Goal: Information Seeking & Learning: Learn about a topic

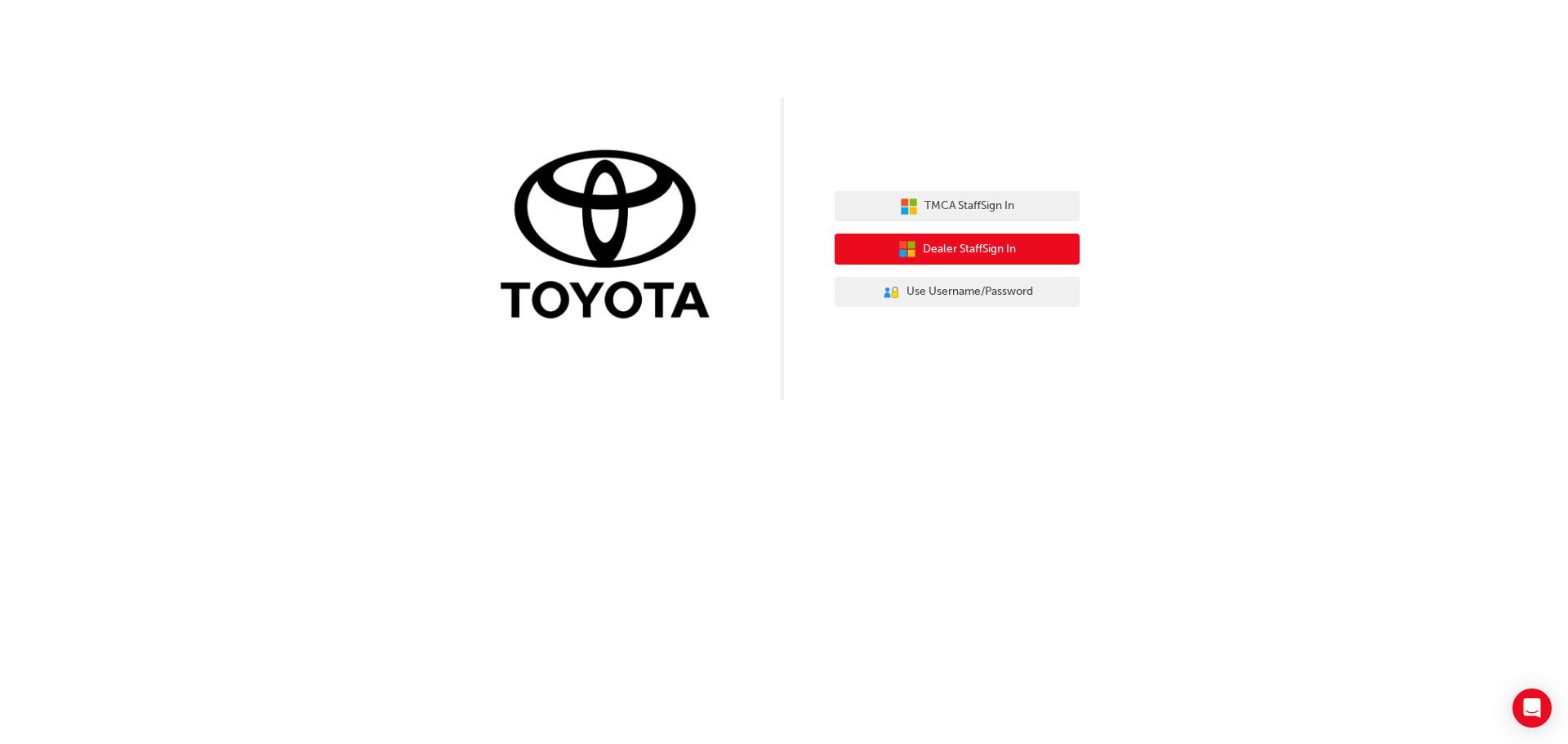
click at [950, 248] on span "Dealer Staff Sign In" at bounding box center [969, 250] width 93 height 19
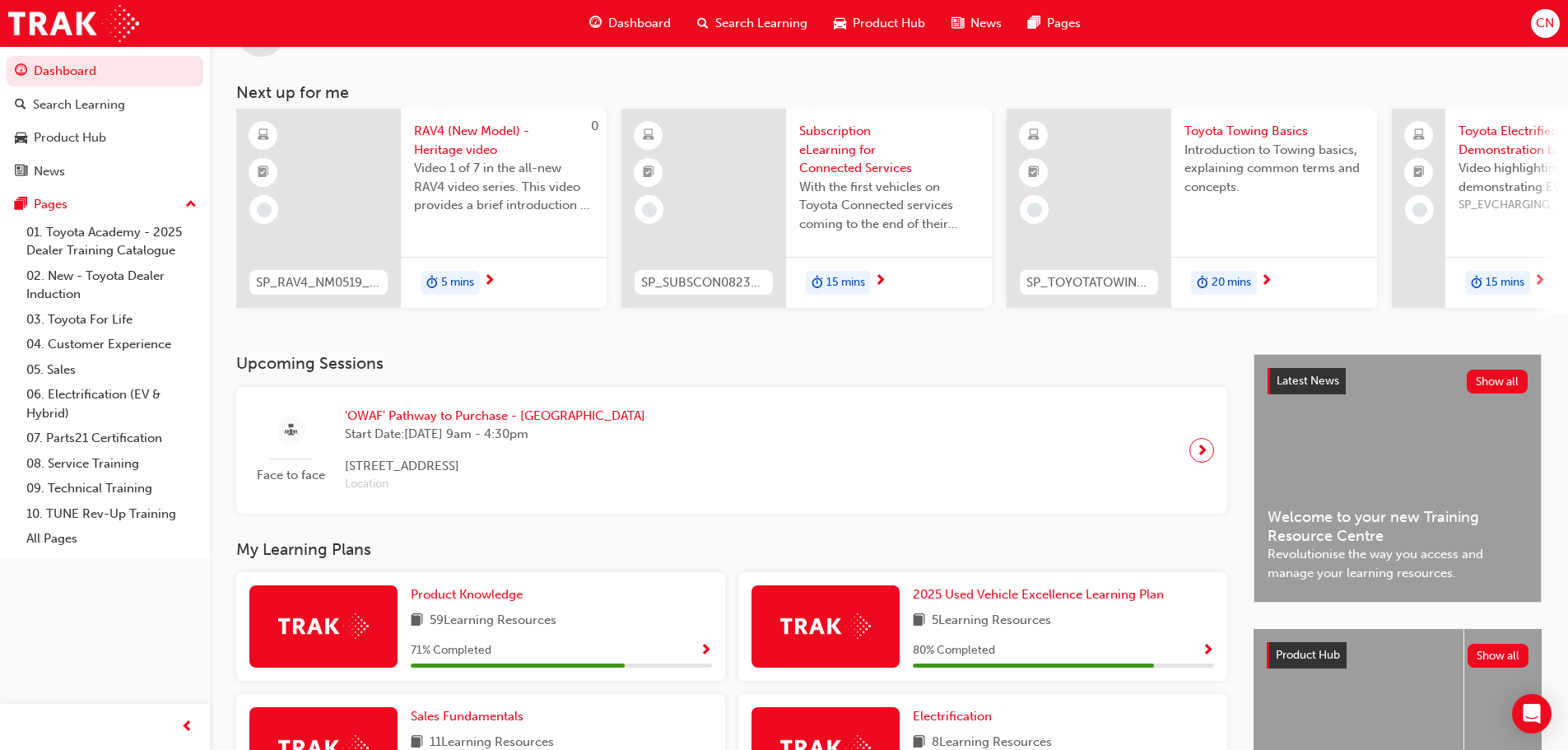
scroll to position [329, 0]
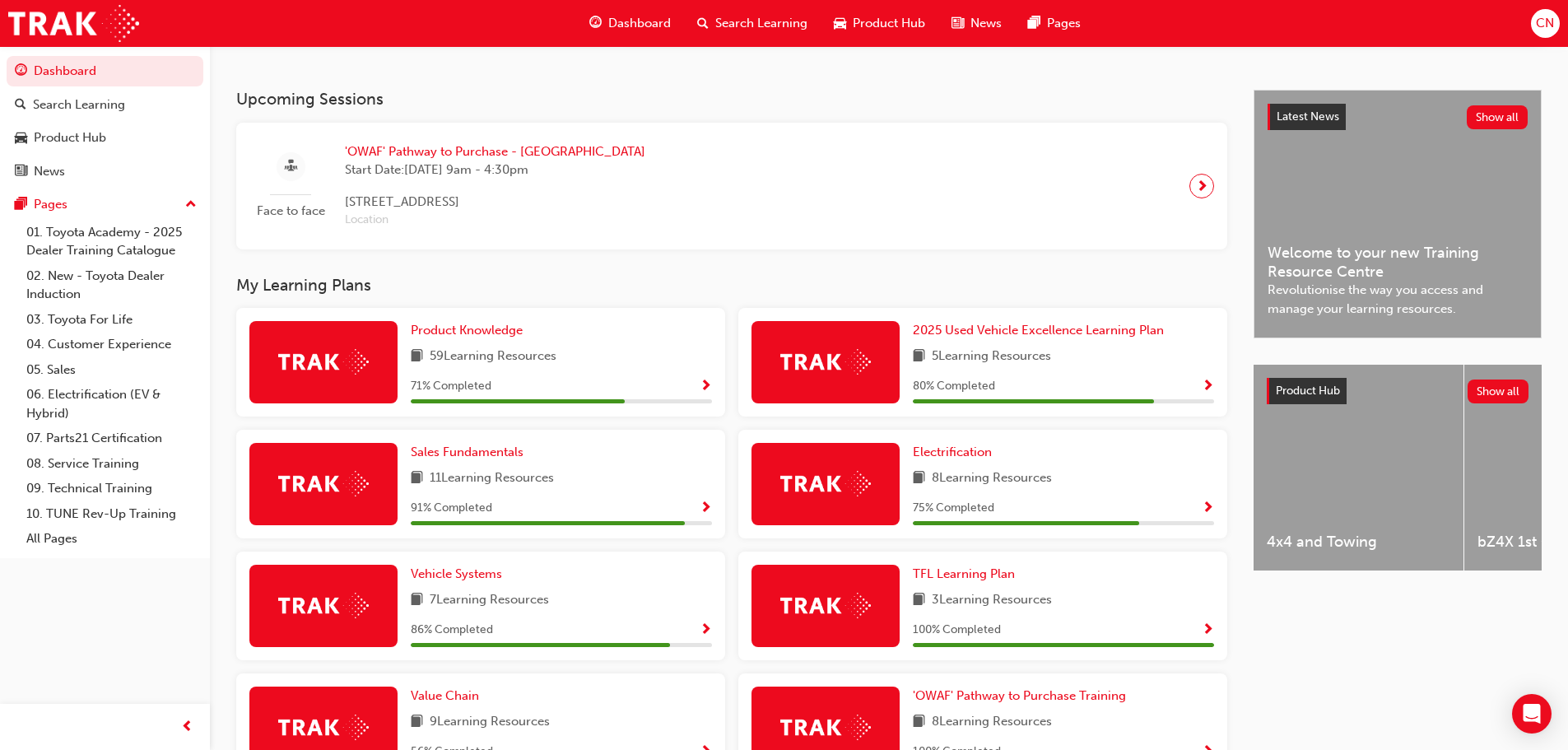
click at [707, 390] on span "Show Progress" at bounding box center [705, 386] width 12 height 15
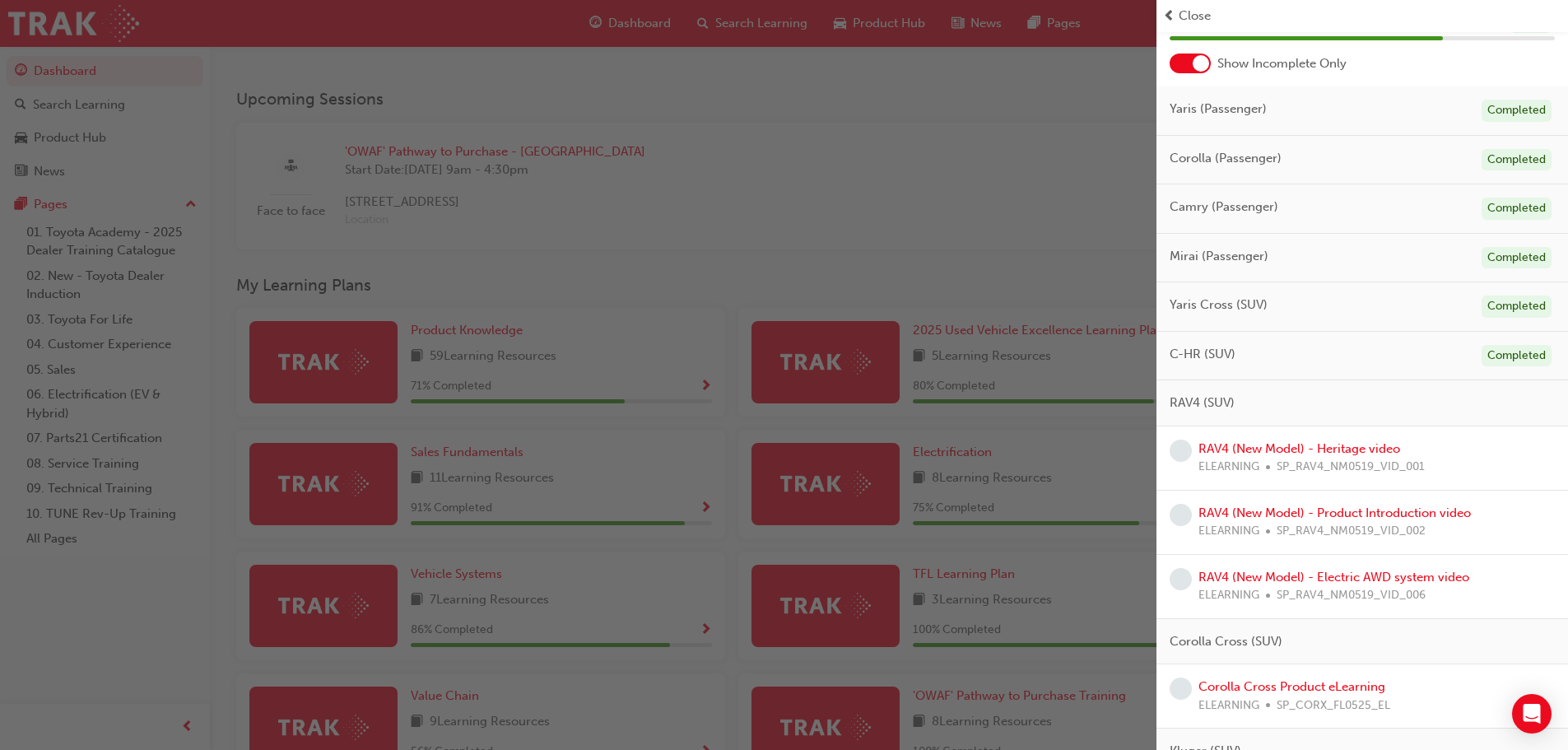
scroll to position [165, 0]
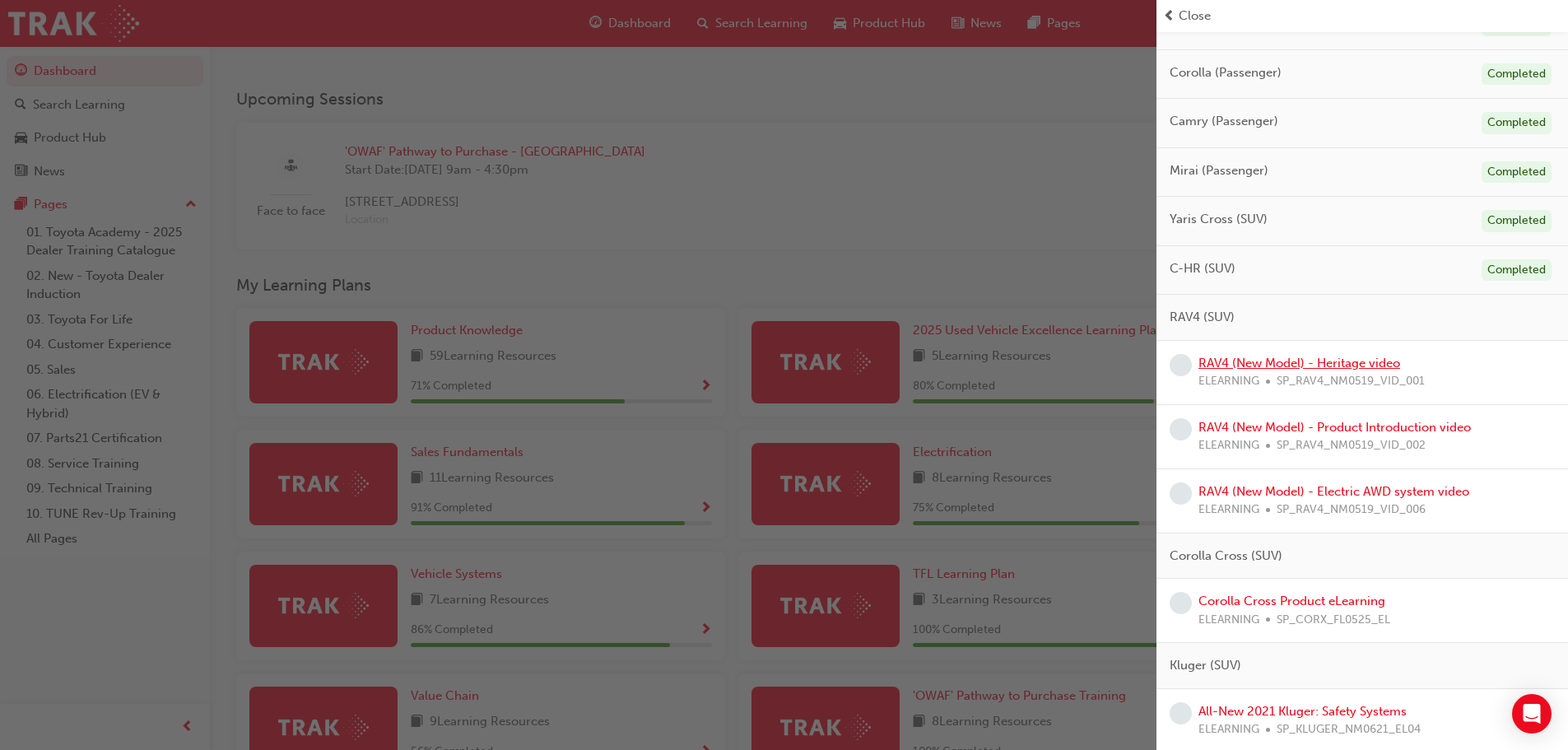
click at [1277, 365] on link "RAV4 (New Model) - Heritage video" at bounding box center [1299, 362] width 202 height 15
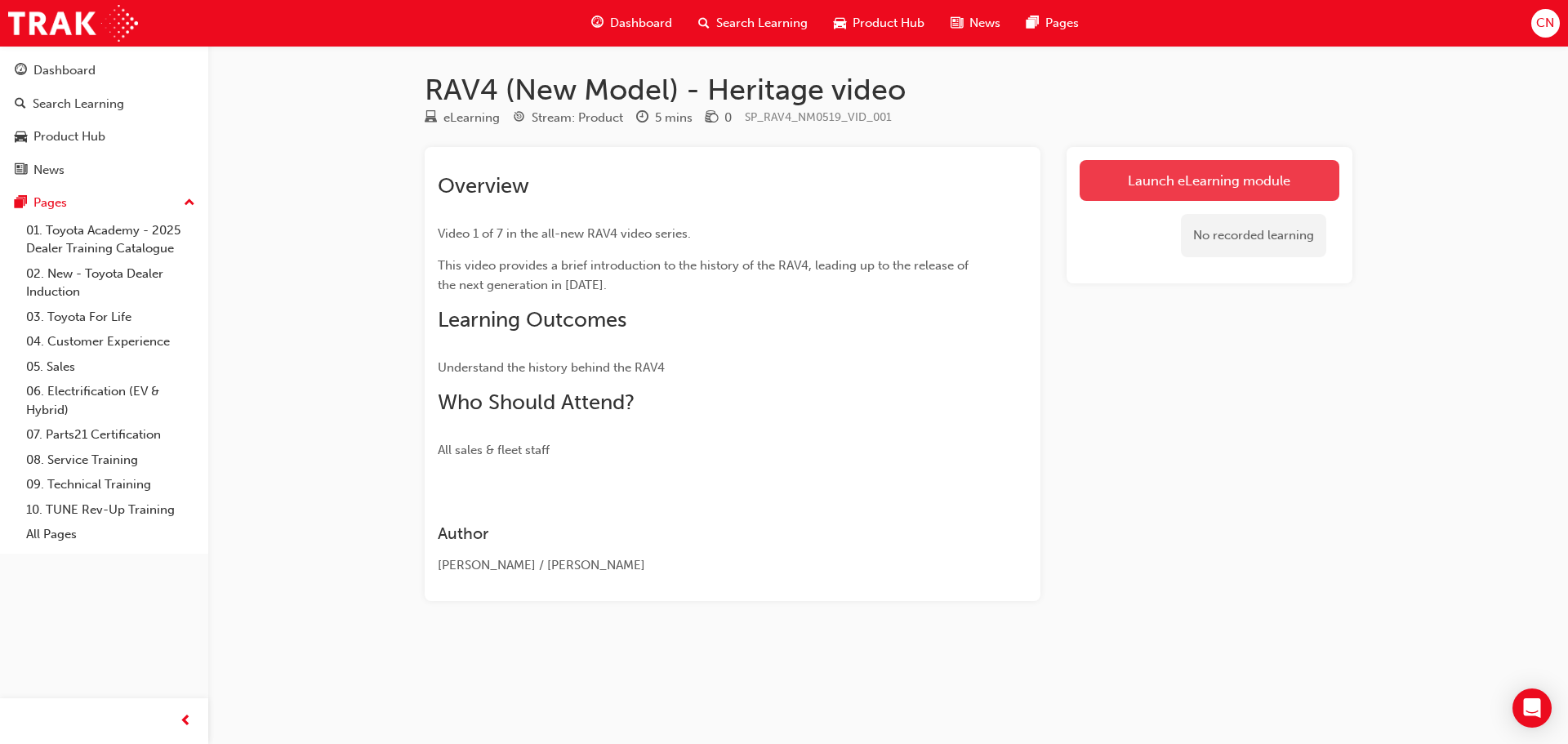
click at [1201, 178] on link "Launch eLearning module" at bounding box center [1210, 180] width 260 height 41
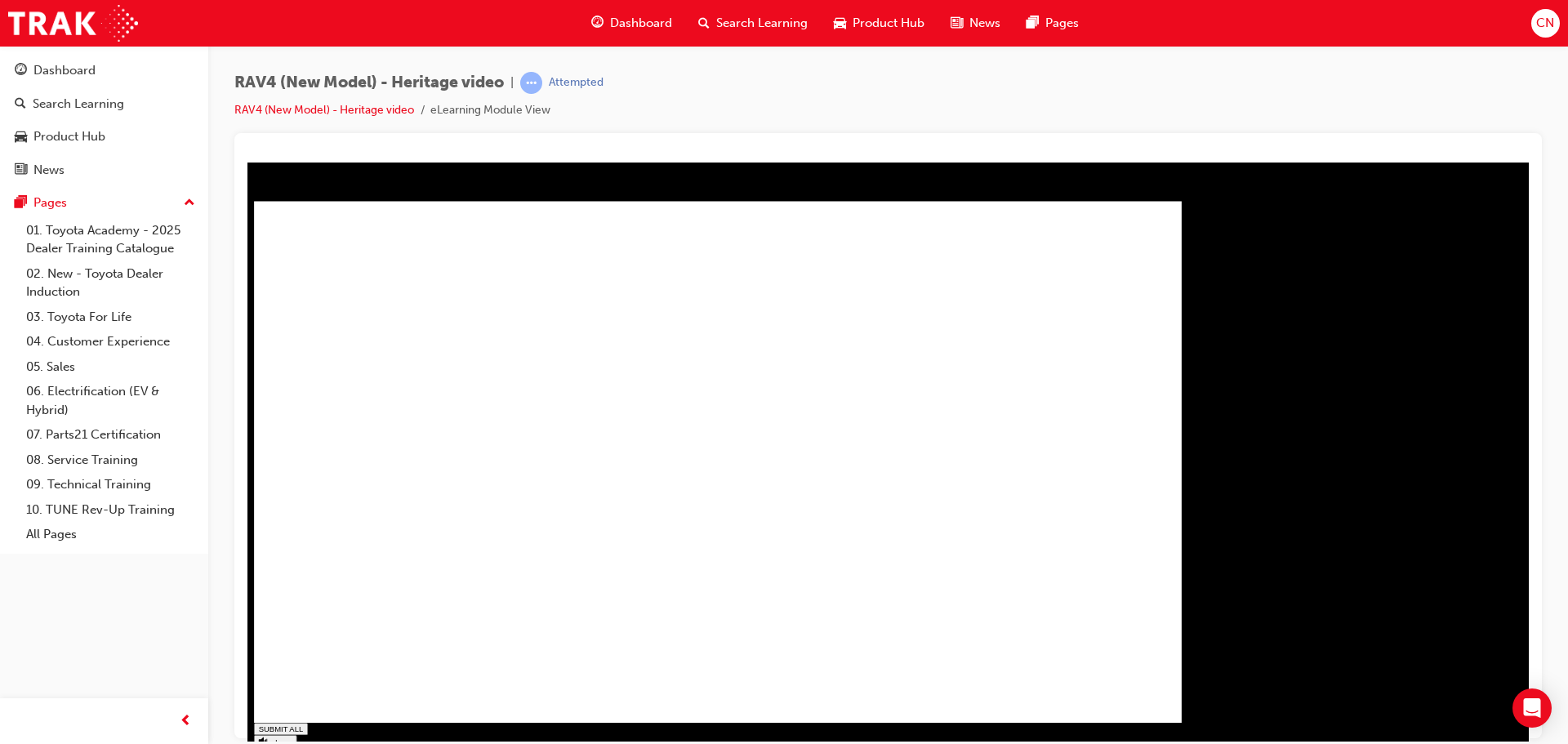
type input "1"
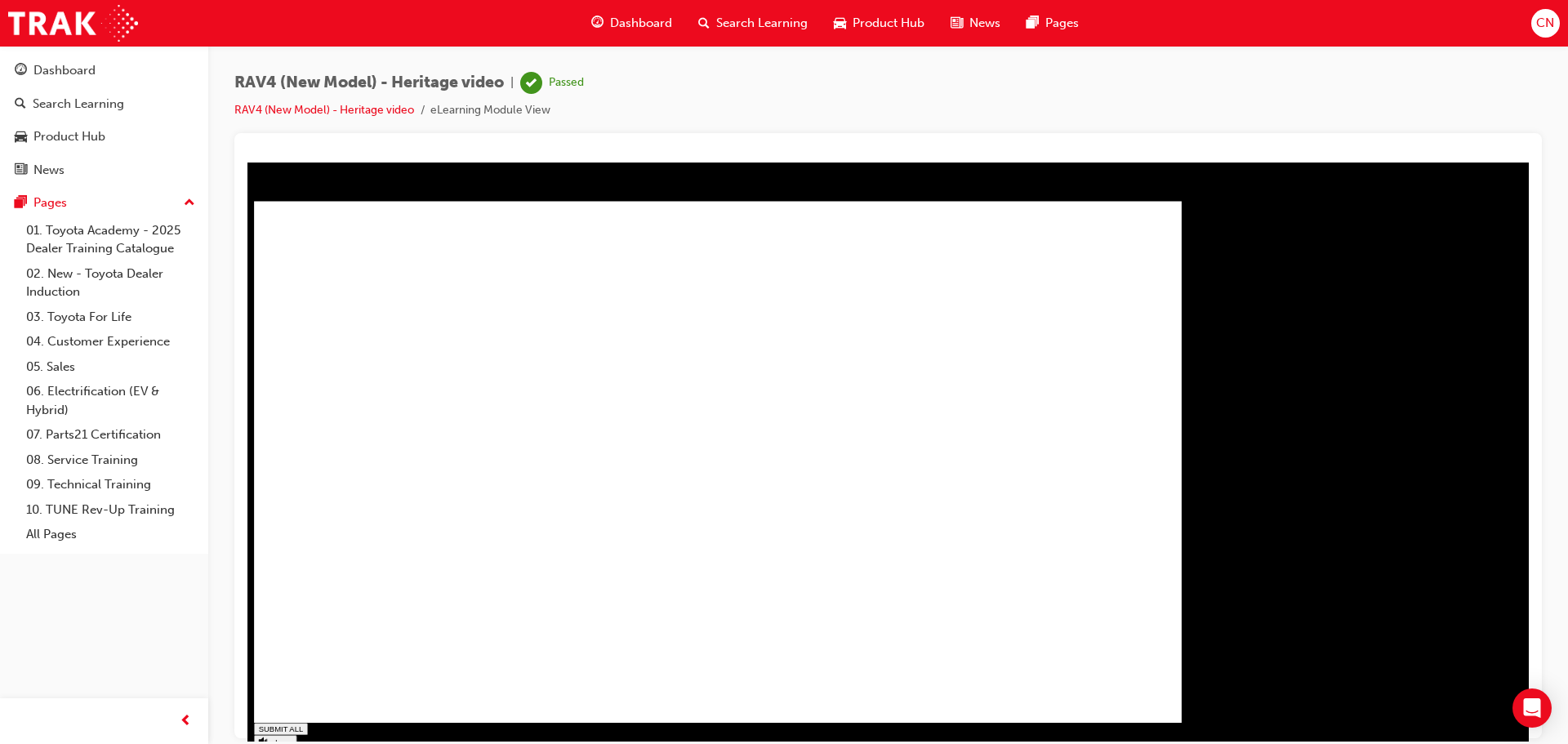
click at [47, 74] on div "Dashboard" at bounding box center [64, 71] width 62 height 19
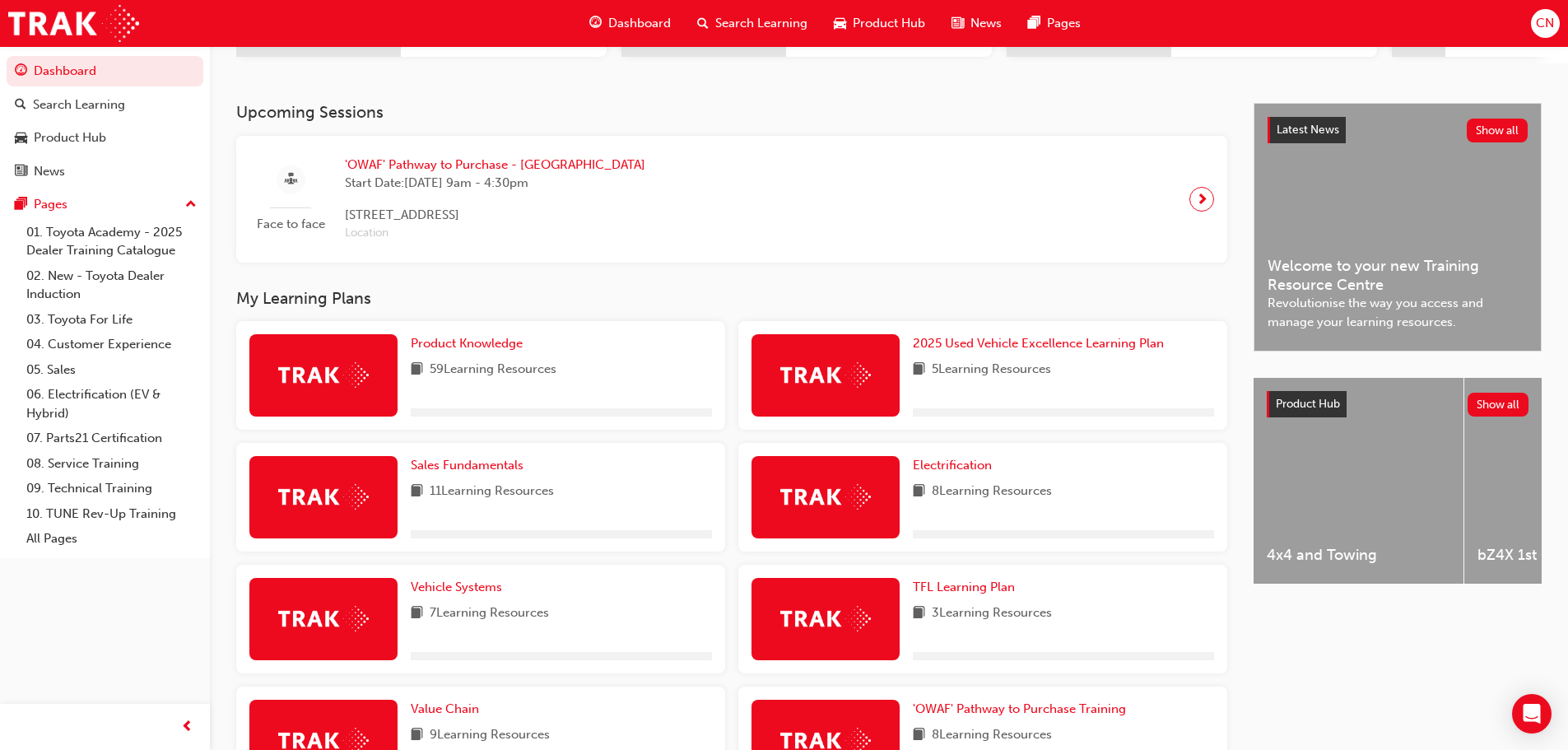
scroll to position [329, 0]
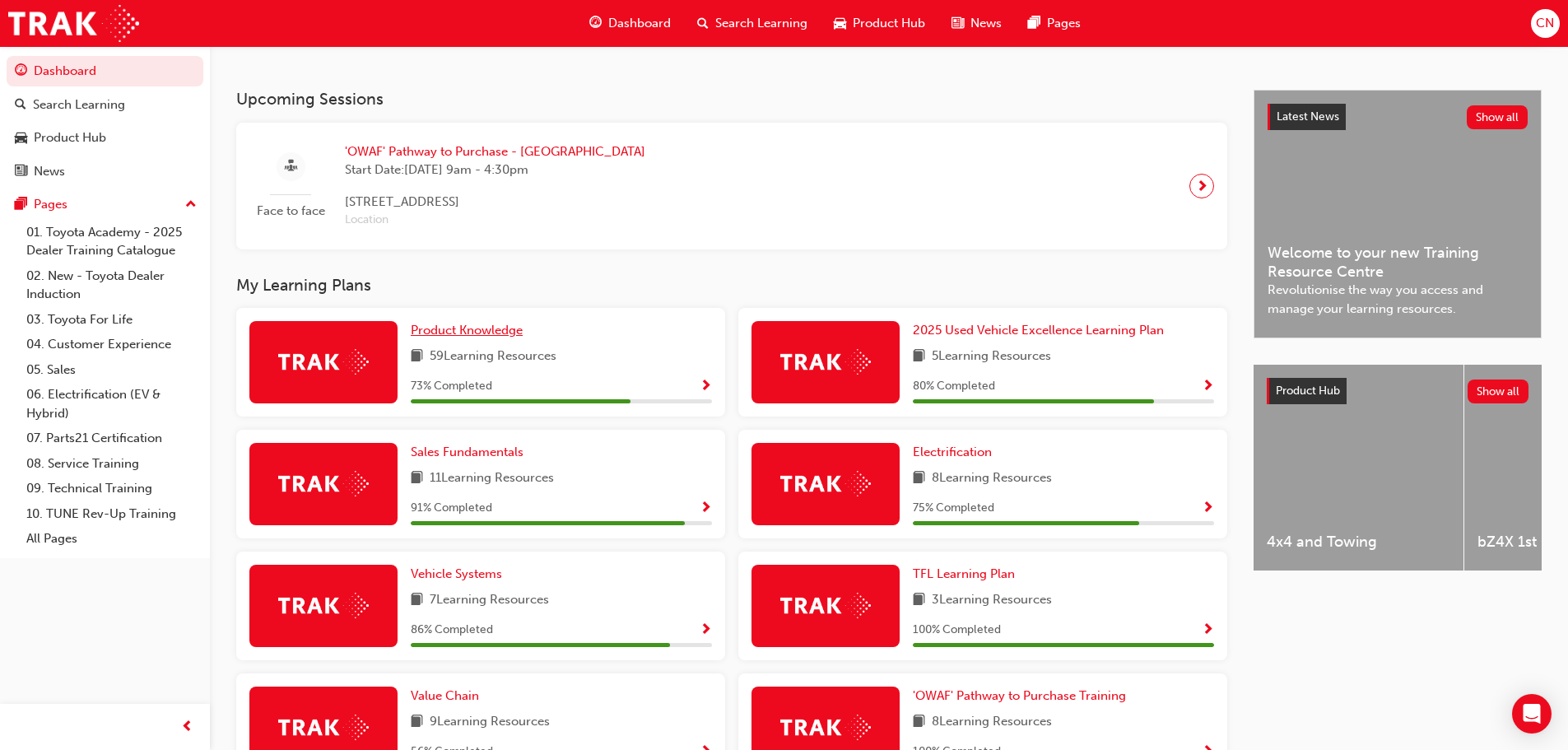
click at [488, 335] on span "Product Knowledge" at bounding box center [466, 329] width 112 height 15
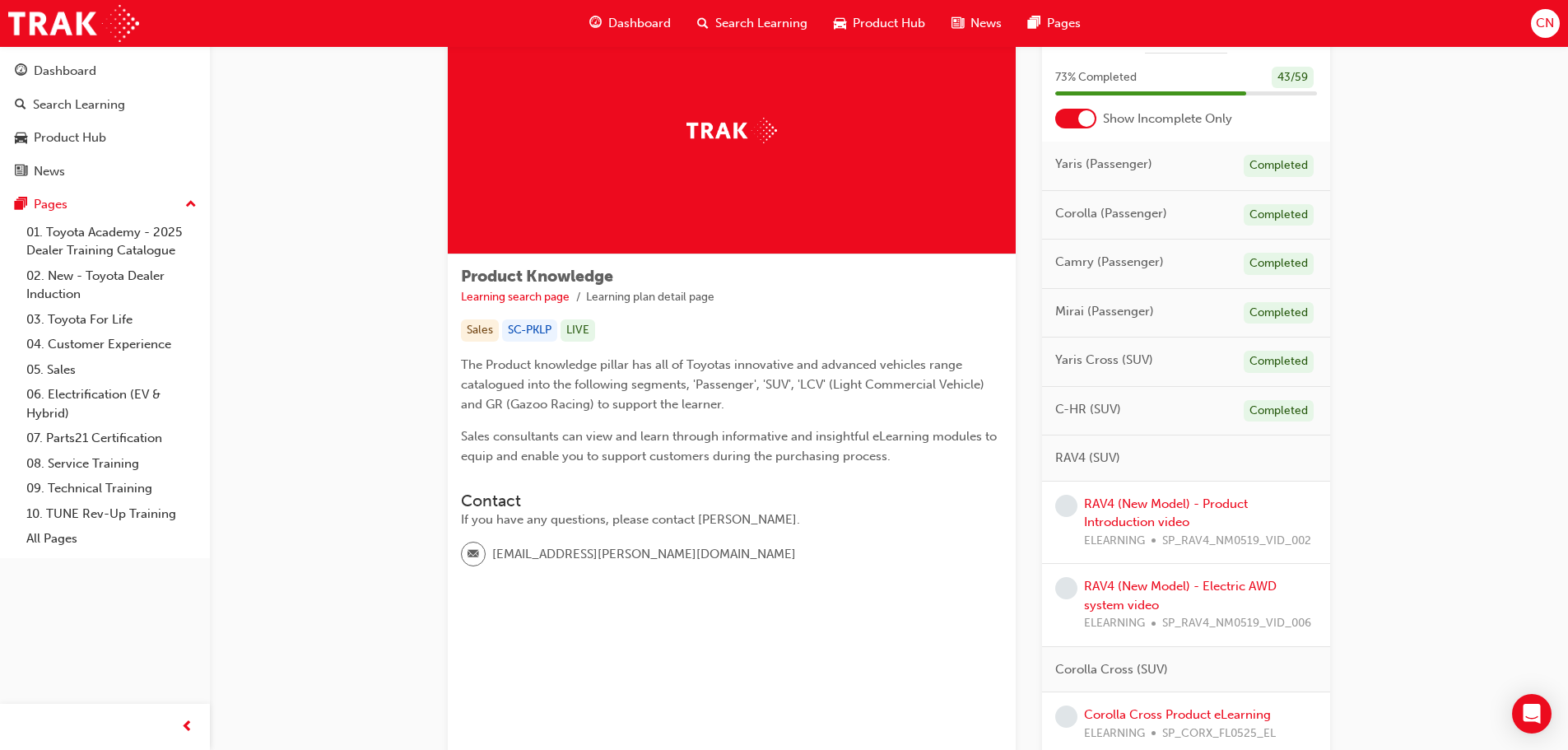
scroll to position [165, 0]
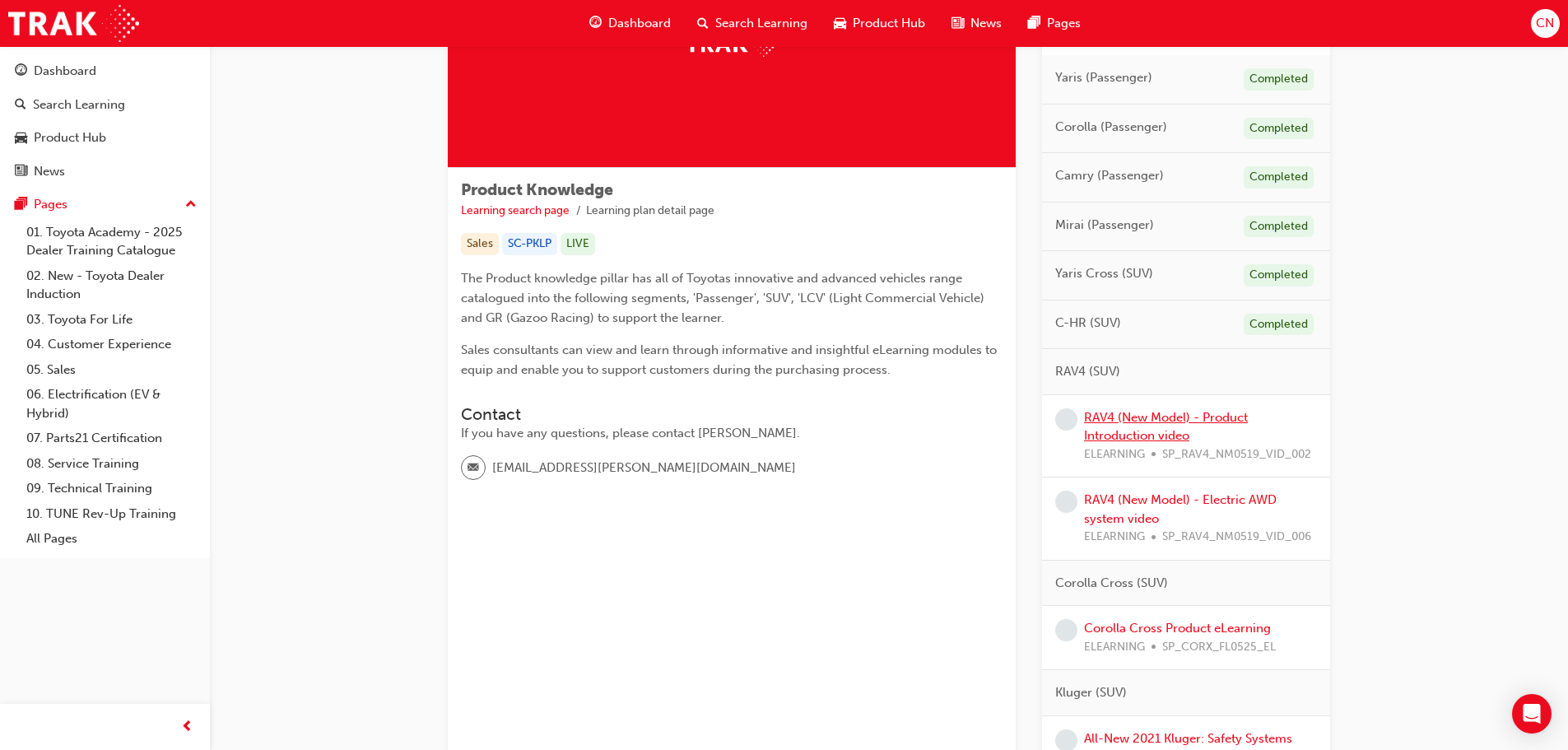
click at [1128, 436] on link "RAV4 (New Model) - Product Introduction video" at bounding box center [1165, 426] width 164 height 34
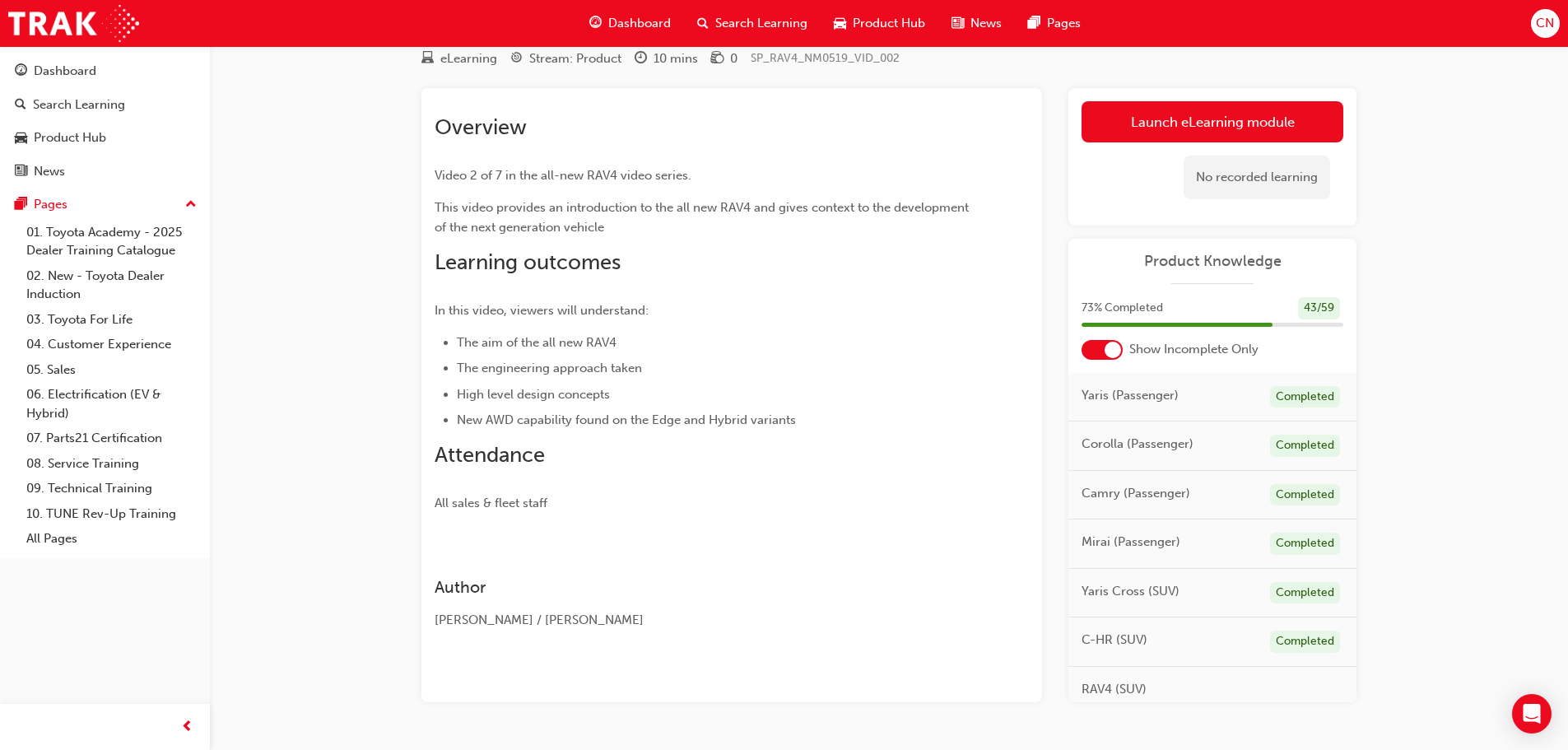
scroll to position [106, 0]
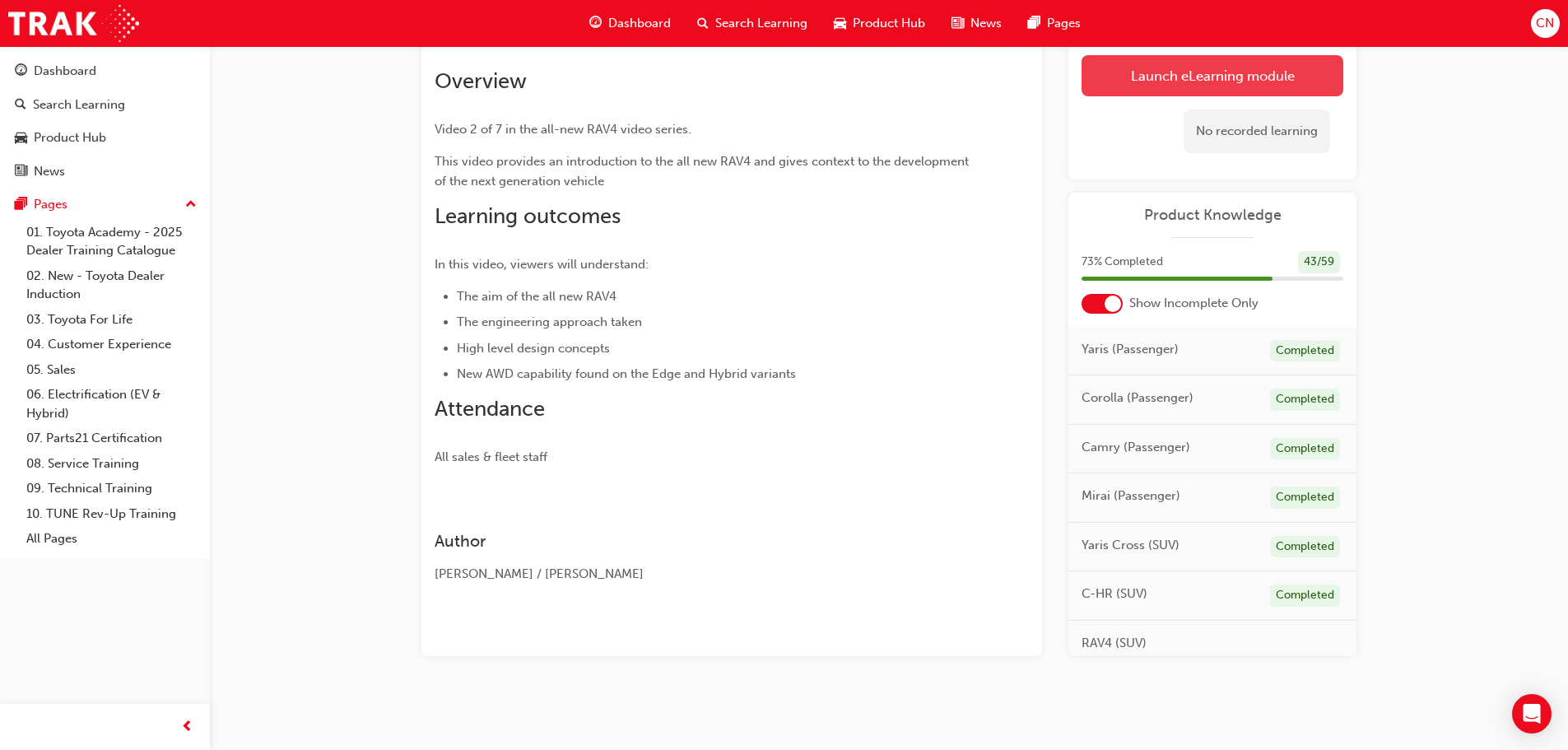
click at [1242, 73] on link "Launch eLearning module" at bounding box center [1212, 76] width 262 height 41
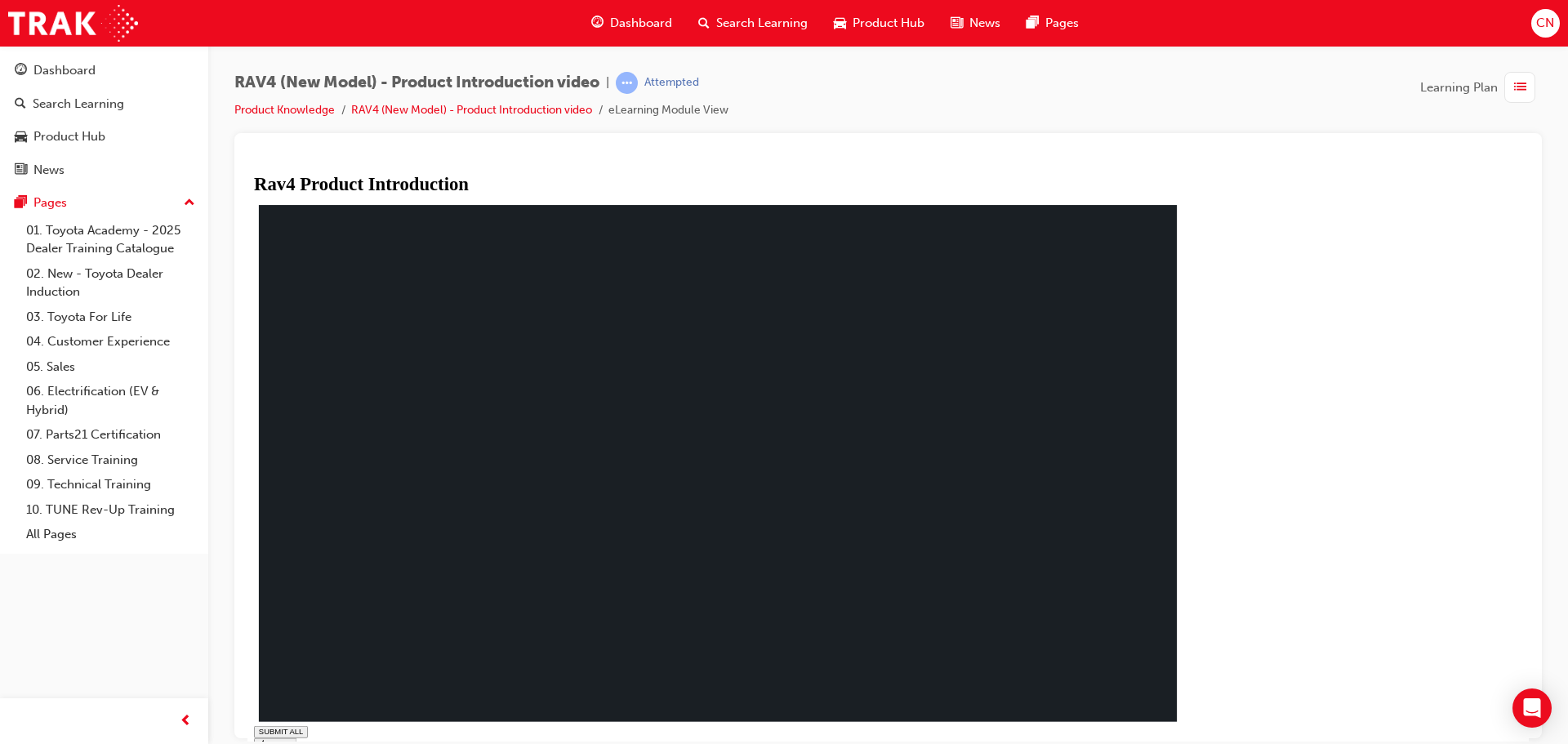
drag, startPoint x: 592, startPoint y: 727, endPoint x: 524, endPoint y: 723, distance: 68.1
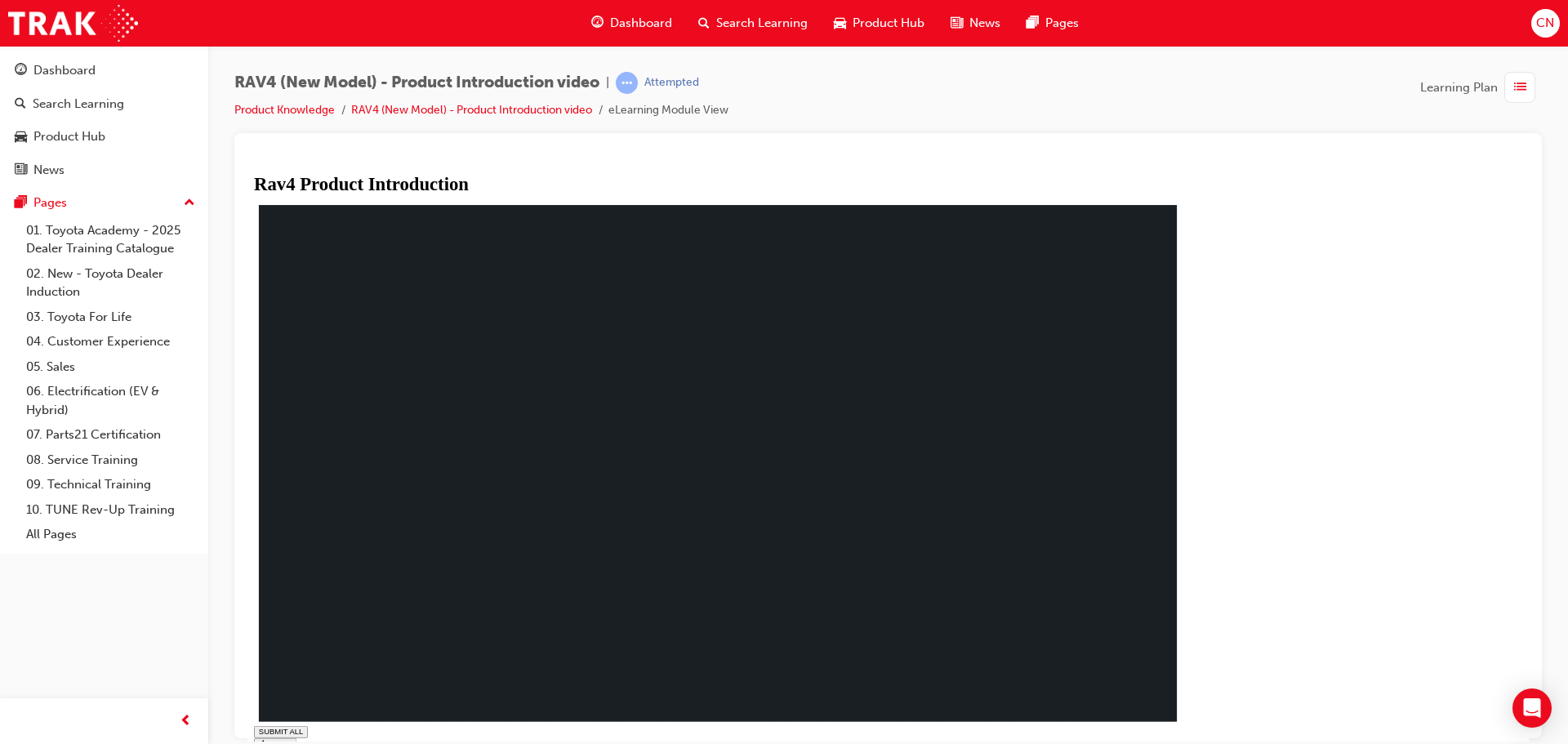
drag, startPoint x: 636, startPoint y: 723, endPoint x: 505, endPoint y: 713, distance: 131.4
drag, startPoint x: 552, startPoint y: 723, endPoint x: 802, endPoint y: 727, distance: 250.0
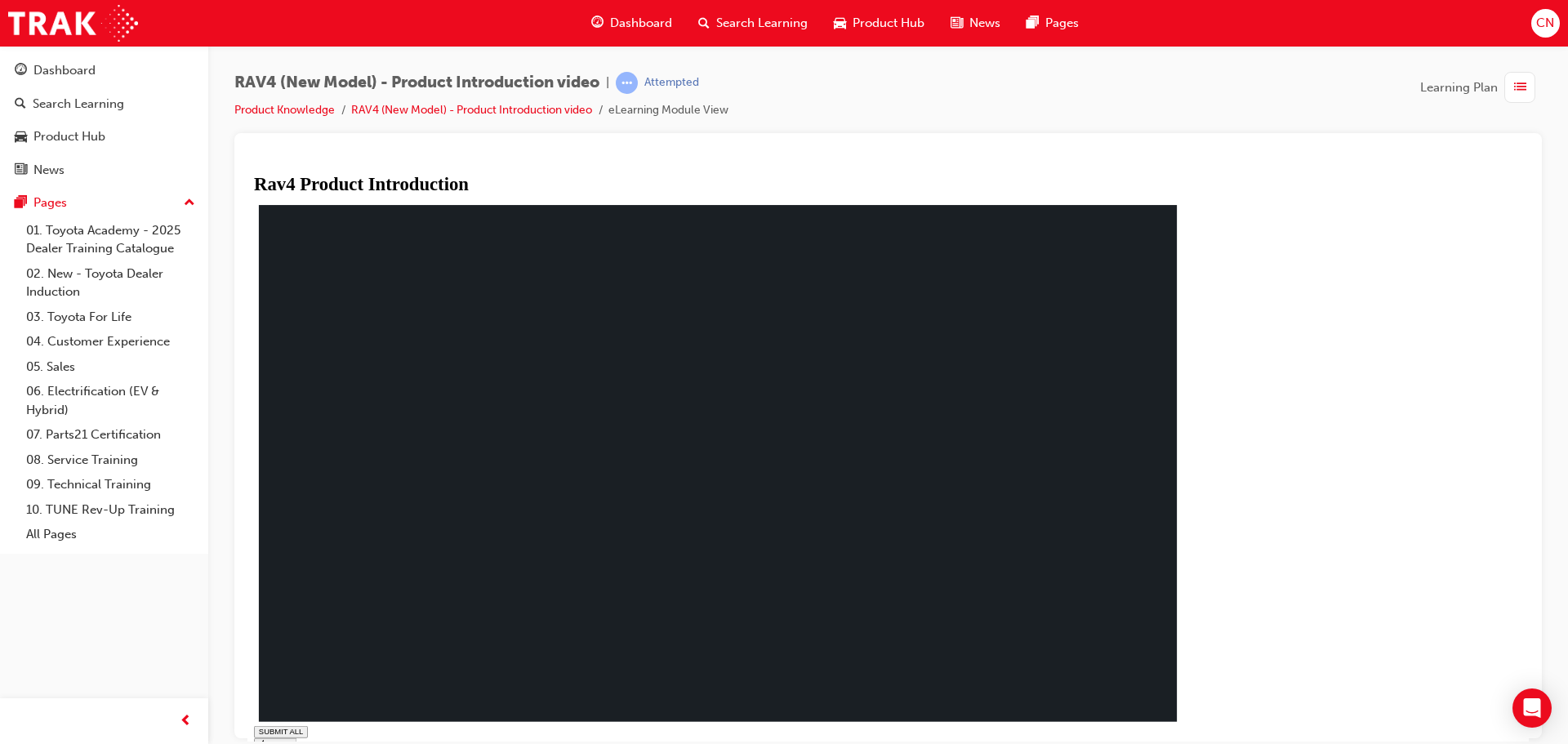
drag, startPoint x: 802, startPoint y: 727, endPoint x: 987, endPoint y: 724, distance: 185.0
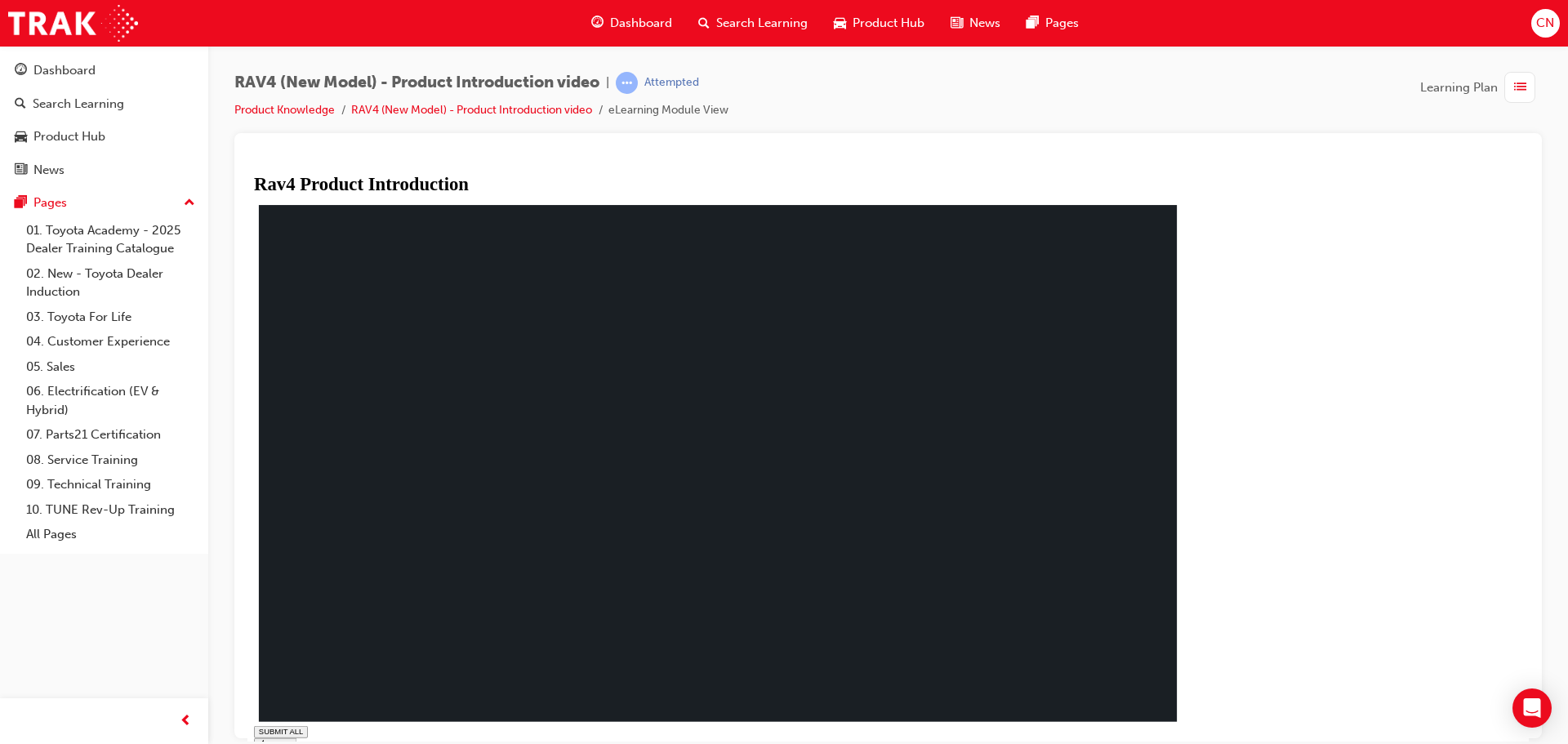
drag, startPoint x: 555, startPoint y: 723, endPoint x: 953, endPoint y: 726, distance: 398.0
type input "0.632"
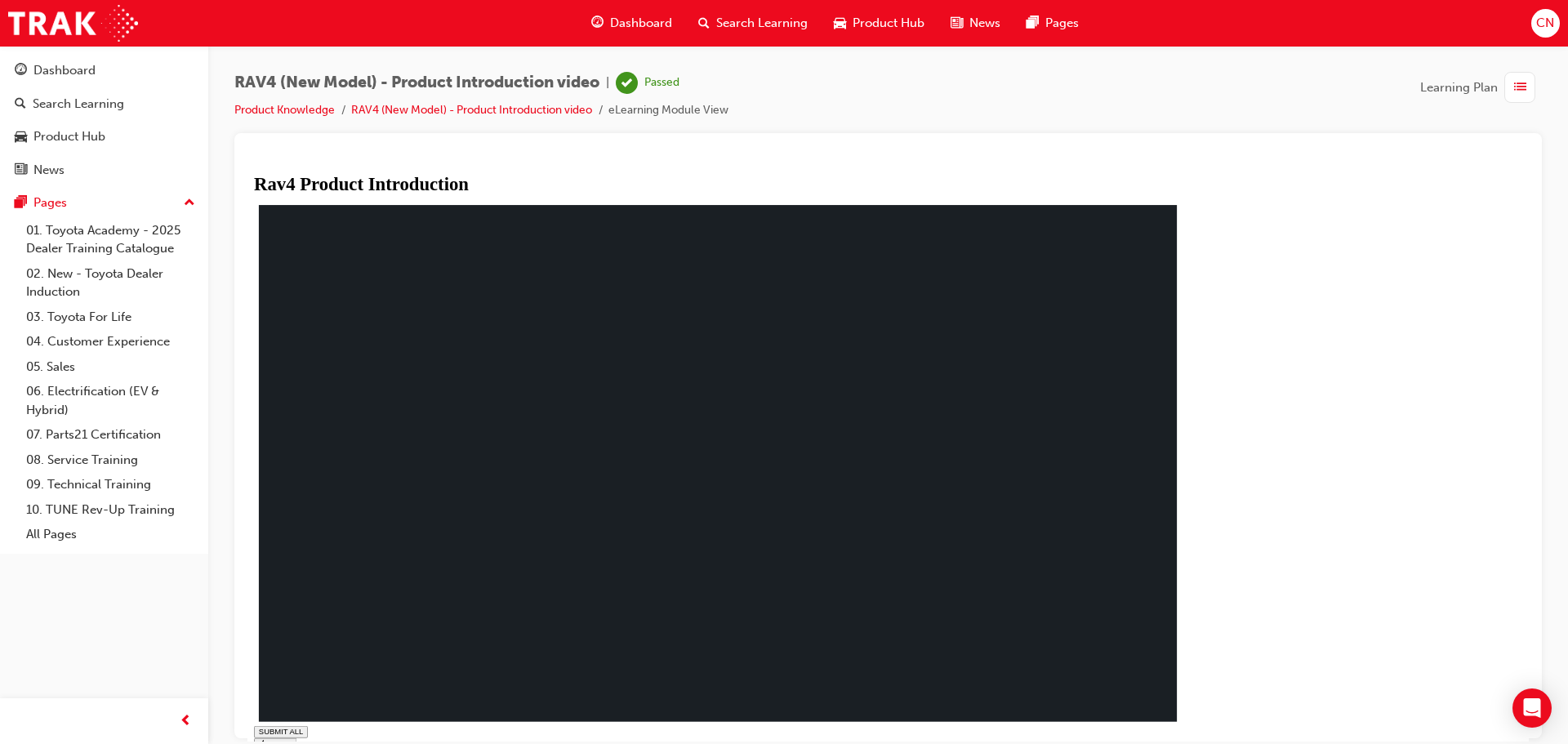
click at [40, 77] on div "Dashboard" at bounding box center [64, 71] width 62 height 19
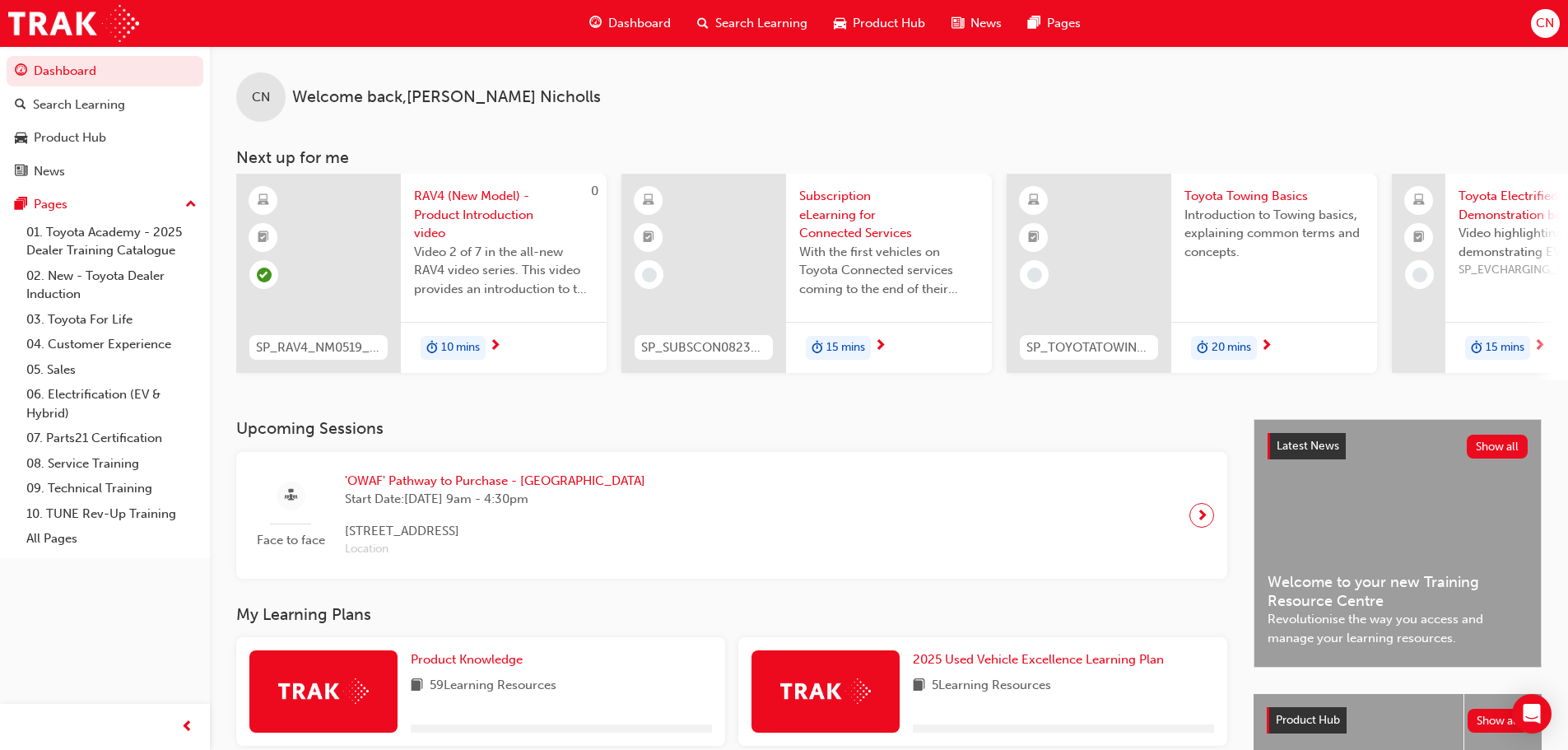
scroll to position [165, 0]
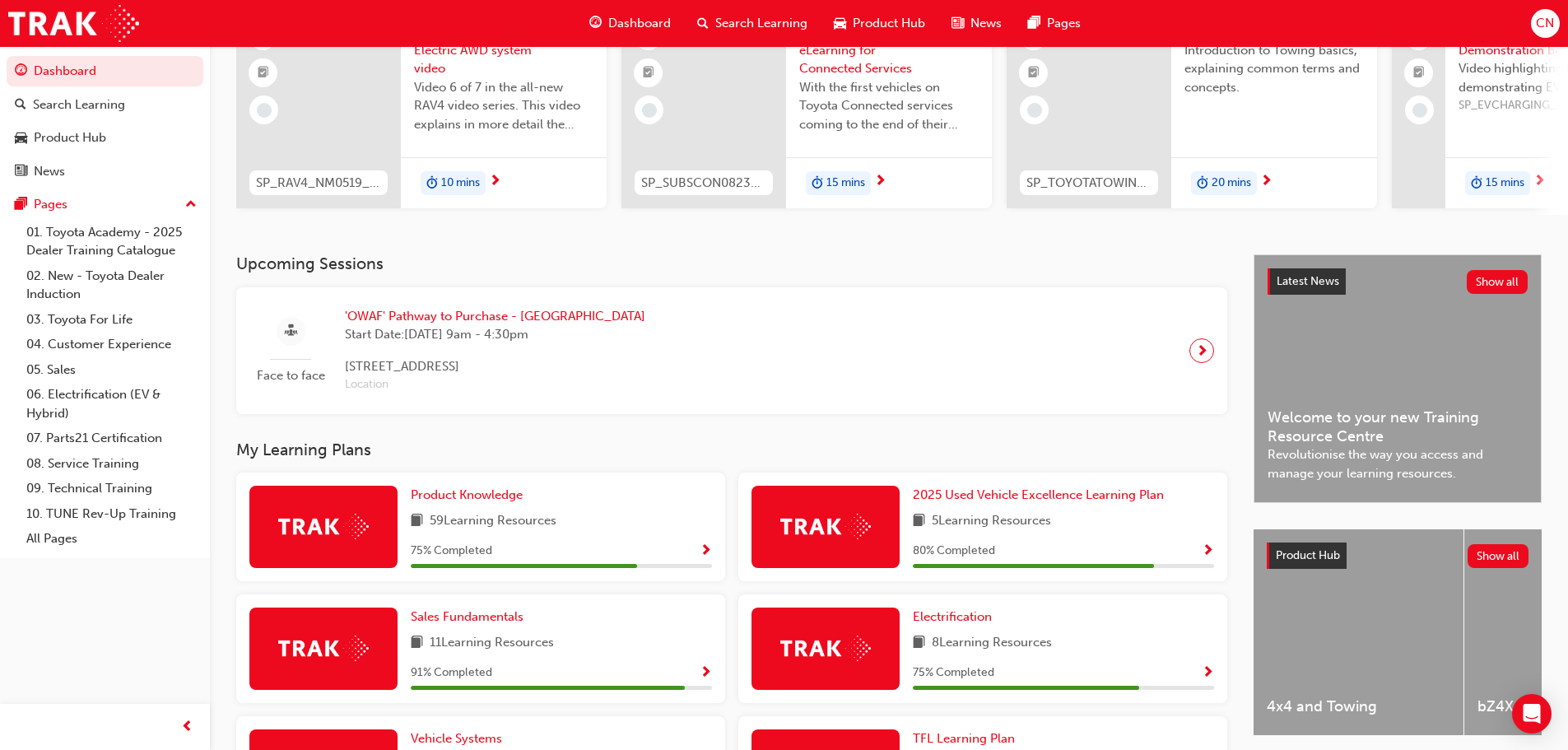
click at [708, 557] on span "Show Progress" at bounding box center [705, 551] width 12 height 15
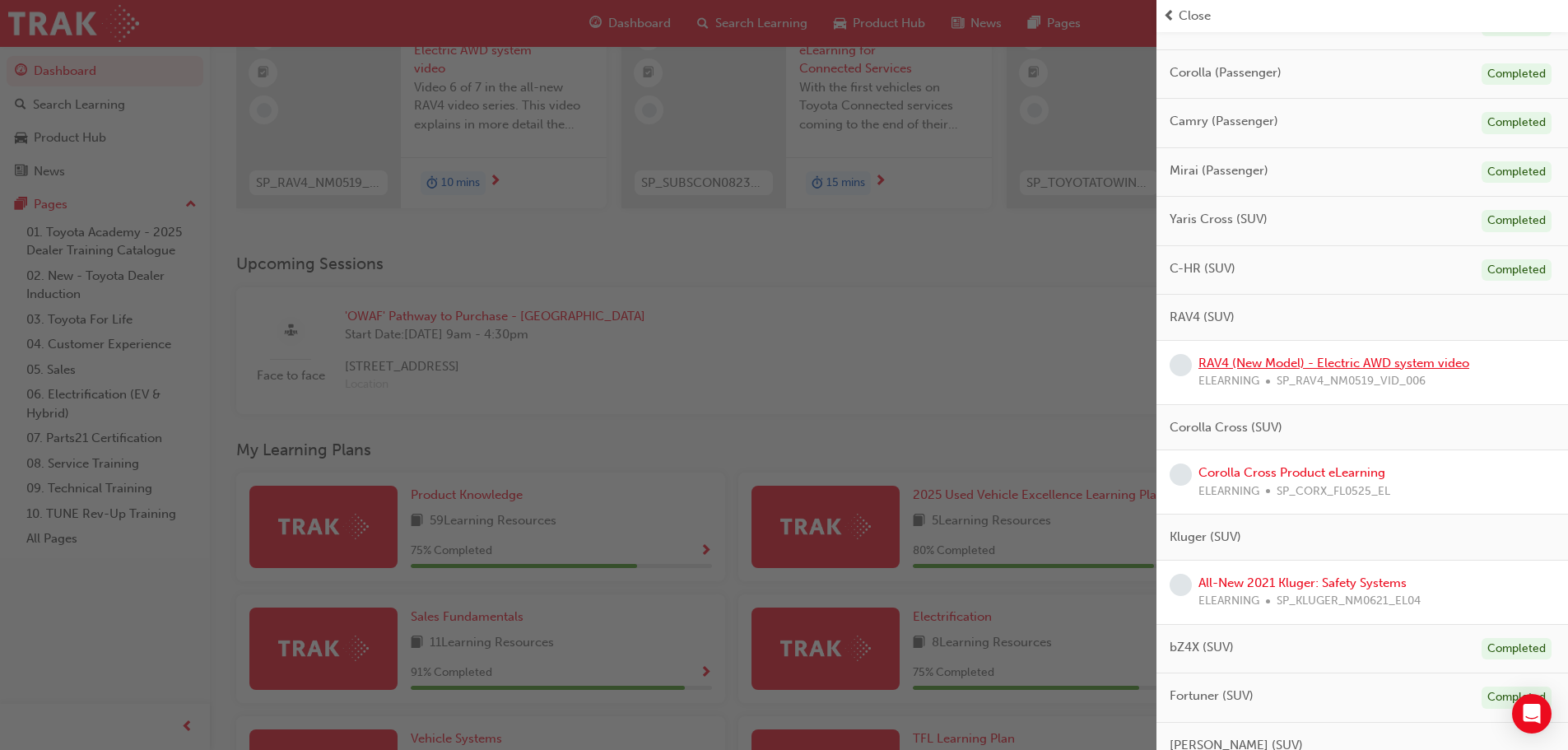
click at [1427, 364] on link "RAV4 (New Model) - Electric AWD system video" at bounding box center [1334, 362] width 271 height 15
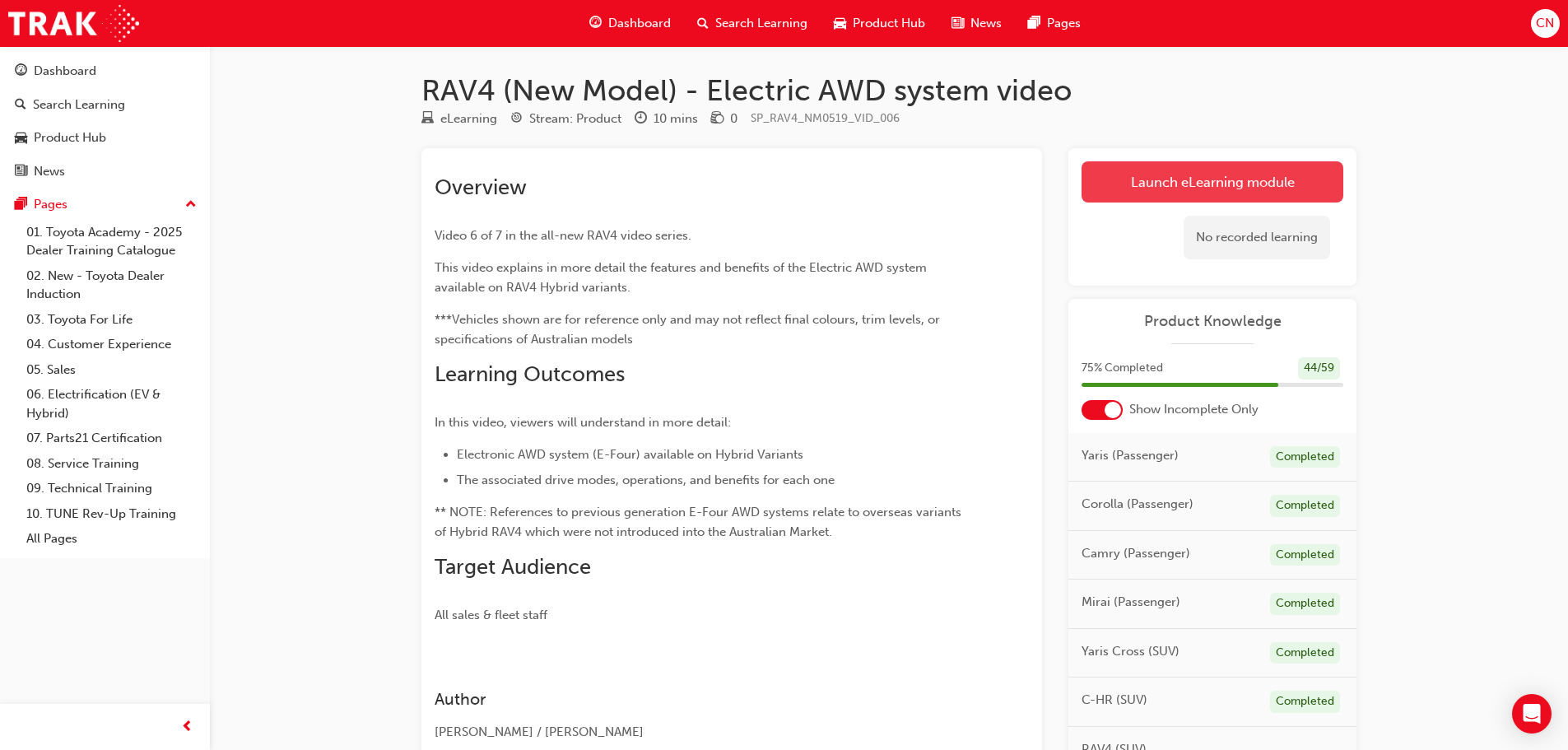
click at [1251, 182] on link "Launch eLearning module" at bounding box center [1212, 182] width 262 height 41
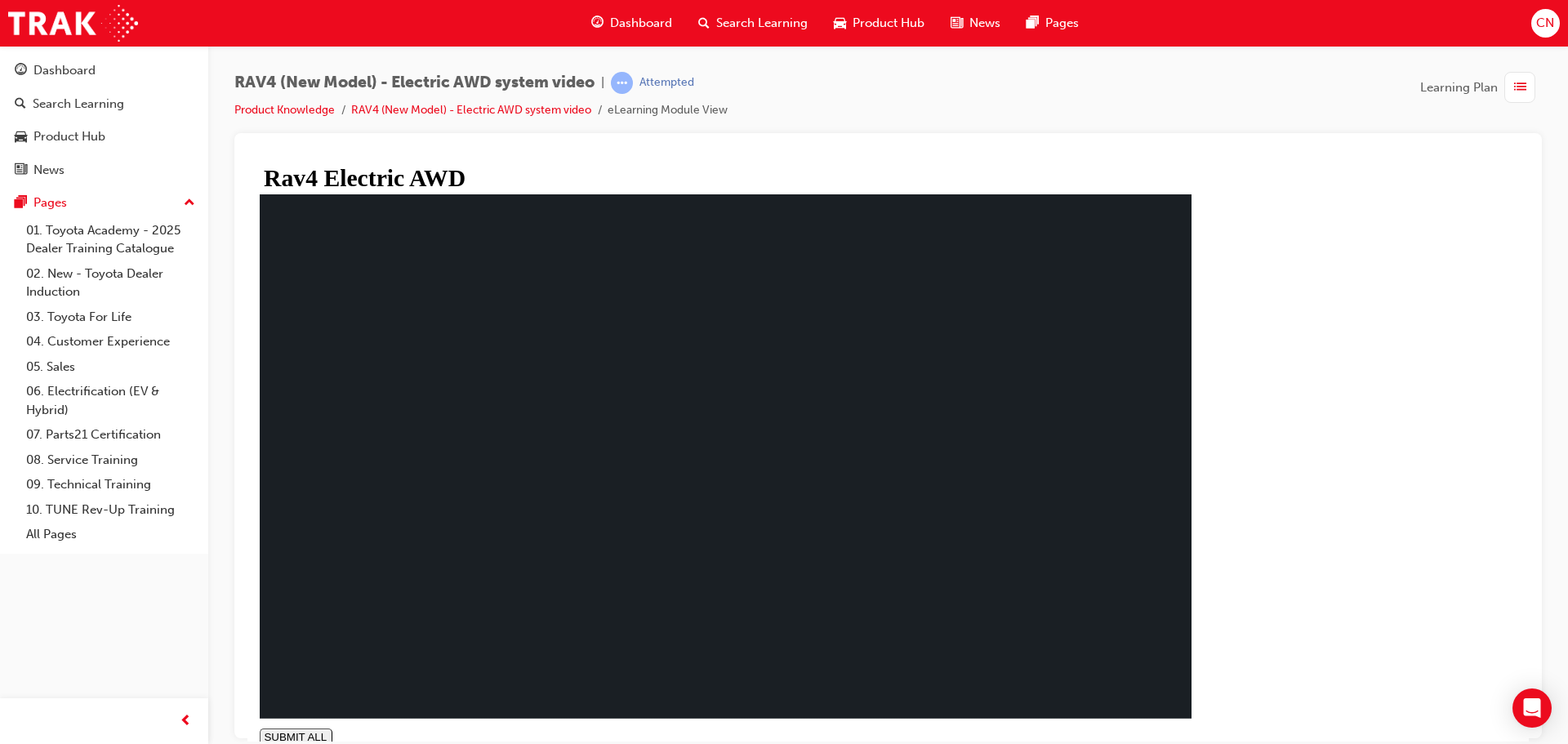
type input "1"
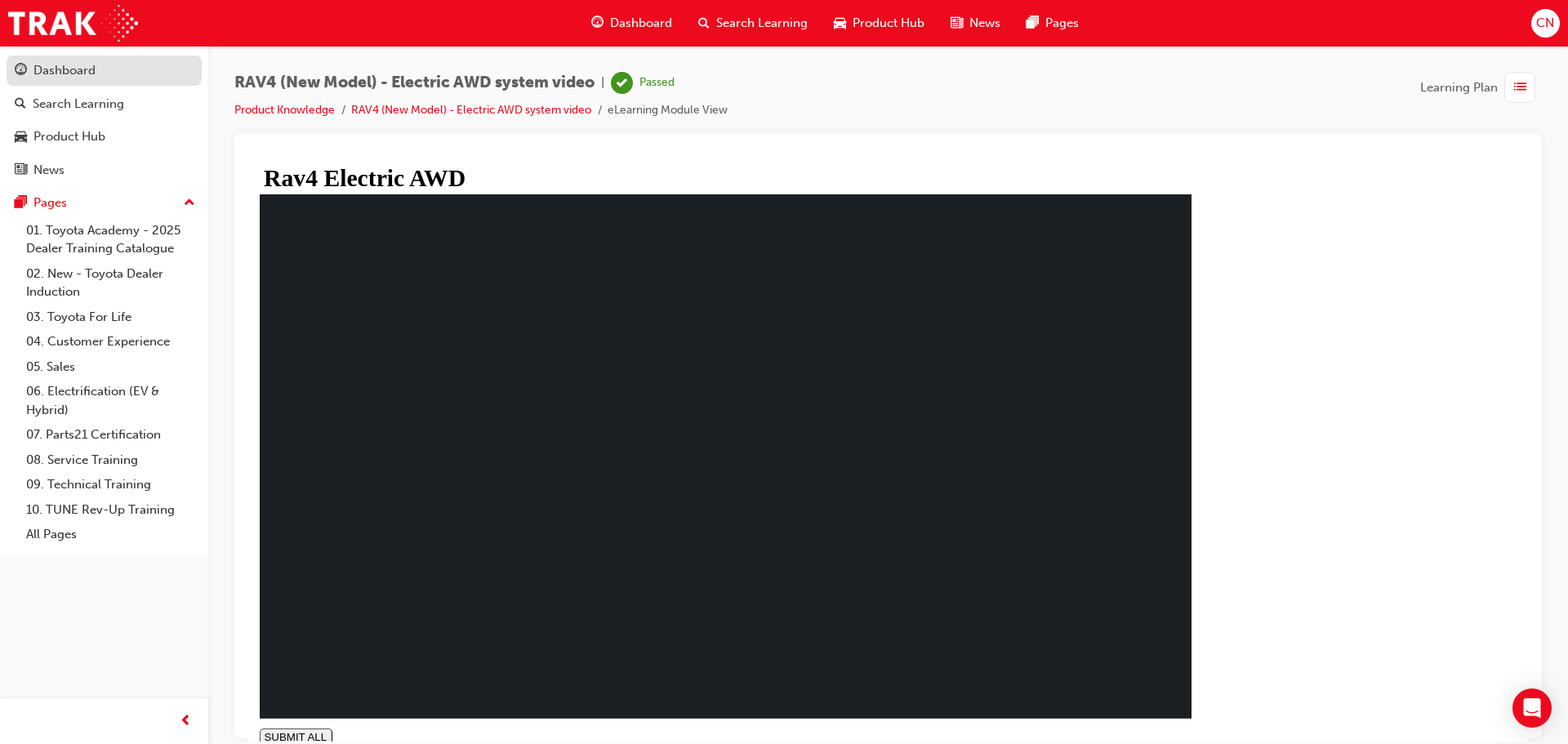
click at [81, 69] on div "Dashboard" at bounding box center [64, 71] width 62 height 19
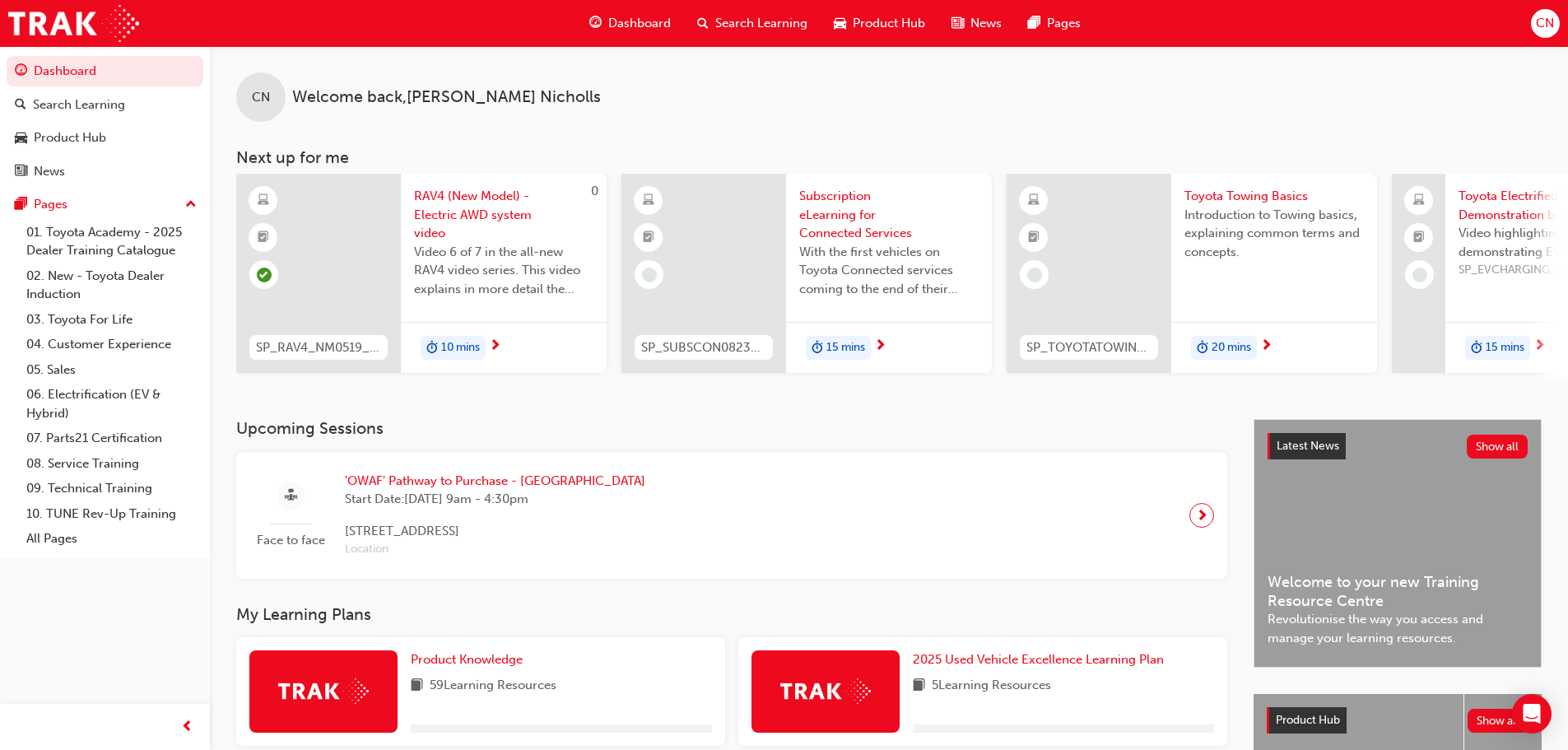
scroll to position [165, 0]
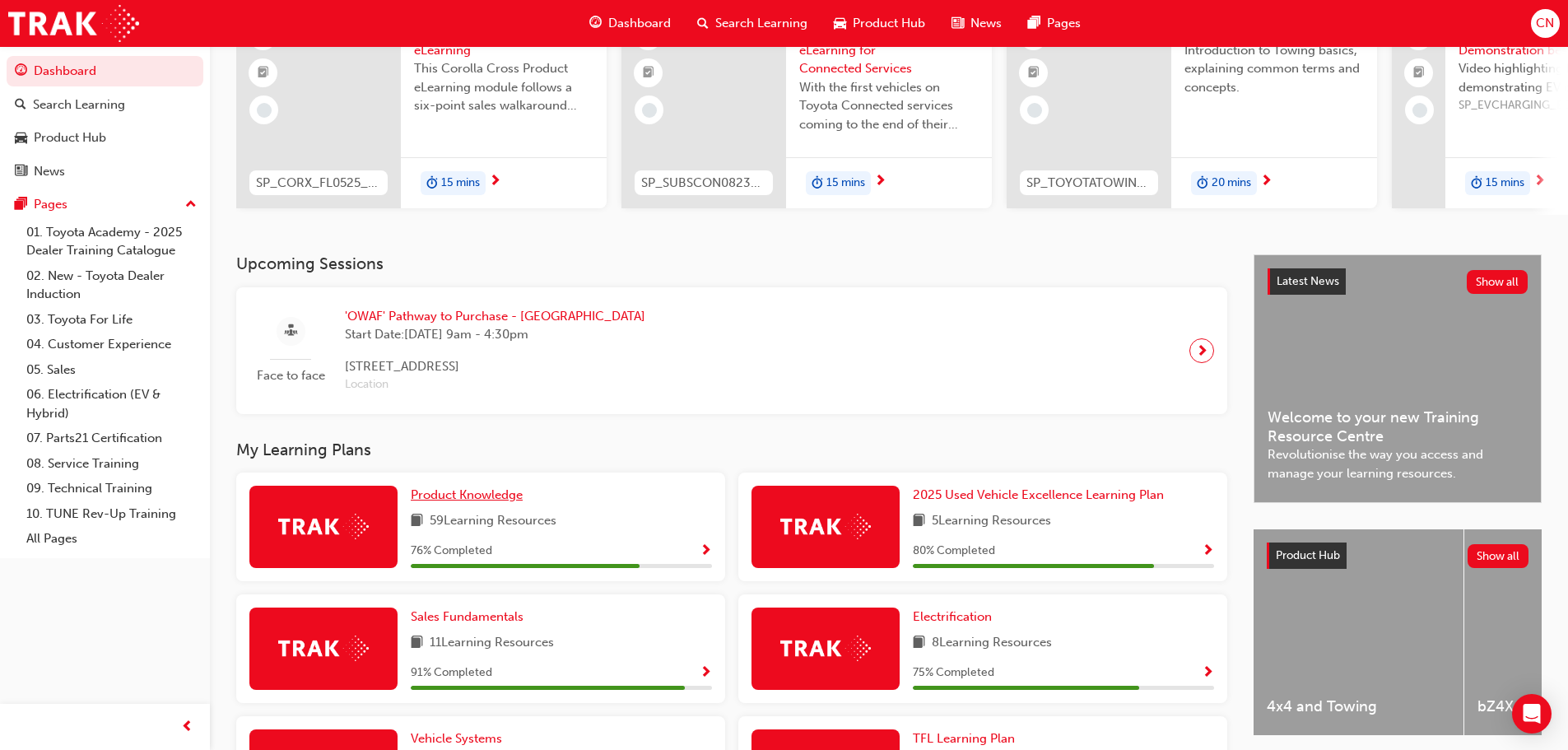
click at [456, 502] on span "Product Knowledge" at bounding box center [466, 494] width 112 height 15
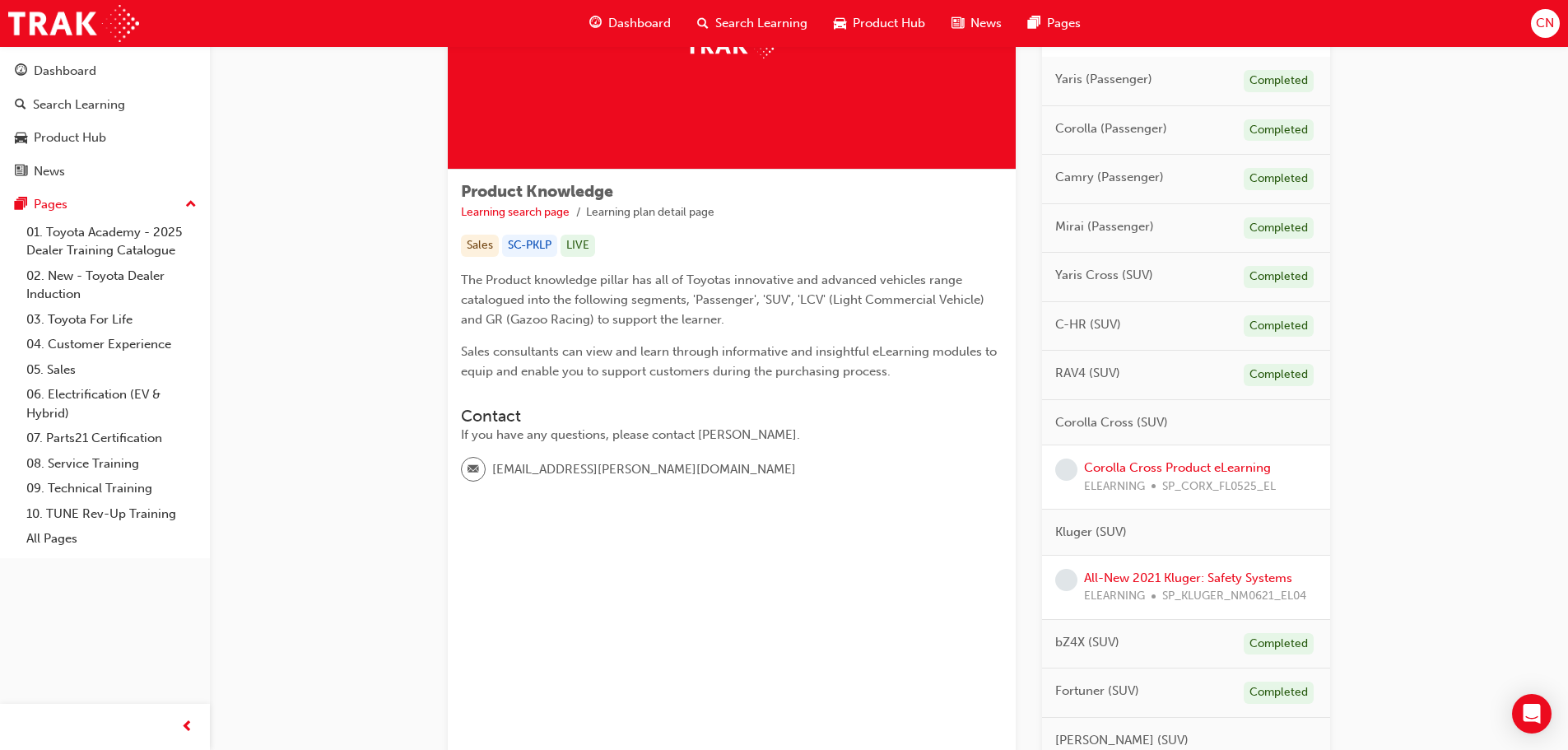
scroll to position [165, 0]
click at [1218, 464] on link "Corolla Cross Product eLearning" at bounding box center [1177, 466] width 187 height 15
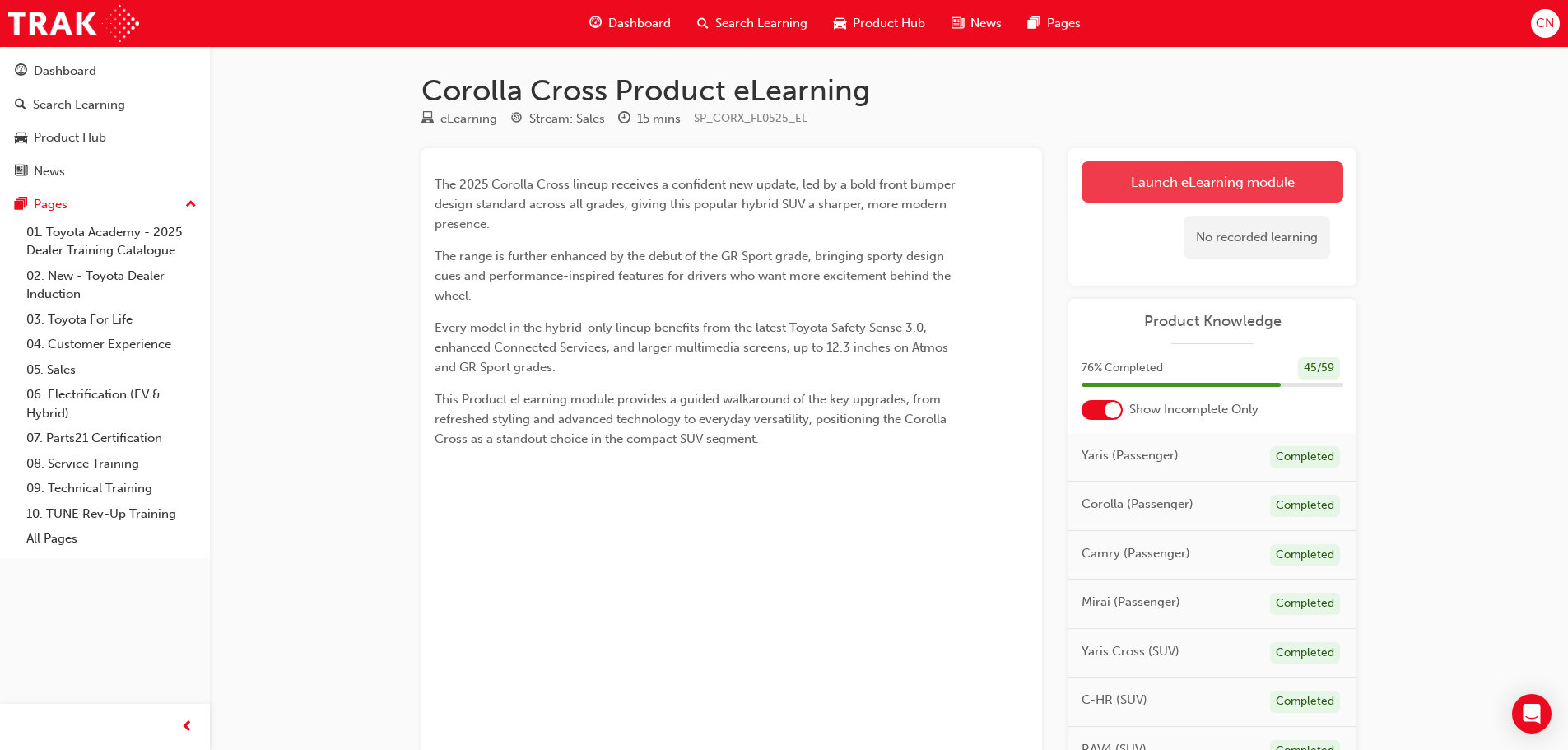
click at [1180, 184] on link "Launch eLearning module" at bounding box center [1212, 182] width 262 height 41
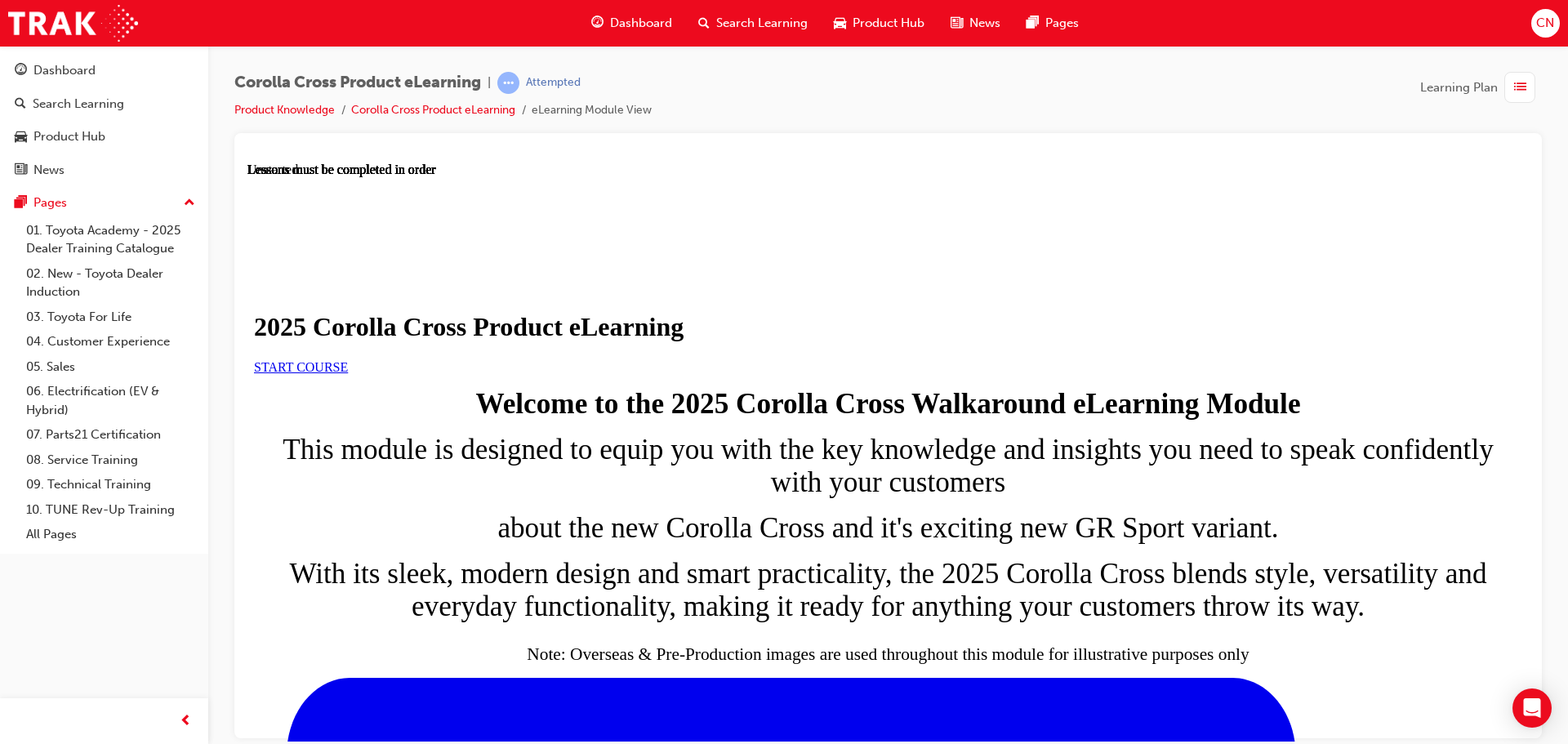
click at [348, 373] on span "START COURSE" at bounding box center [301, 366] width 94 height 14
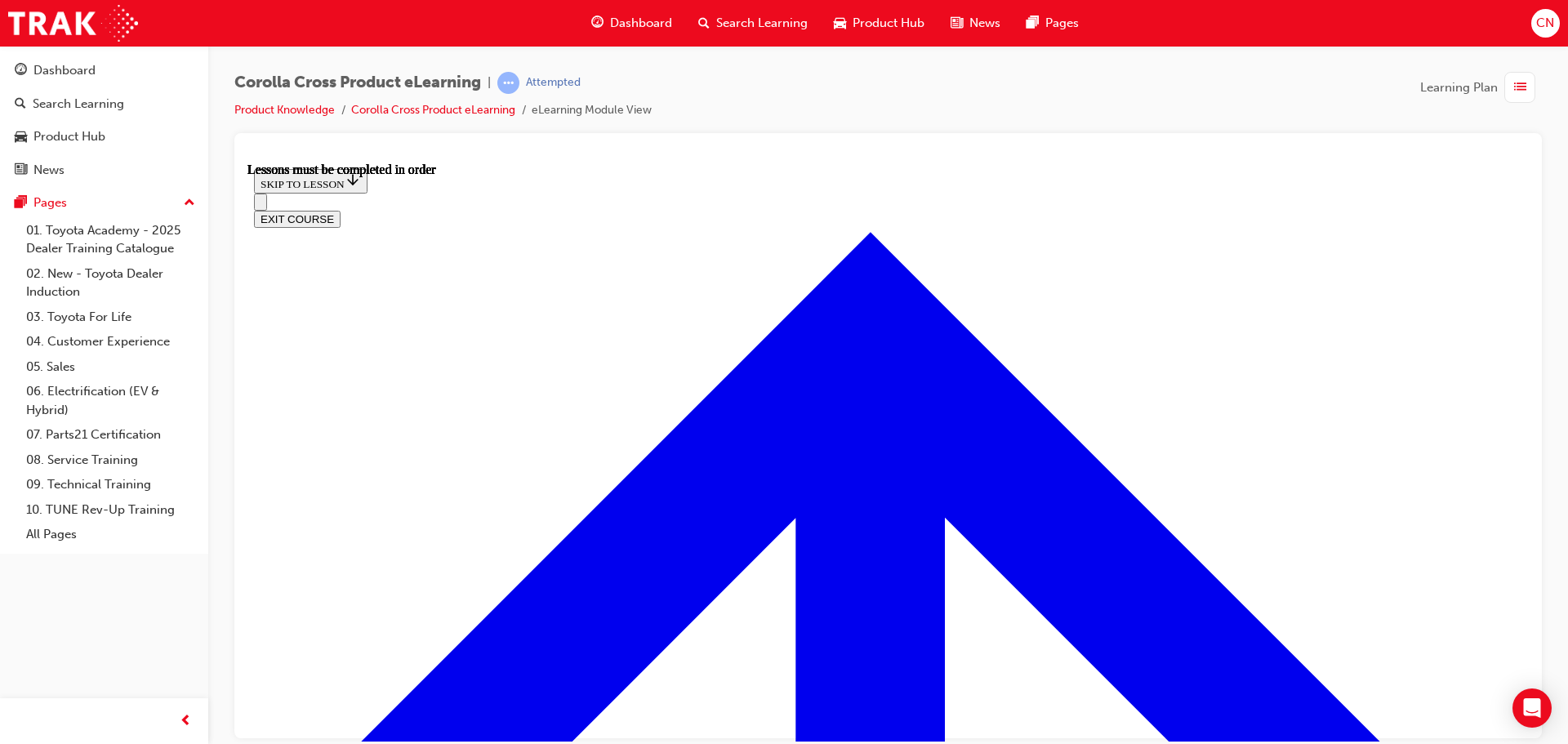
scroll to position [936, 0]
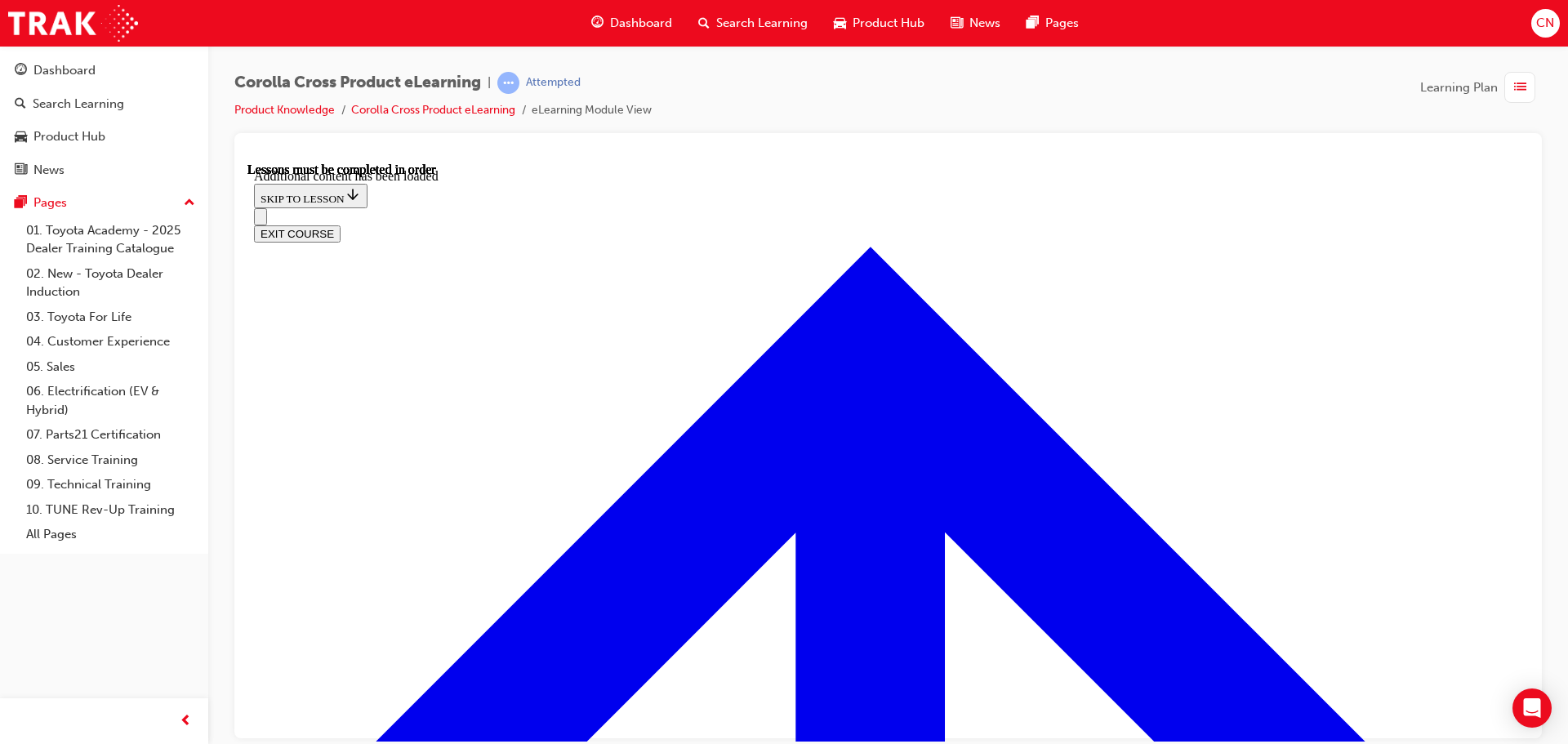
scroll to position [1424, 0]
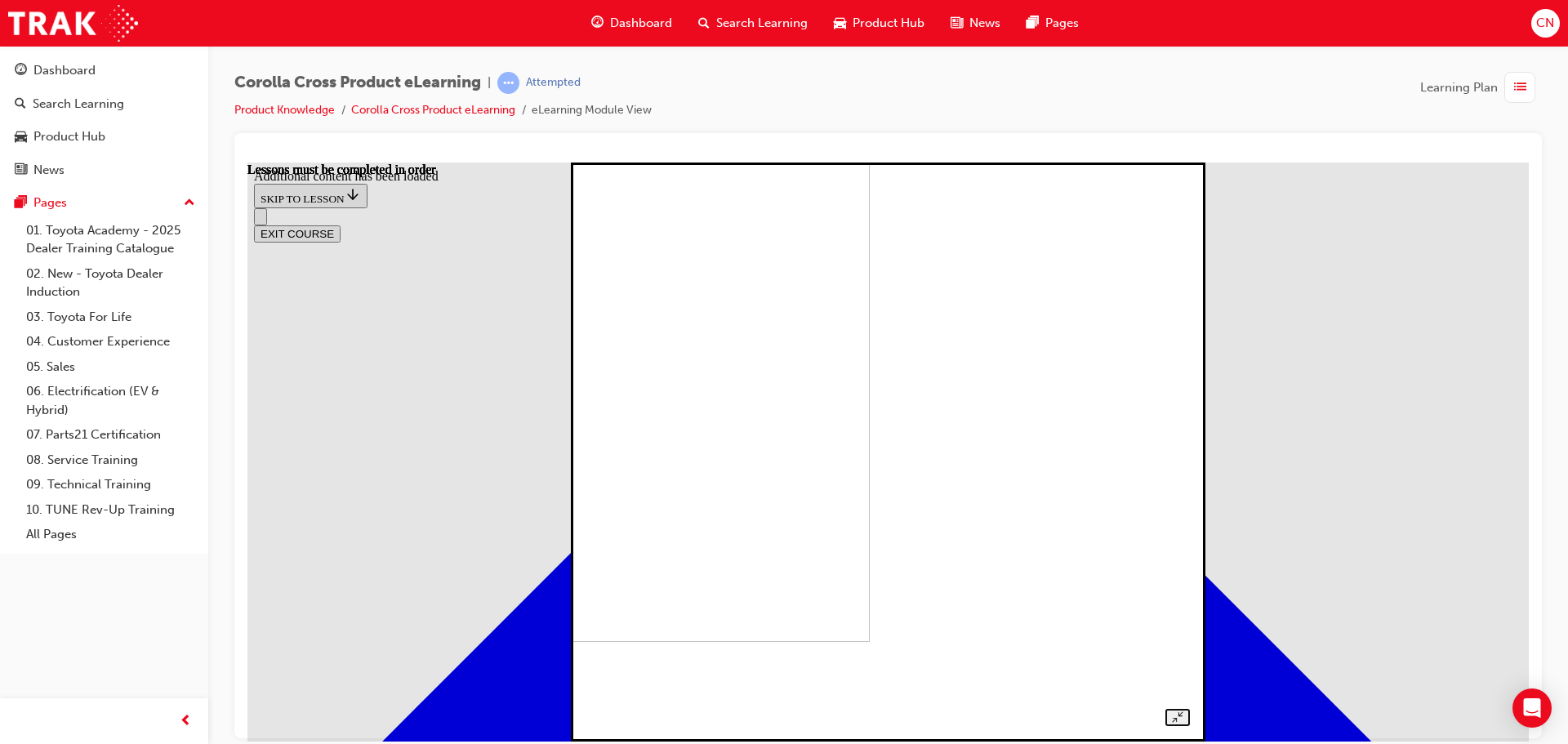
click at [870, 410] on img at bounding box center [580, 351] width 579 height 579
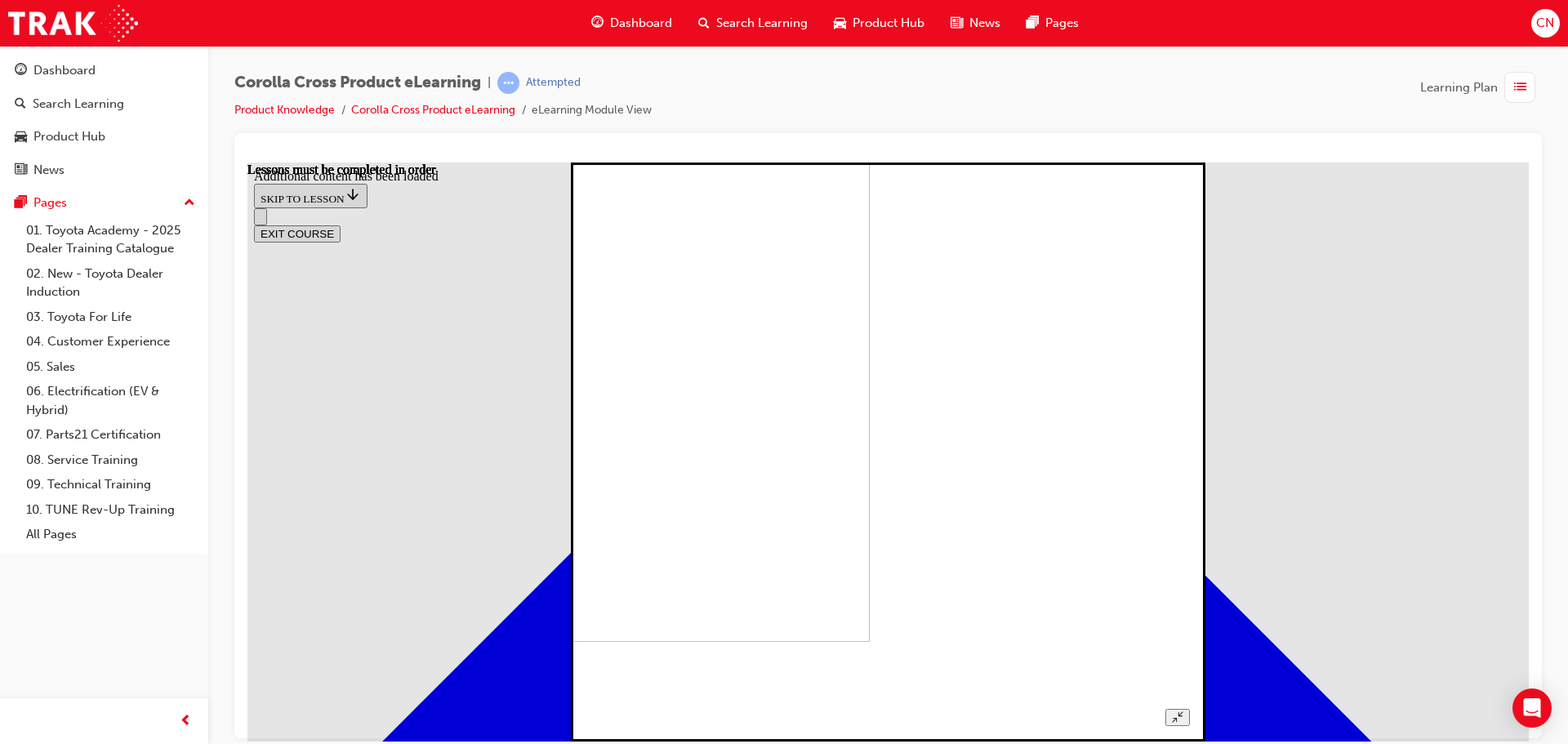
click at [870, 556] on img at bounding box center [580, 351] width 579 height 579
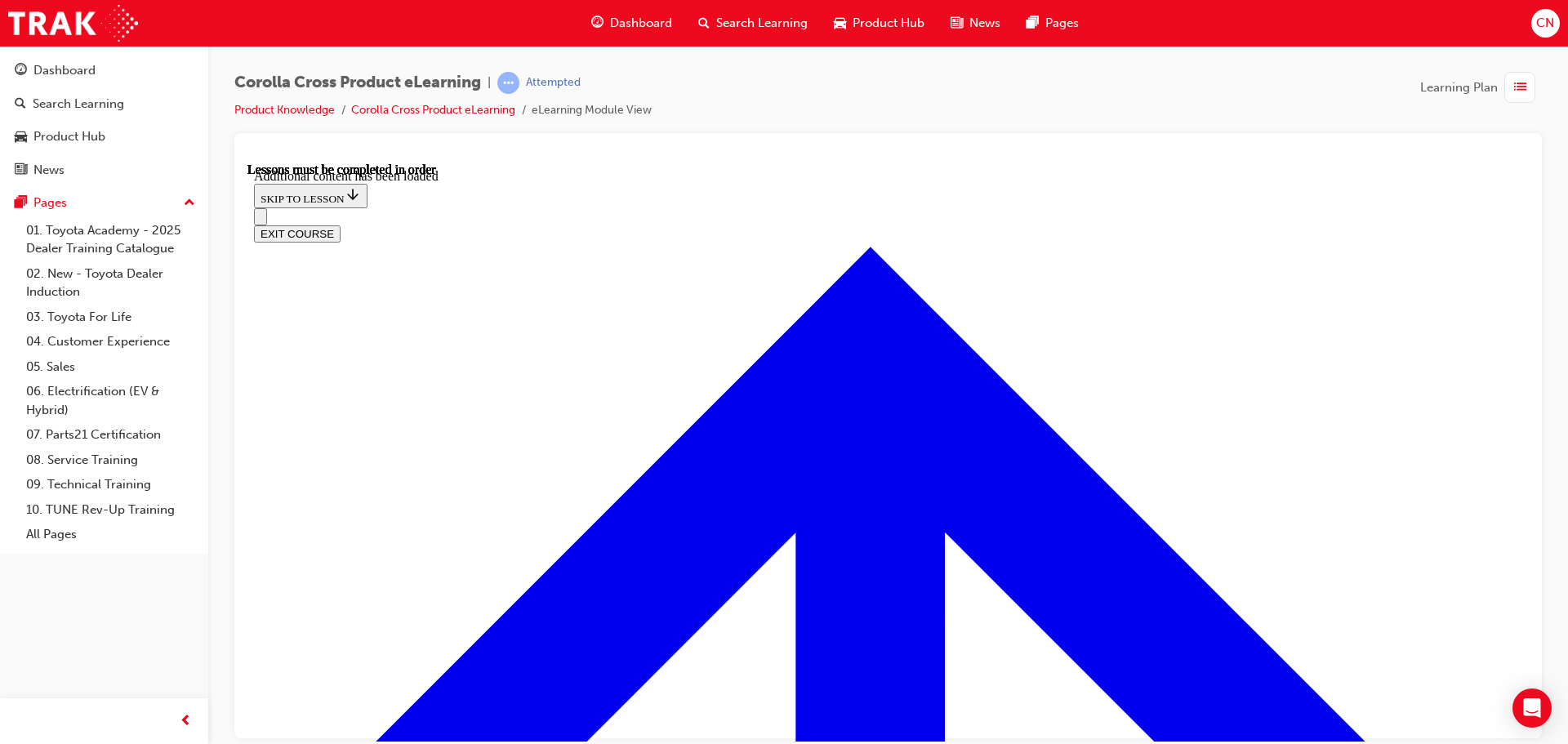
scroll to position [1914, 0]
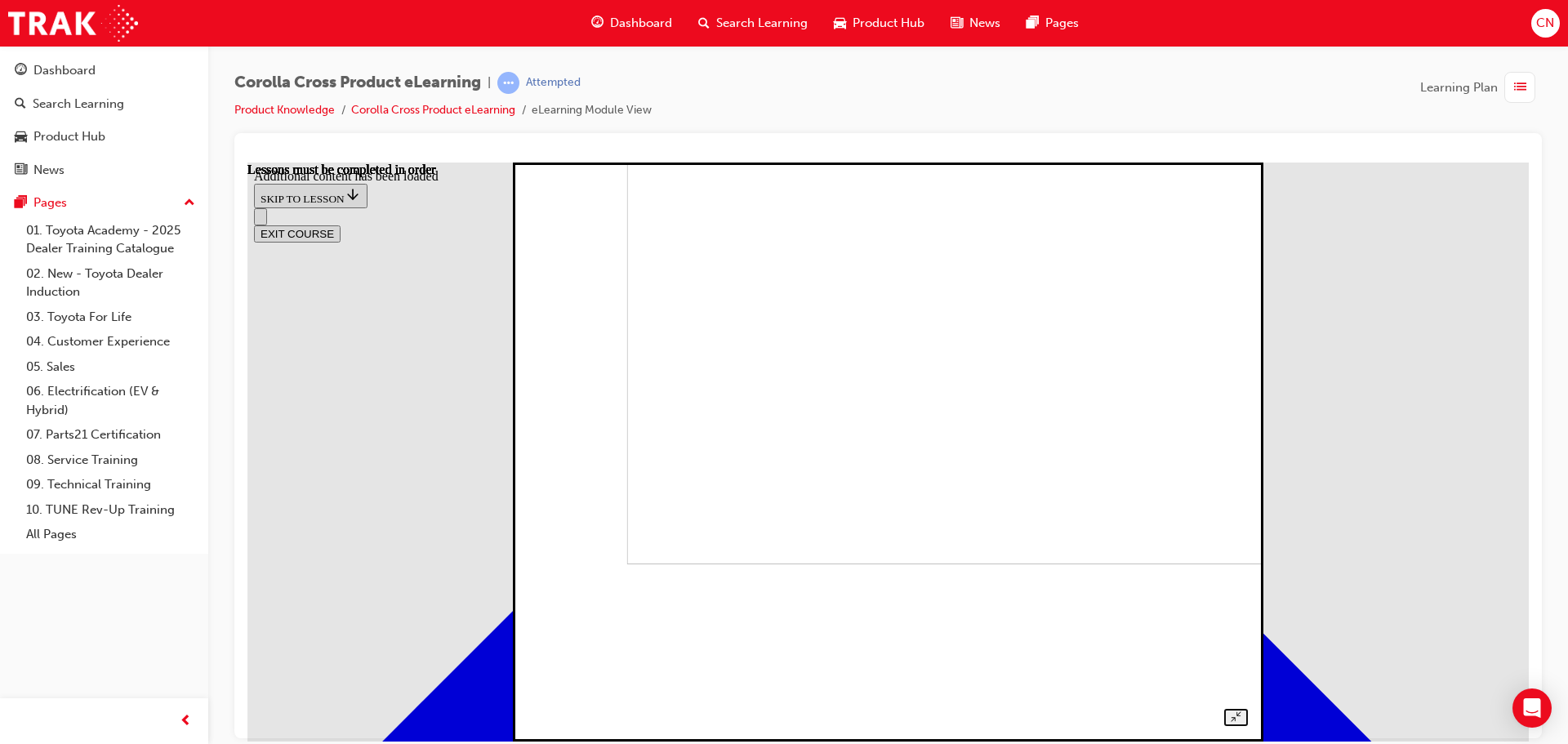
click at [642, 512] on img at bounding box center [973, 274] width 695 height 579
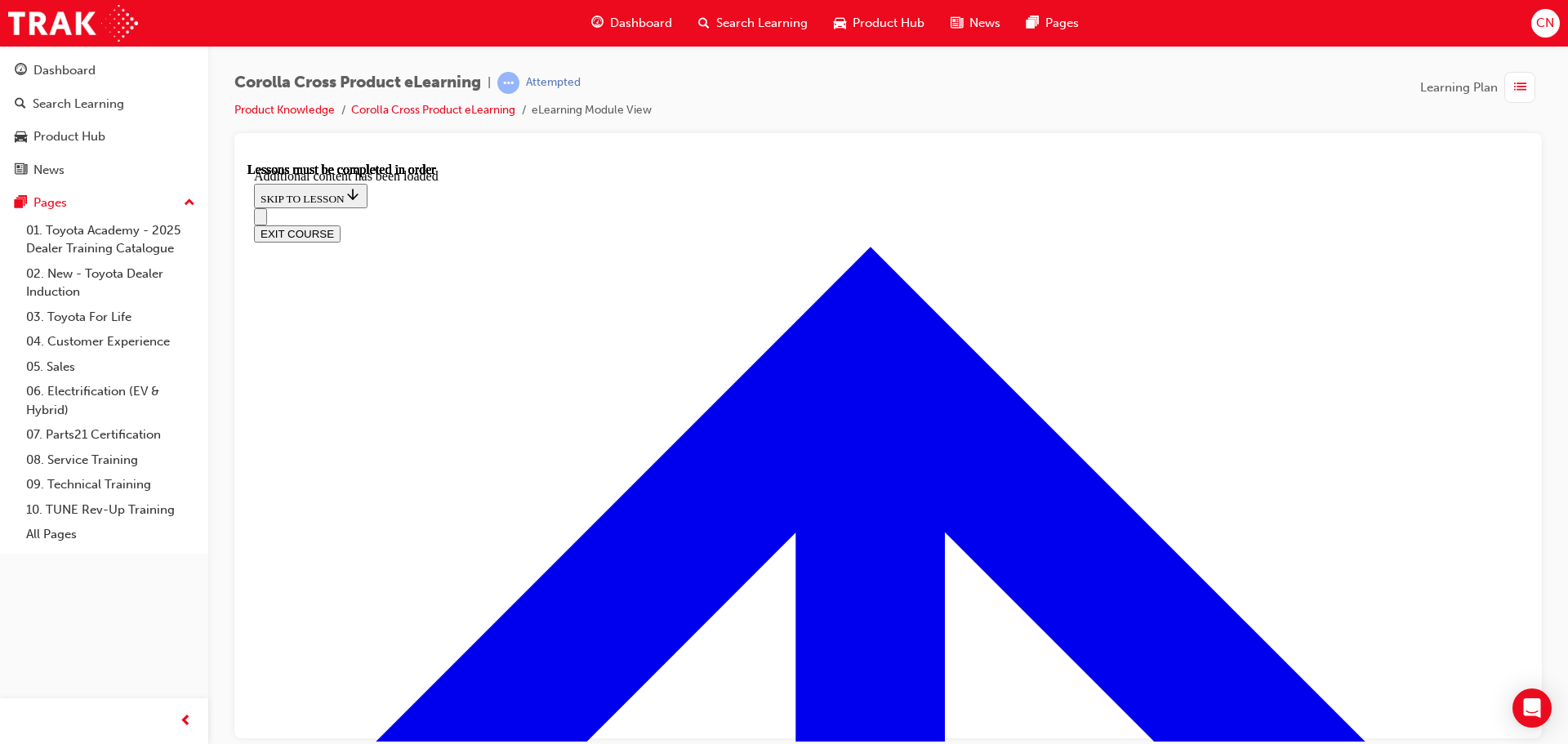
scroll to position [2322, 0]
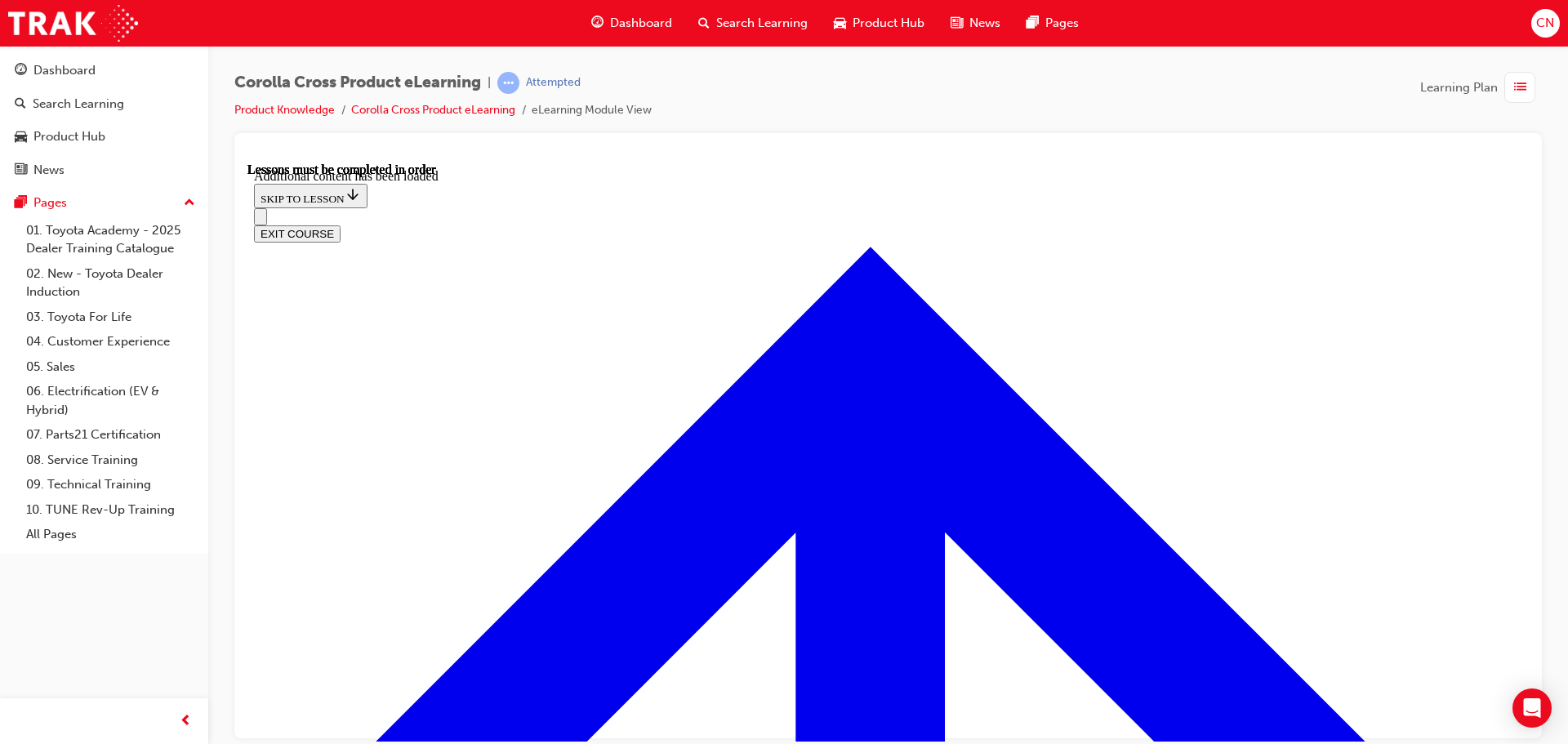
radio input "true"
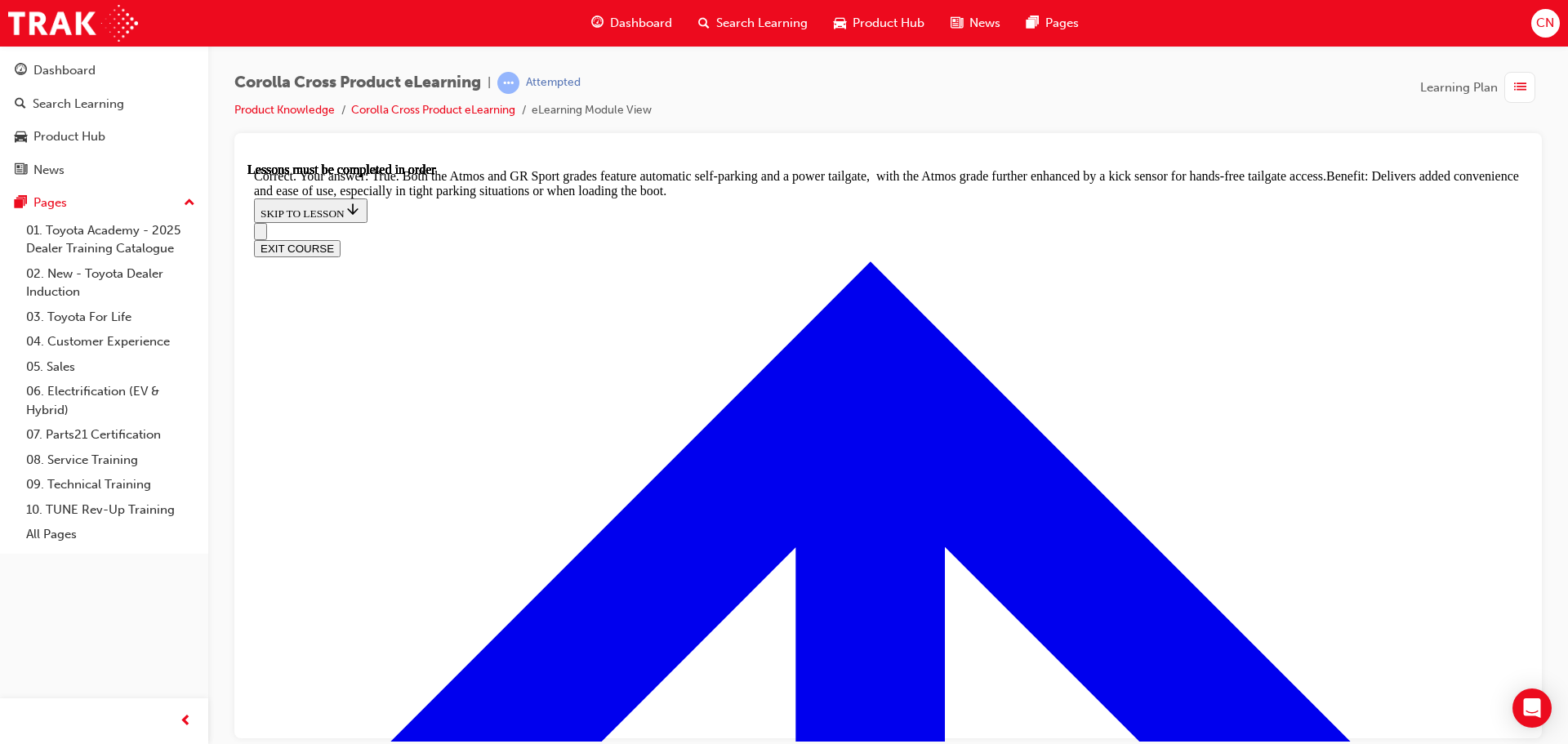
scroll to position [3580, 0]
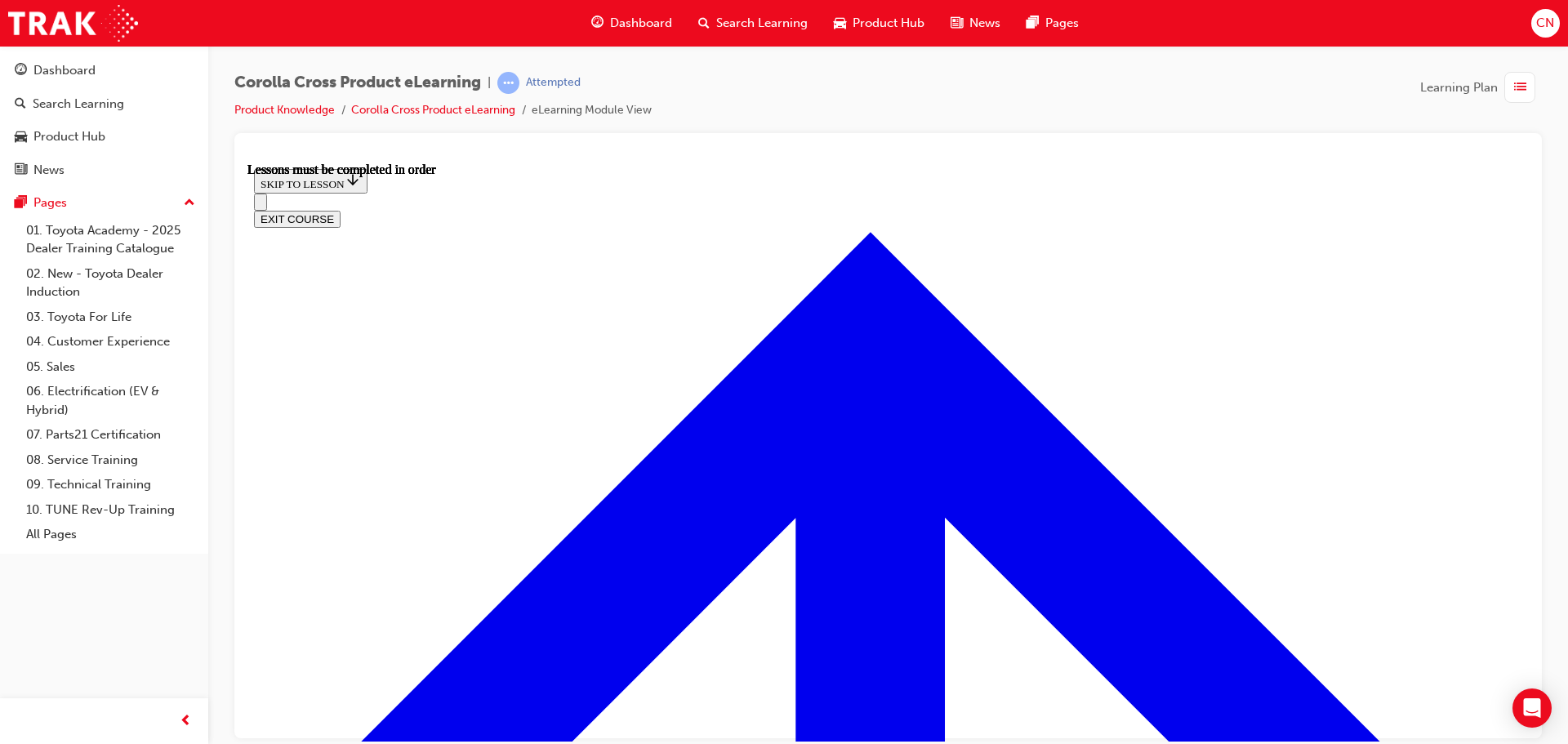
scroll to position [1526, 0]
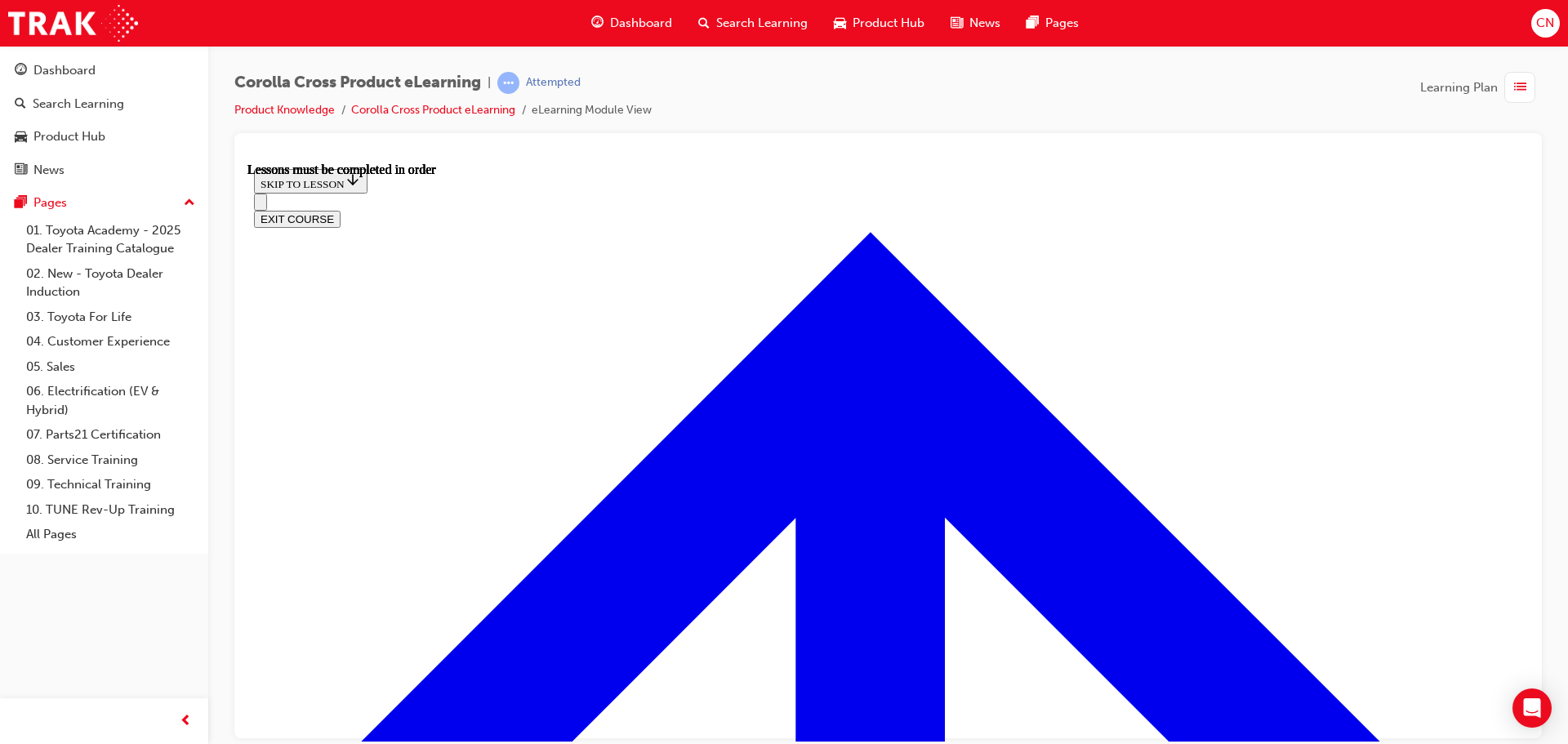
scroll to position [1861, 0]
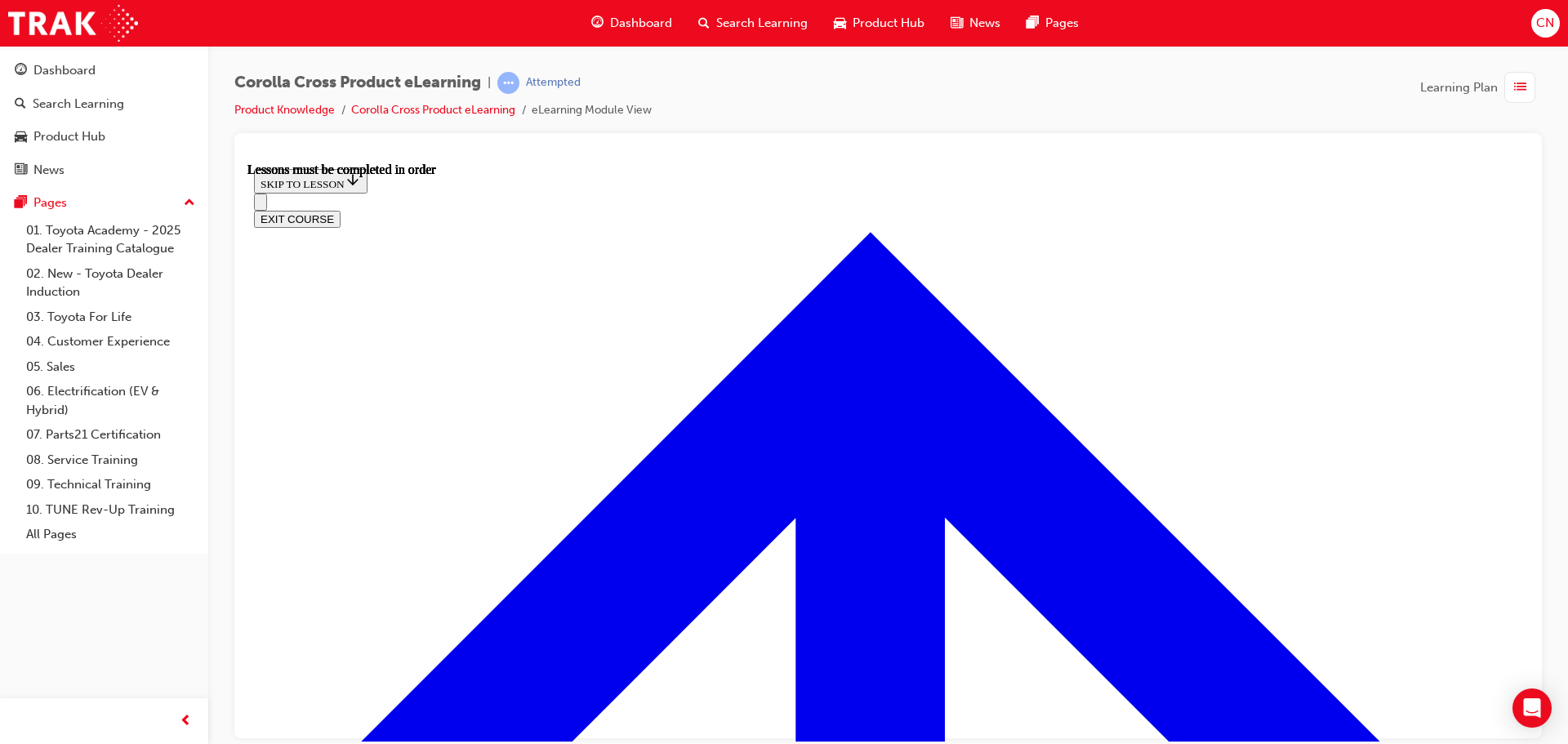
scroll to position [0, 0]
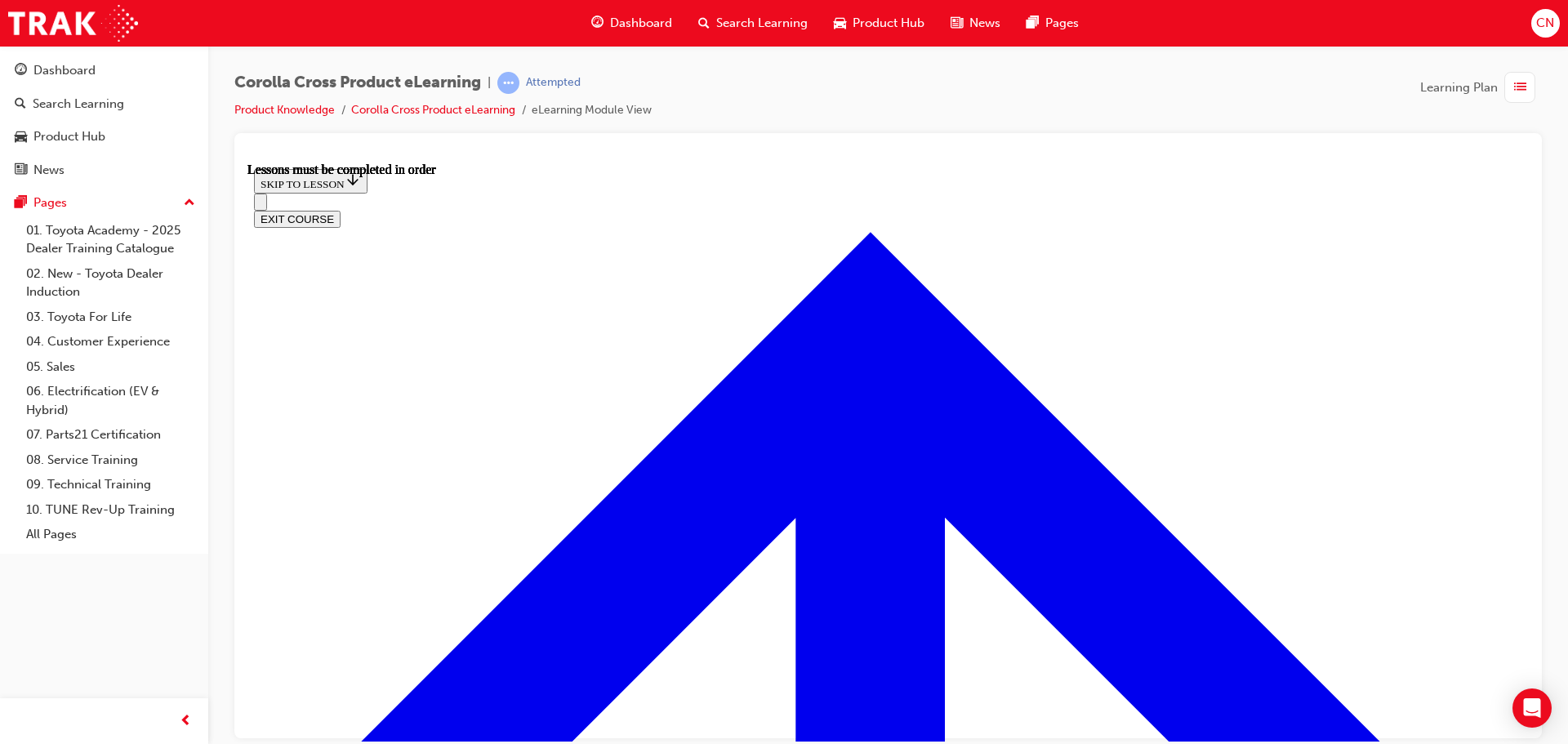
scroll to position [1857, 0]
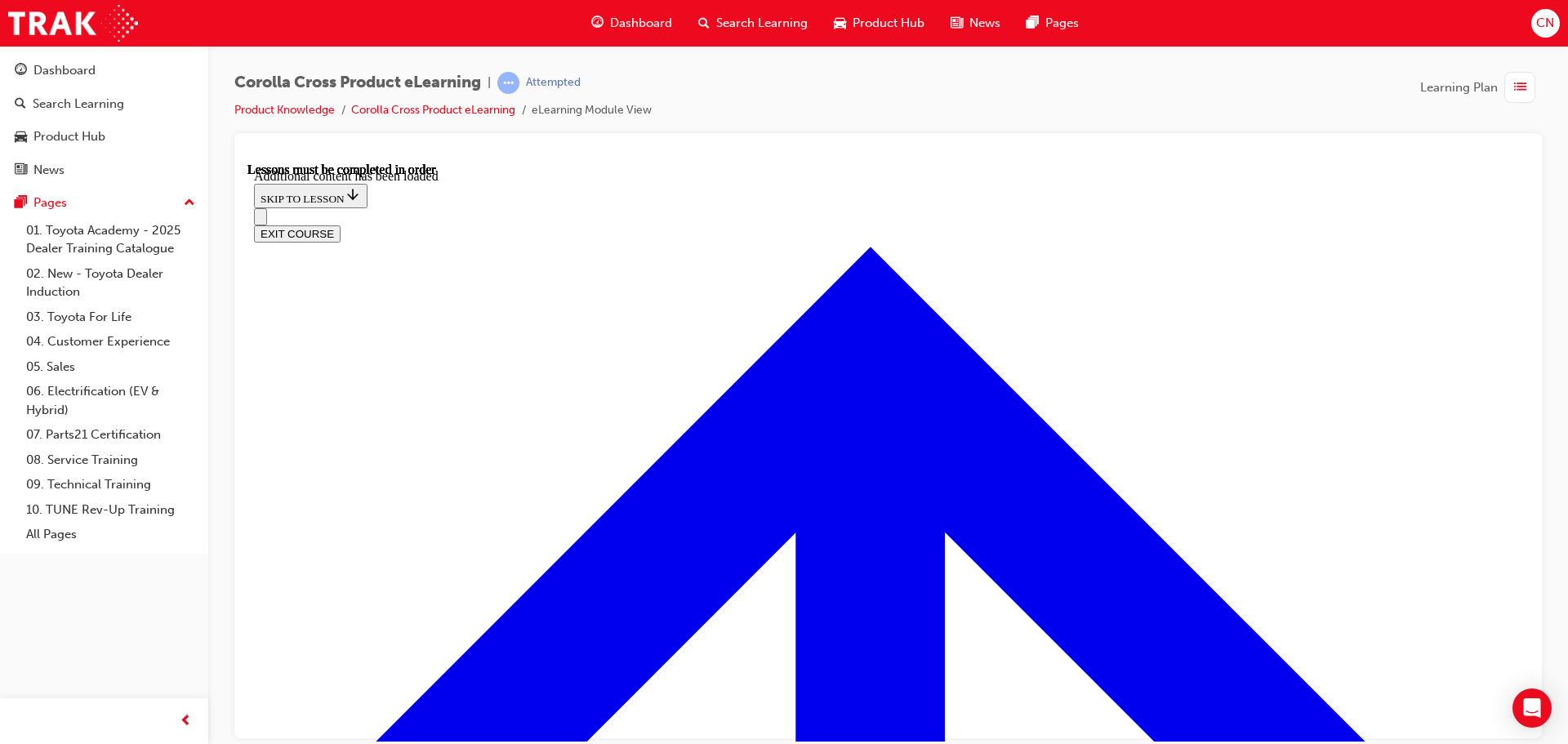
scroll to position [2426, 0]
radio input "true"
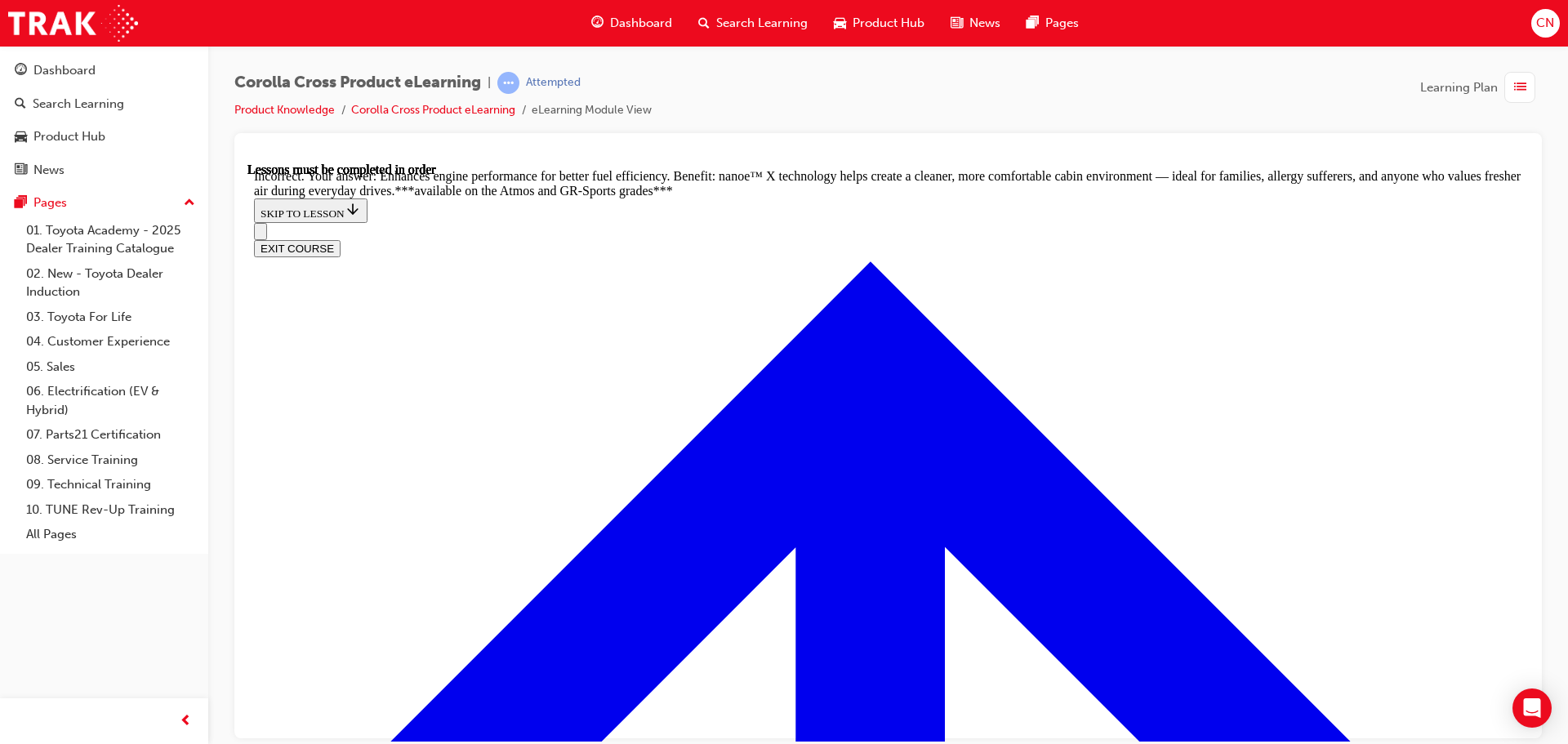
scroll to position [2753, 0]
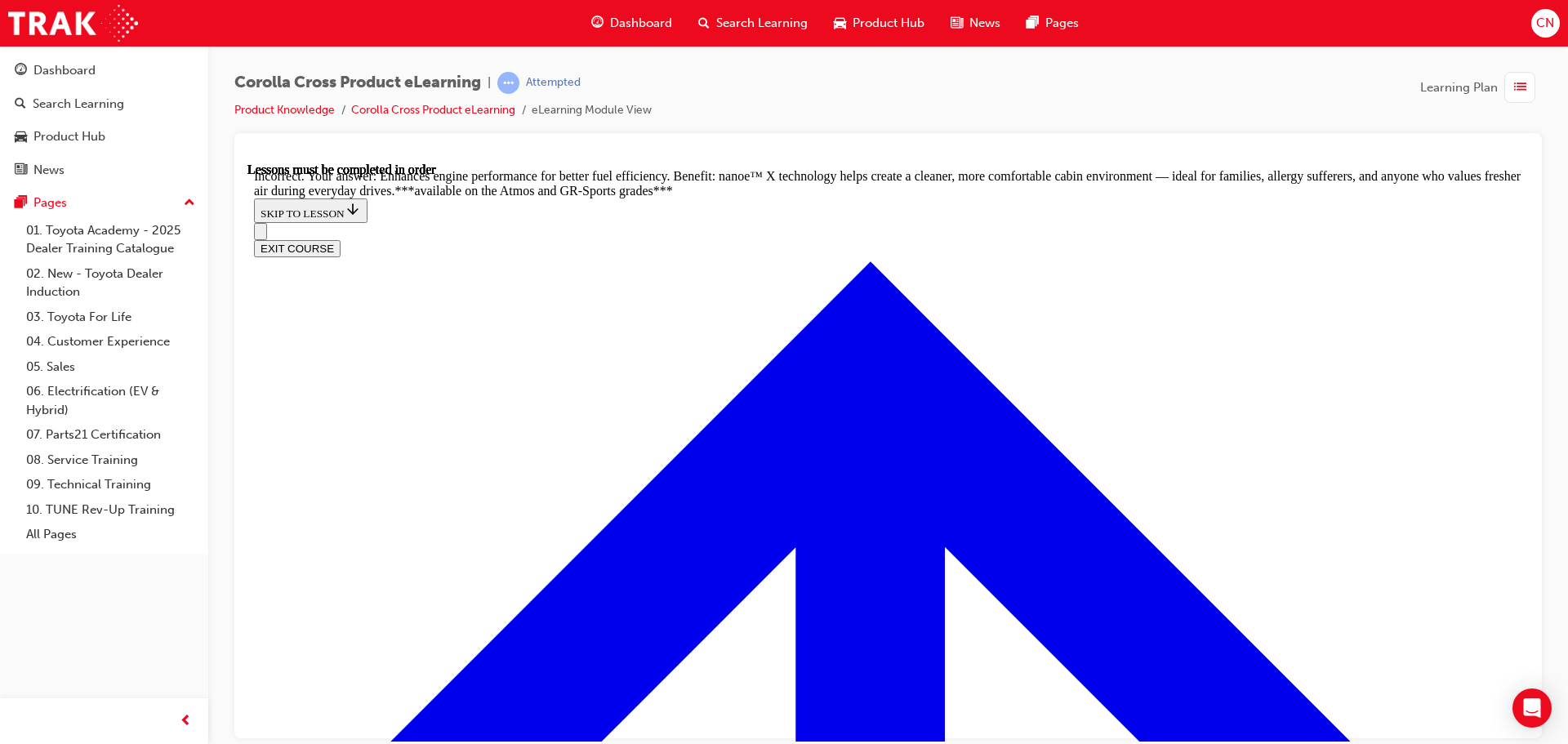
radio input "true"
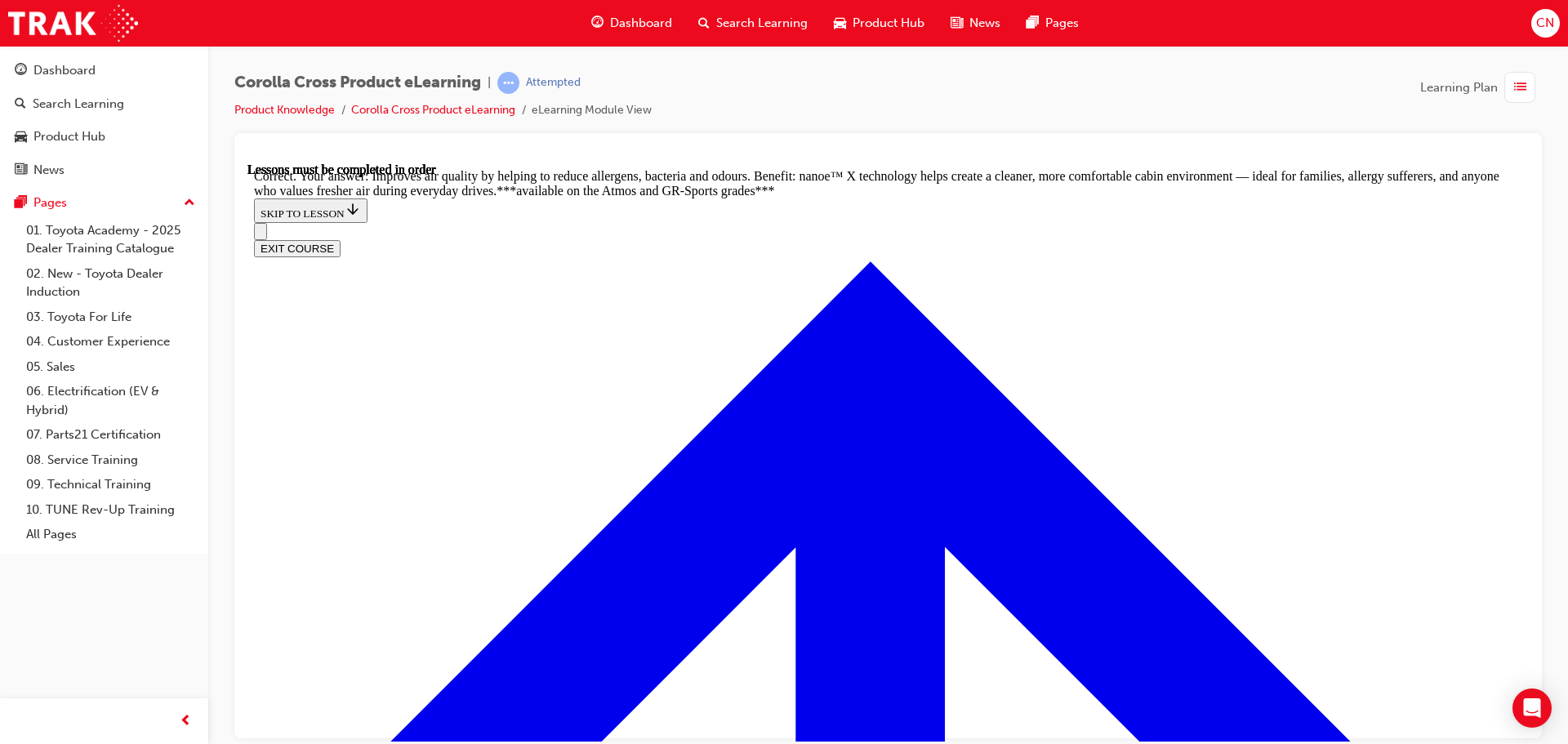
radio input "true"
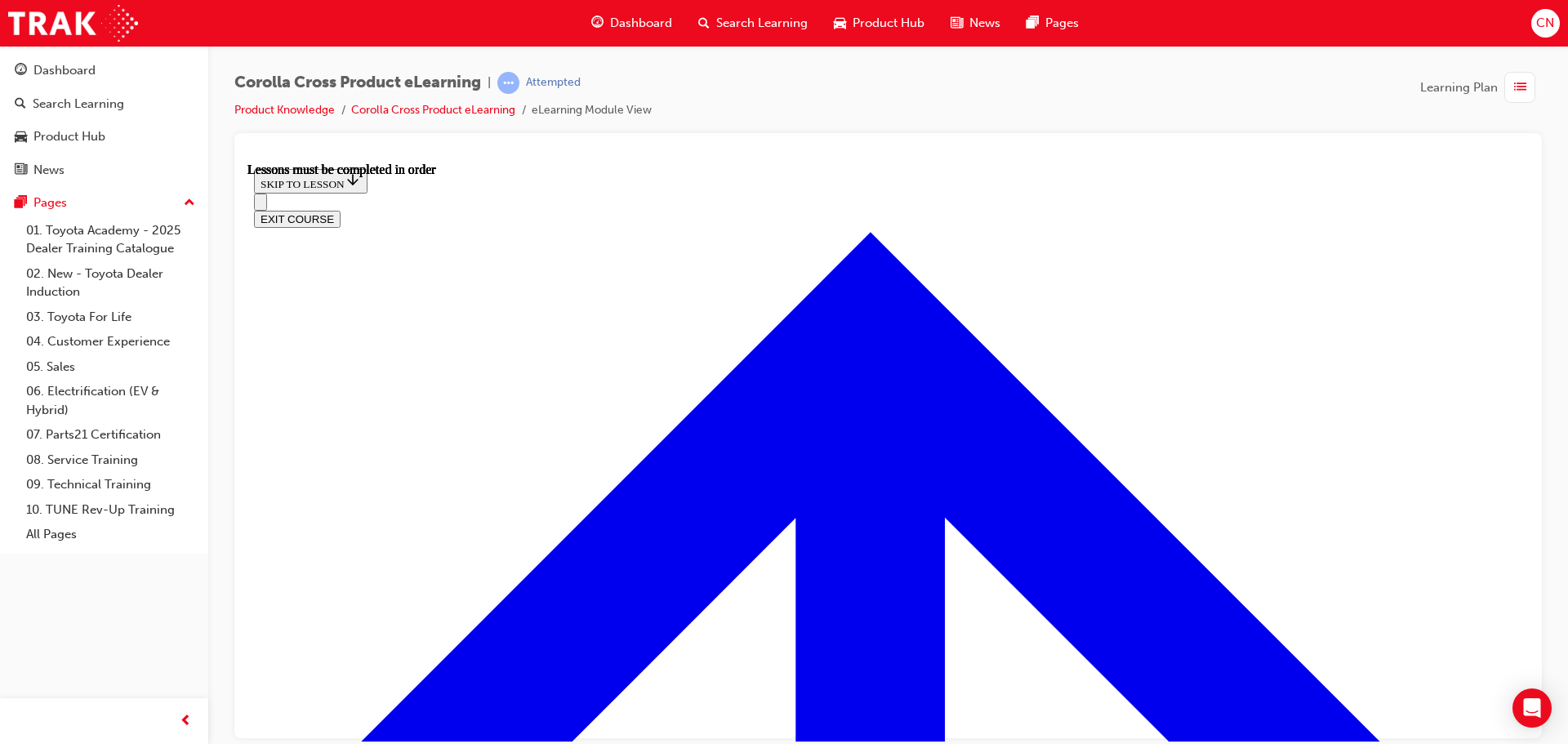
scroll to position [1445, 0]
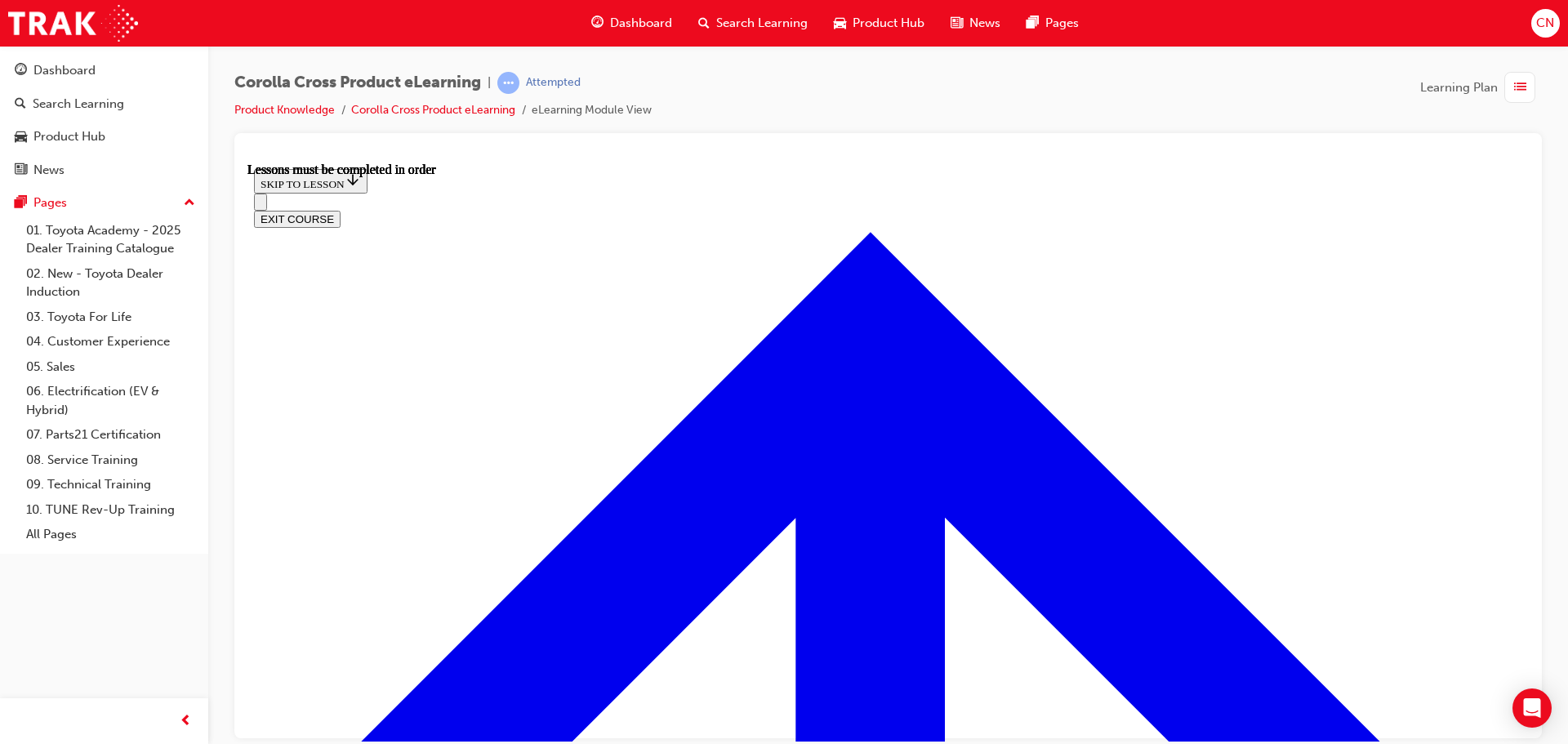
scroll to position [676, 0]
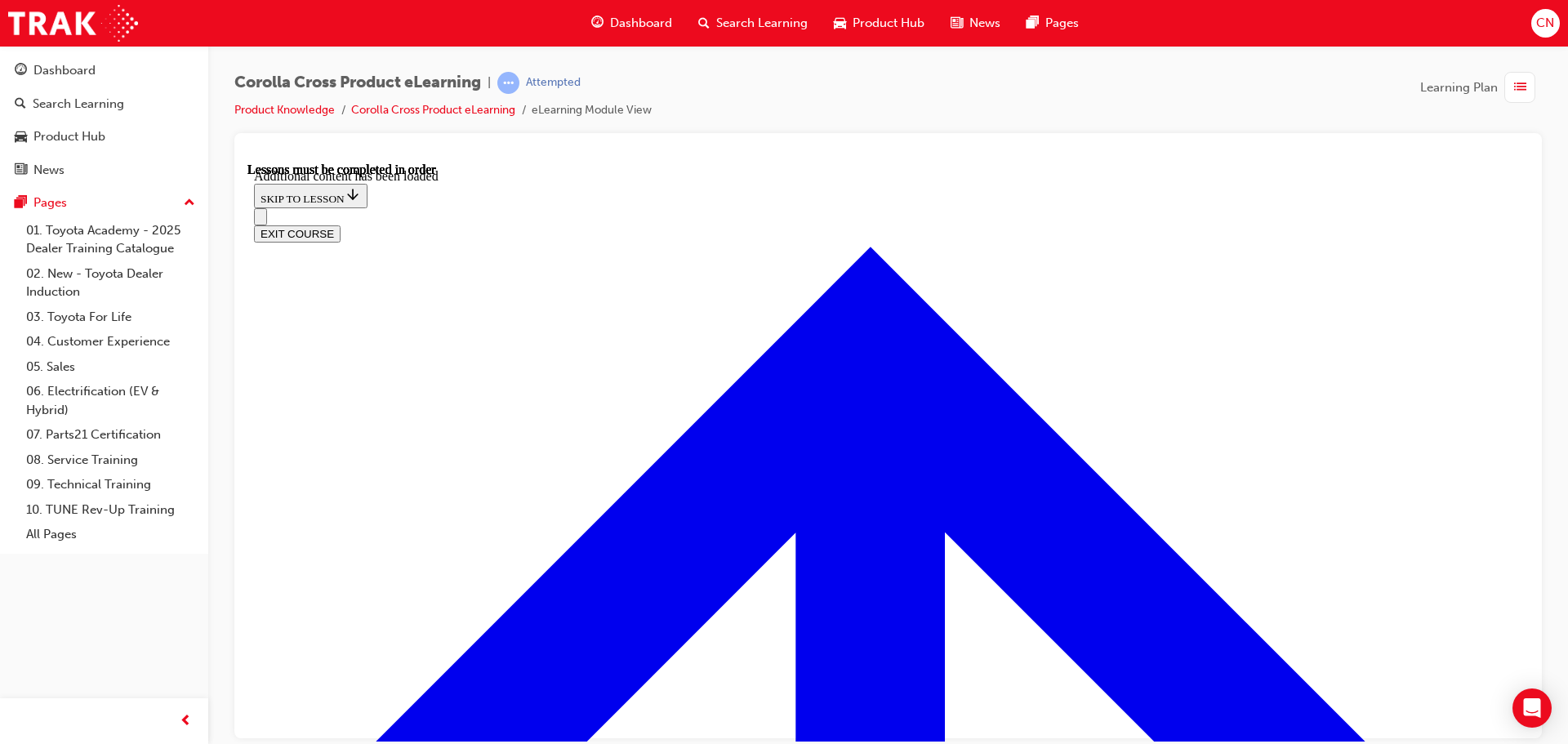
scroll to position [2544, 0]
radio input "true"
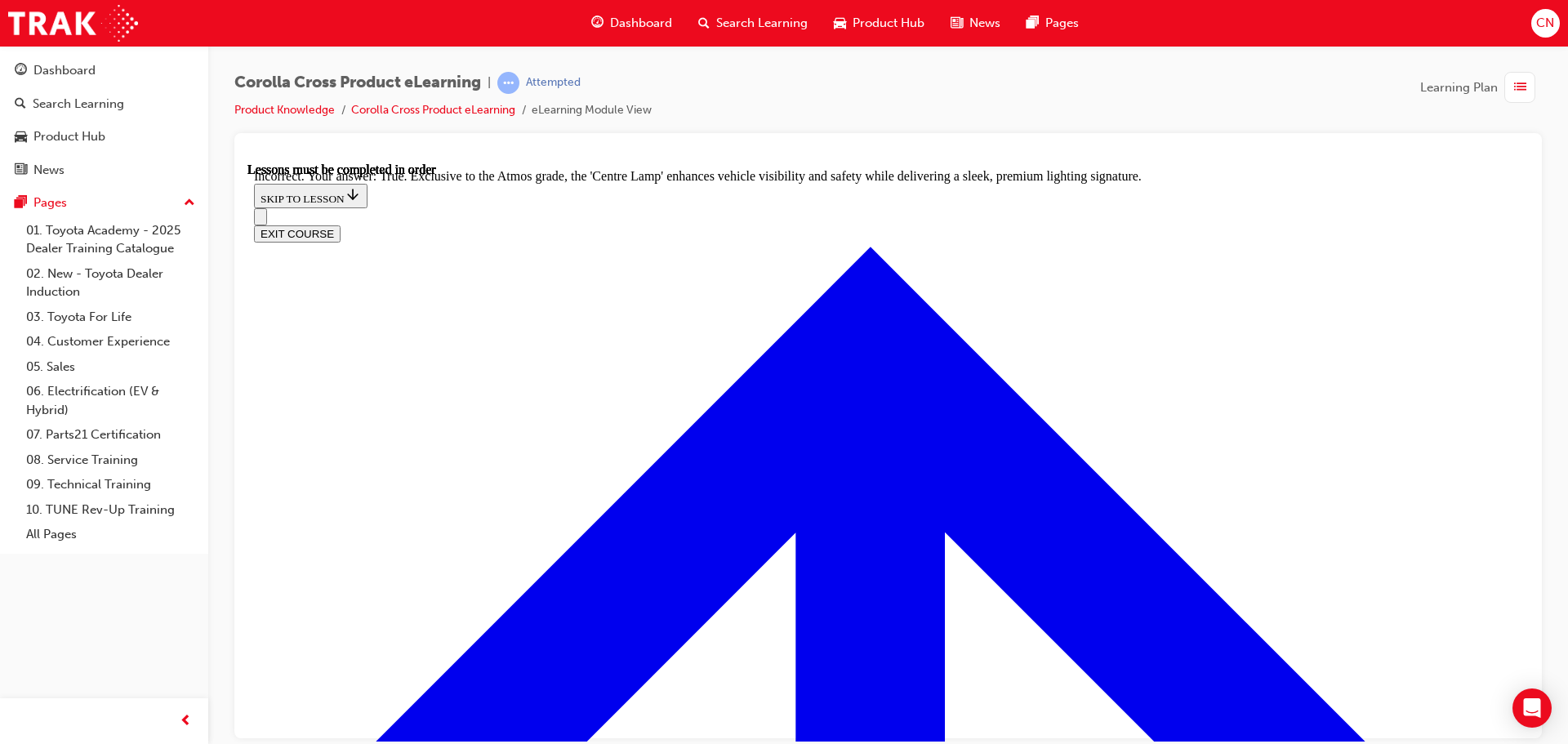
scroll to position [2789, 0]
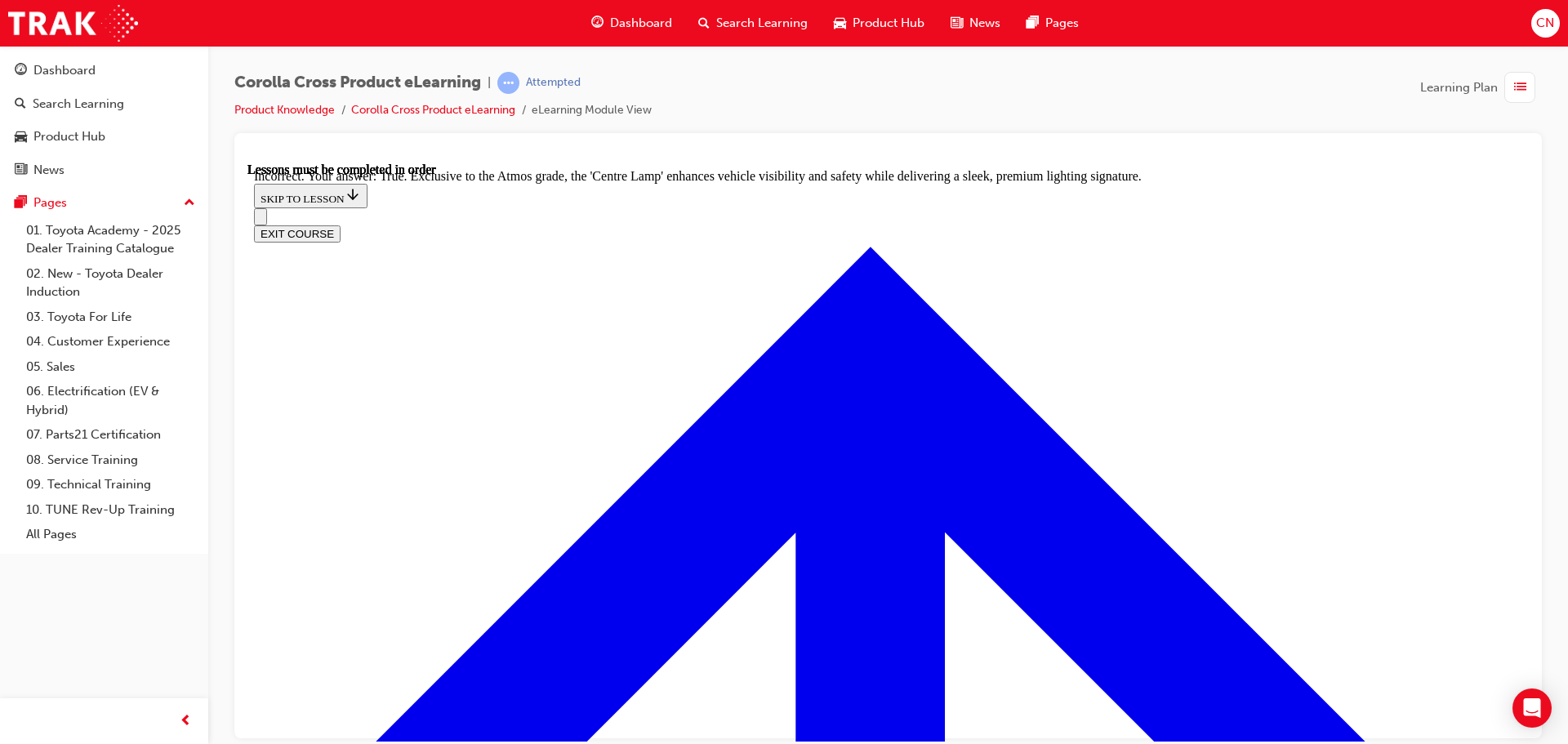
radio input "true"
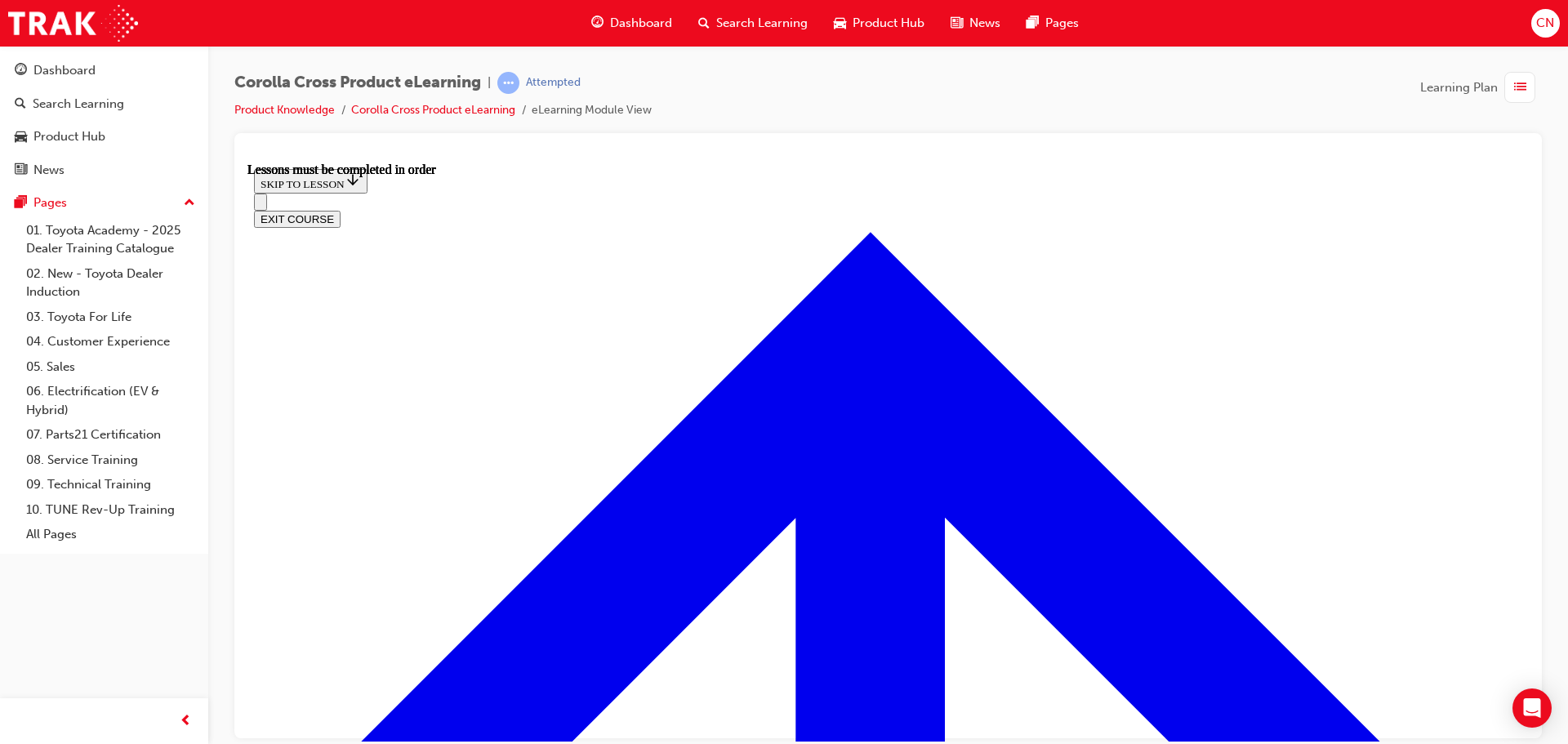
scroll to position [1306, 0]
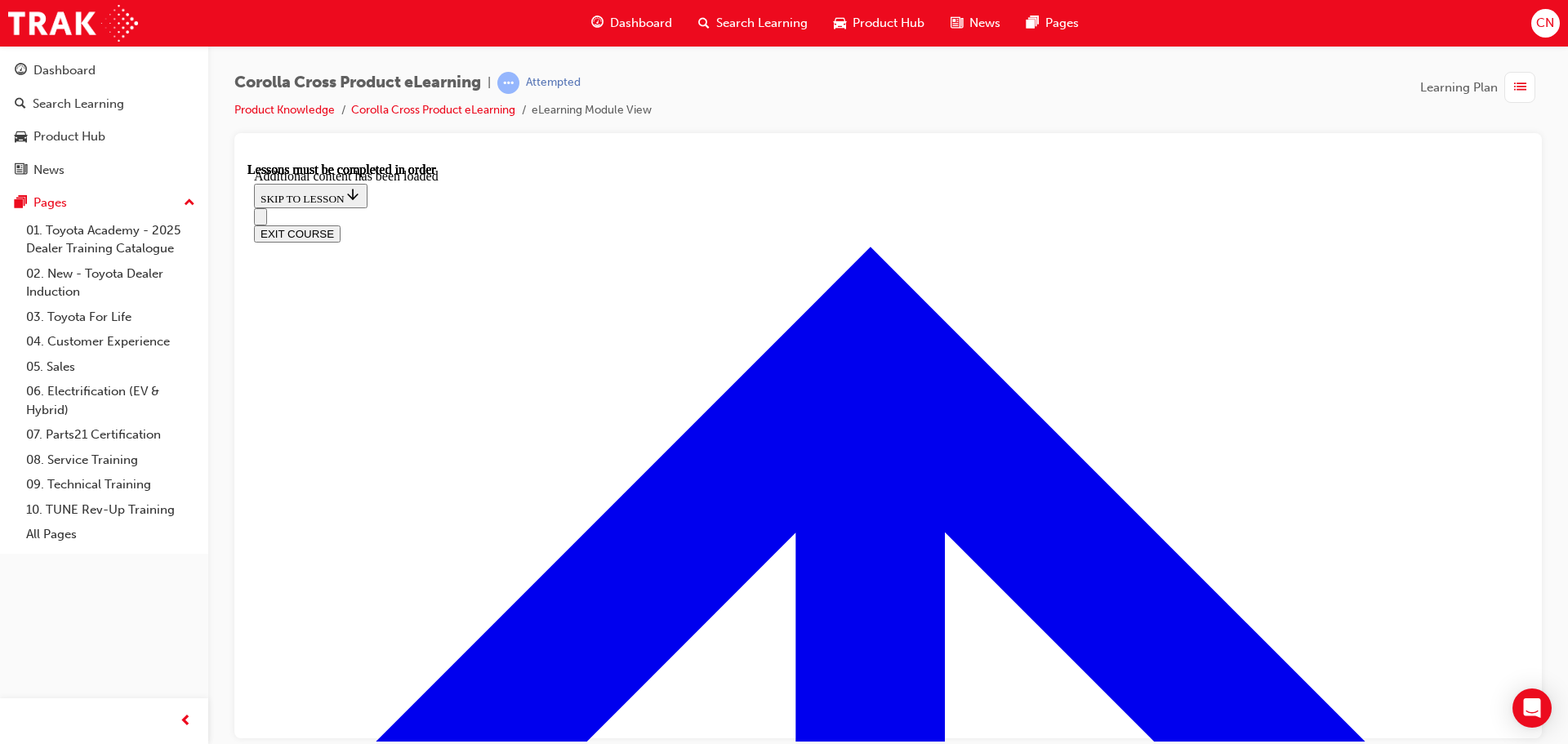
scroll to position [1996, 0]
radio input "true"
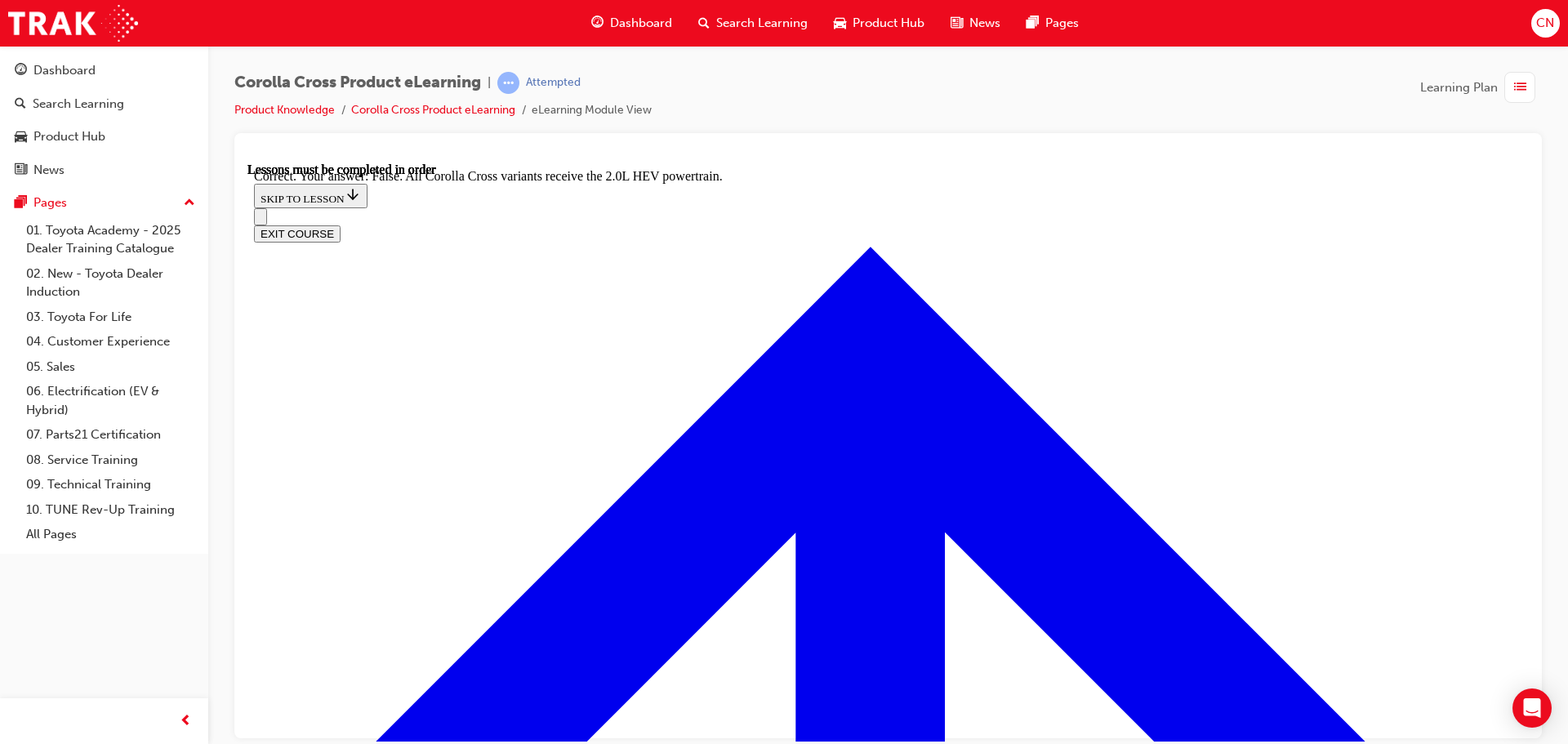
scroll to position [2290, 0]
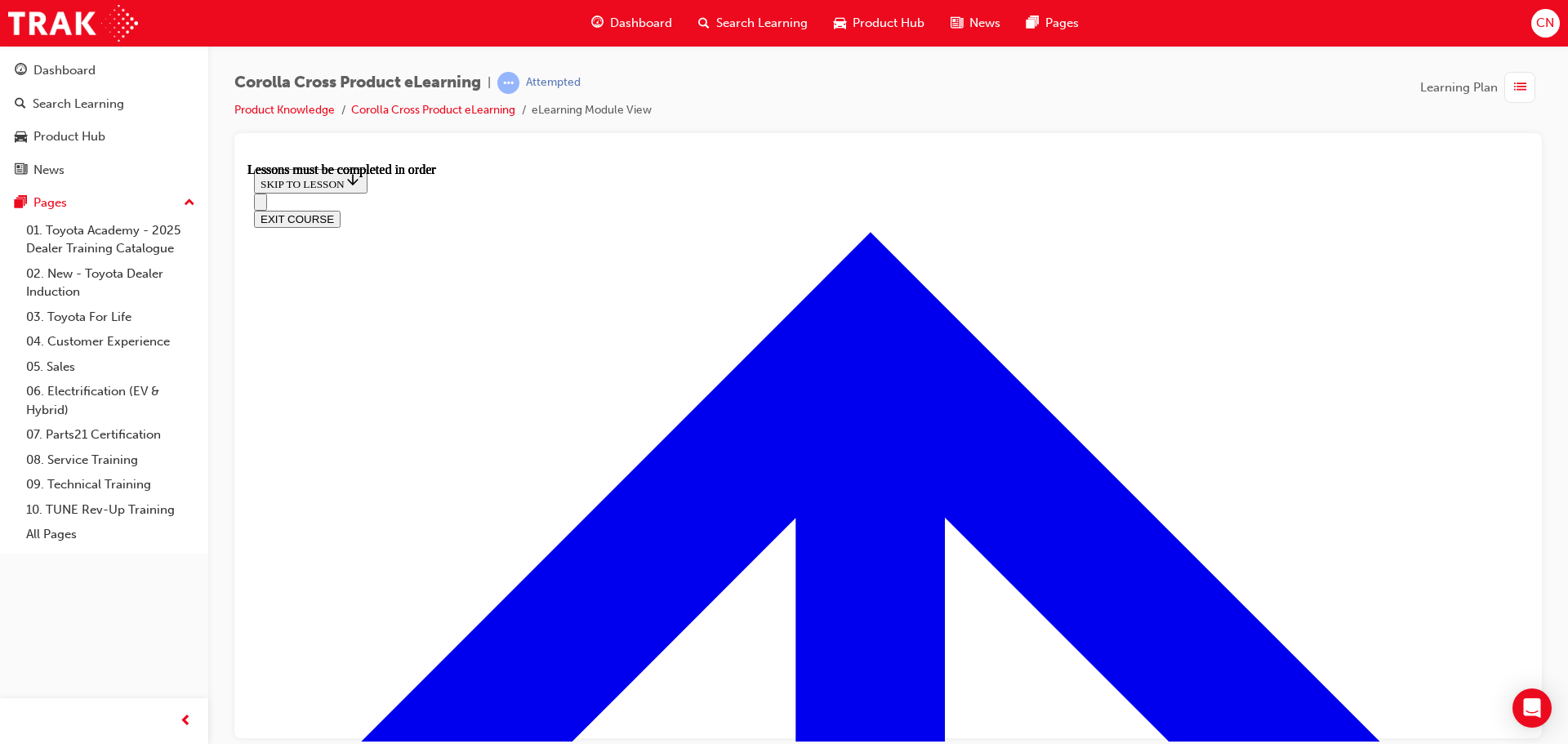
scroll to position [1445, 0]
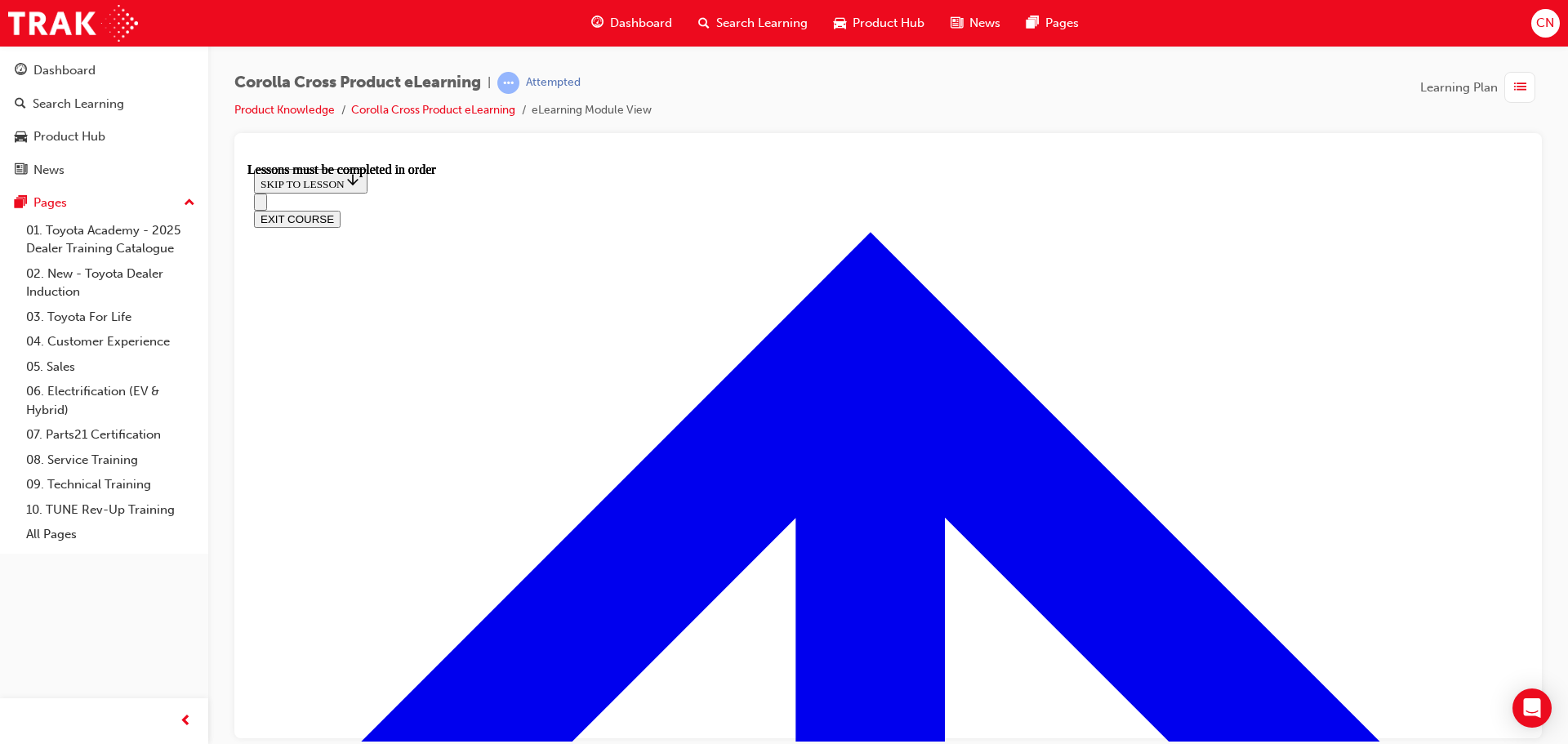
scroll to position [93, 0]
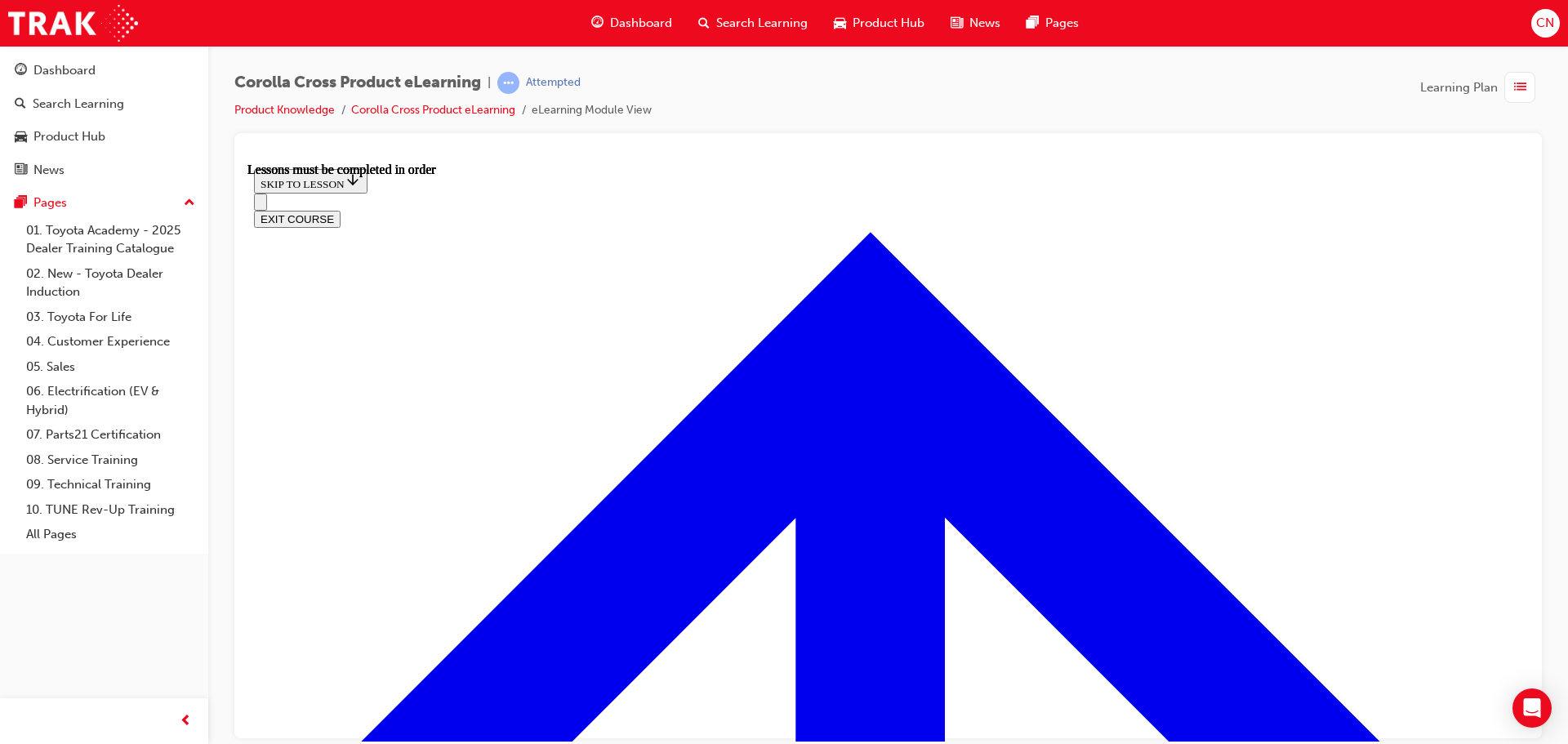
scroll to position [227, 0]
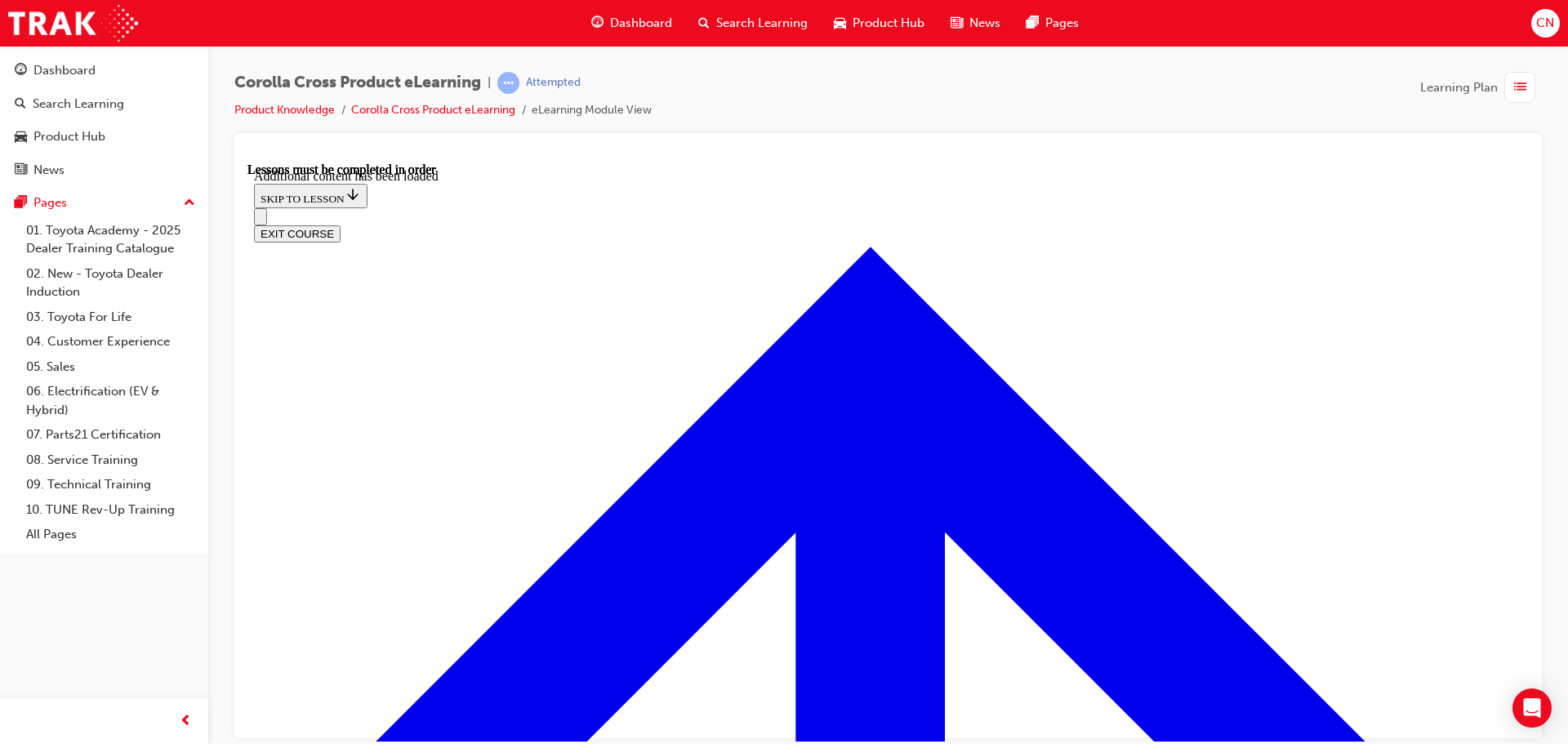
scroll to position [2039, 0]
radio input "true"
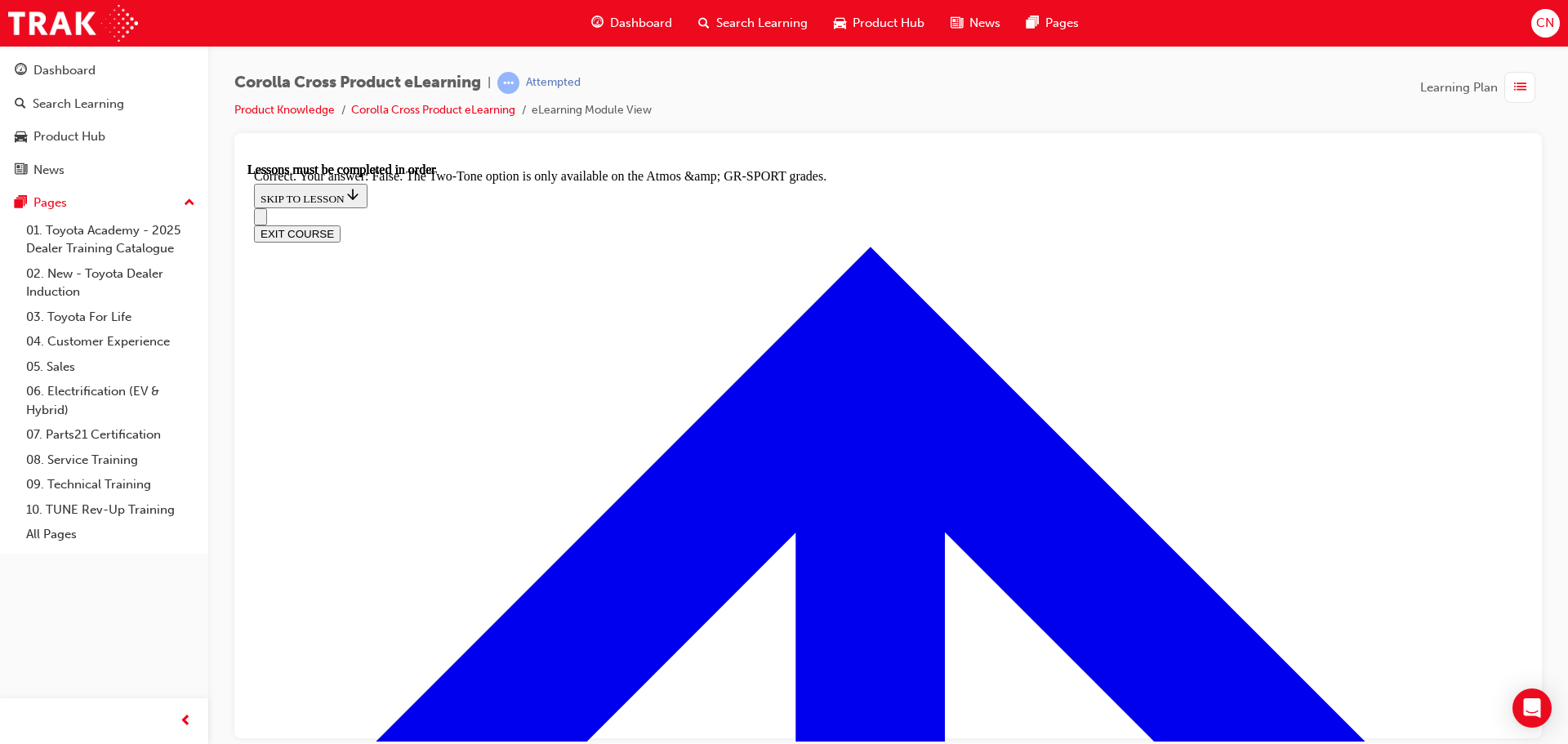
scroll to position [2332, 0]
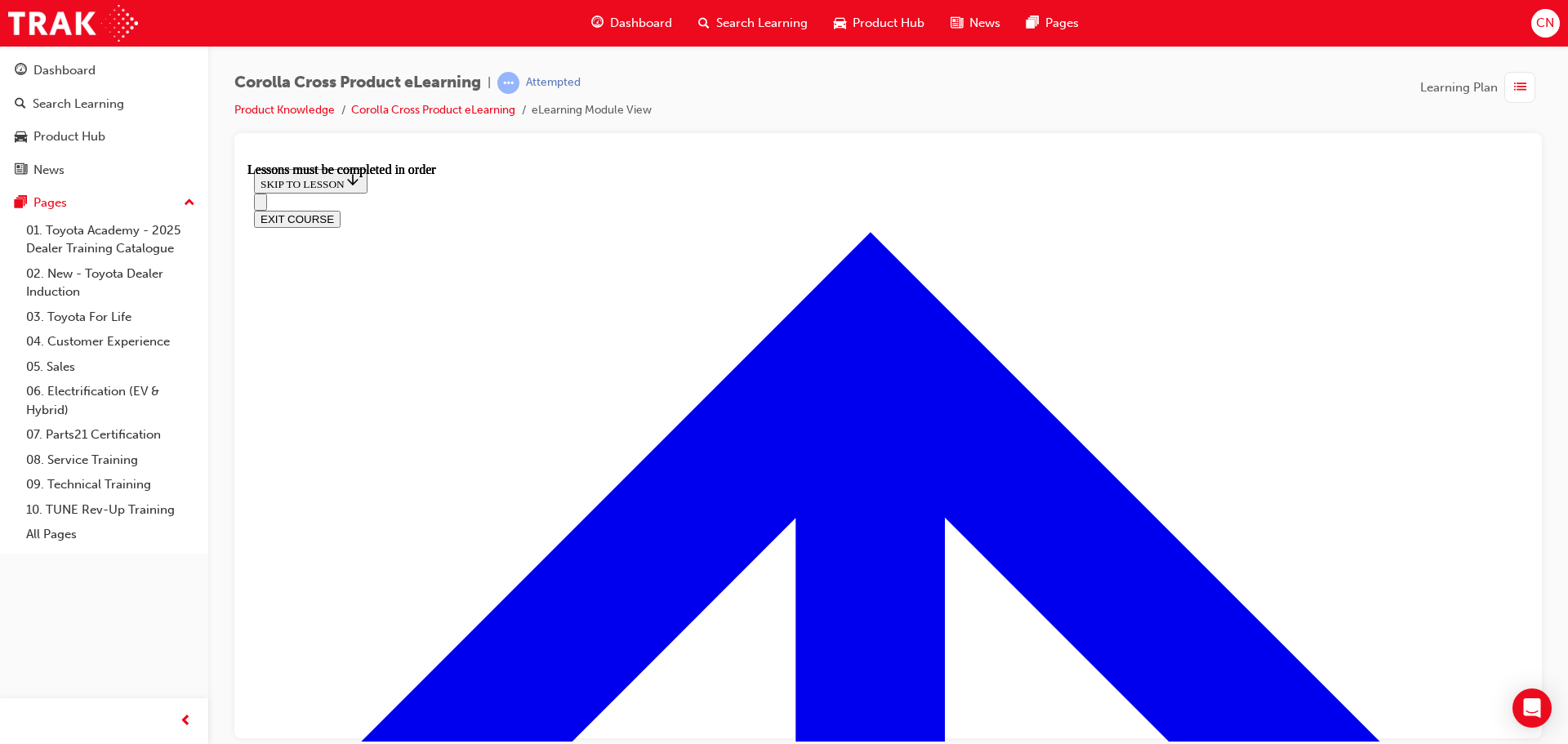
scroll to position [1363, 0]
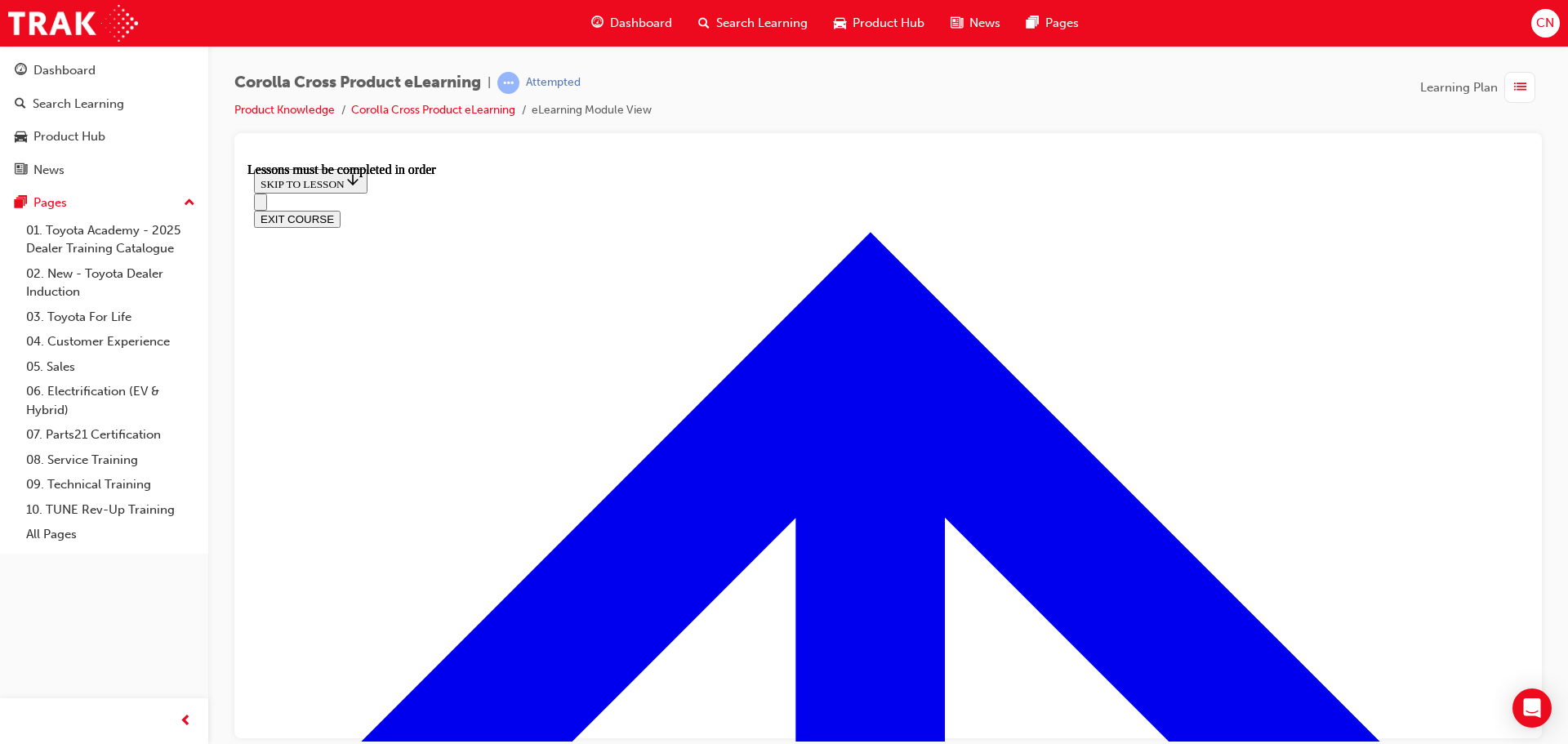
scroll to position [2038, 0]
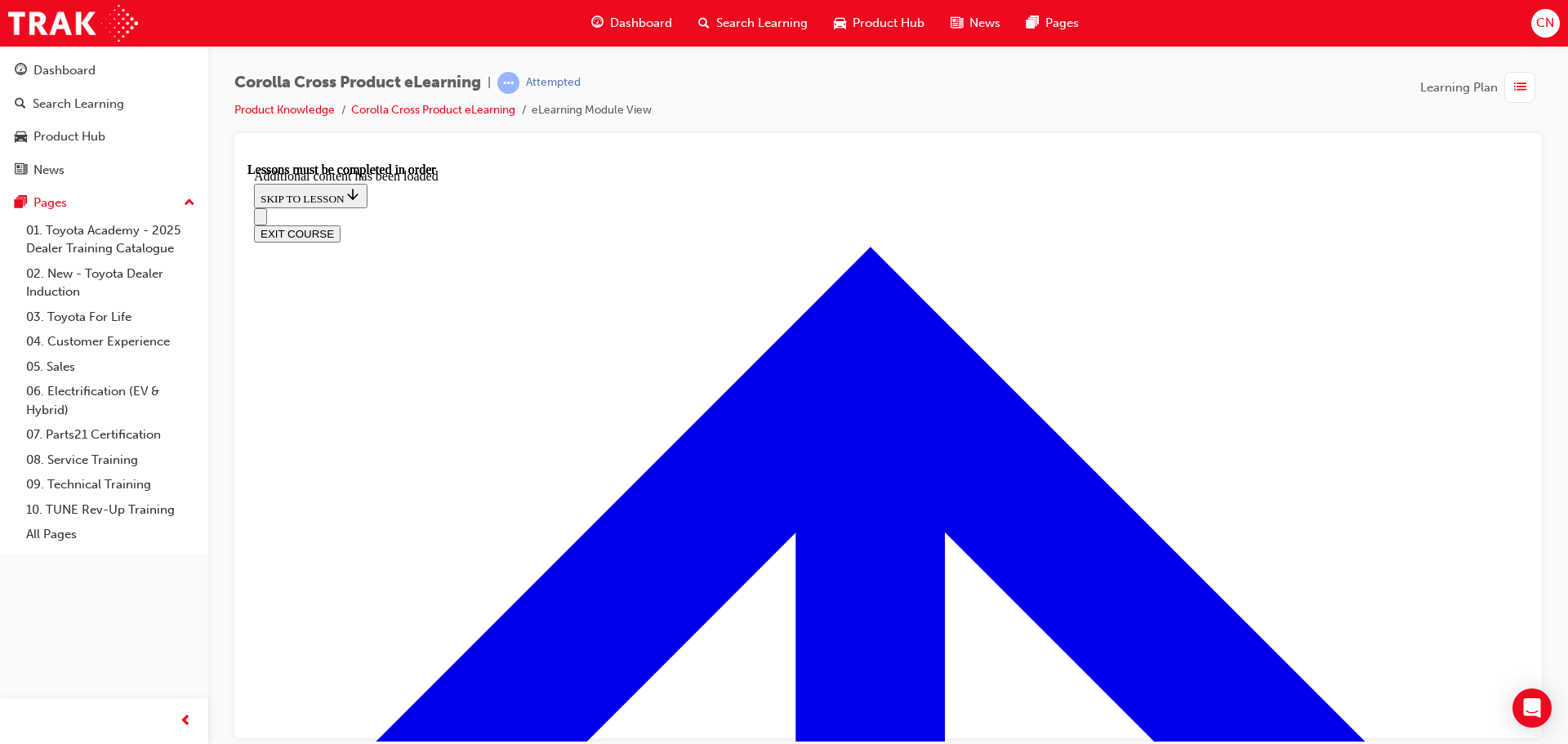
scroll to position [2737, 0]
radio input "true"
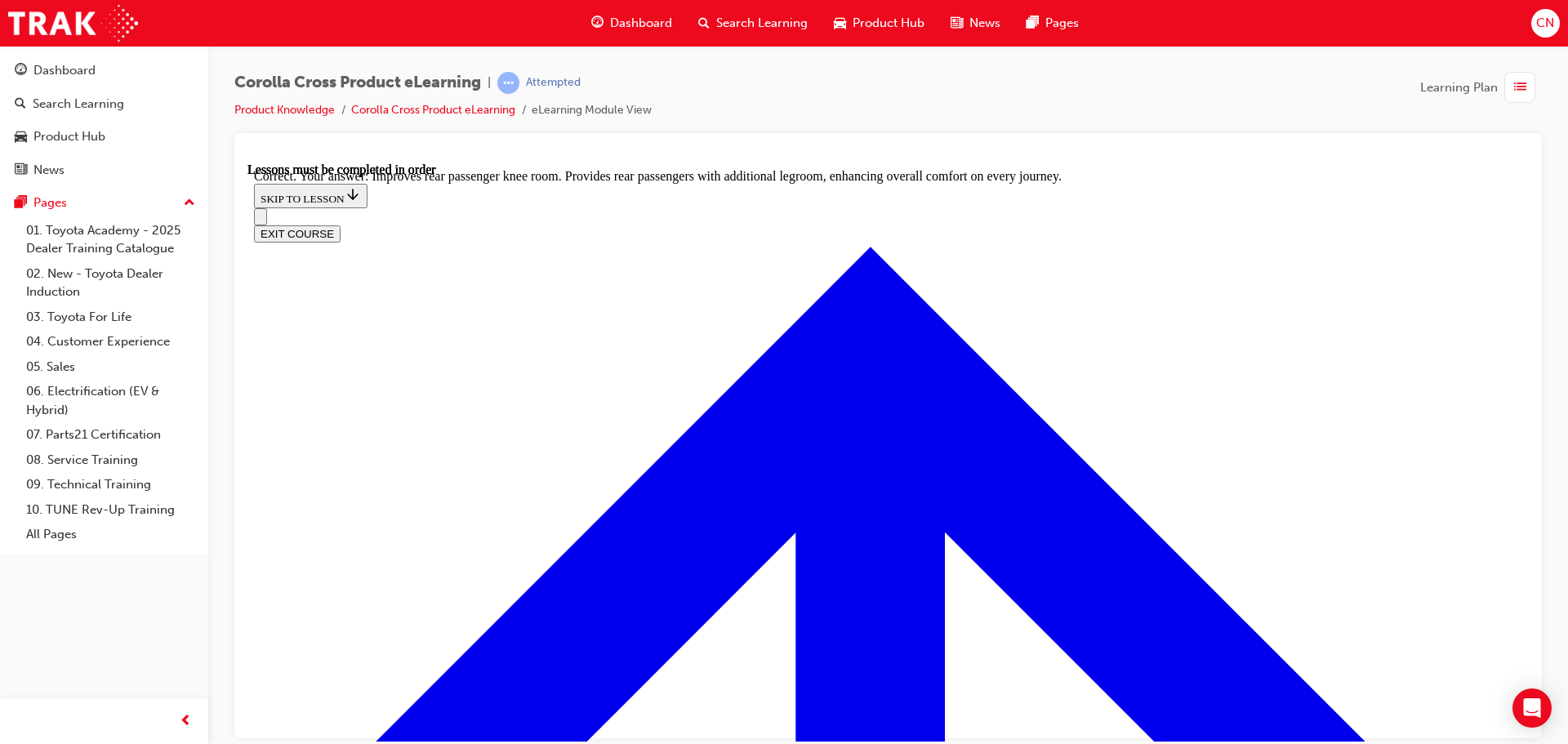
scroll to position [3050, 0]
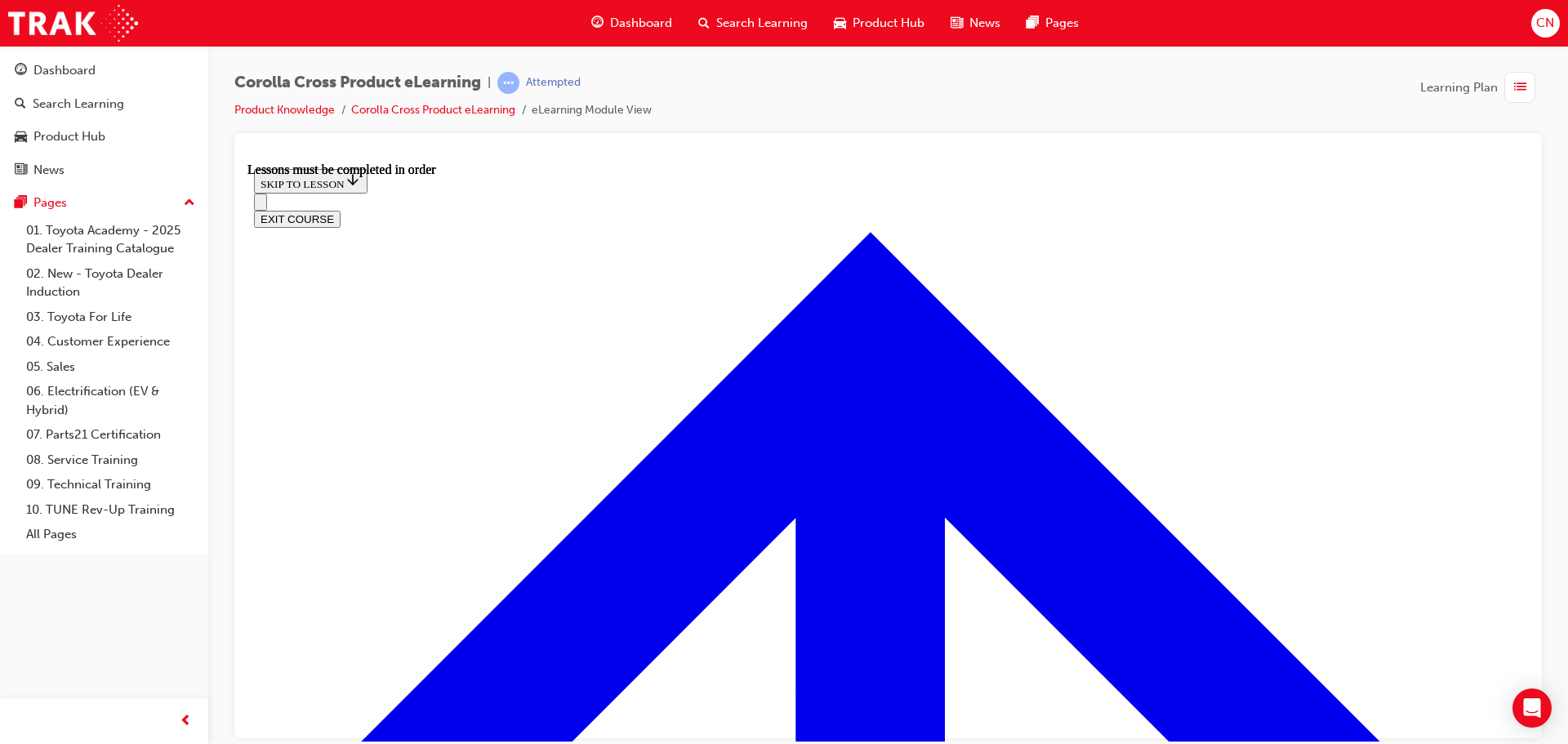
scroll to position [1282, 0]
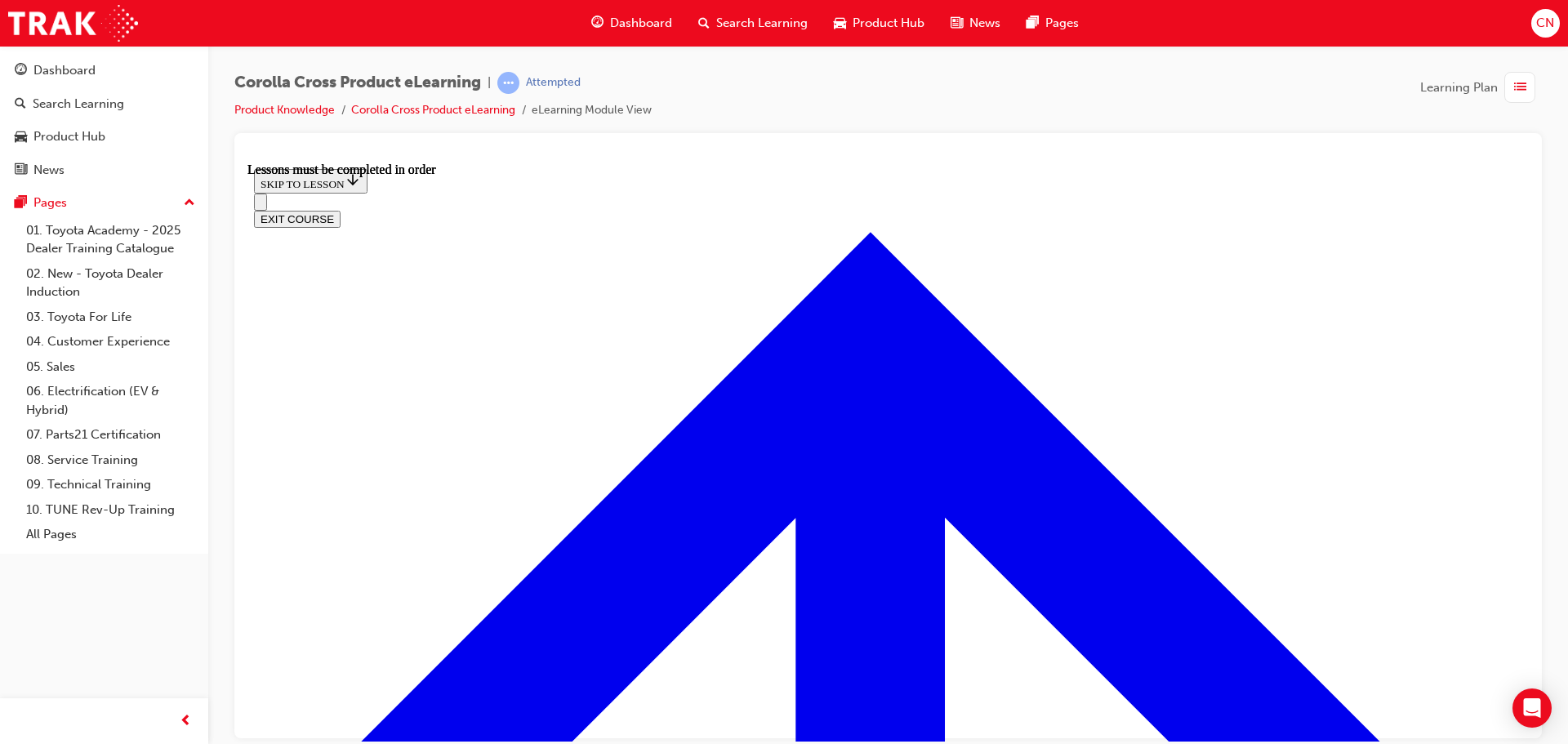
scroll to position [167, 0]
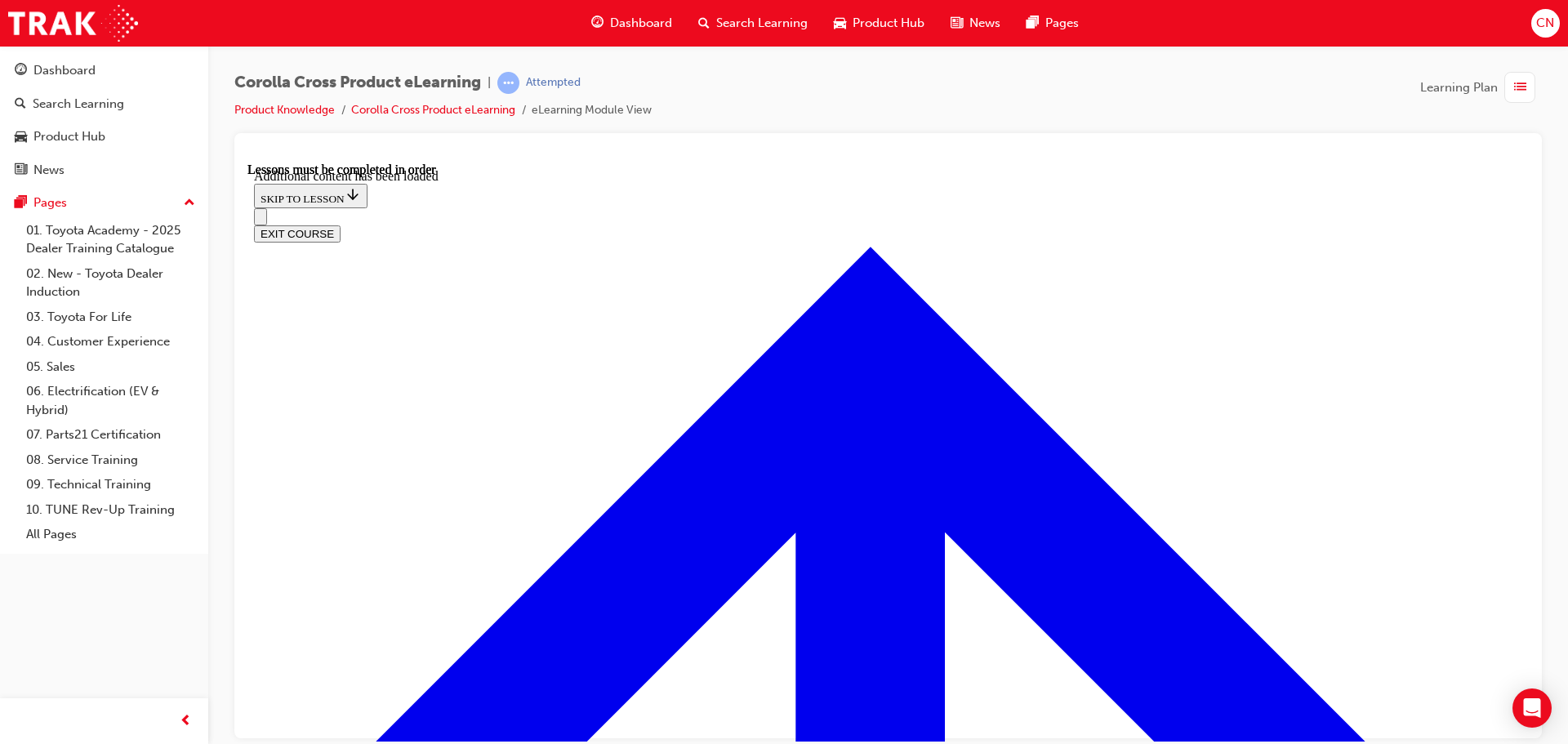
scroll to position [2351, 0]
radio input "true"
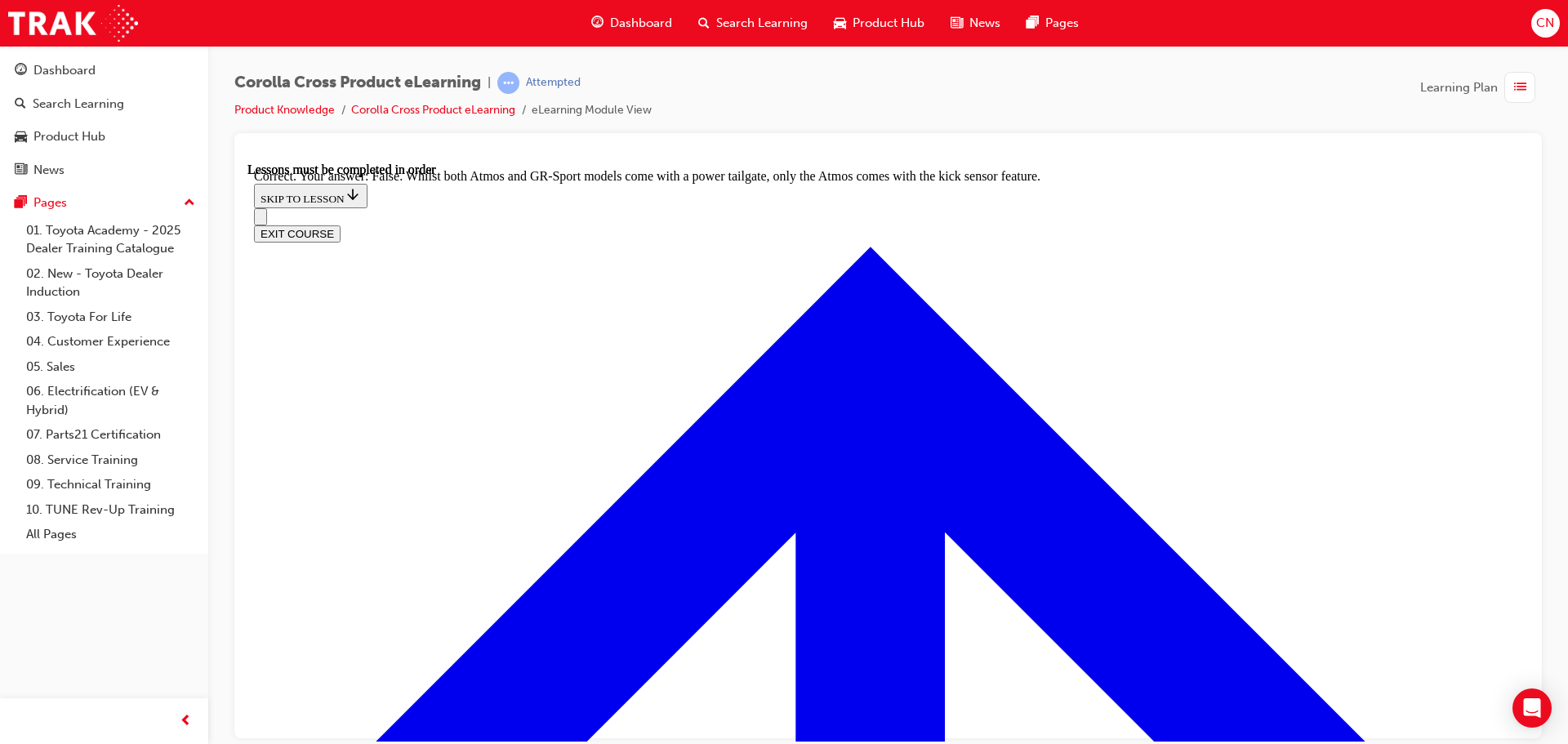
scroll to position [2722, 0]
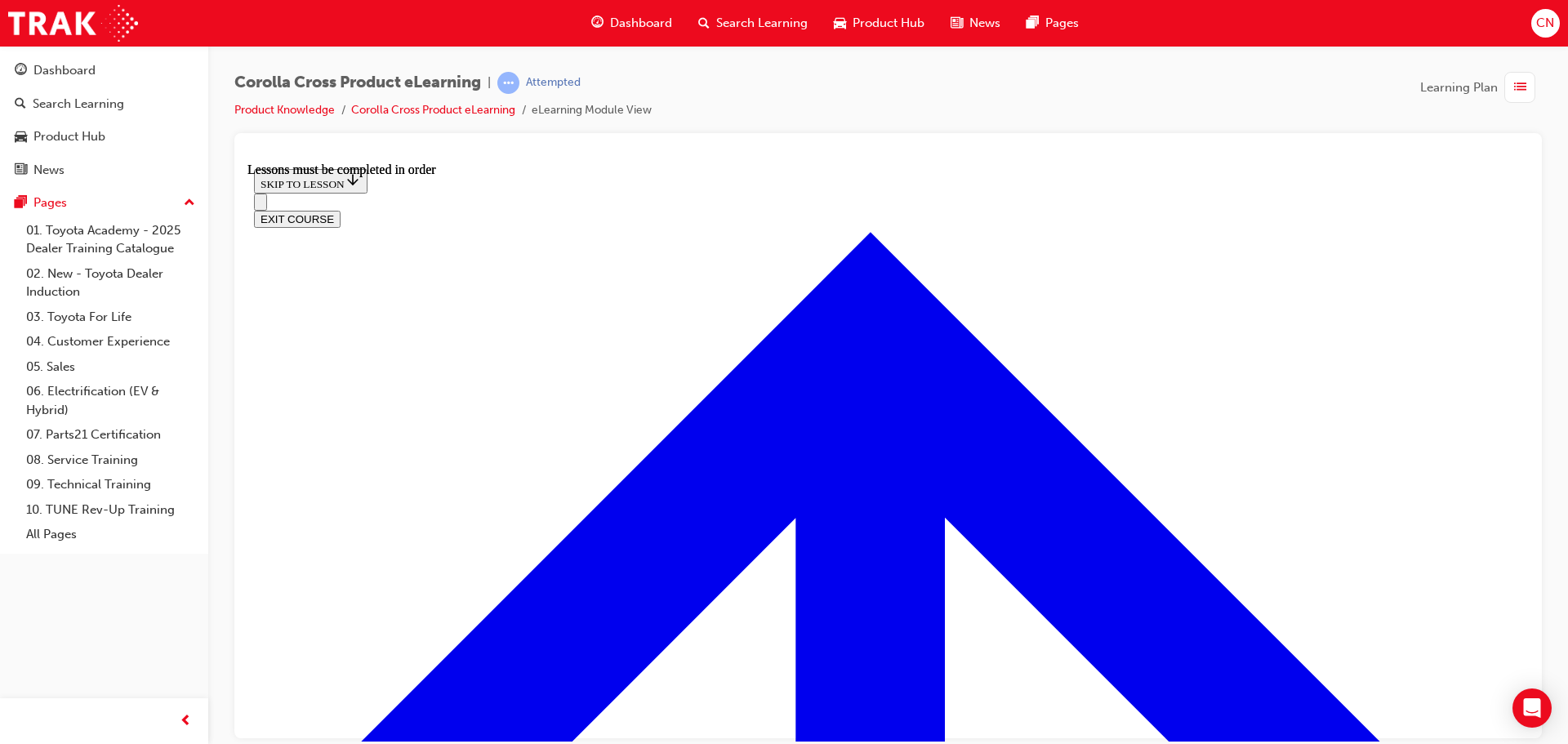
scroll to position [1609, 0]
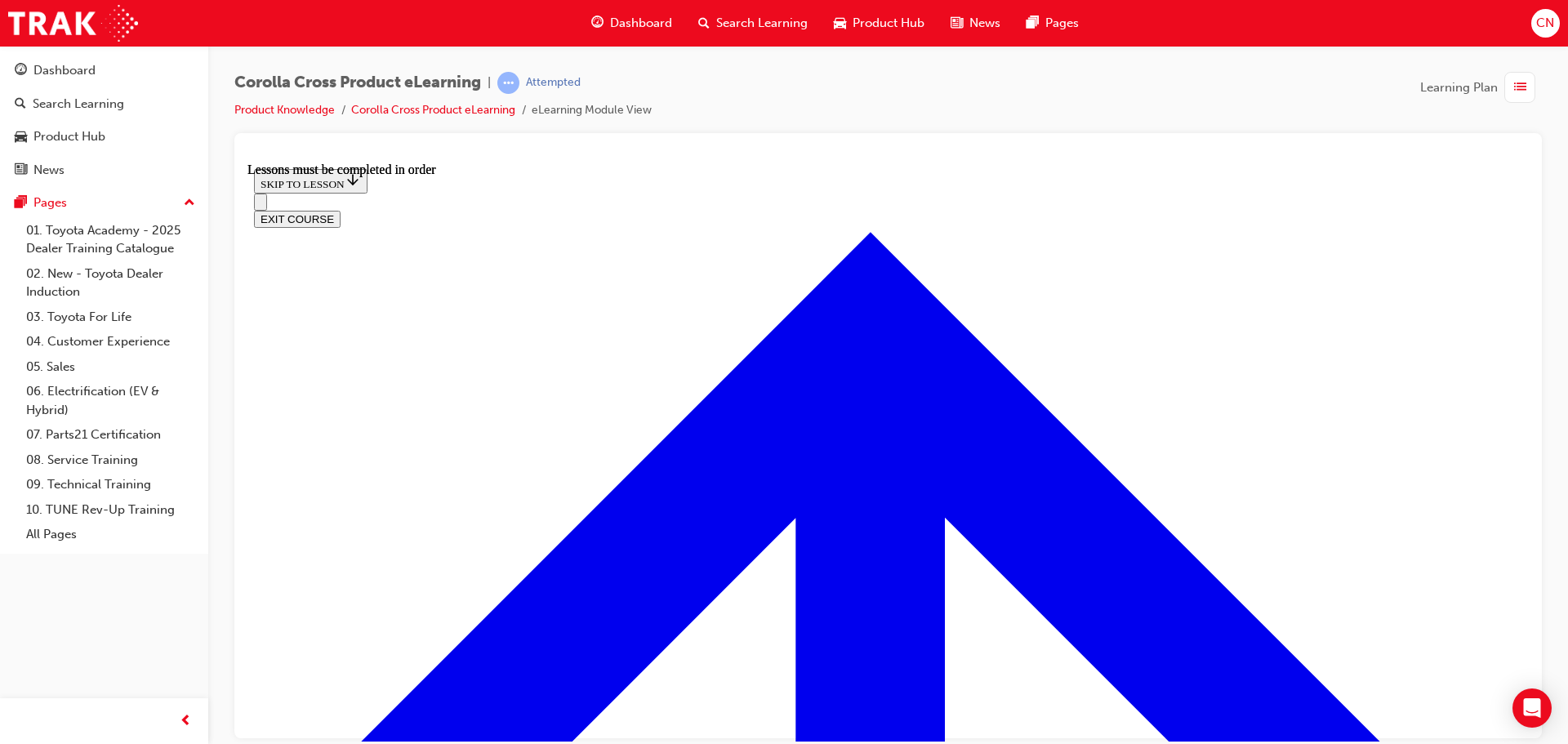
scroll to position [1948, 0]
click at [208, 465] on div "Corolla Cross Product eLearning | Attempted Product Knowledge Corolla Cross Pro…" at bounding box center [888, 374] width 1360 height 658
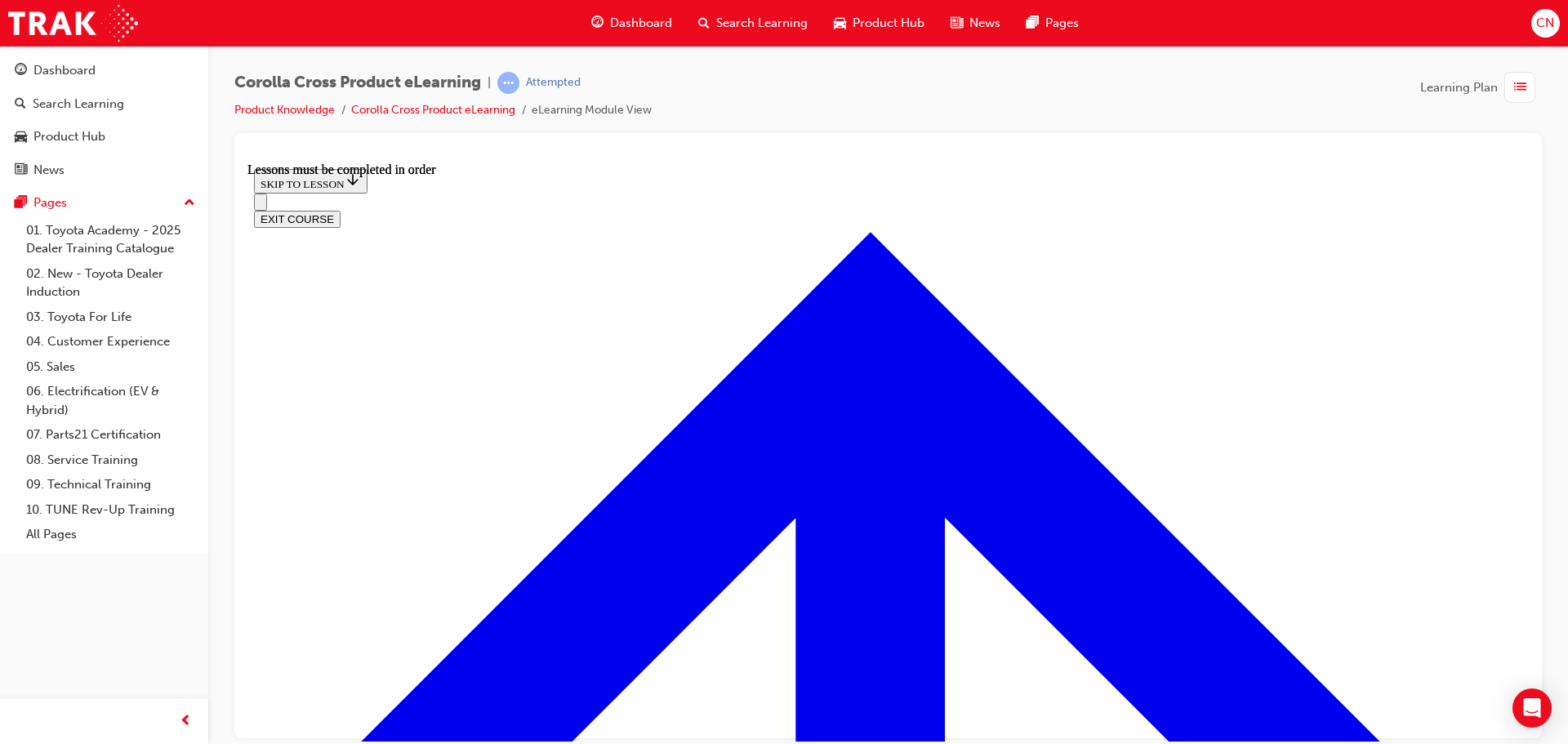
scroll to position [236, 0]
drag, startPoint x: 609, startPoint y: 621, endPoint x: 621, endPoint y: 607, distance: 18.4
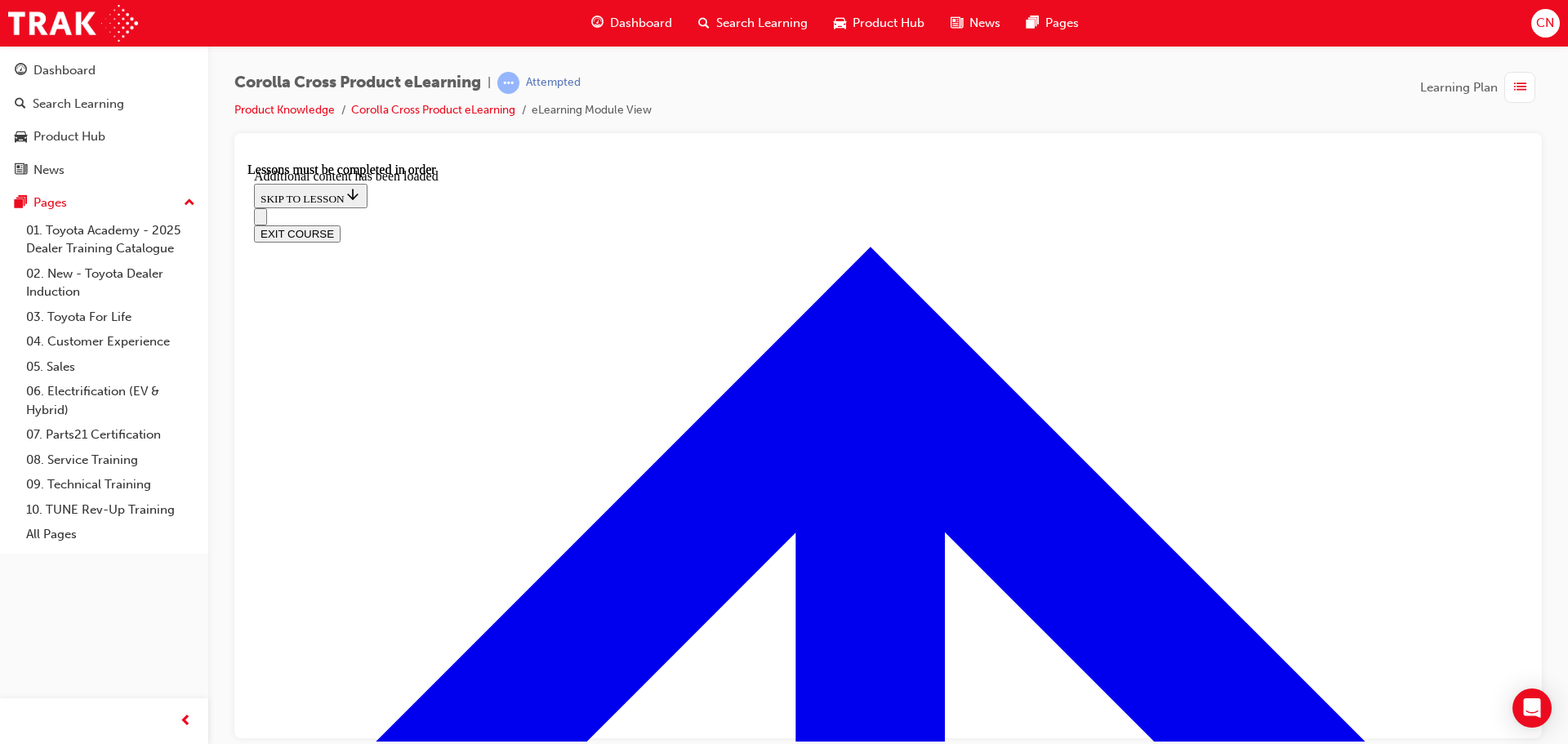
scroll to position [3924, 0]
checkbox input "true"
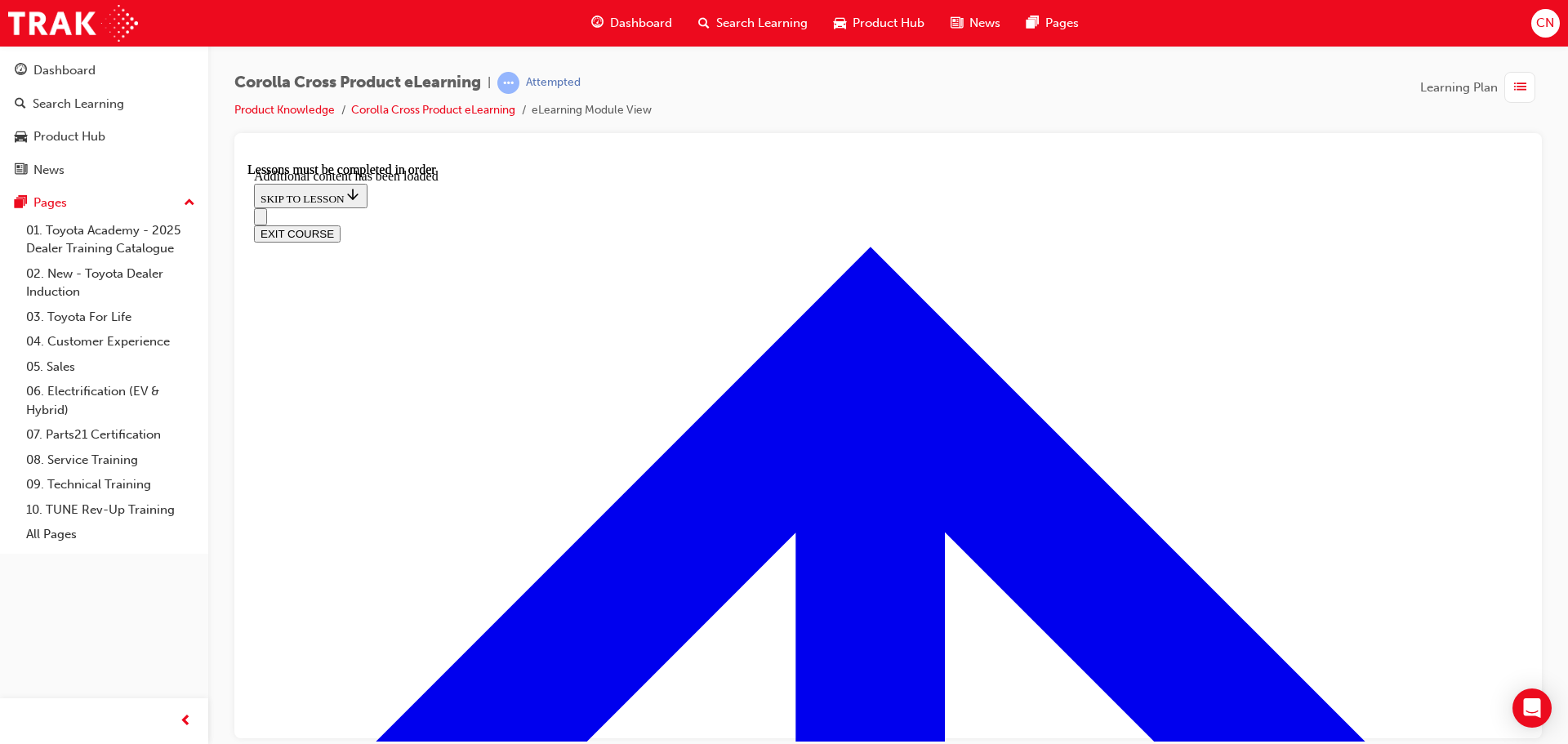
checkbox input "true"
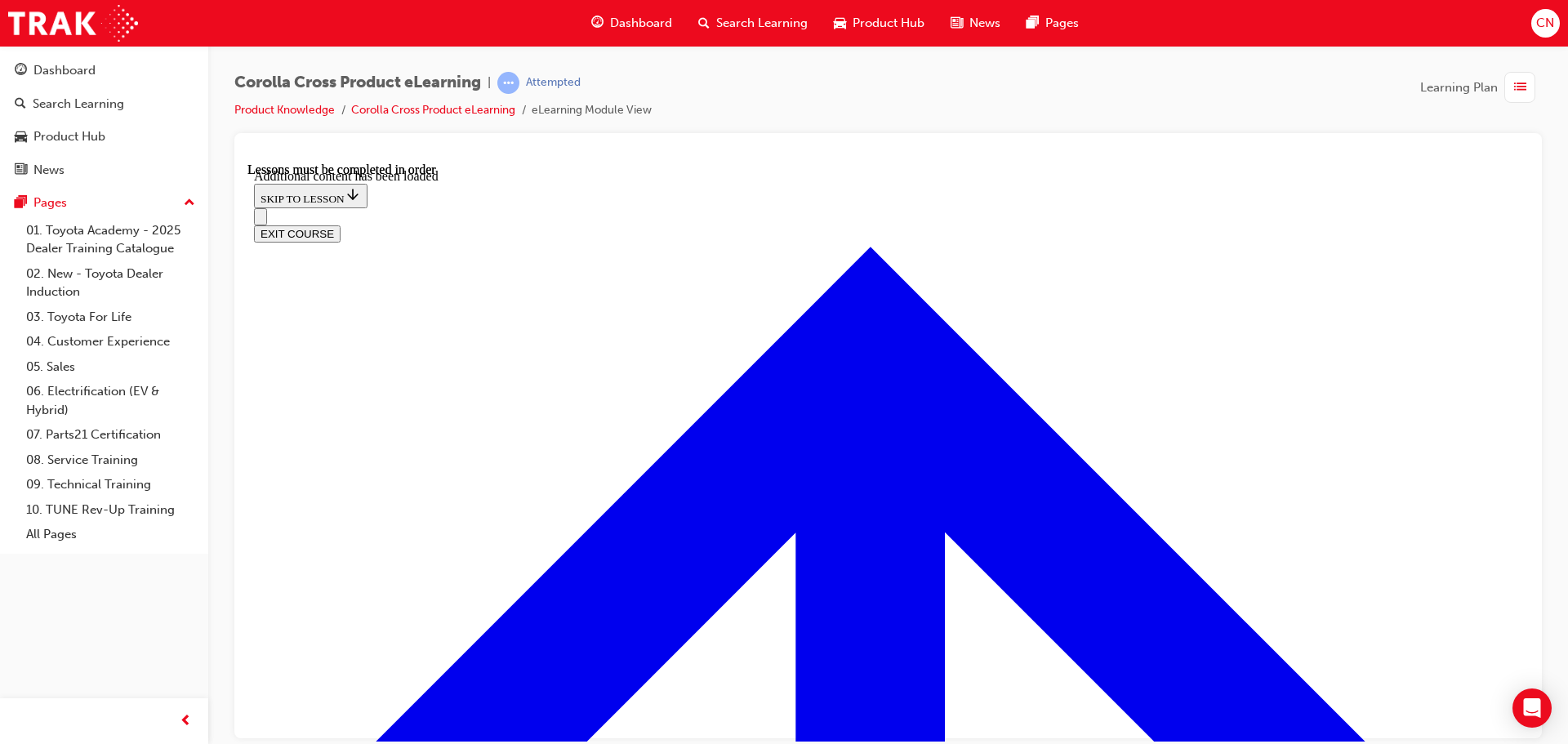
checkbox input "true"
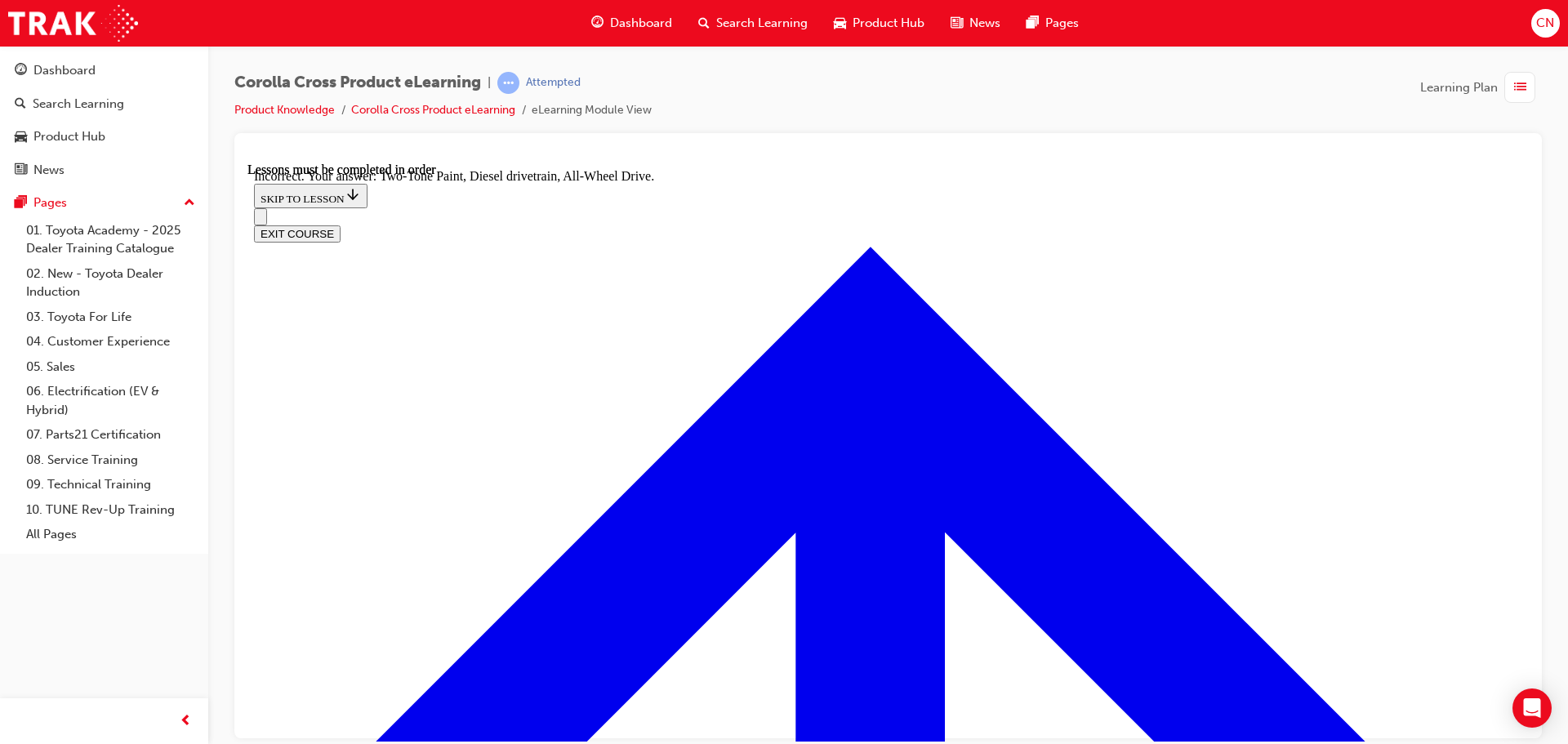
checkbox input "false"
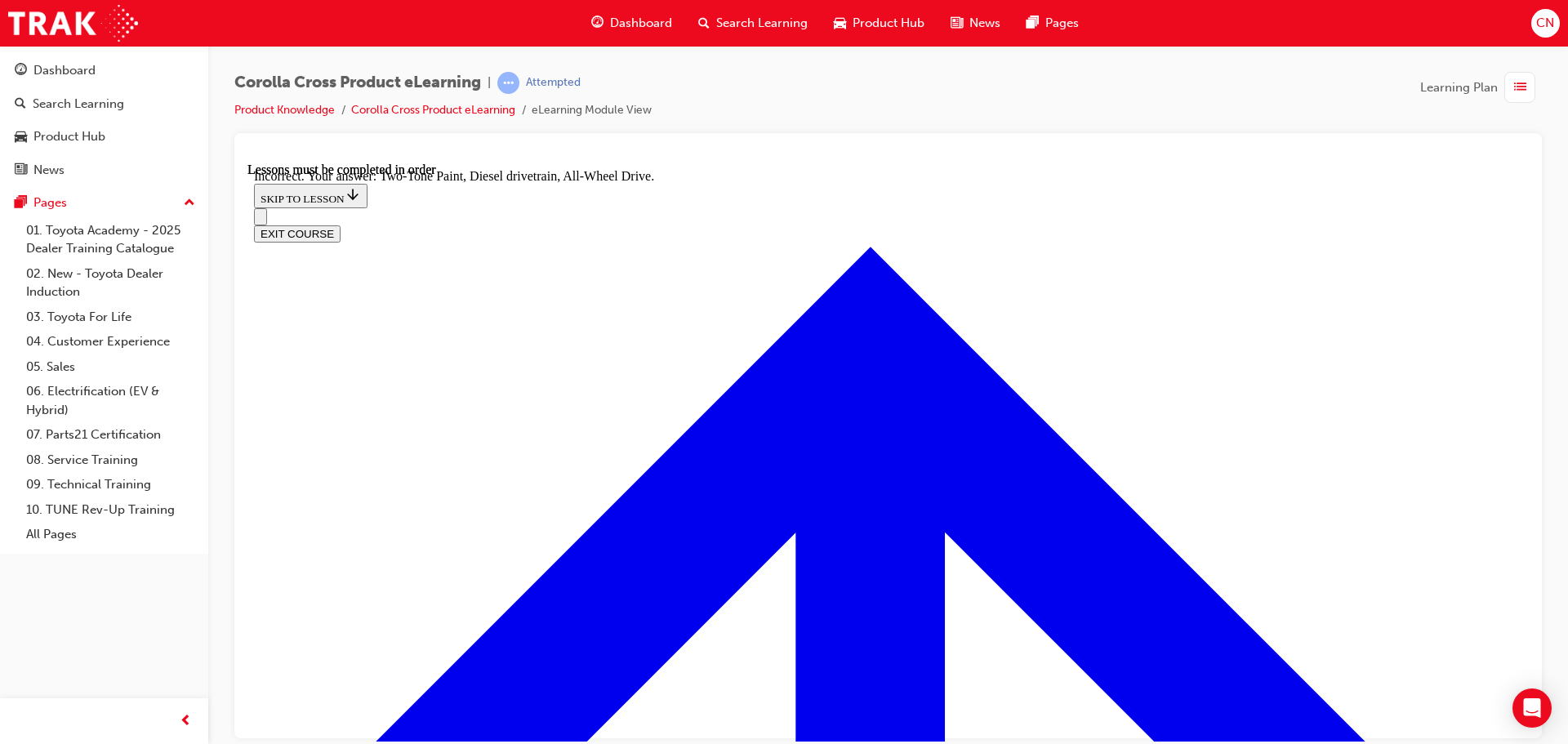
checkbox input "false"
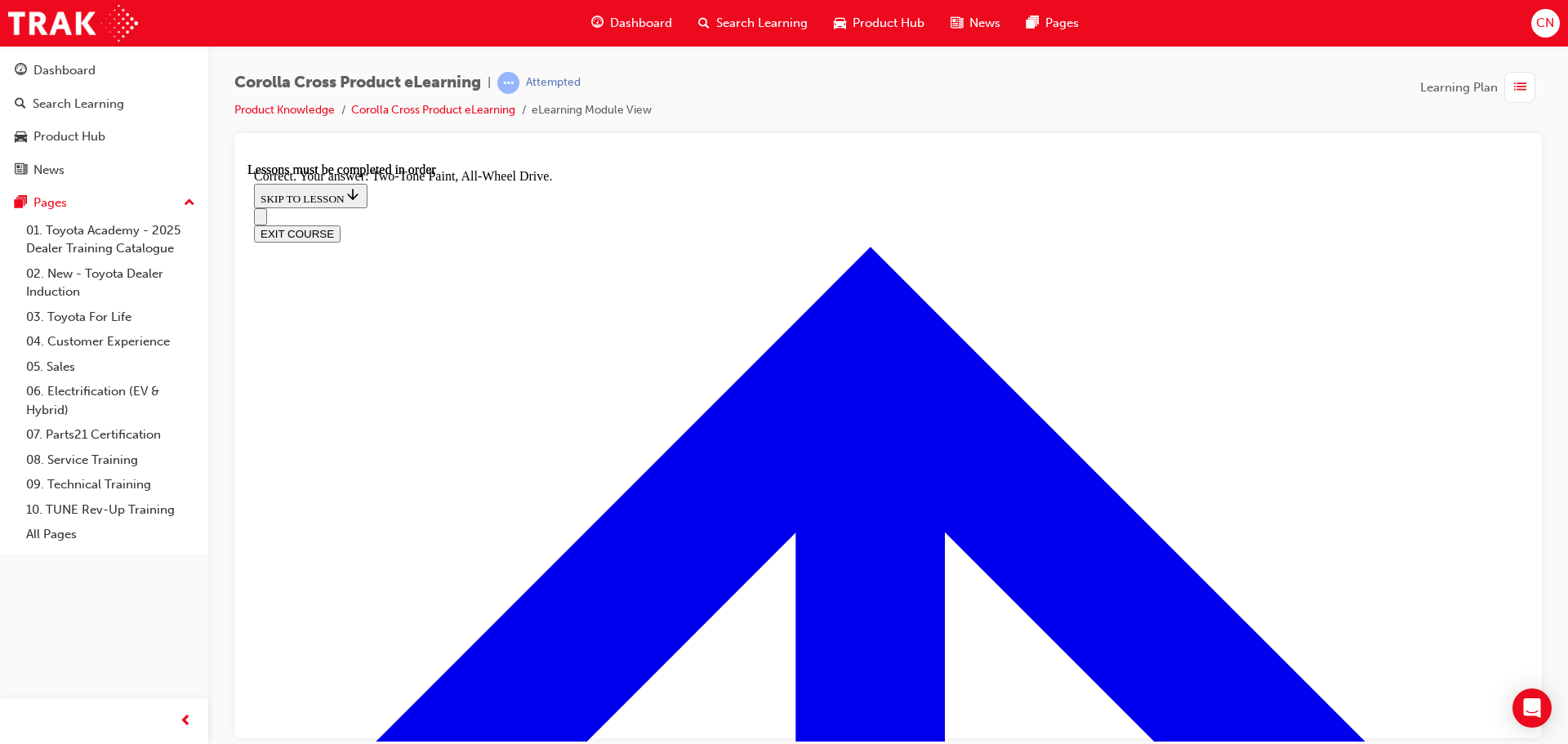
radio input "true"
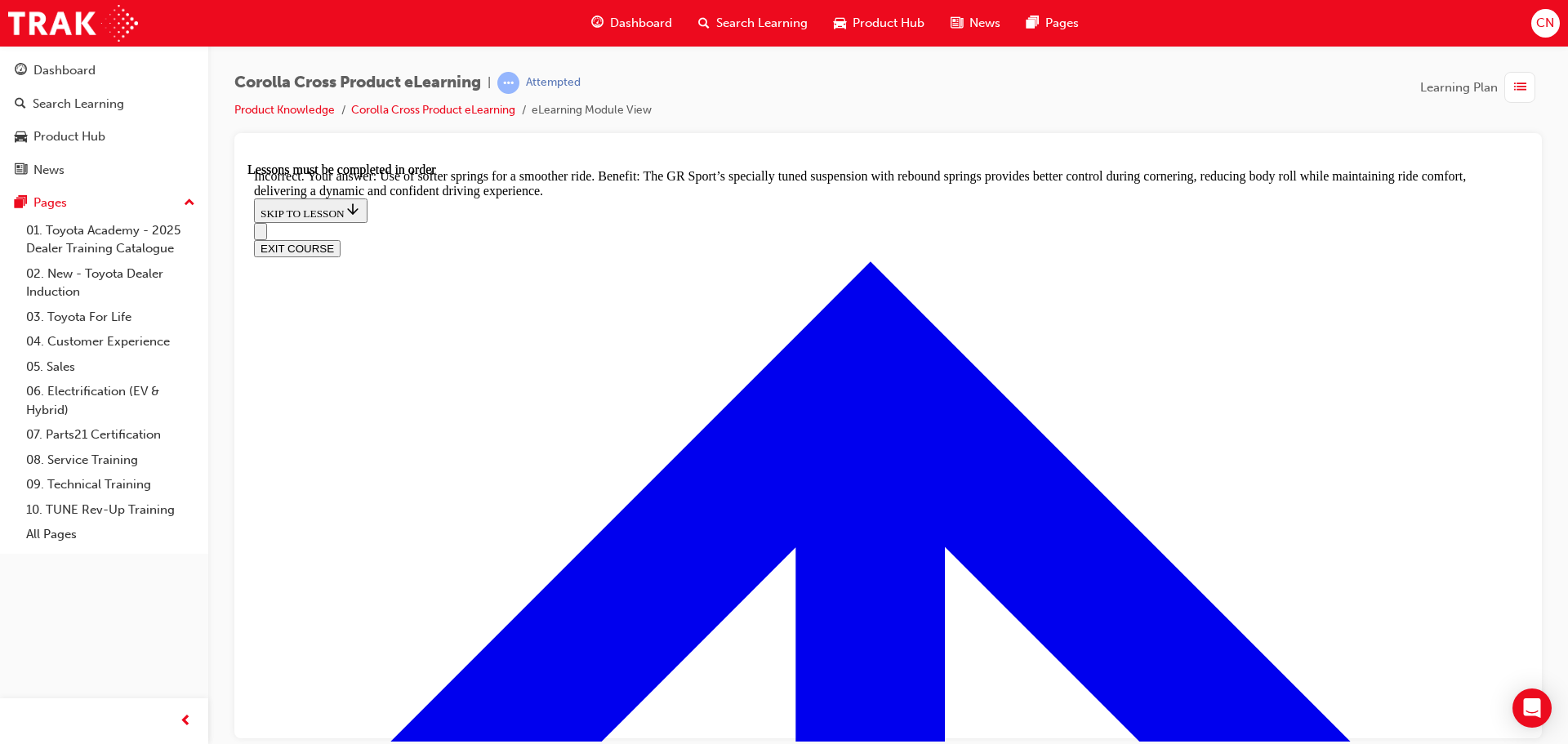
radio input "true"
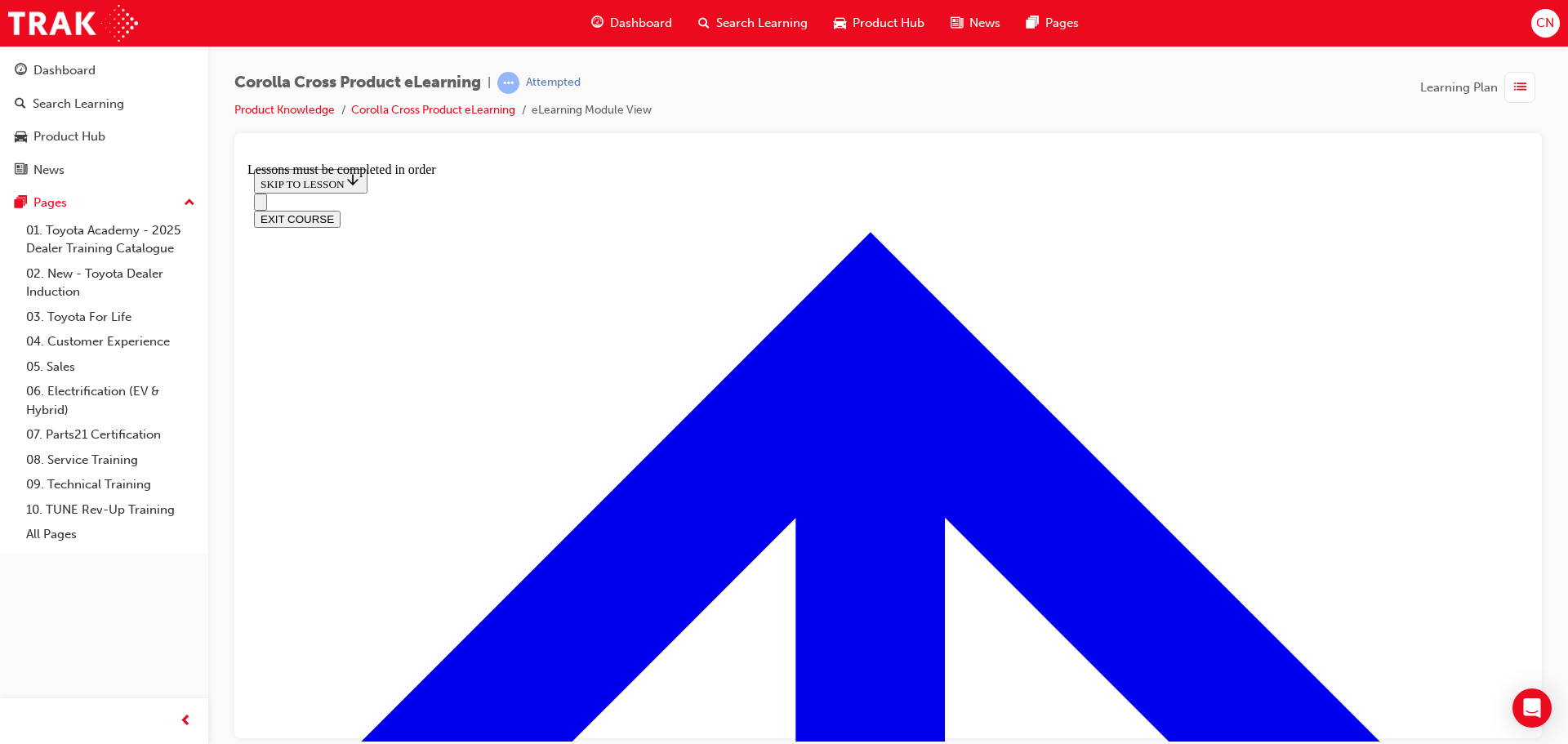
scroll to position [1579, 0]
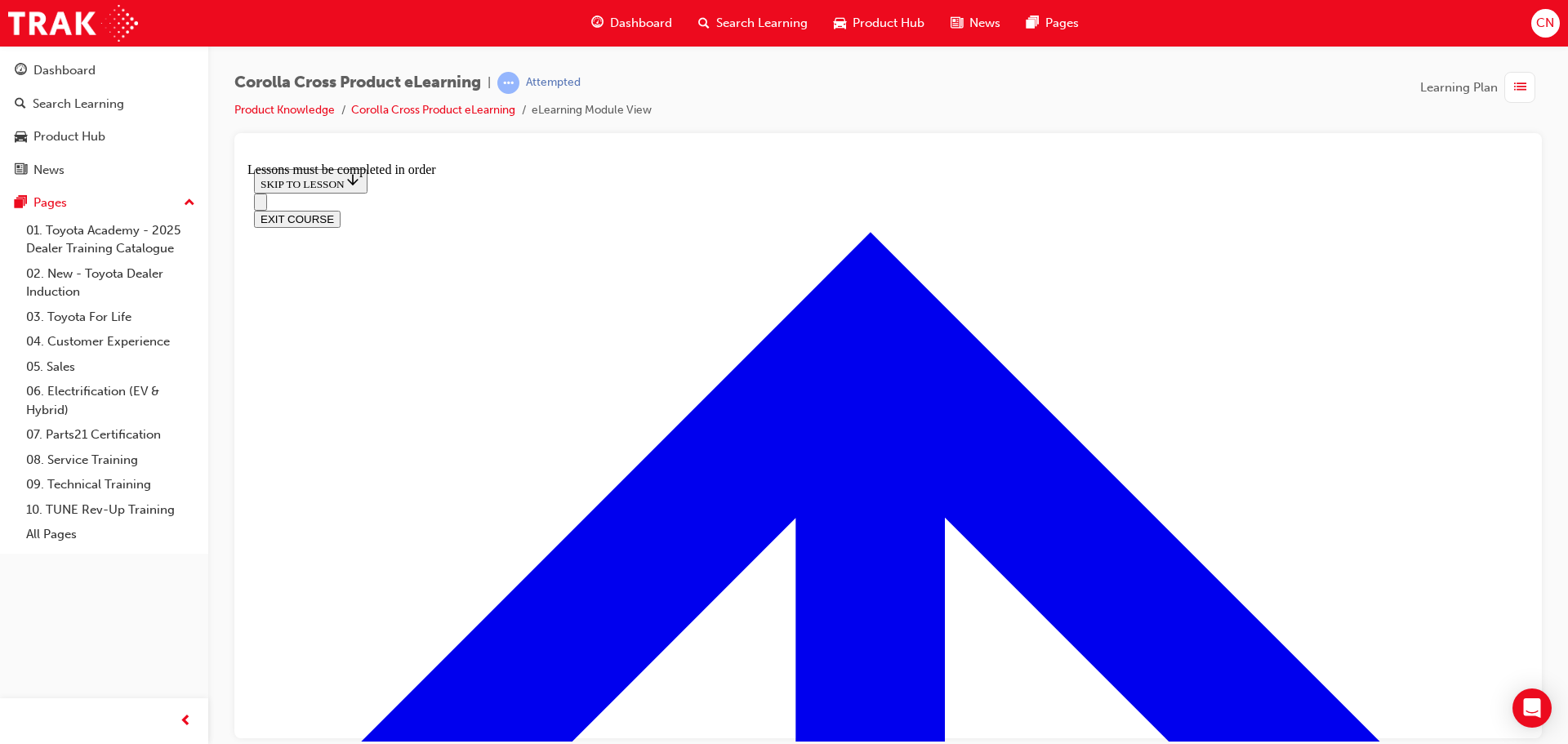
scroll to position [844, 0]
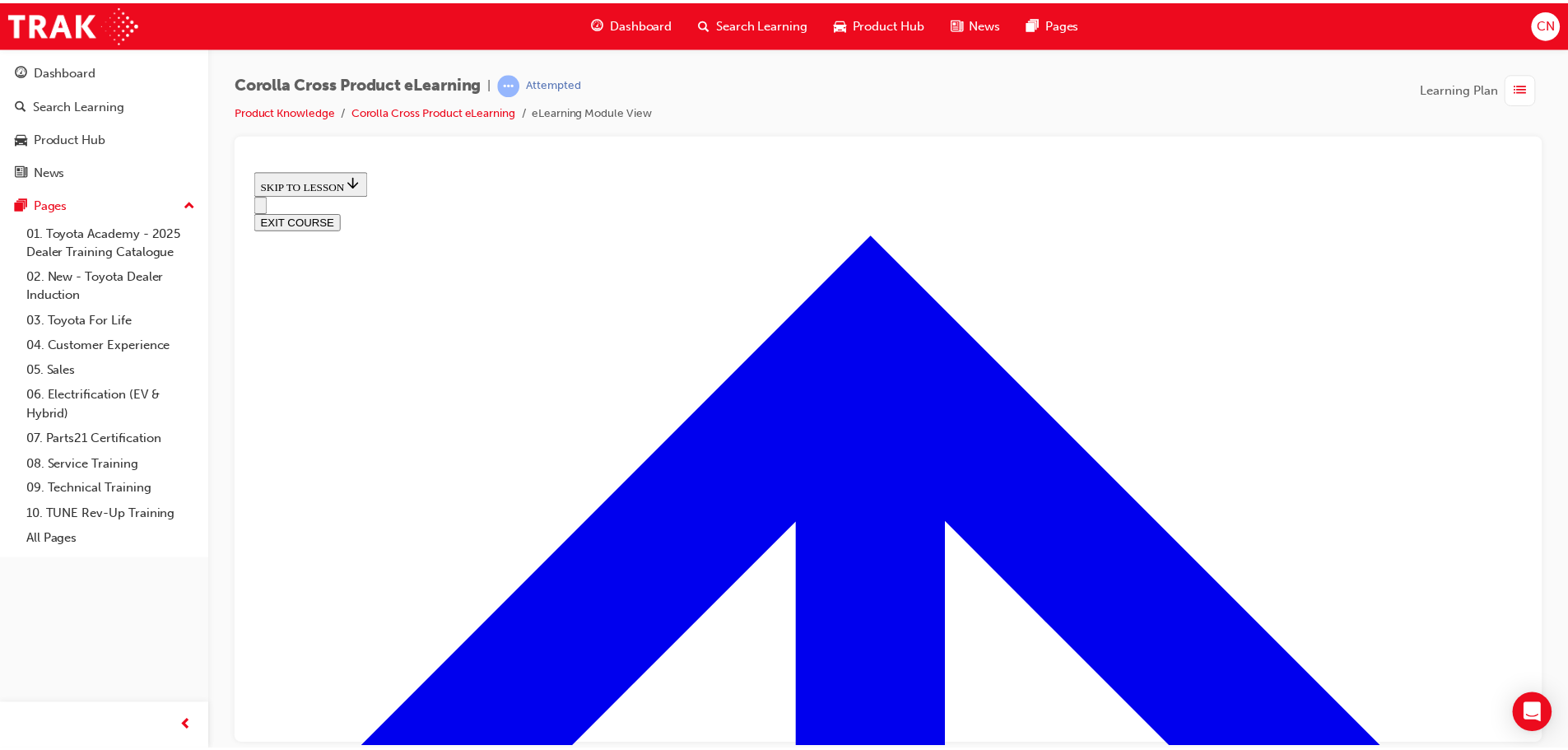
scroll to position [634, 0]
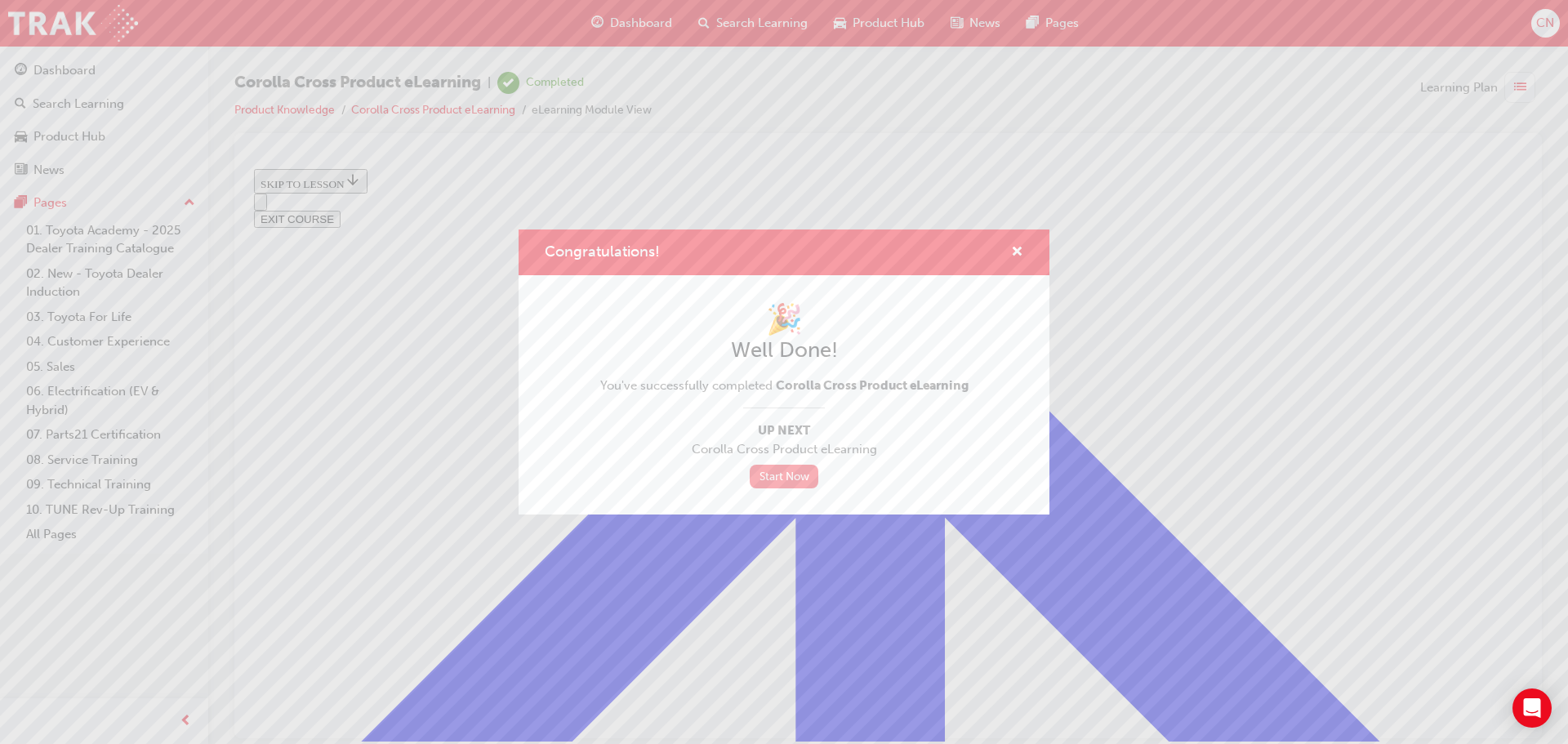
click at [790, 473] on link "Start Now" at bounding box center [784, 476] width 68 height 24
click at [784, 475] on link "Start Now" at bounding box center [784, 476] width 68 height 24
click at [1018, 246] on span "cross-icon" at bounding box center [1017, 252] width 12 height 15
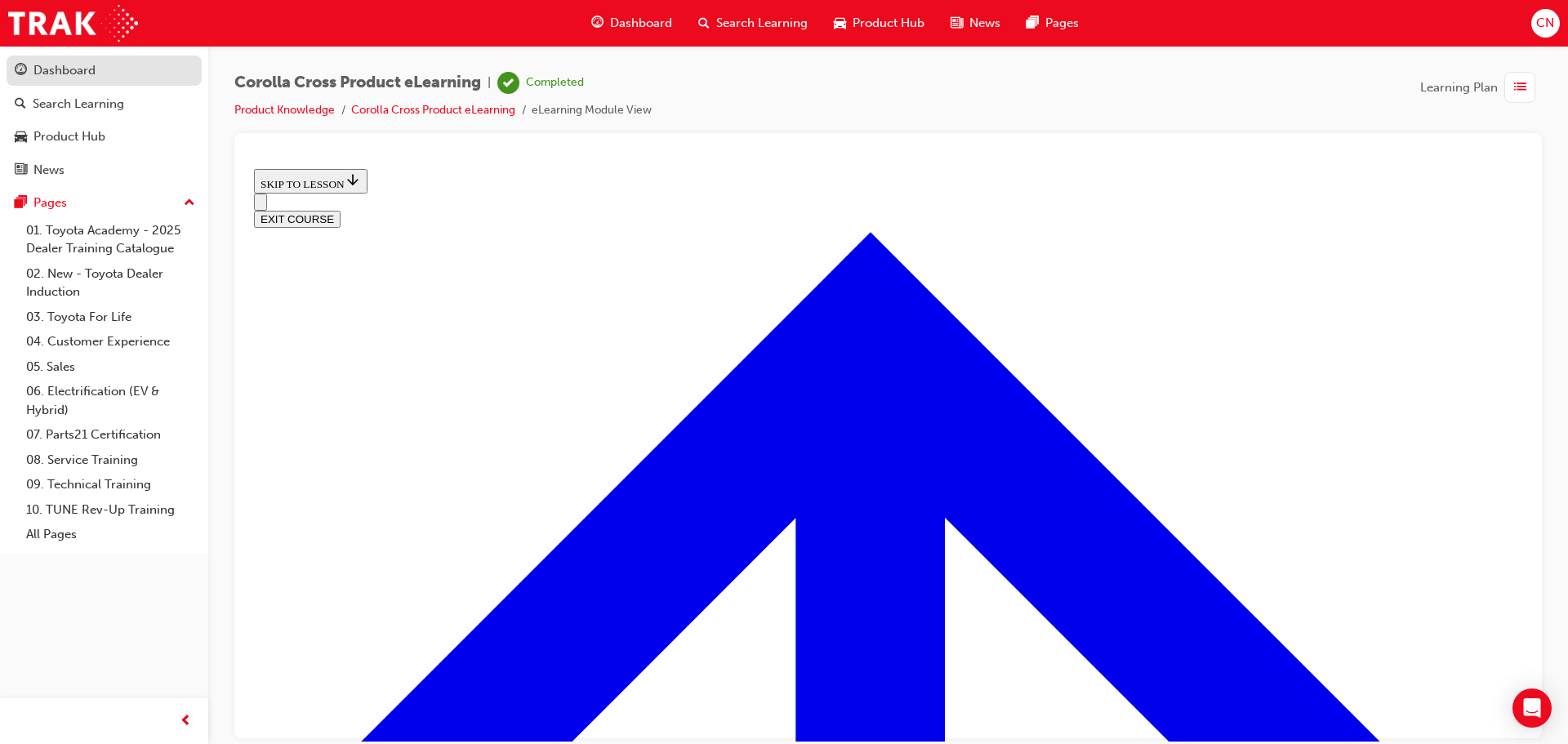
click at [62, 66] on div "Dashboard" at bounding box center [64, 71] width 62 height 19
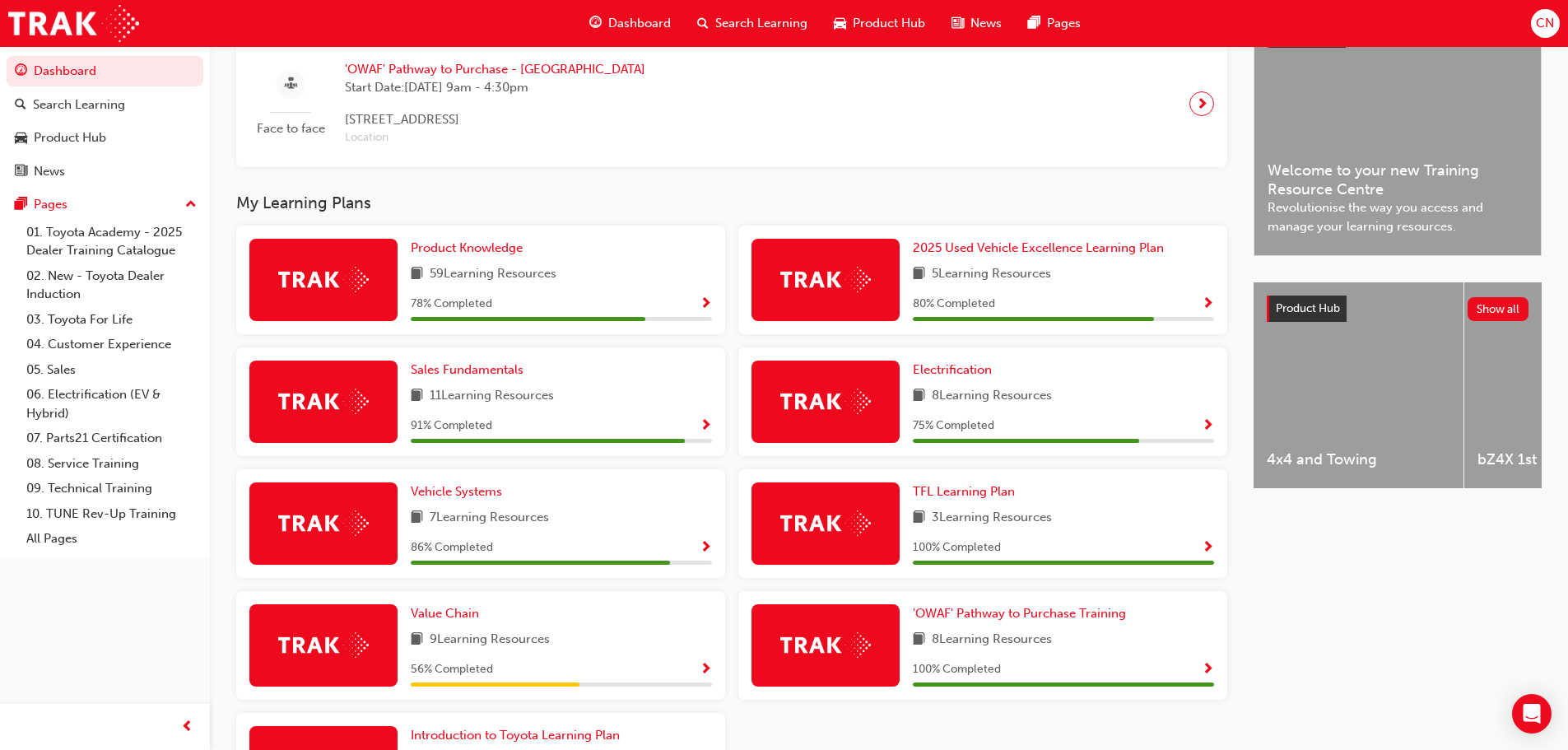
scroll to position [329, 0]
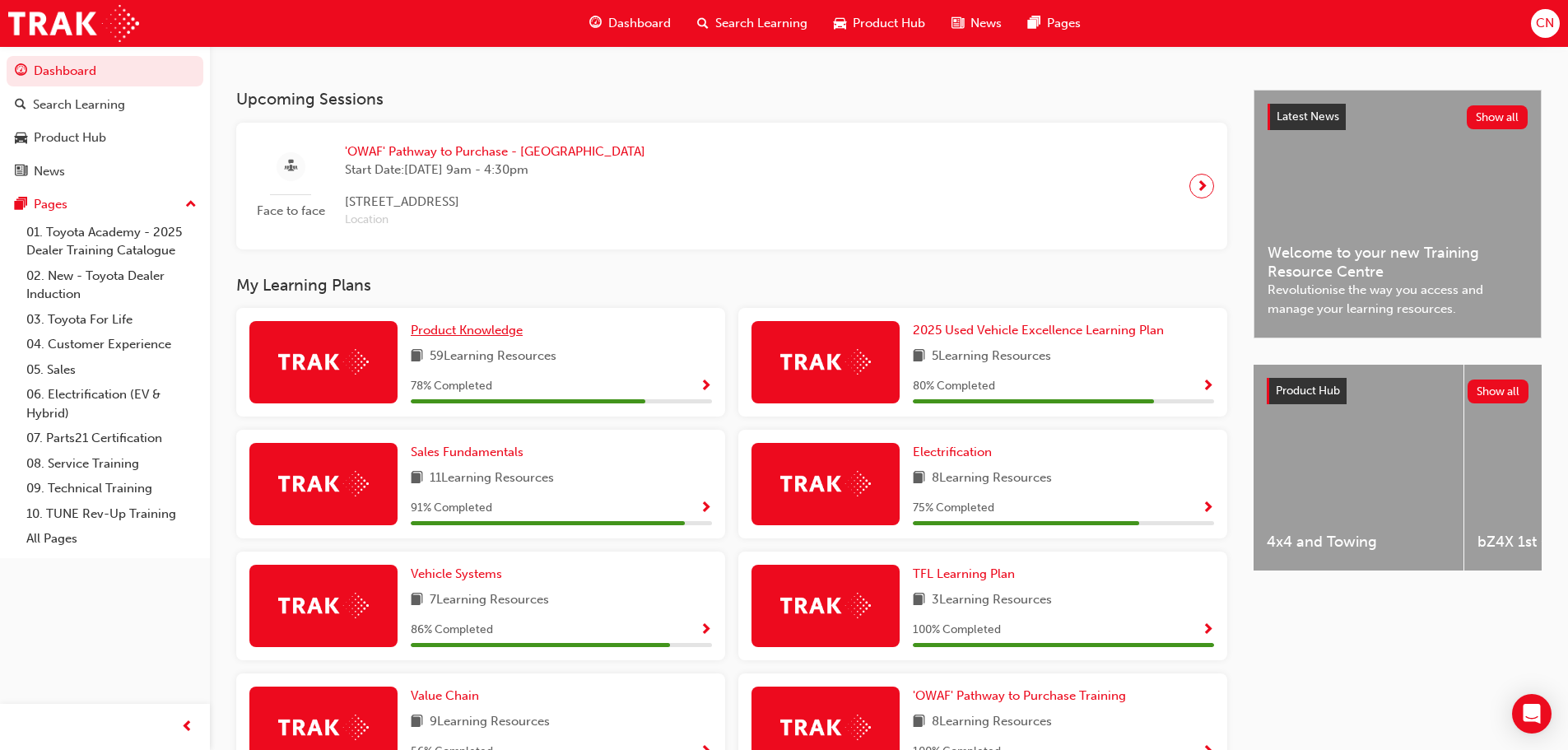
click at [478, 336] on span "Product Knowledge" at bounding box center [466, 329] width 112 height 15
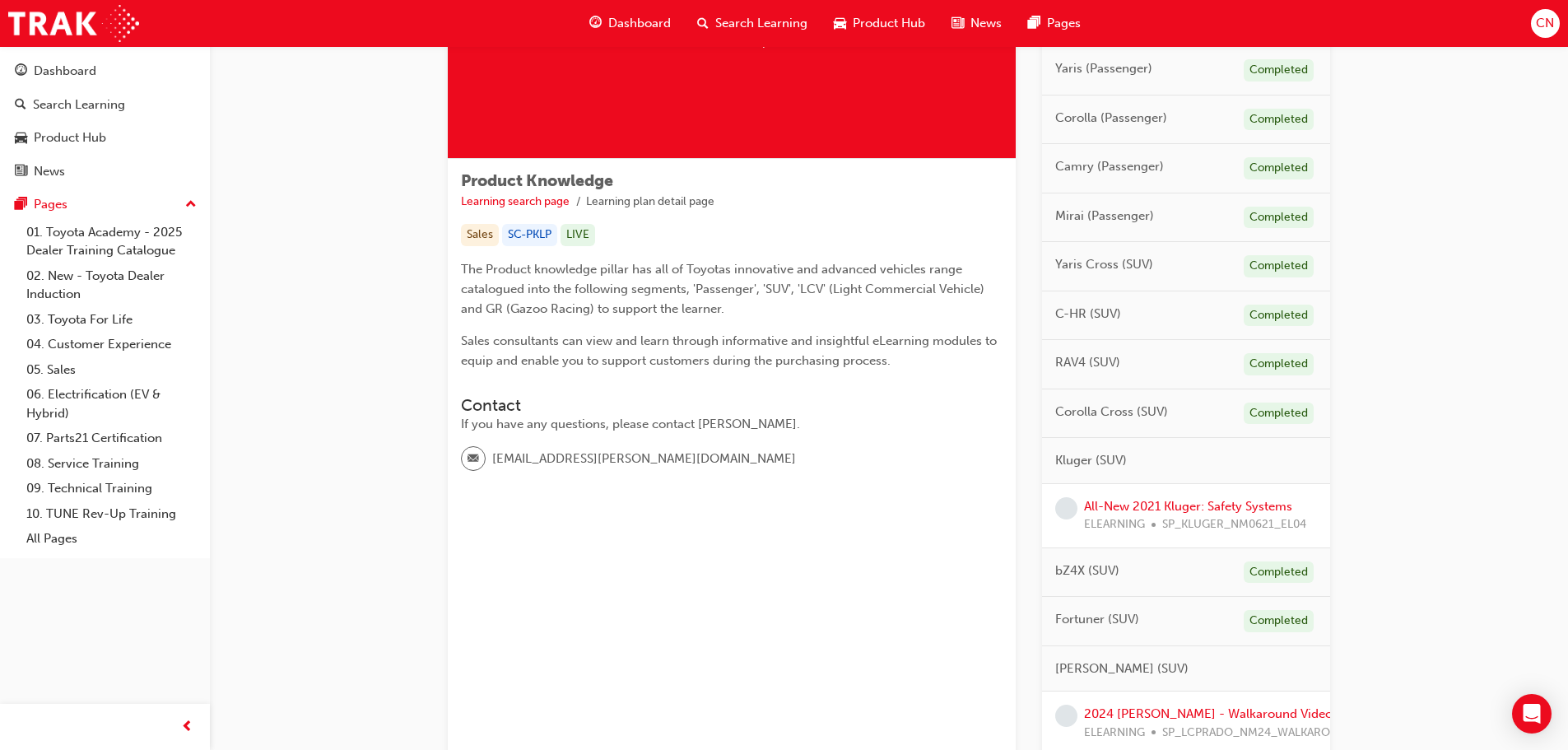
scroll to position [247, 0]
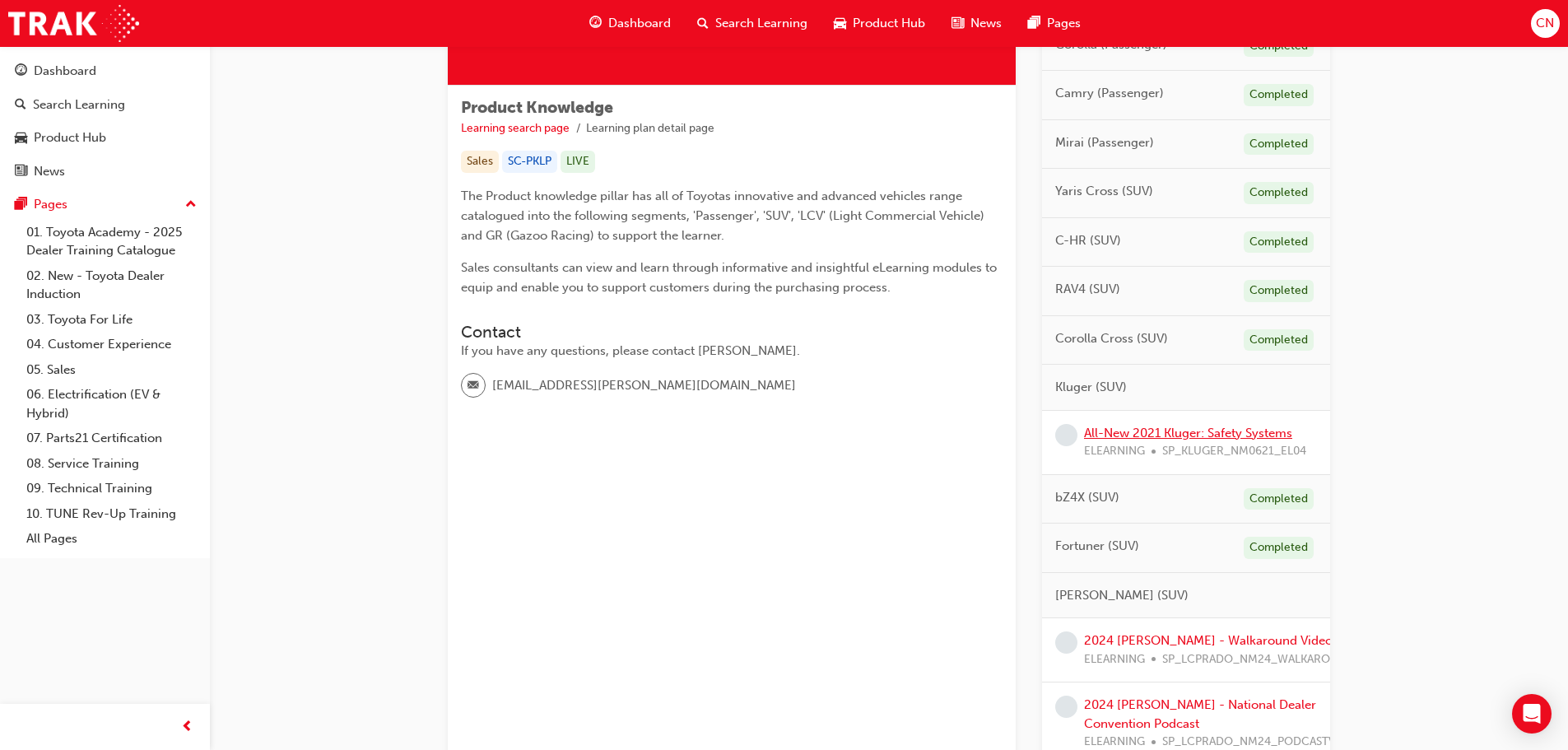
click at [1171, 434] on link "All-New 2021 Kluger: Safety Systems" at bounding box center [1188, 433] width 209 height 15
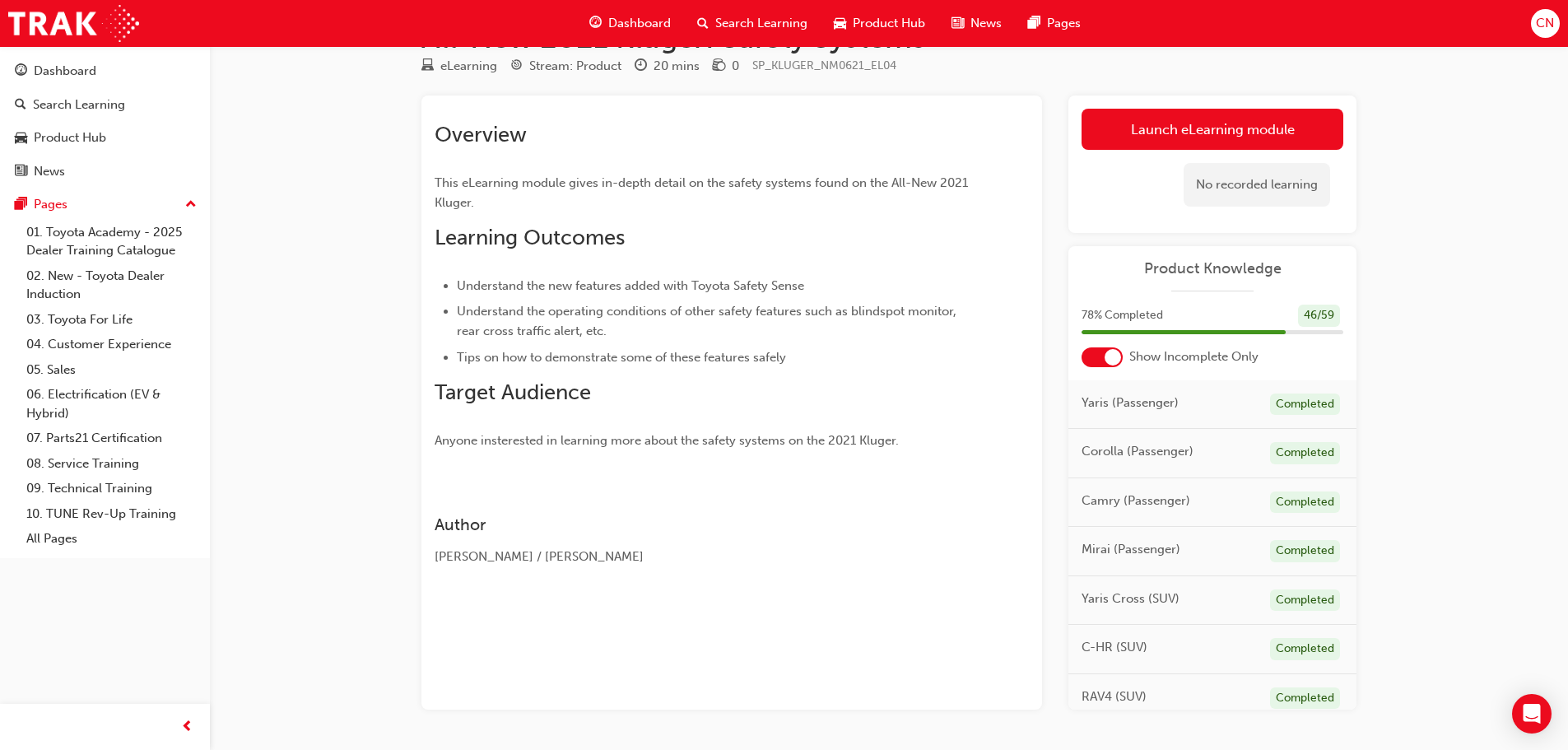
scroll to position [24, 0]
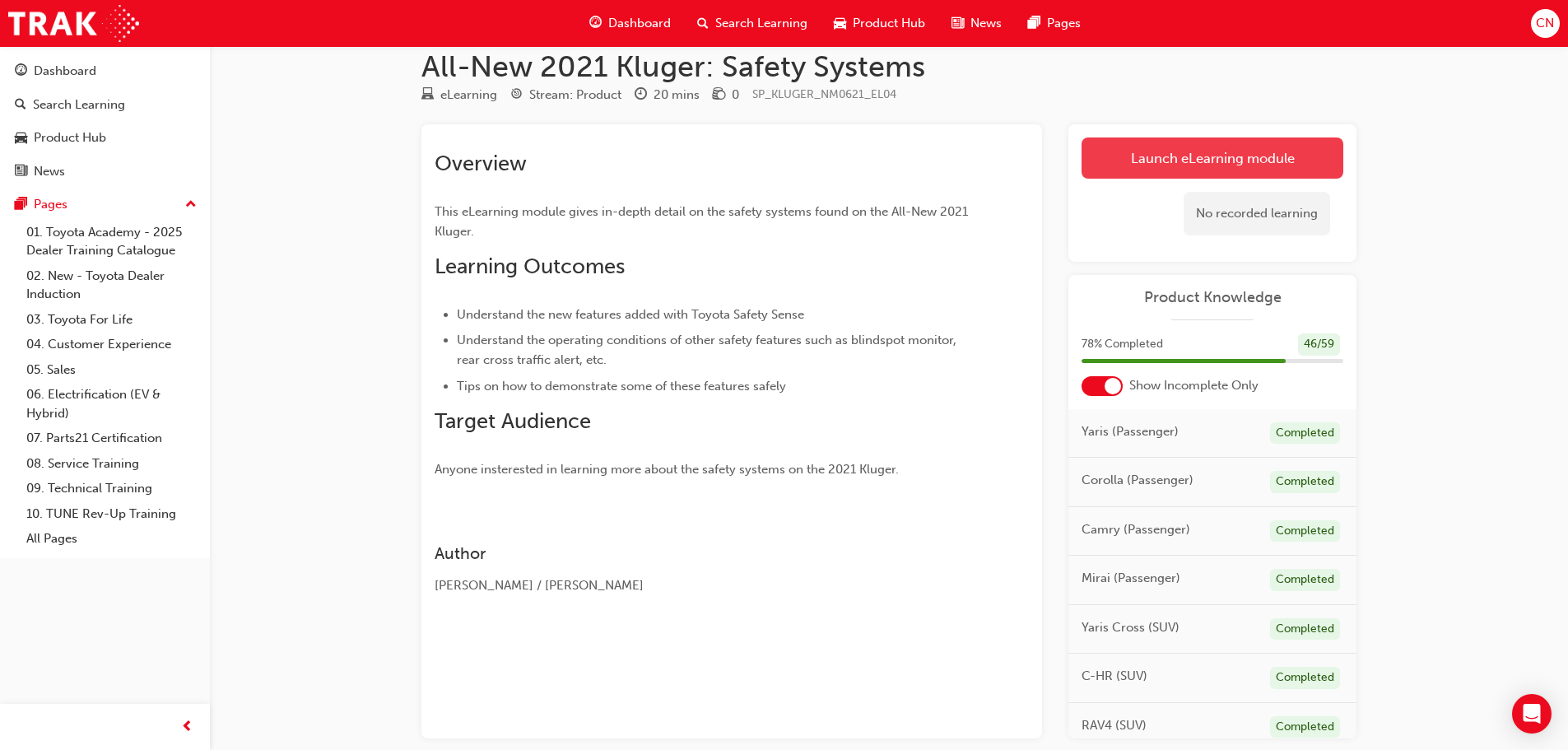
click at [1168, 166] on link "Launch eLearning module" at bounding box center [1212, 158] width 262 height 41
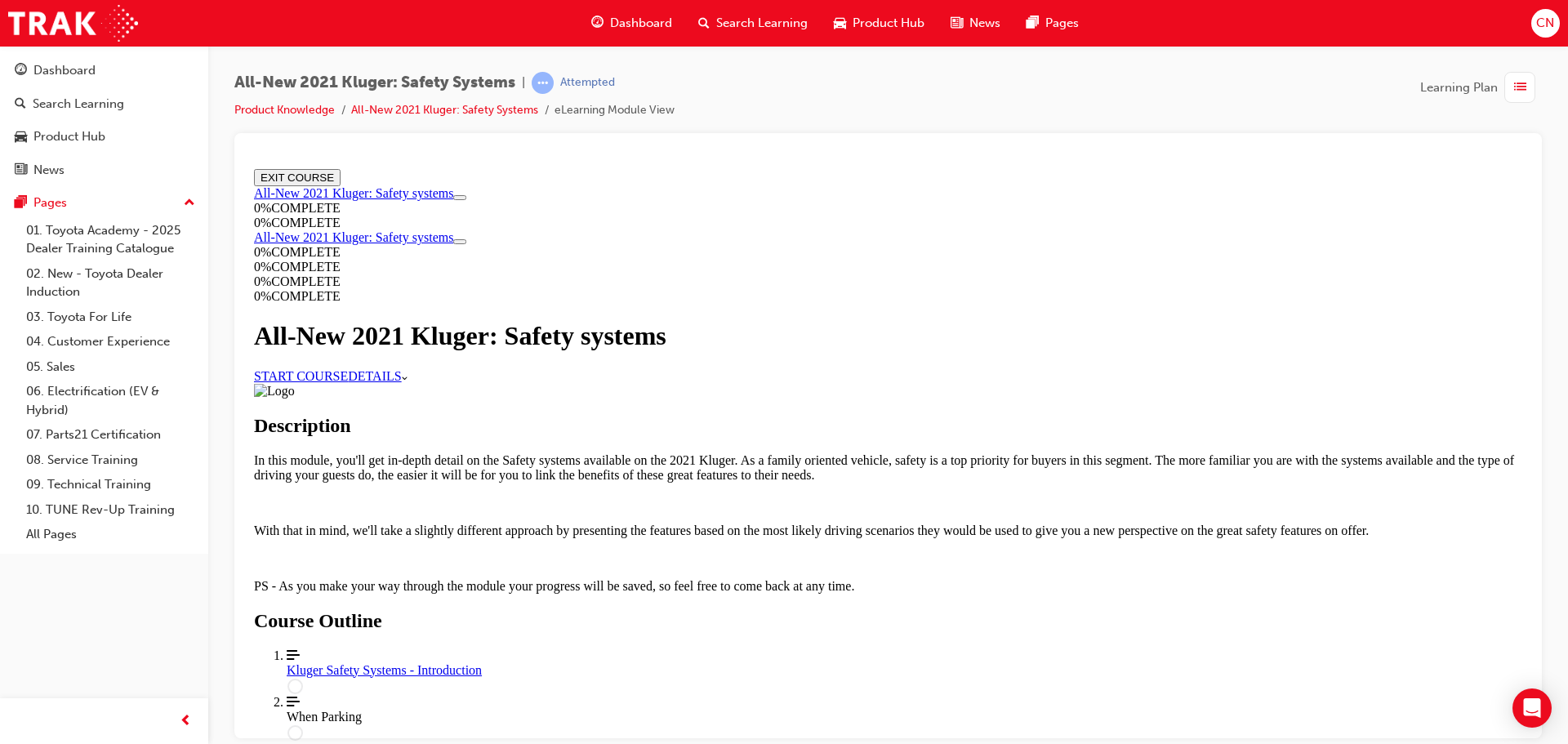
scroll to position [692, 0]
click at [759, 662] on div "Kluger Safety Systems - Introduction" at bounding box center [904, 669] width 1235 height 15
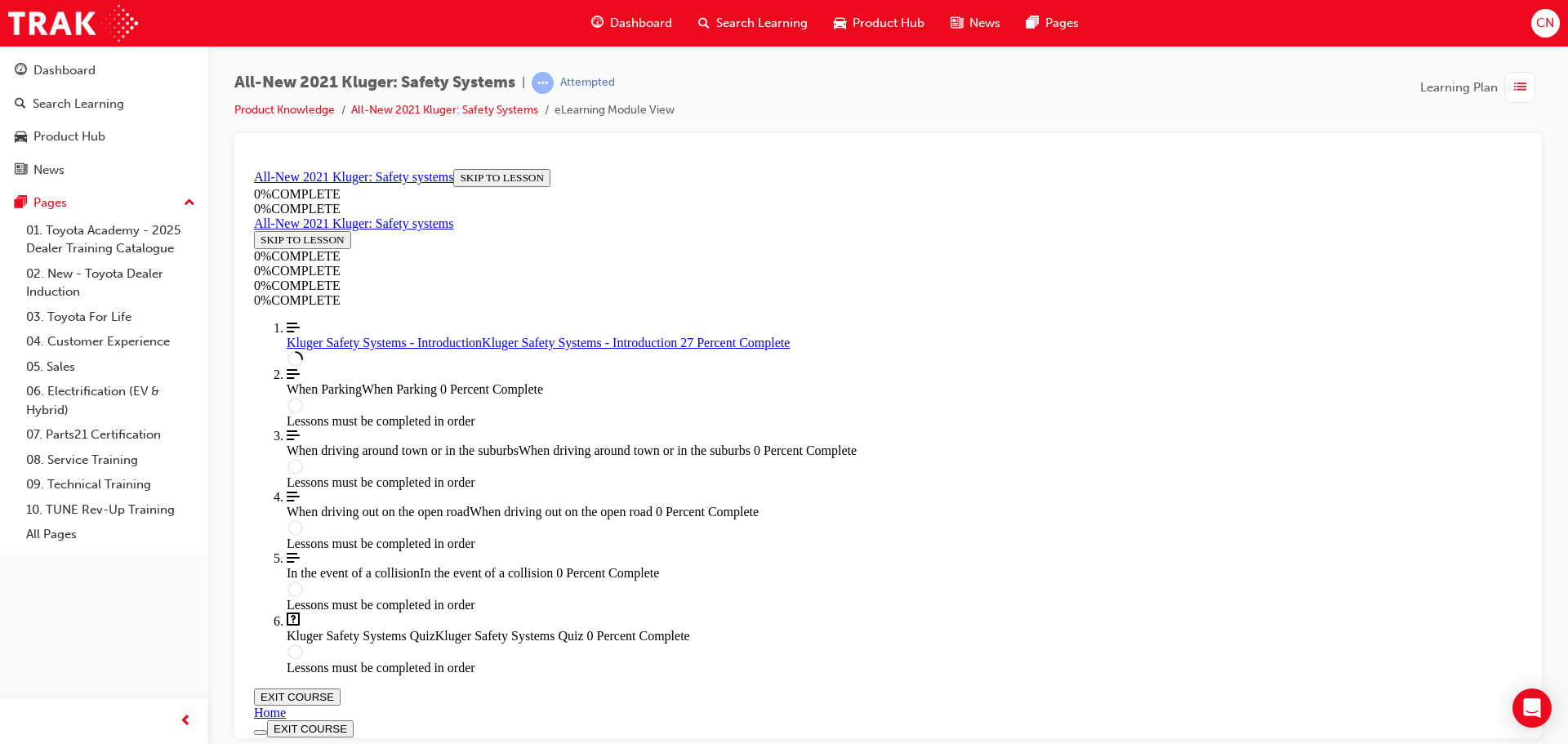
scroll to position [546, 0]
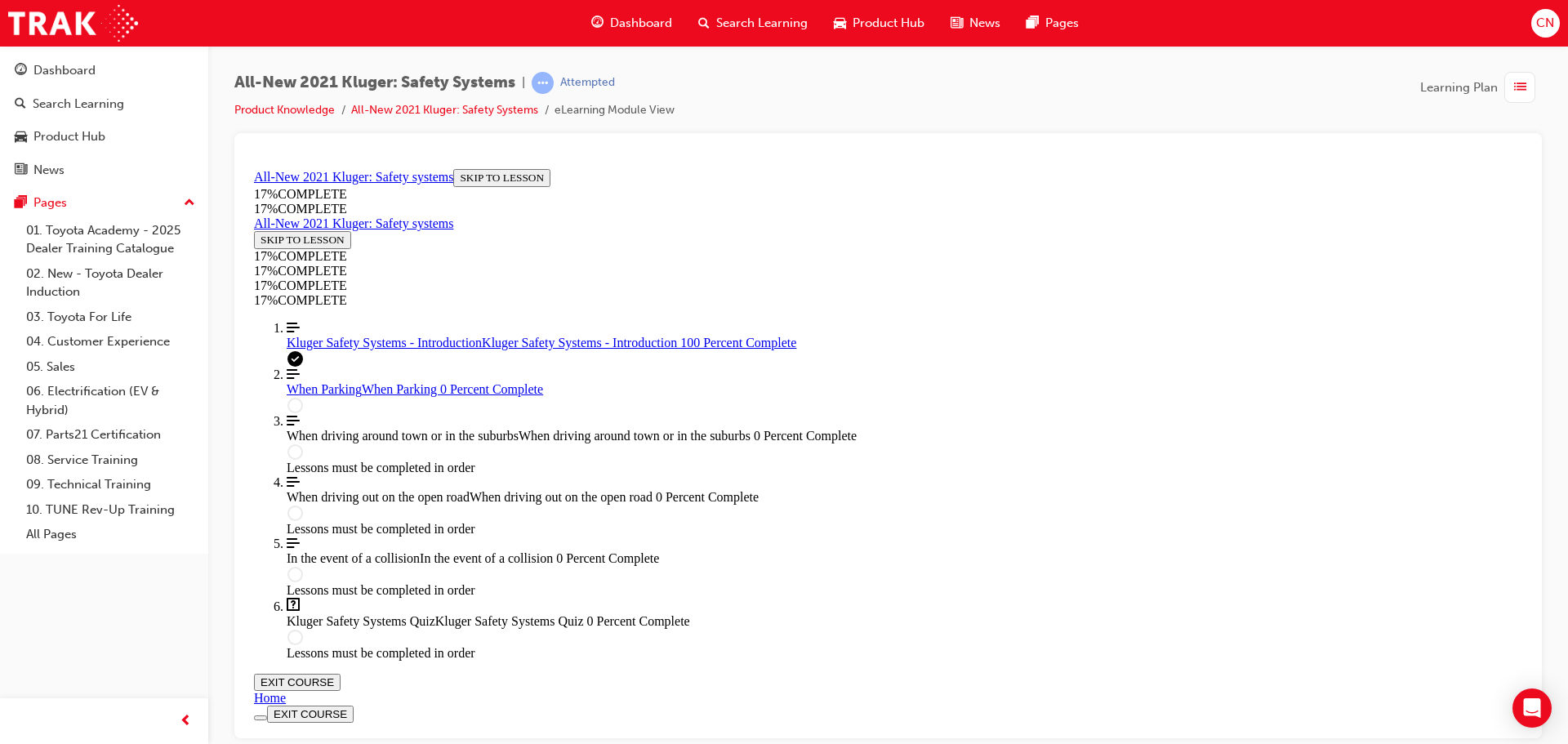
scroll to position [2328, 0]
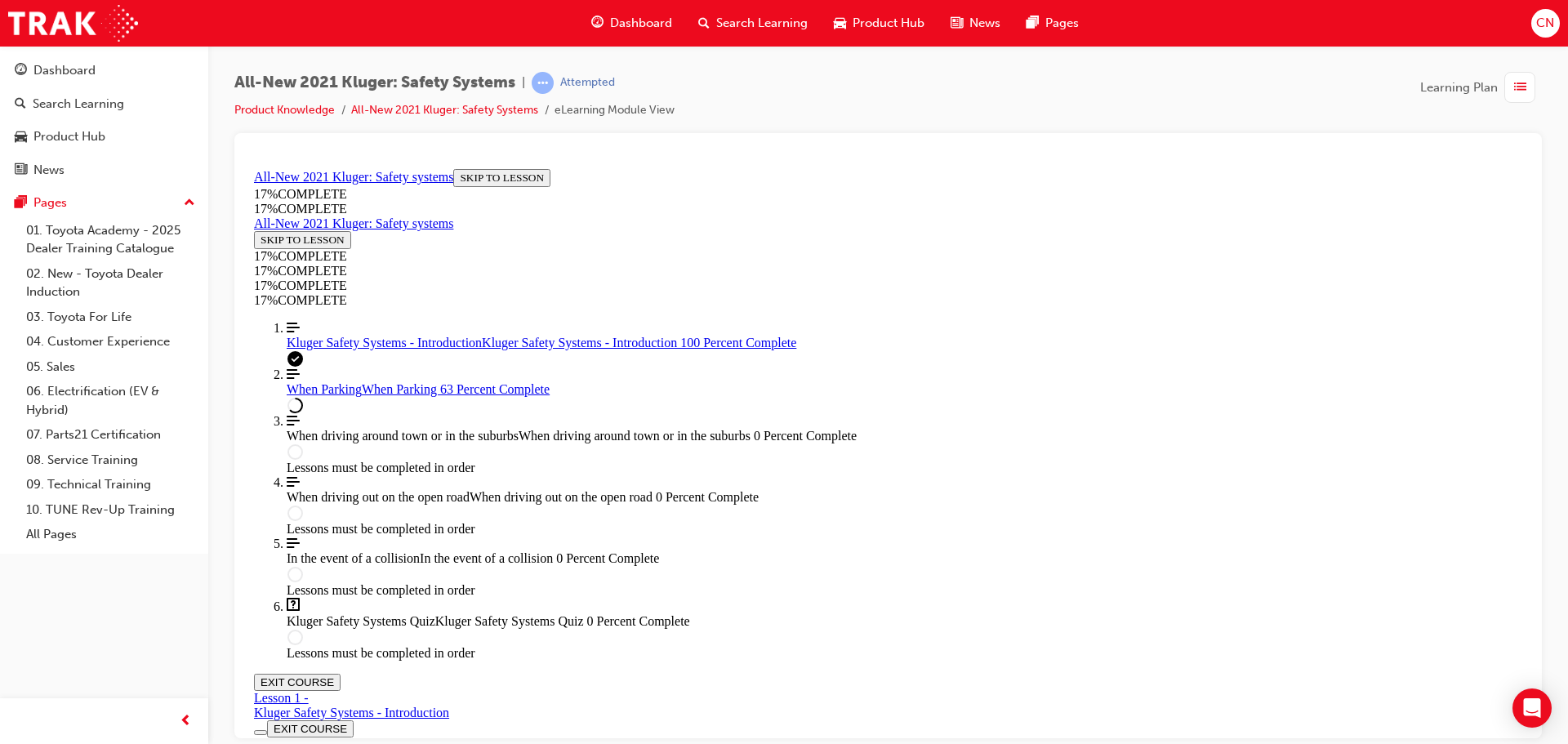
scroll to position [3404, 0]
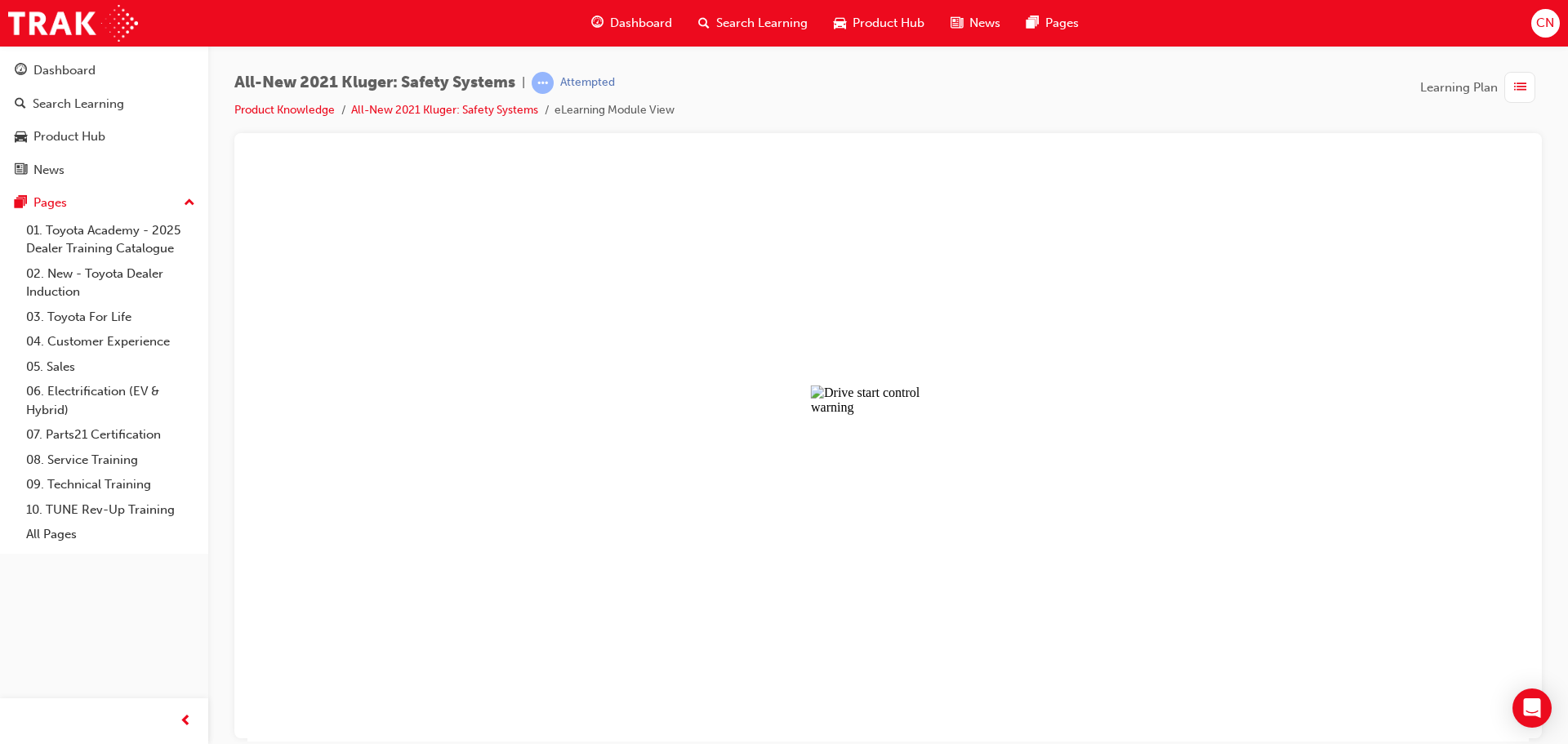
click at [772, 546] on button "Unzoom image" at bounding box center [888, 451] width 1281 height 579
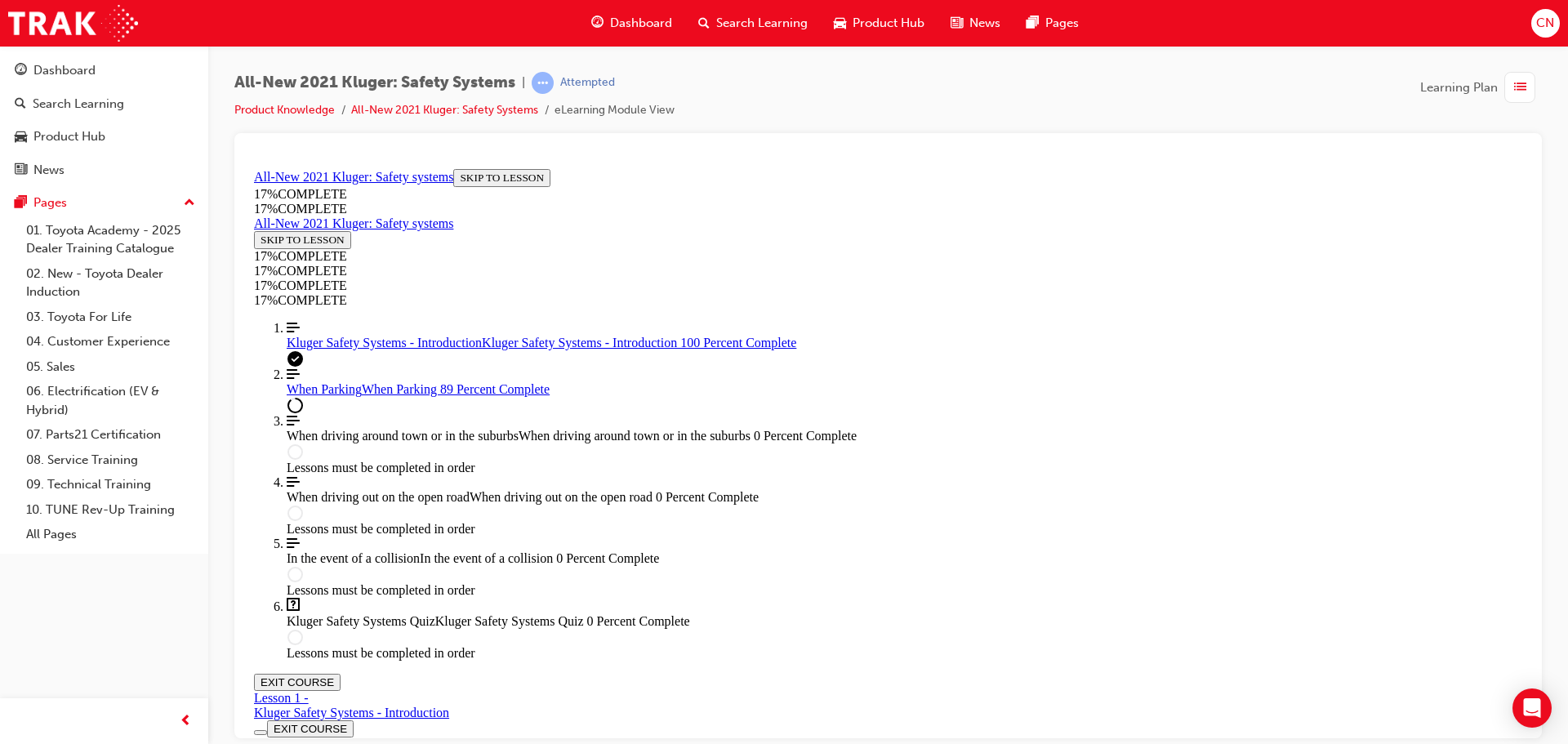
scroll to position [5363, 0]
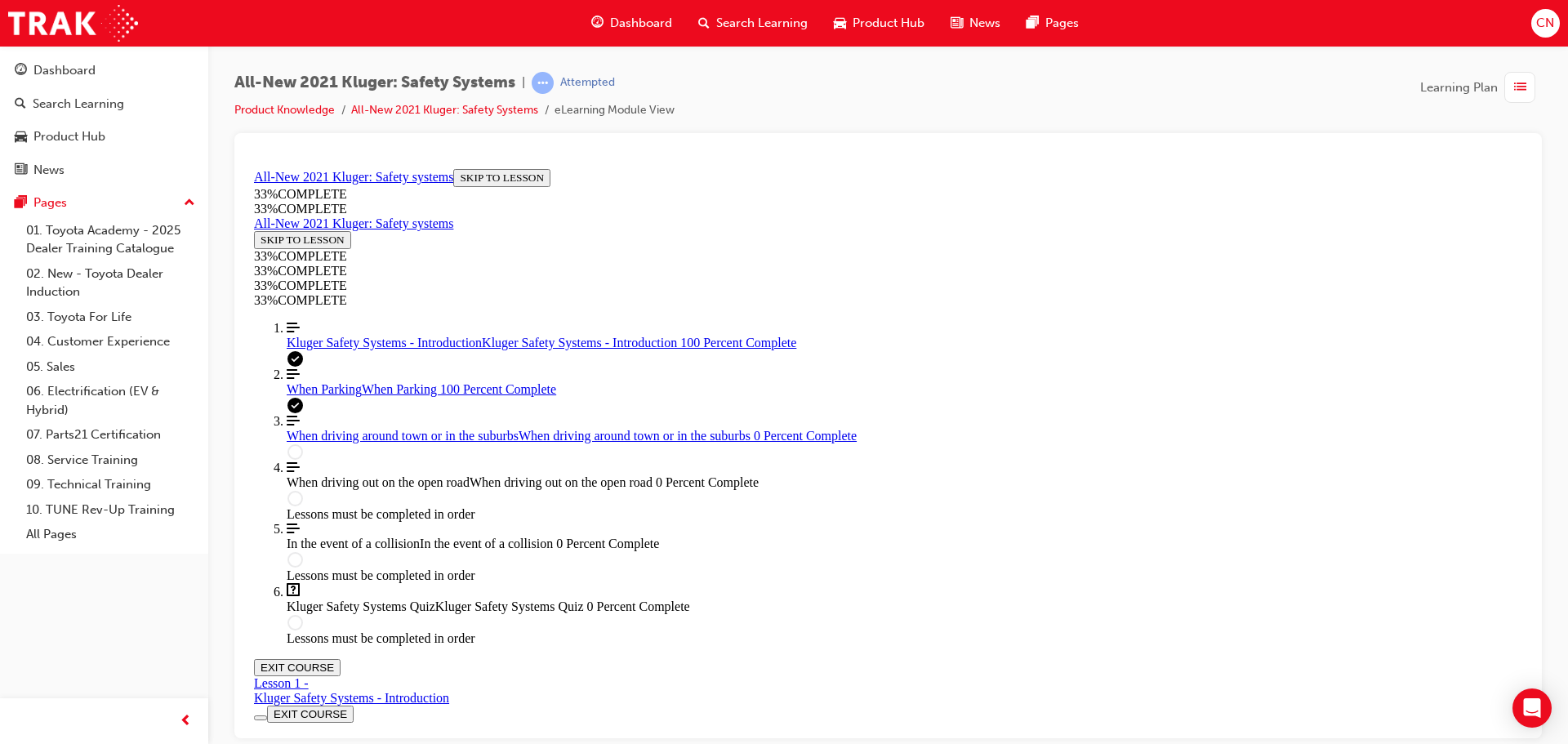
scroll to position [5992, 0]
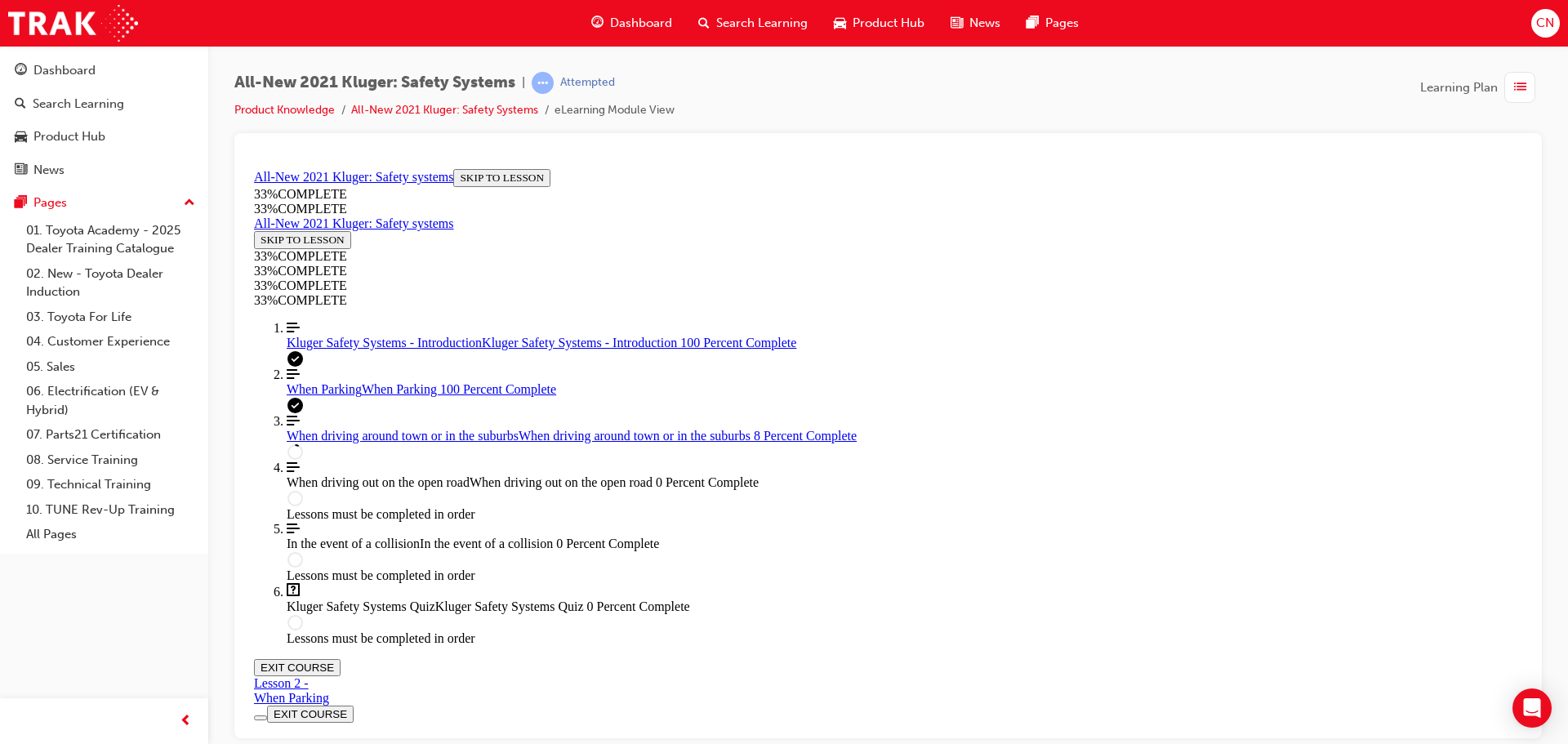
scroll to position [464, 0]
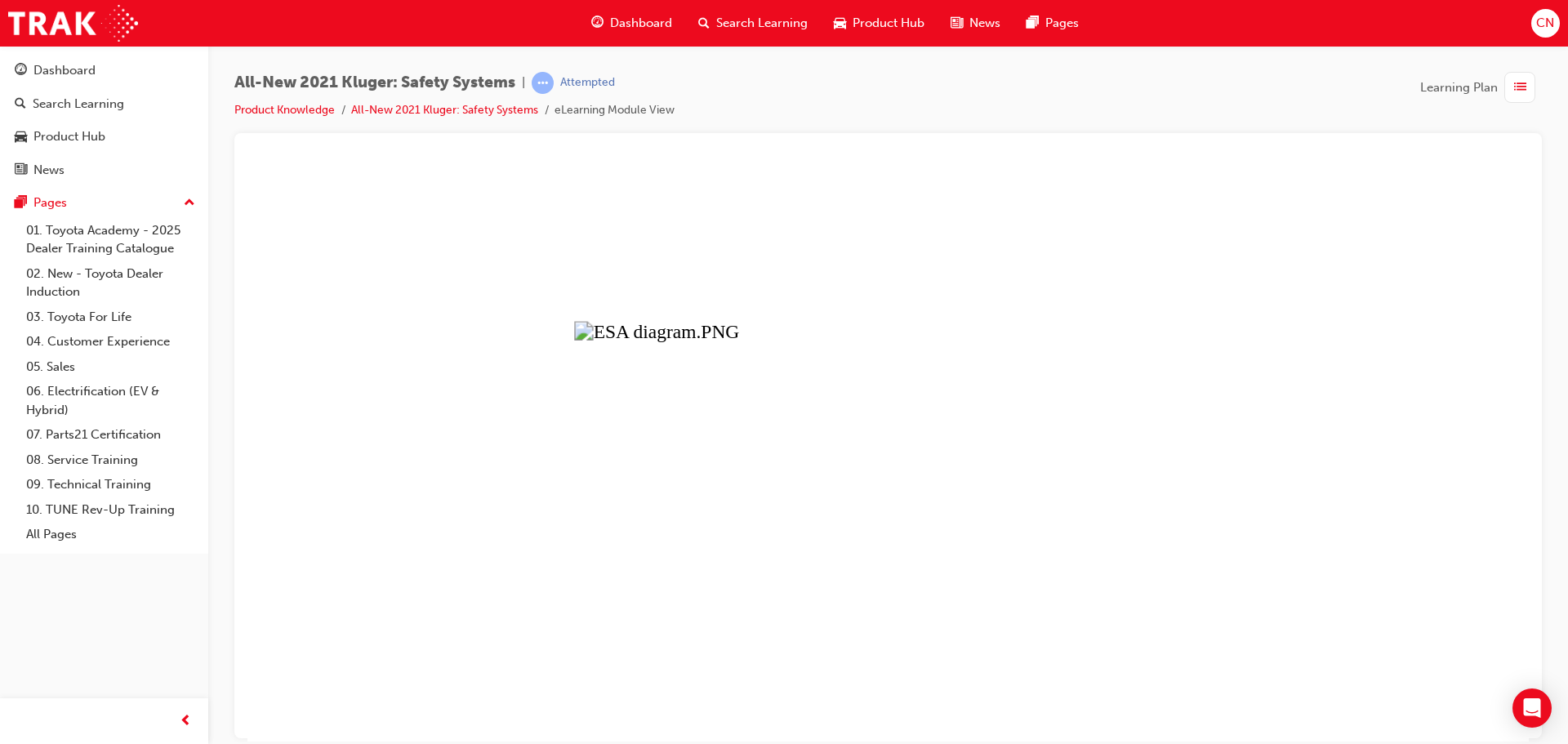
click at [976, 618] on button "Unzoom image" at bounding box center [888, 451] width 1281 height 579
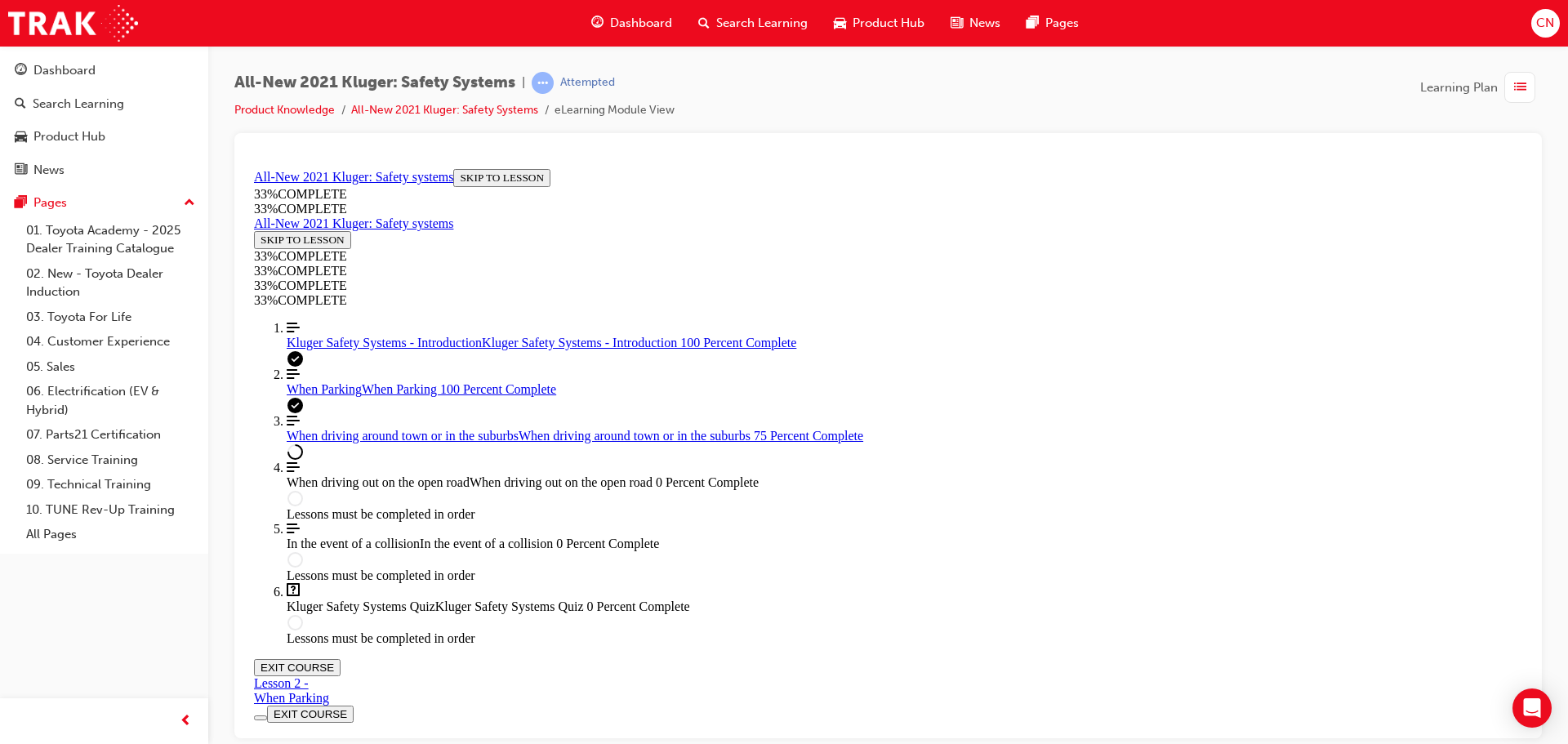
scroll to position [1660, 0]
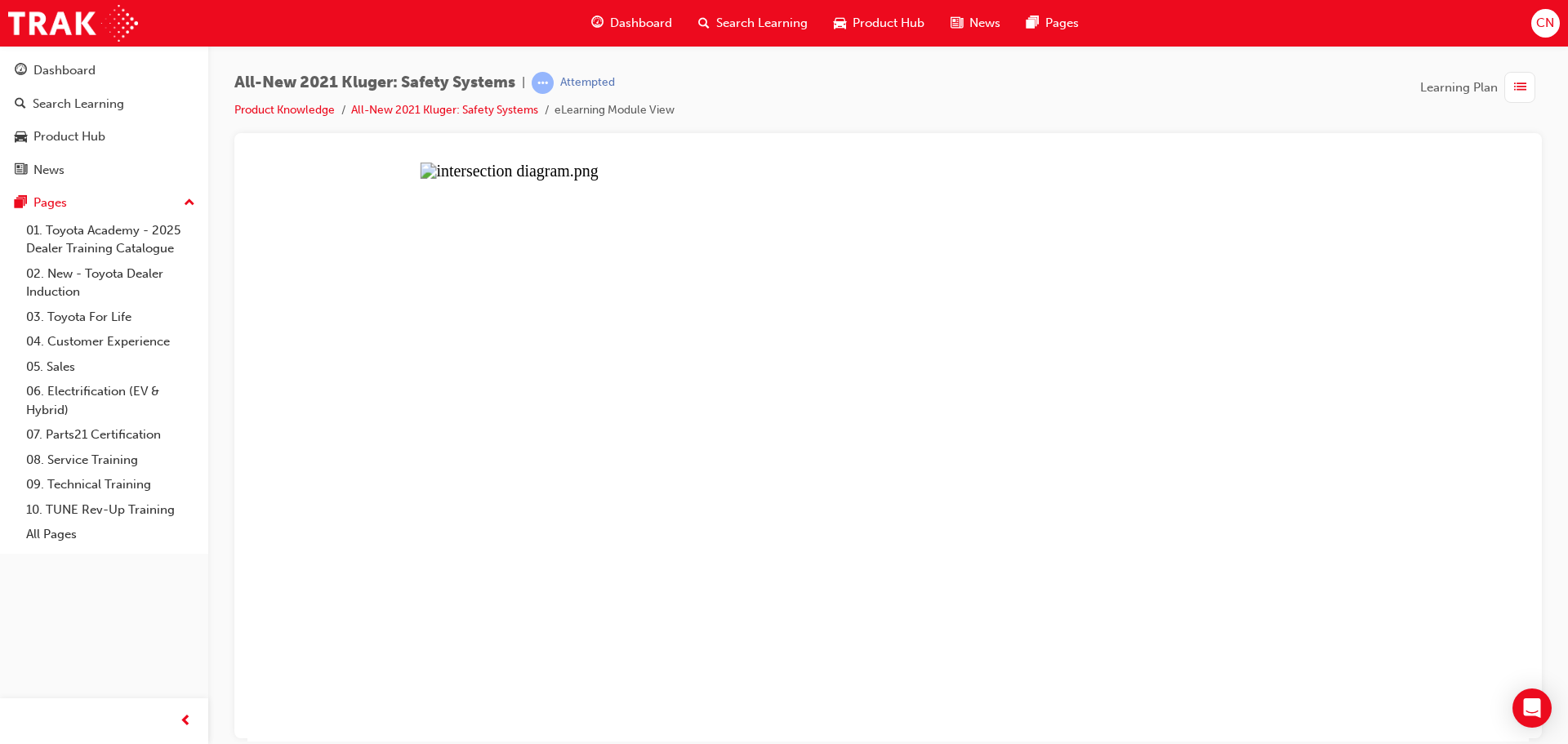
click at [828, 469] on button "Unzoom image" at bounding box center [888, 451] width 1281 height 579
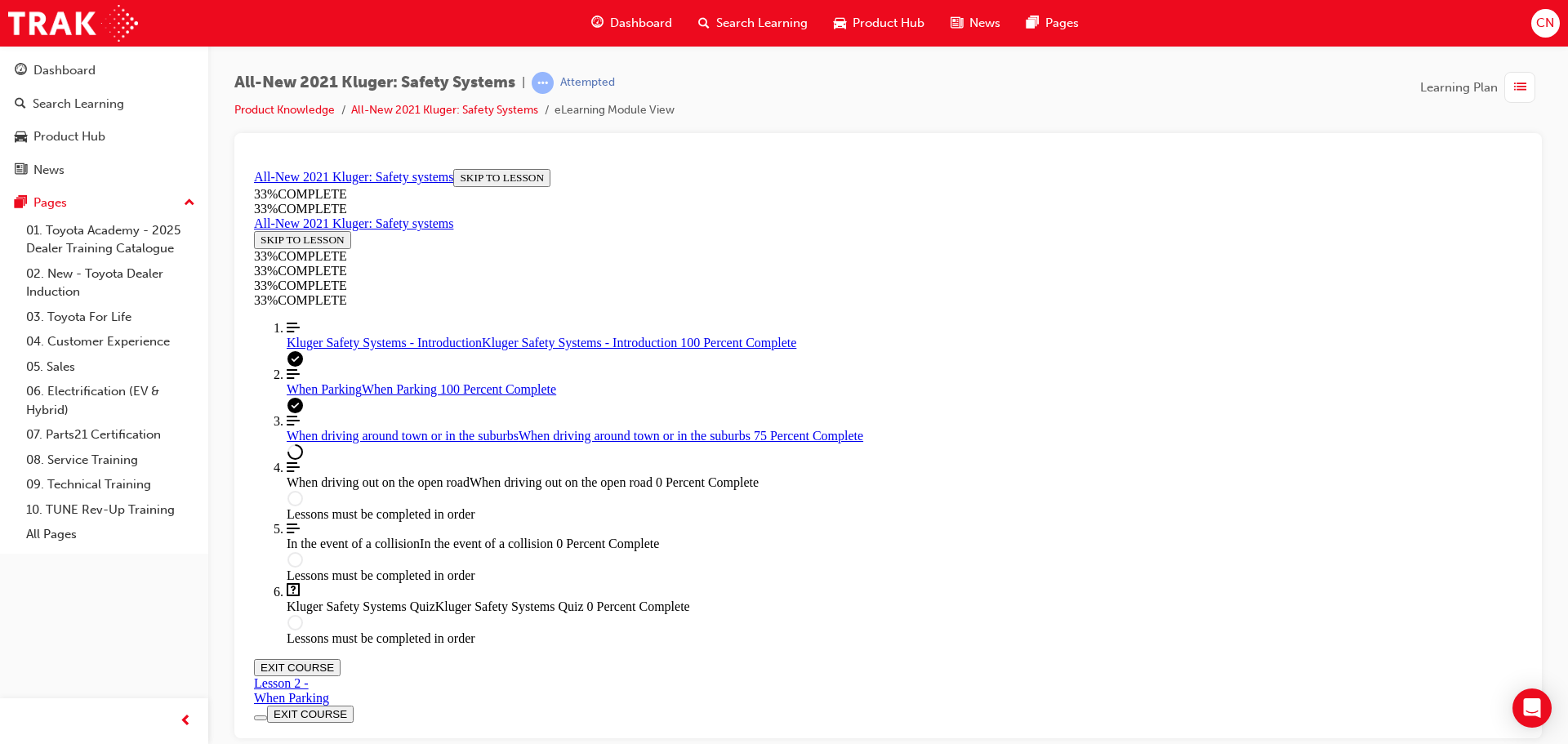
scroll to position [435, 0]
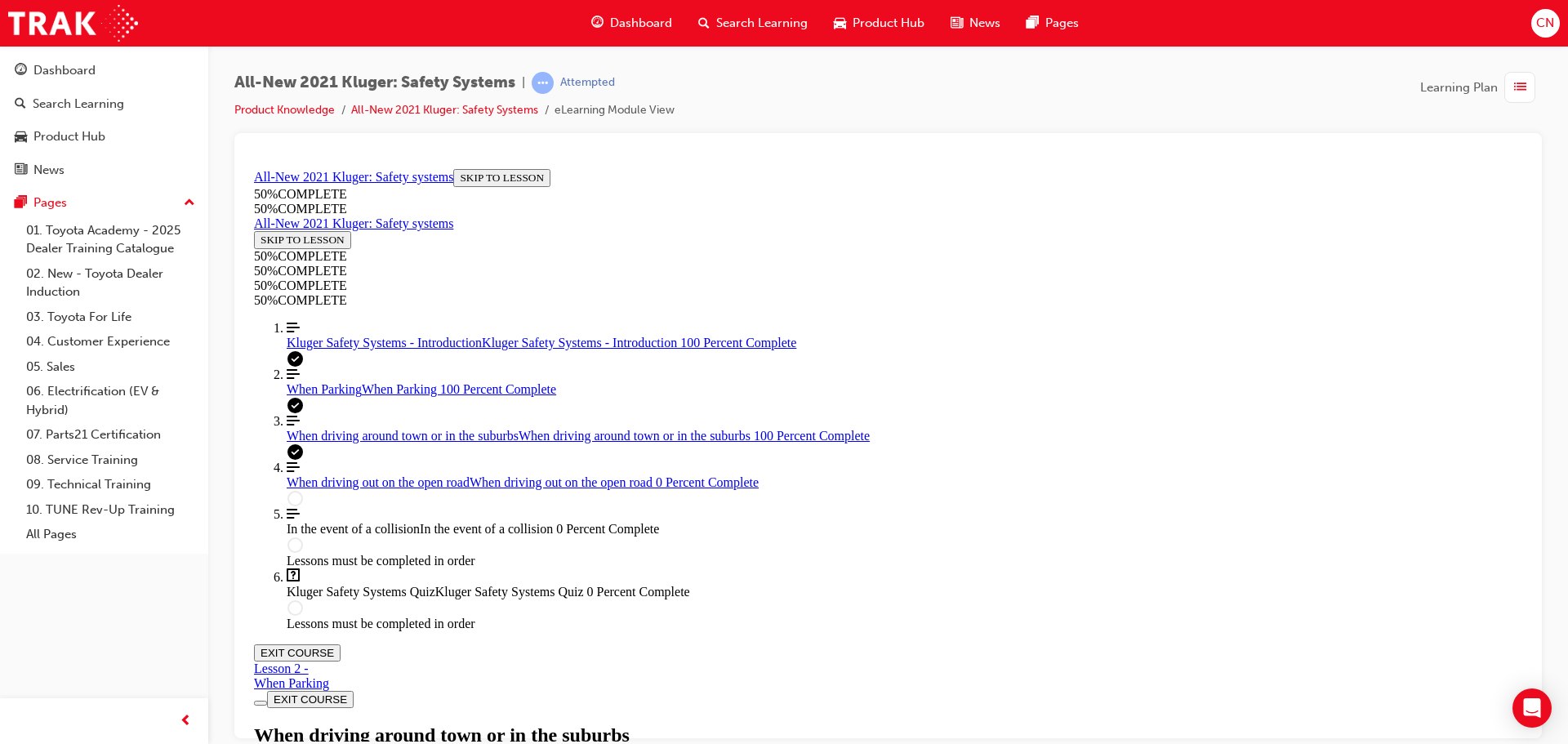
scroll to position [3369, 0]
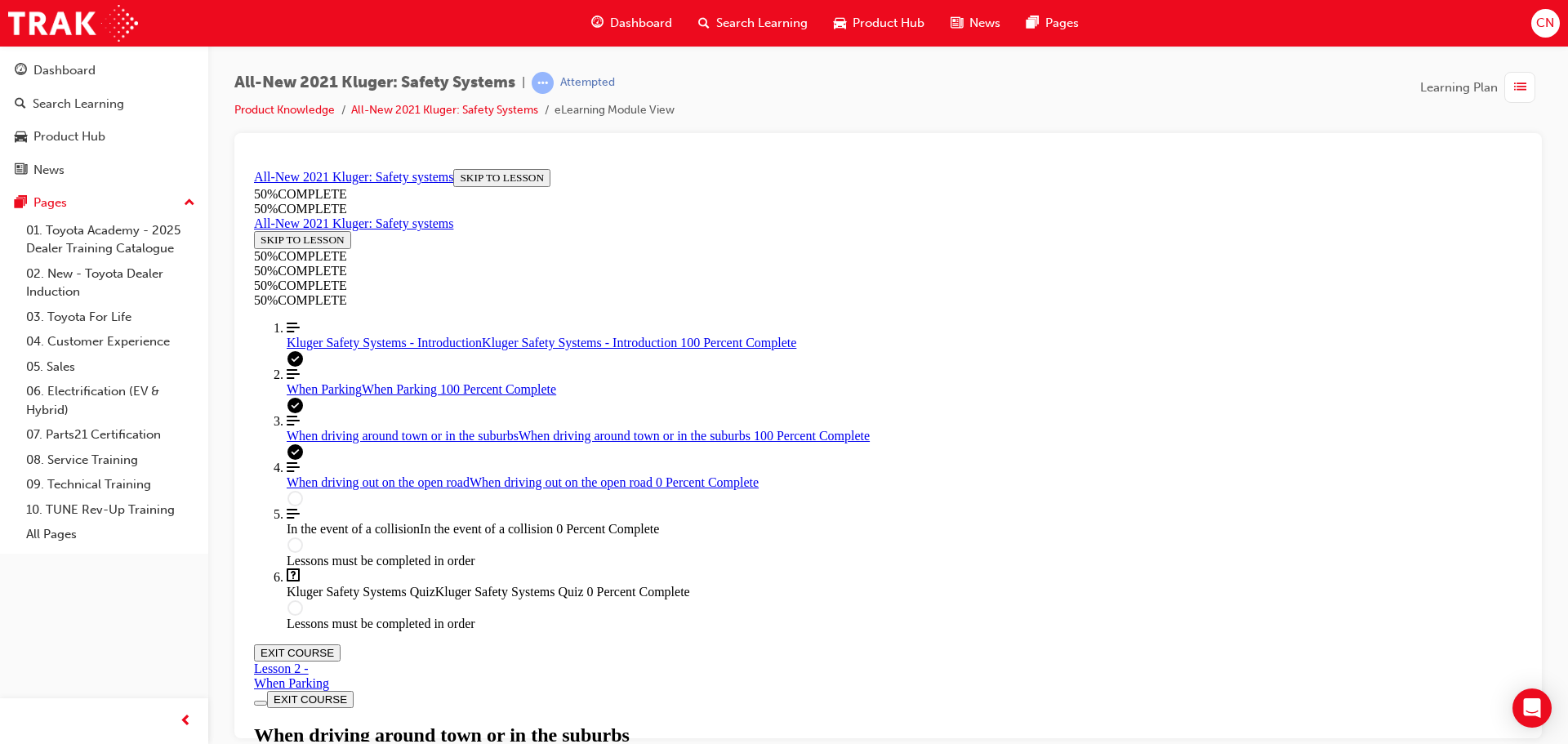
scroll to position [3450, 0]
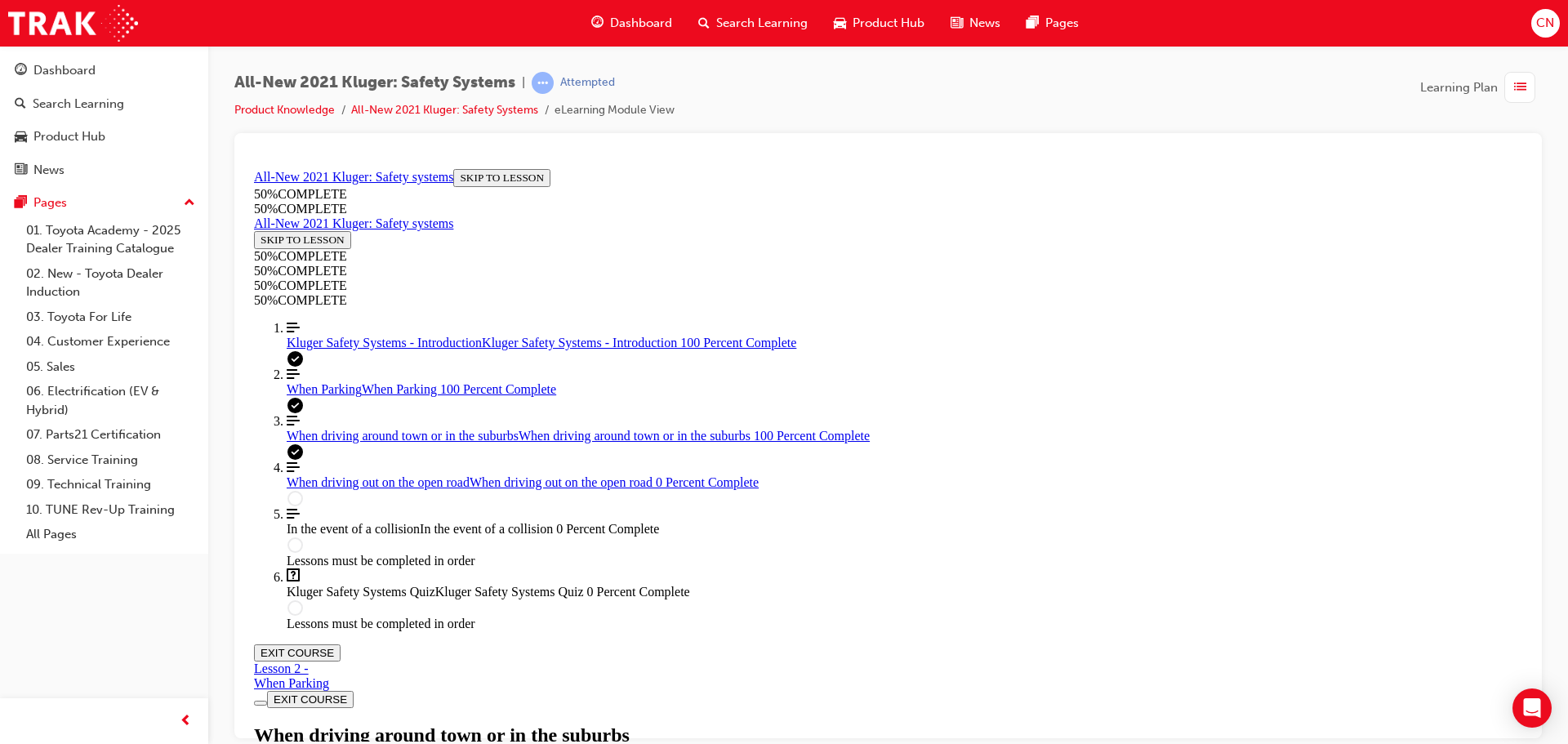
scroll to position [3581, 0]
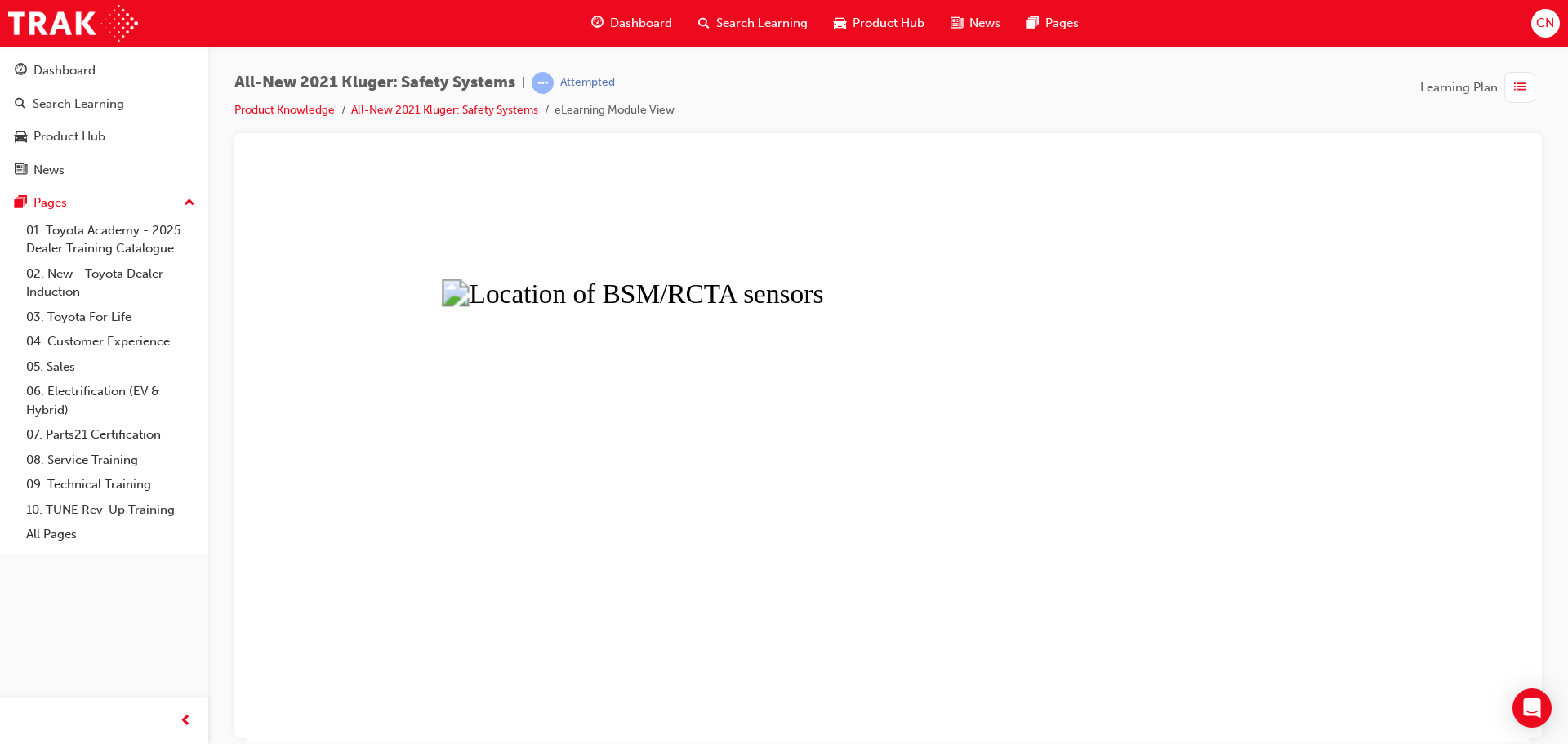
click at [322, 506] on button "Unzoom image" at bounding box center [888, 451] width 1281 height 579
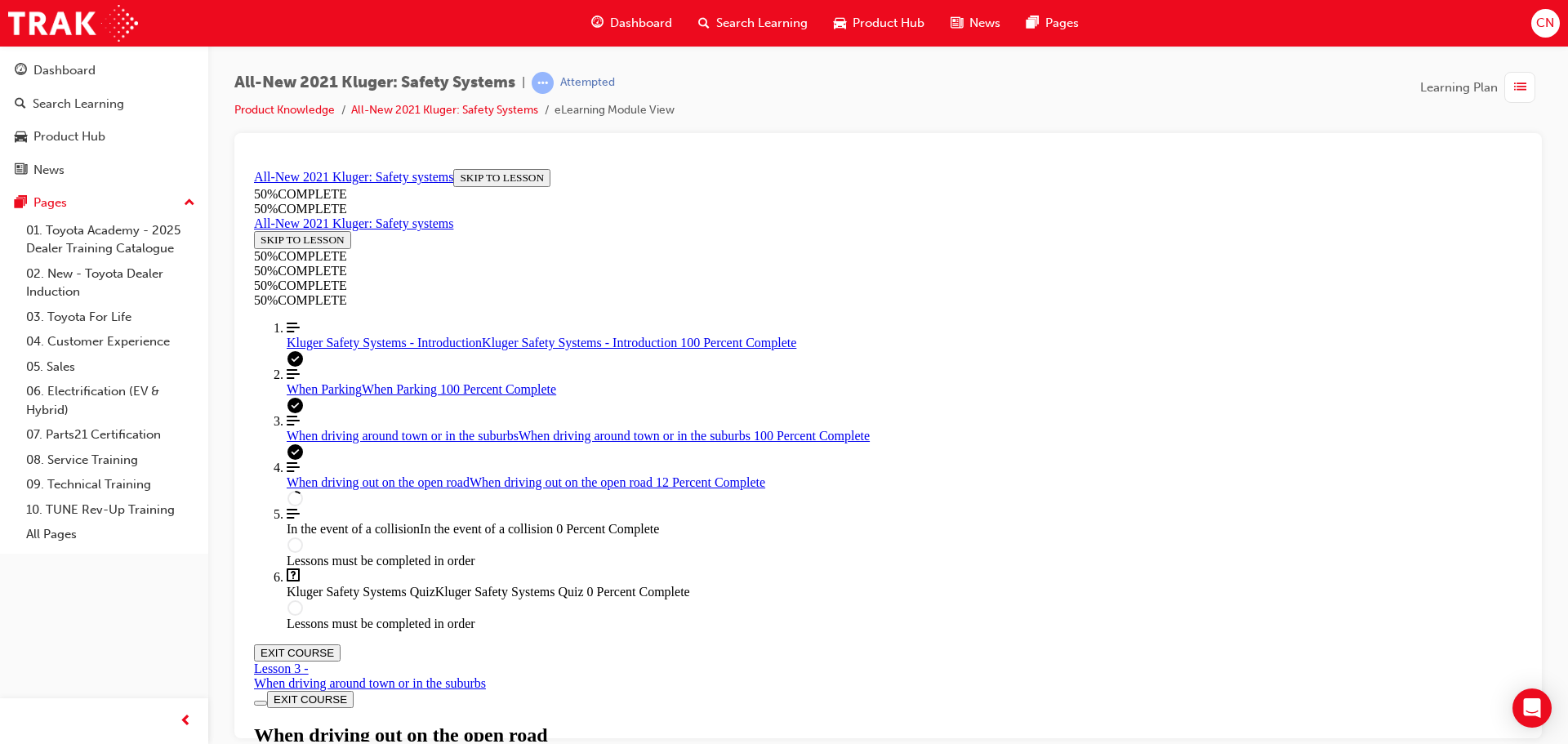
scroll to position [791, 0]
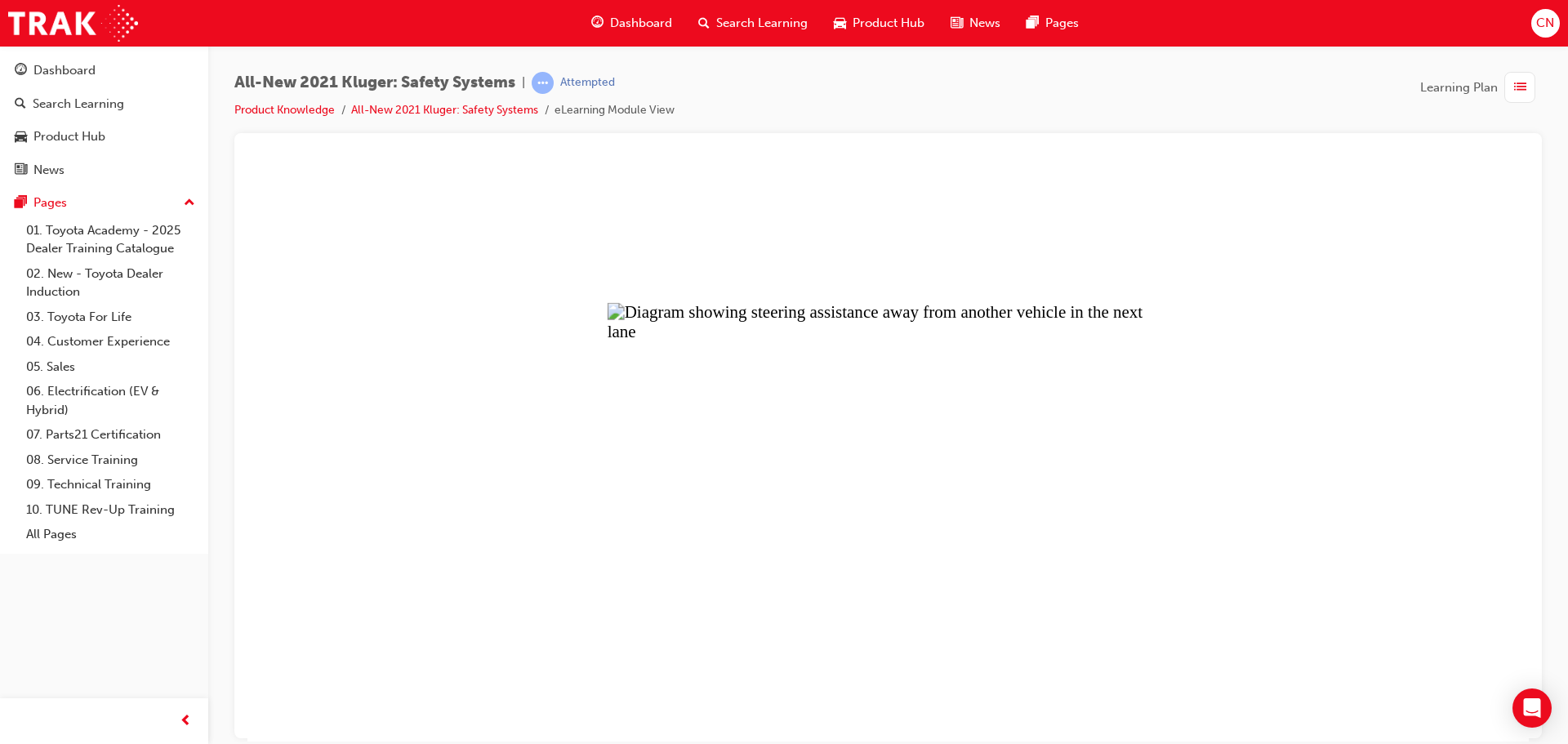
click at [896, 567] on button "Unzoom image" at bounding box center [888, 451] width 1281 height 579
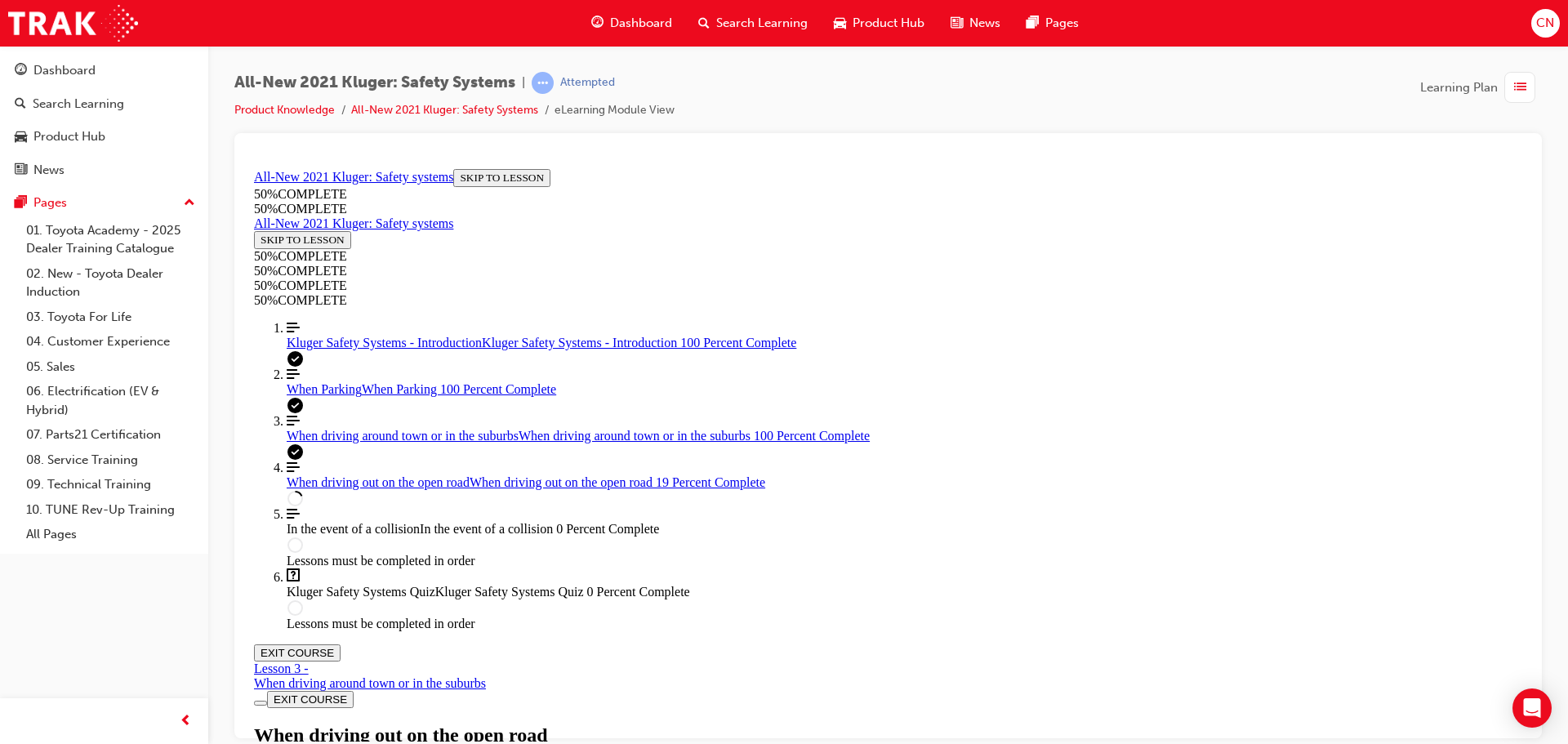
scroll to position [1199, 0]
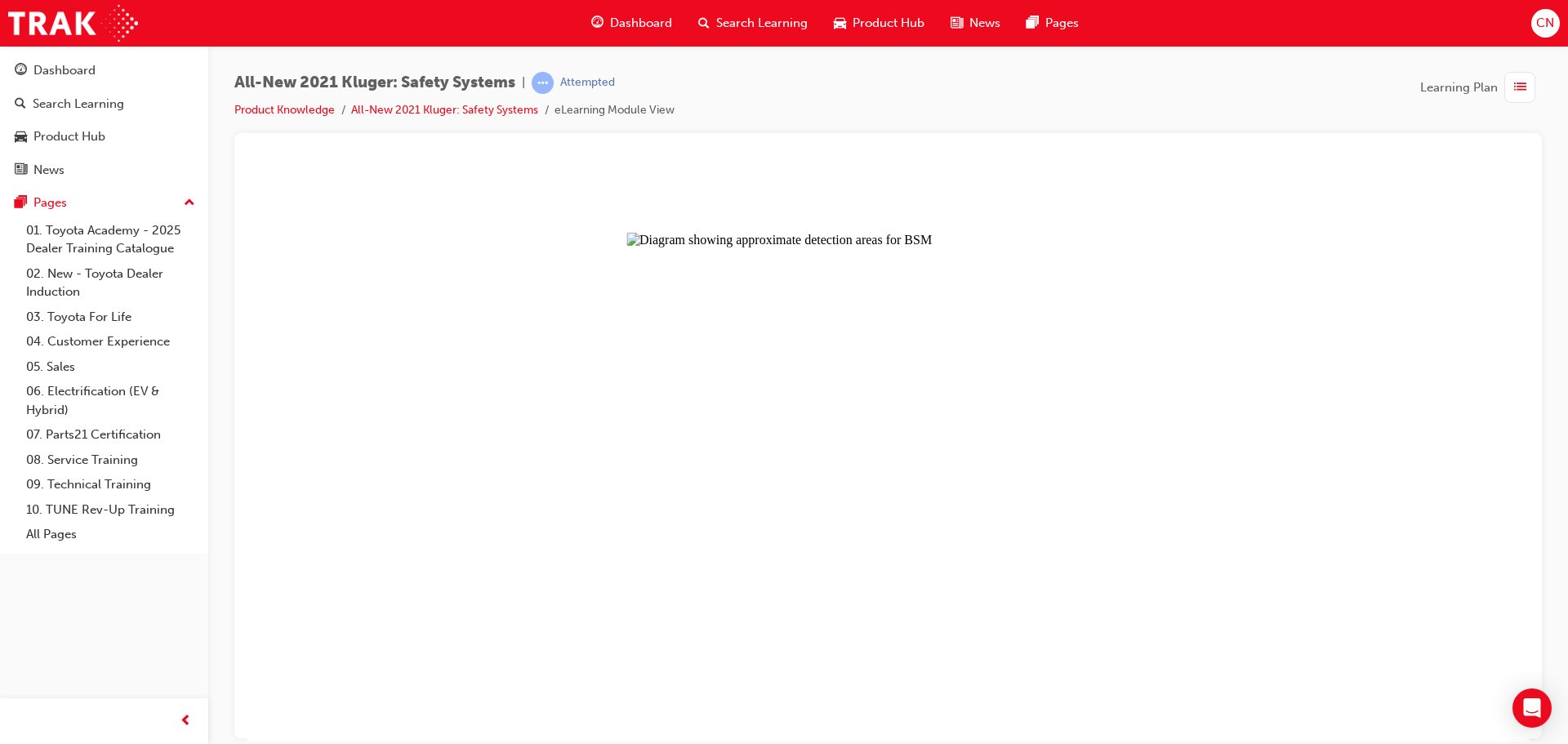
click at [1056, 492] on button "Unzoom image" at bounding box center [888, 451] width 1281 height 579
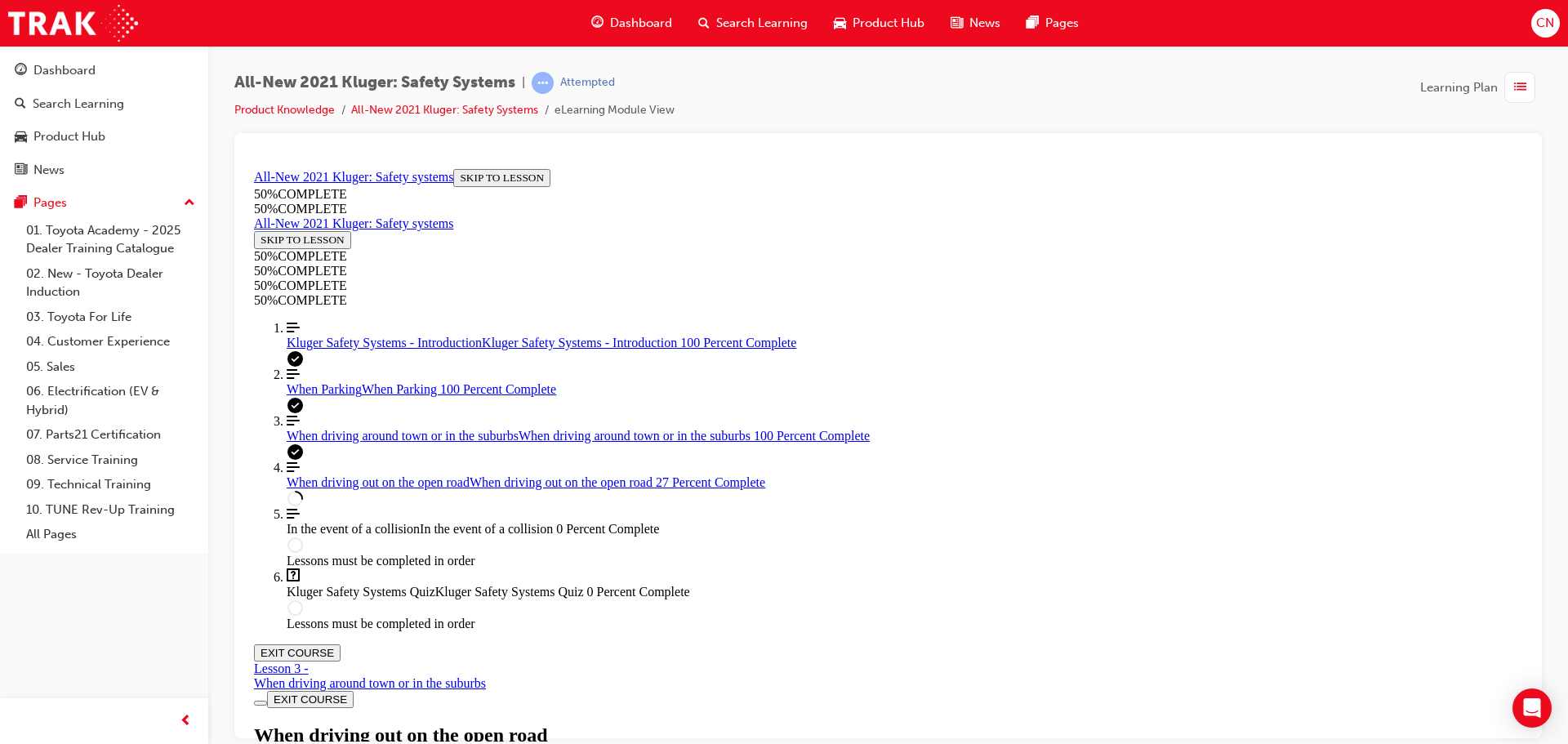
scroll to position [1852, 0]
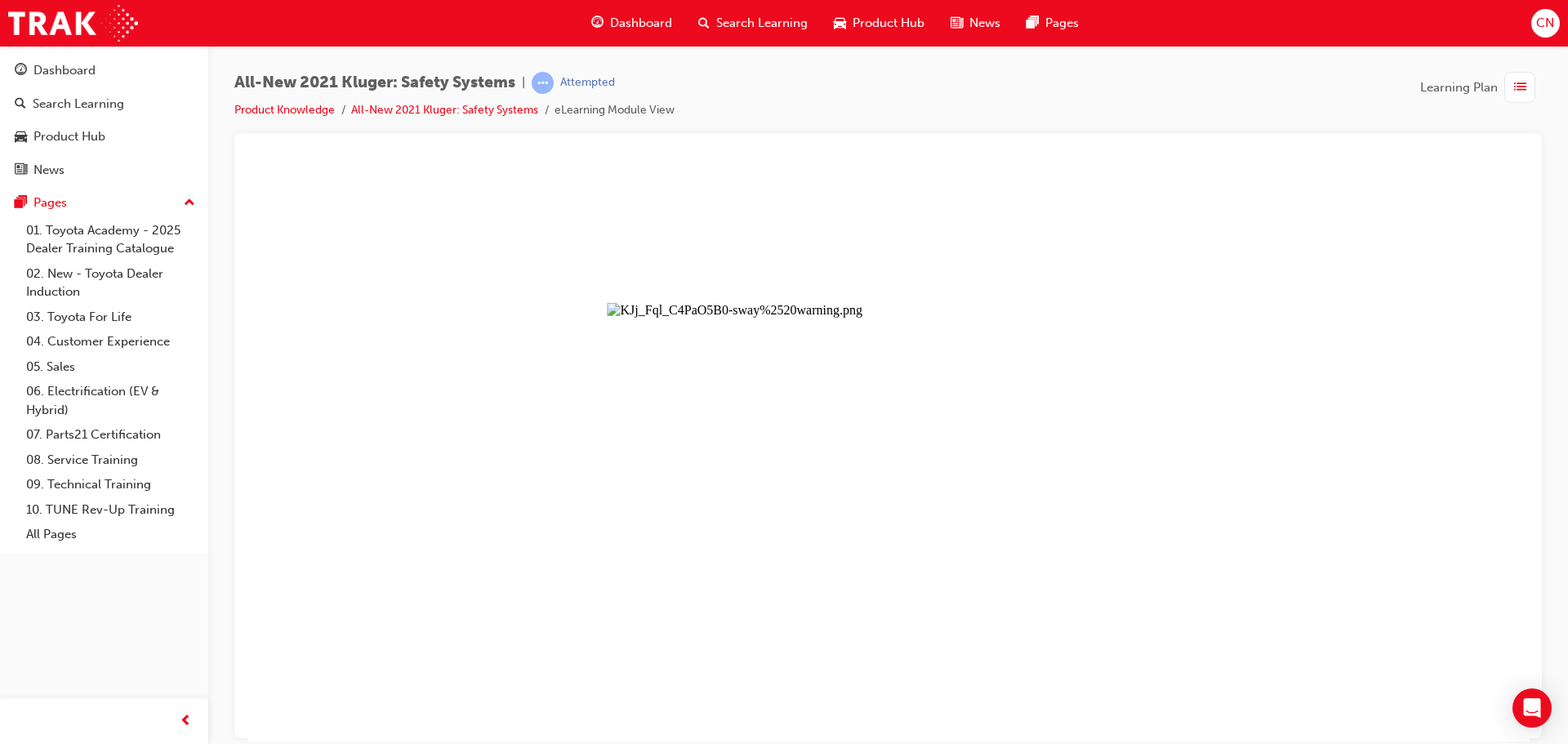
click at [920, 540] on button "Unzoom image" at bounding box center [888, 451] width 1281 height 579
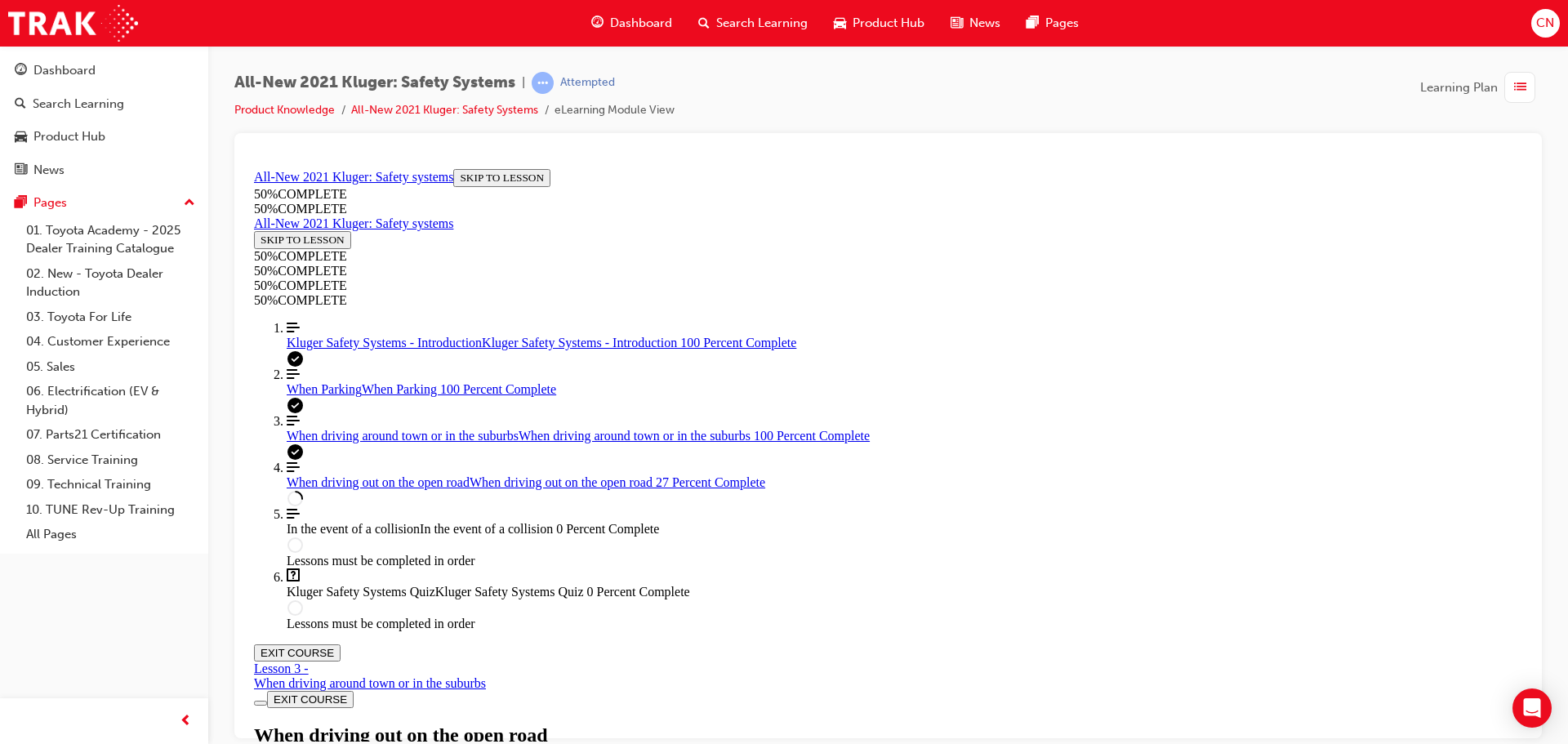
scroll to position [2914, 0]
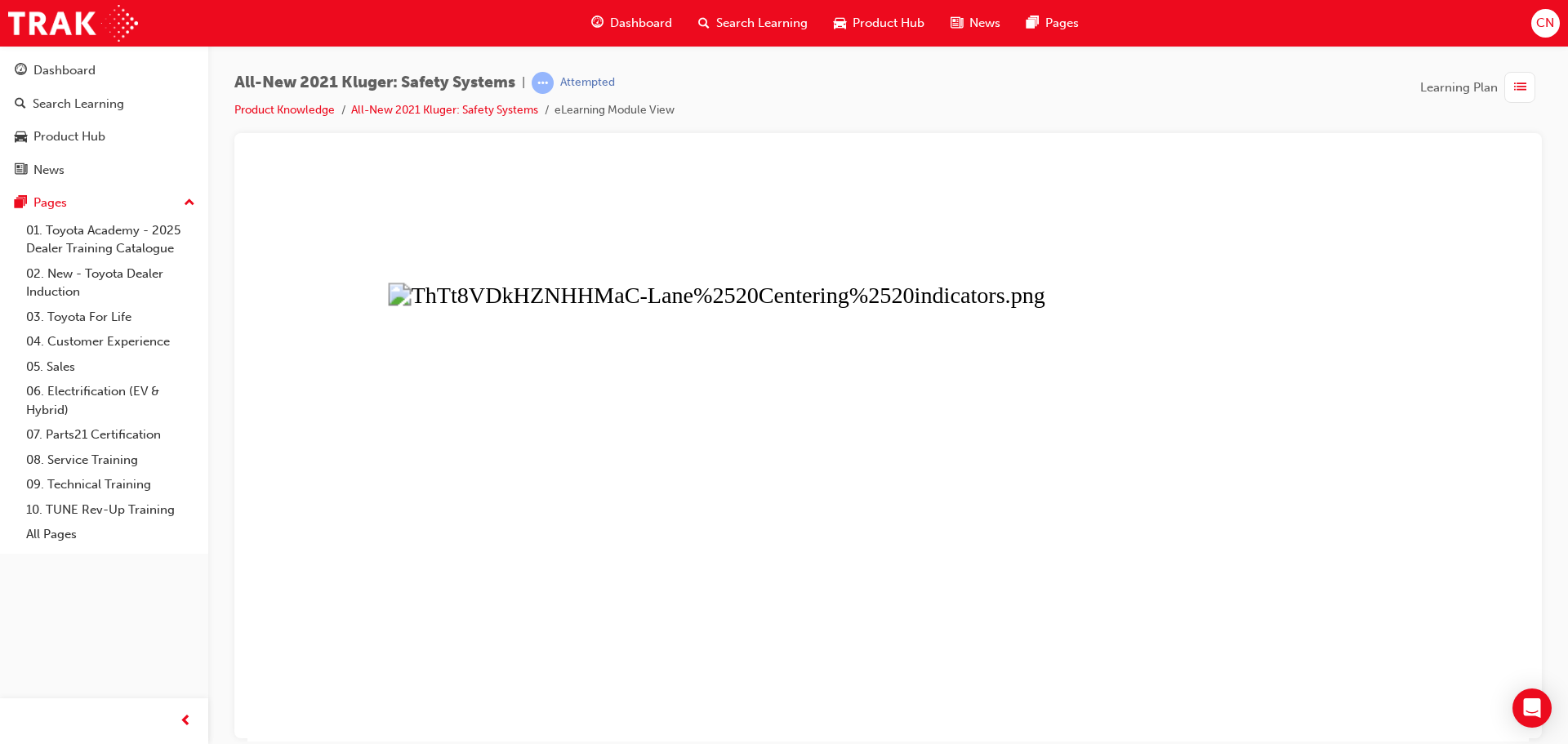
click at [859, 567] on button "Unzoom image" at bounding box center [888, 451] width 1281 height 579
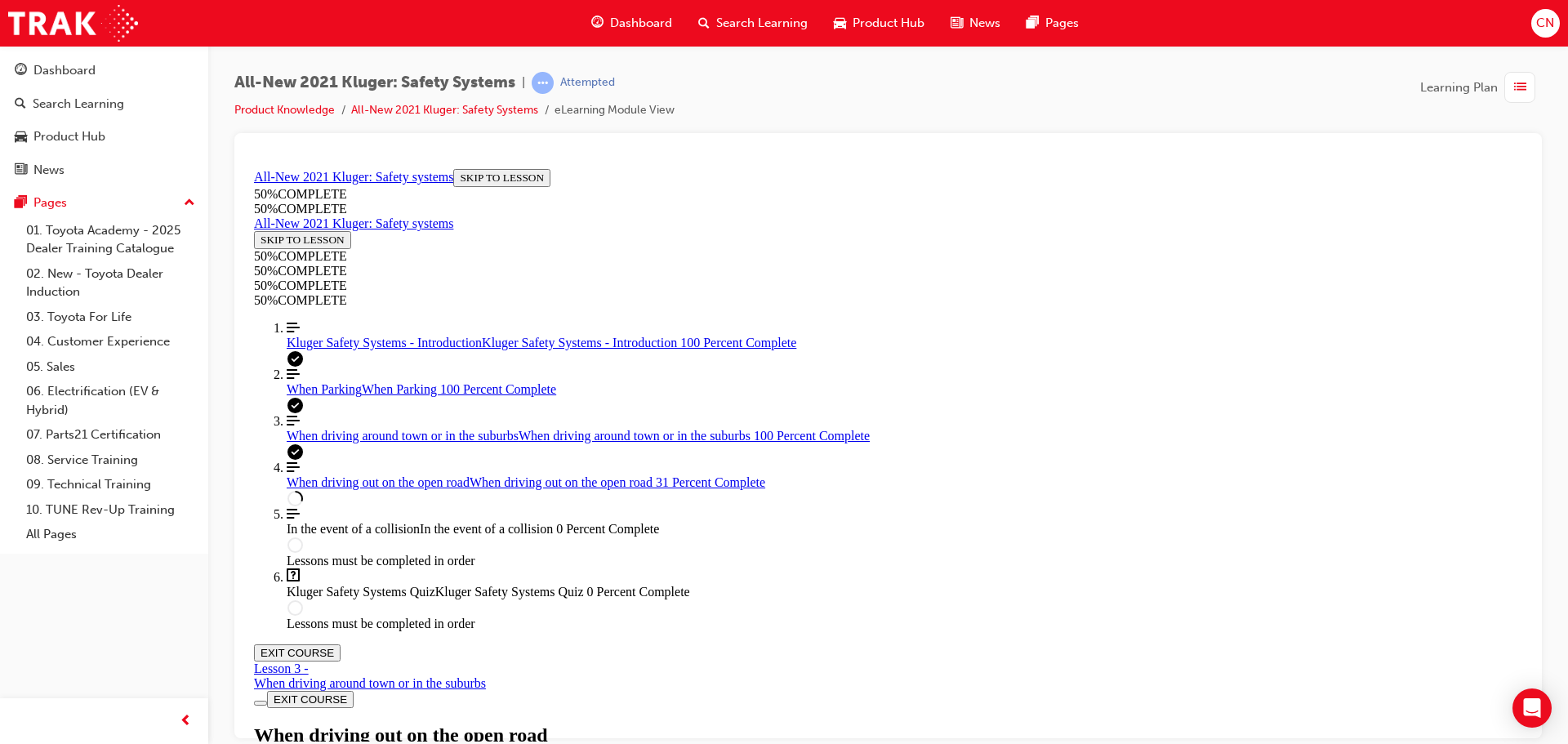
scroll to position [3567, 0]
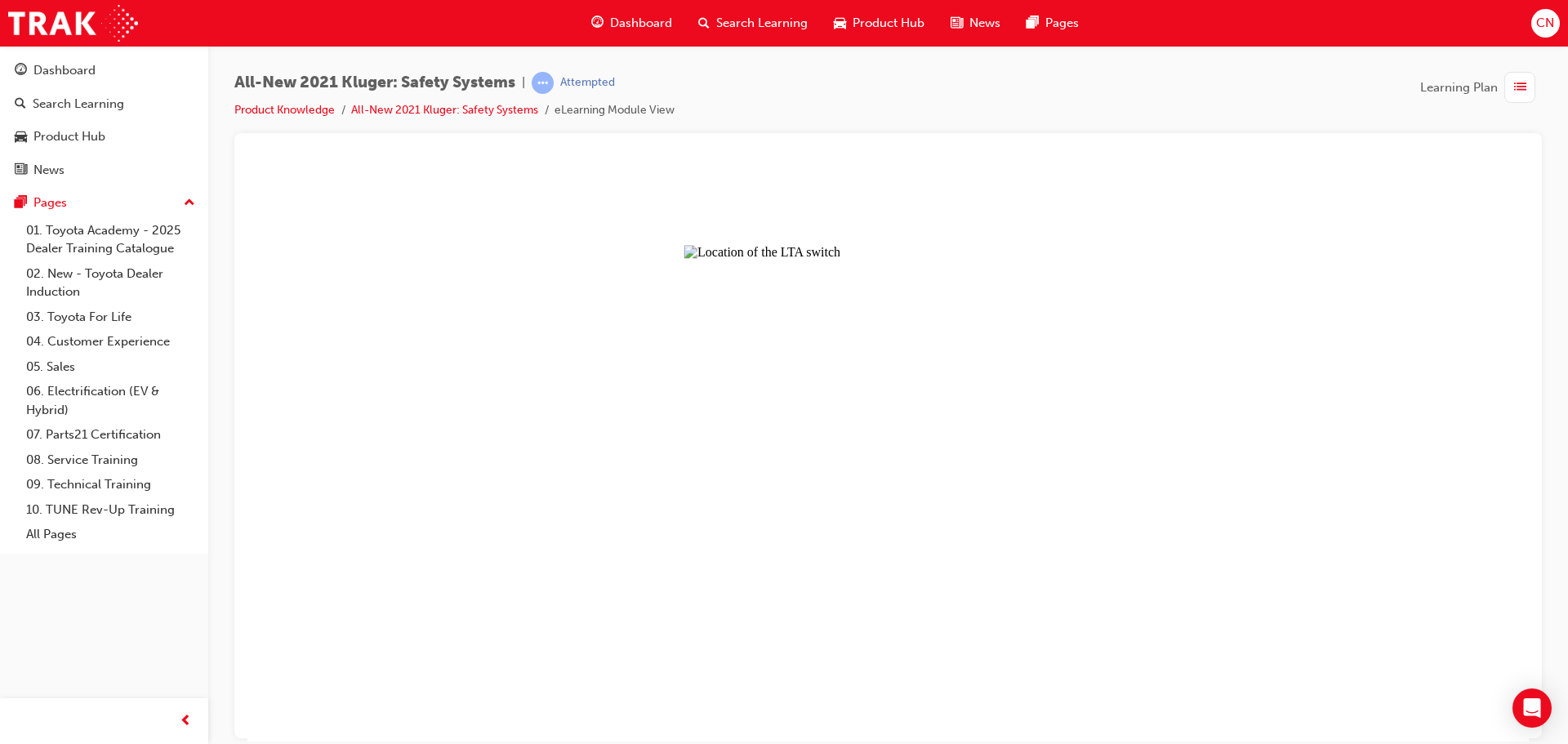
click at [606, 440] on button "Unzoom image" at bounding box center [888, 451] width 1281 height 579
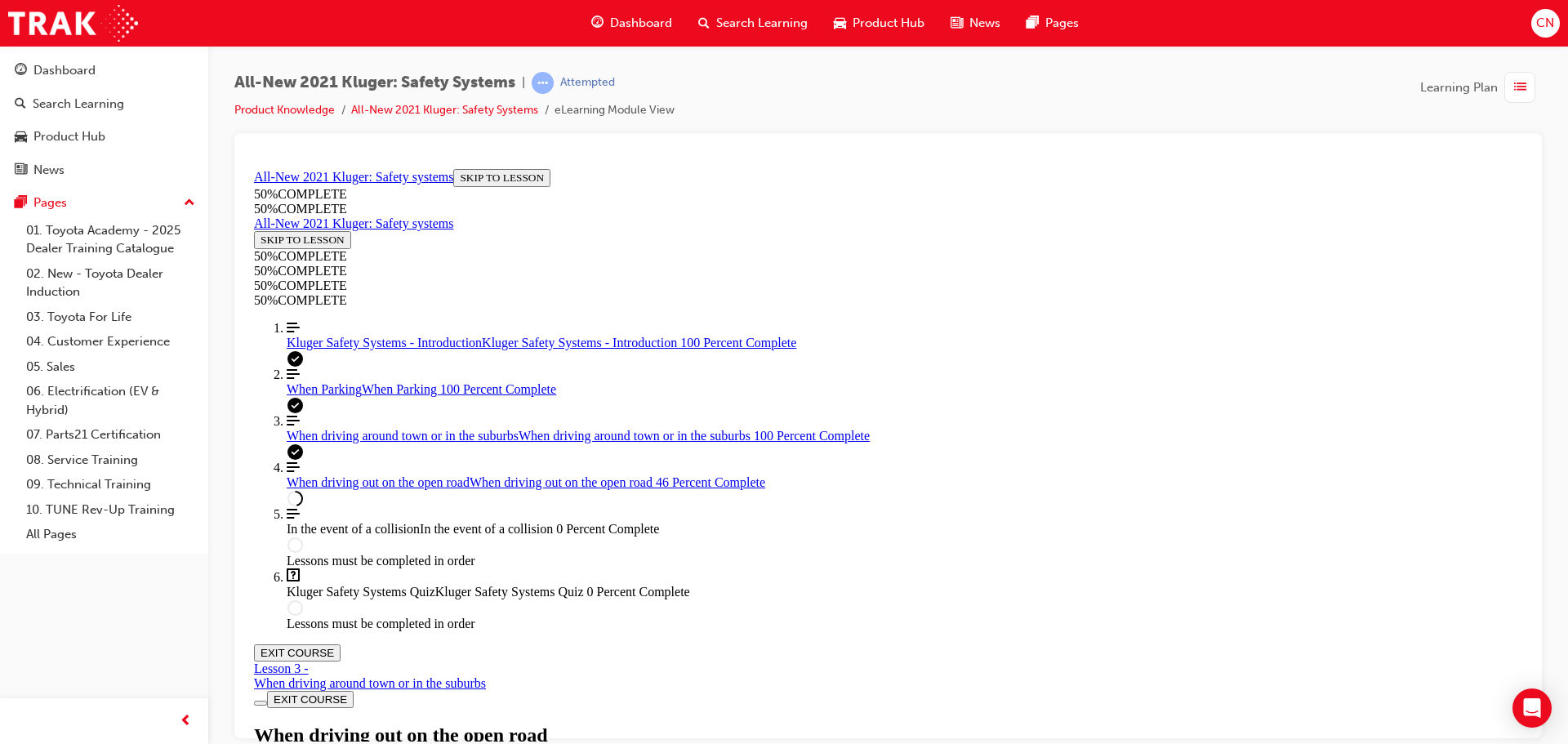
scroll to position [4970, 0]
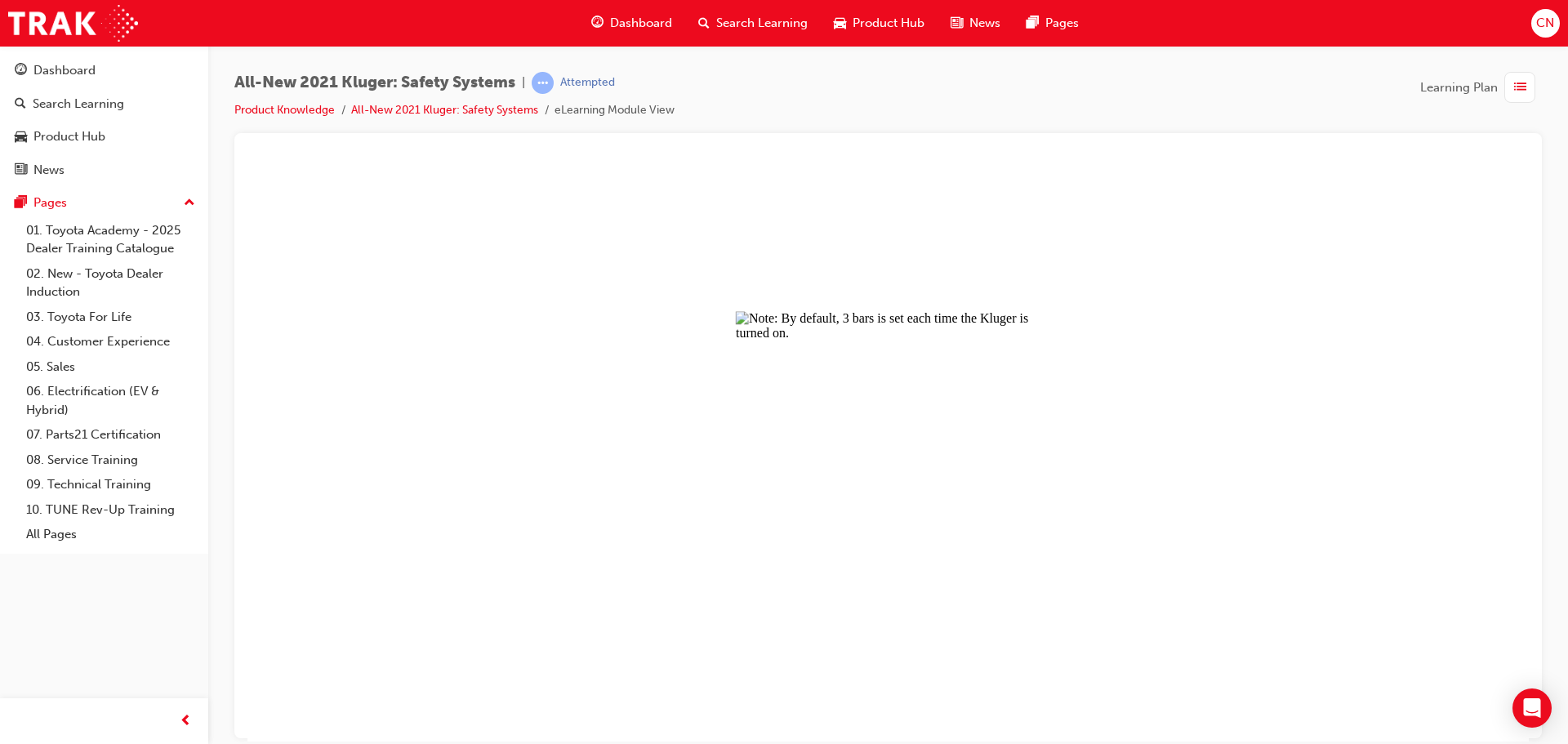
click at [1056, 556] on button "Unzoom image" at bounding box center [888, 451] width 1281 height 579
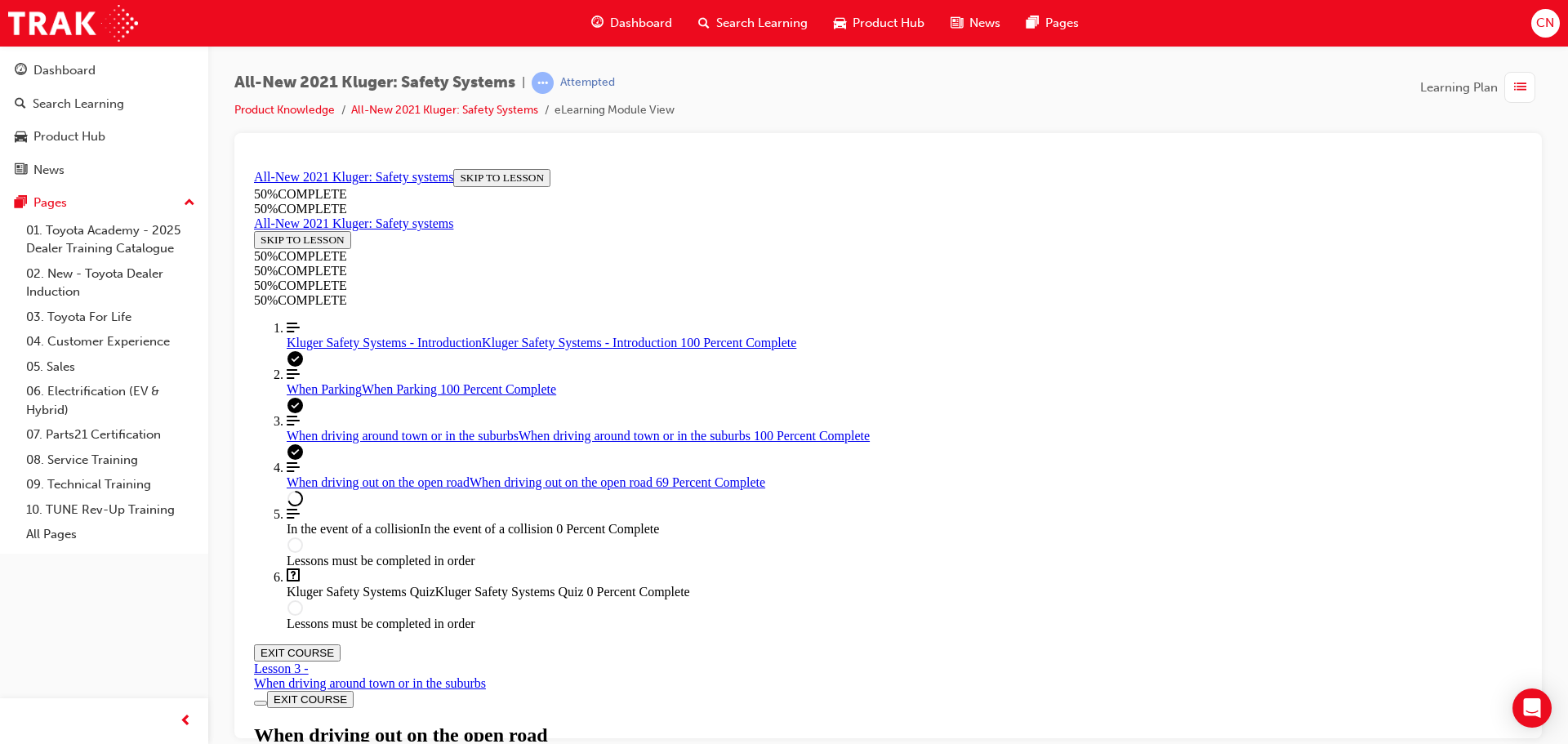
scroll to position [6926, 0]
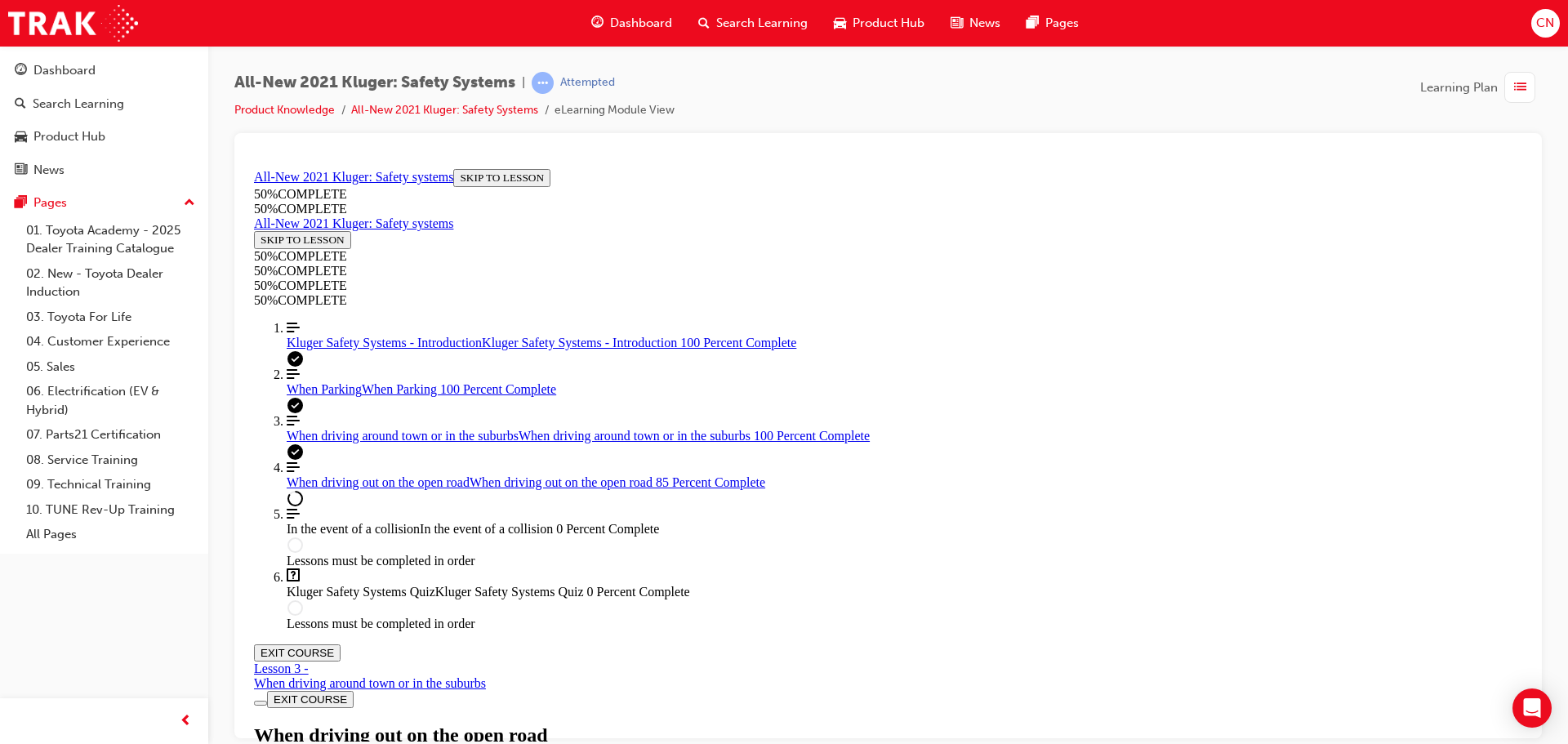
scroll to position [7743, 0]
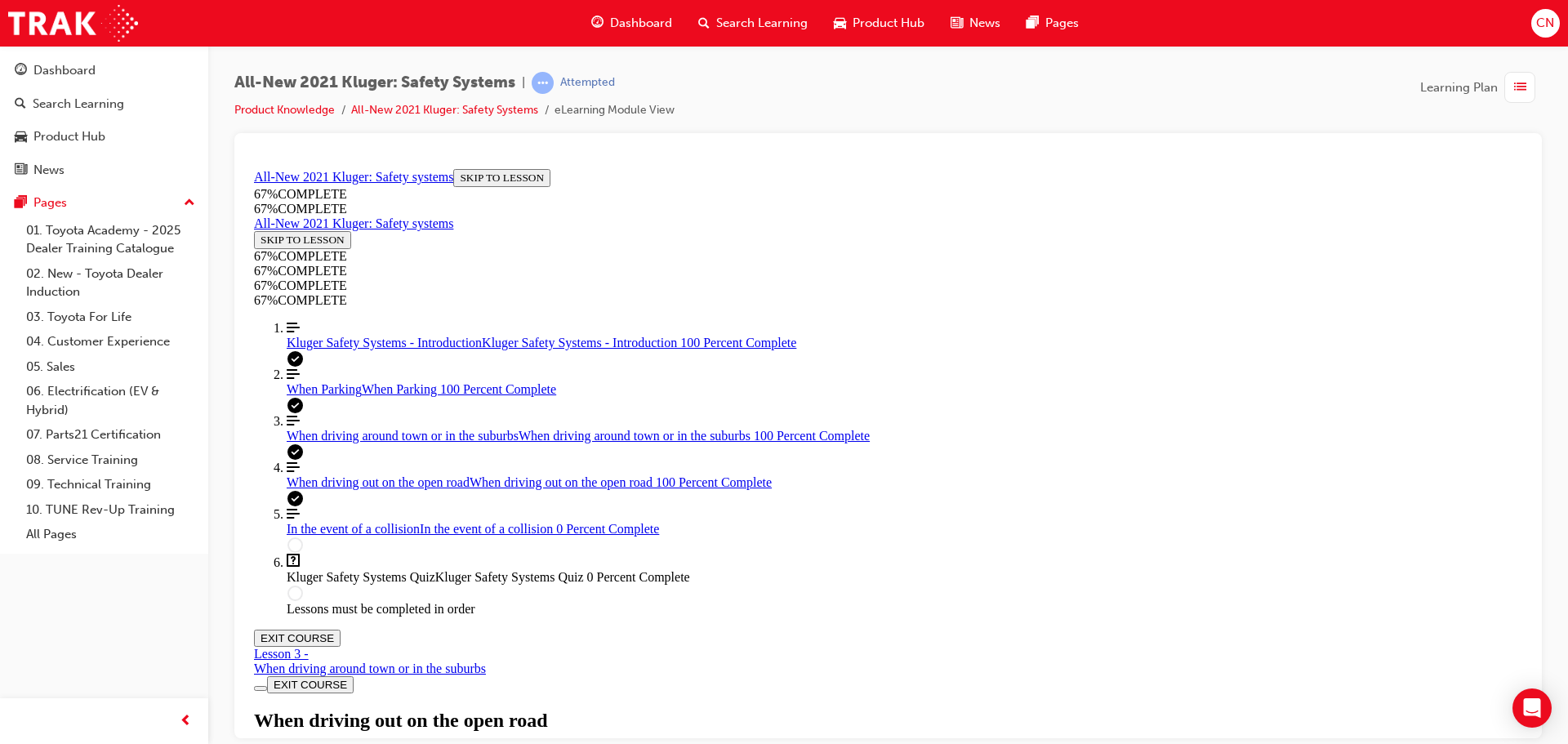
scroll to position [9283, 0]
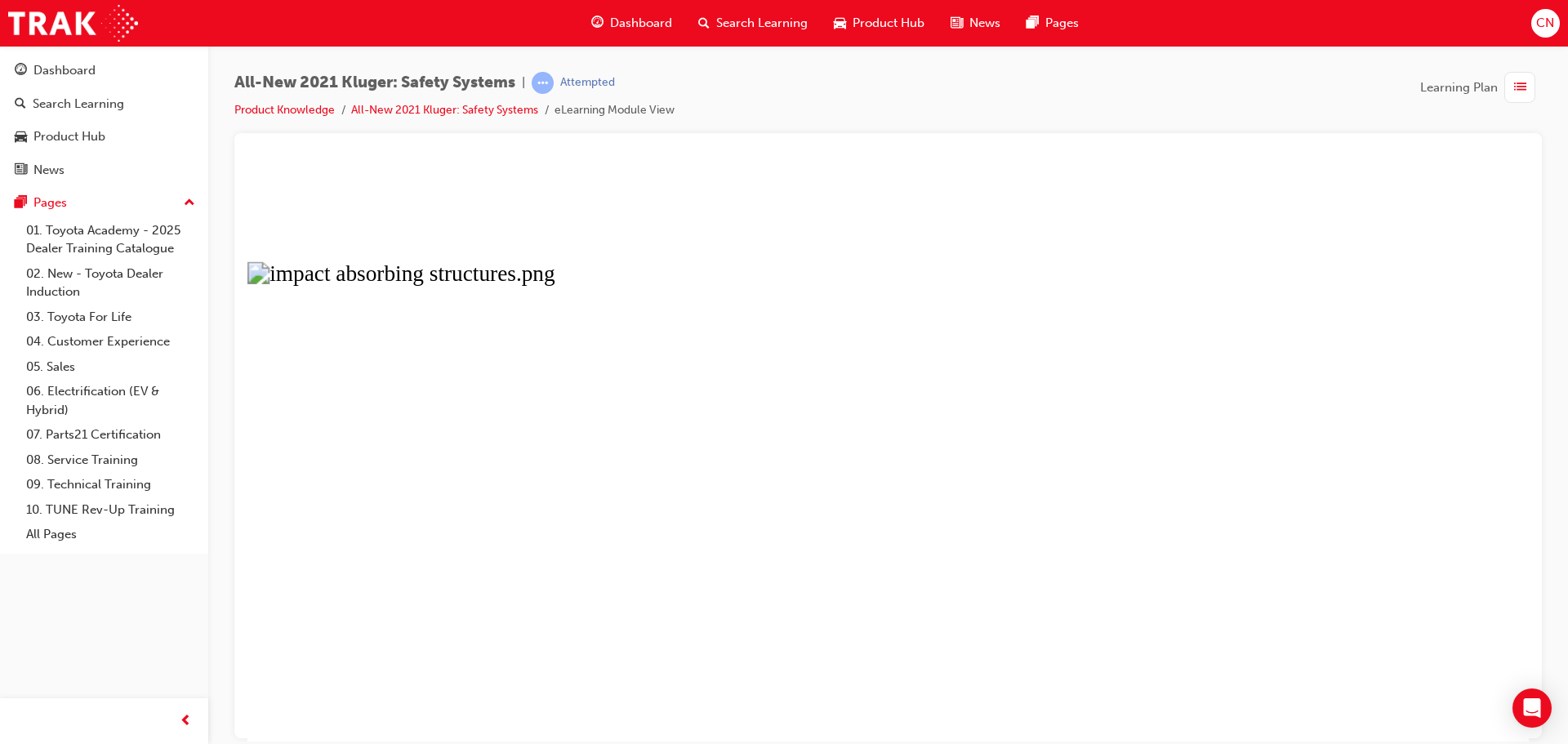
click at [849, 404] on button "Unzoom image" at bounding box center [888, 451] width 1281 height 579
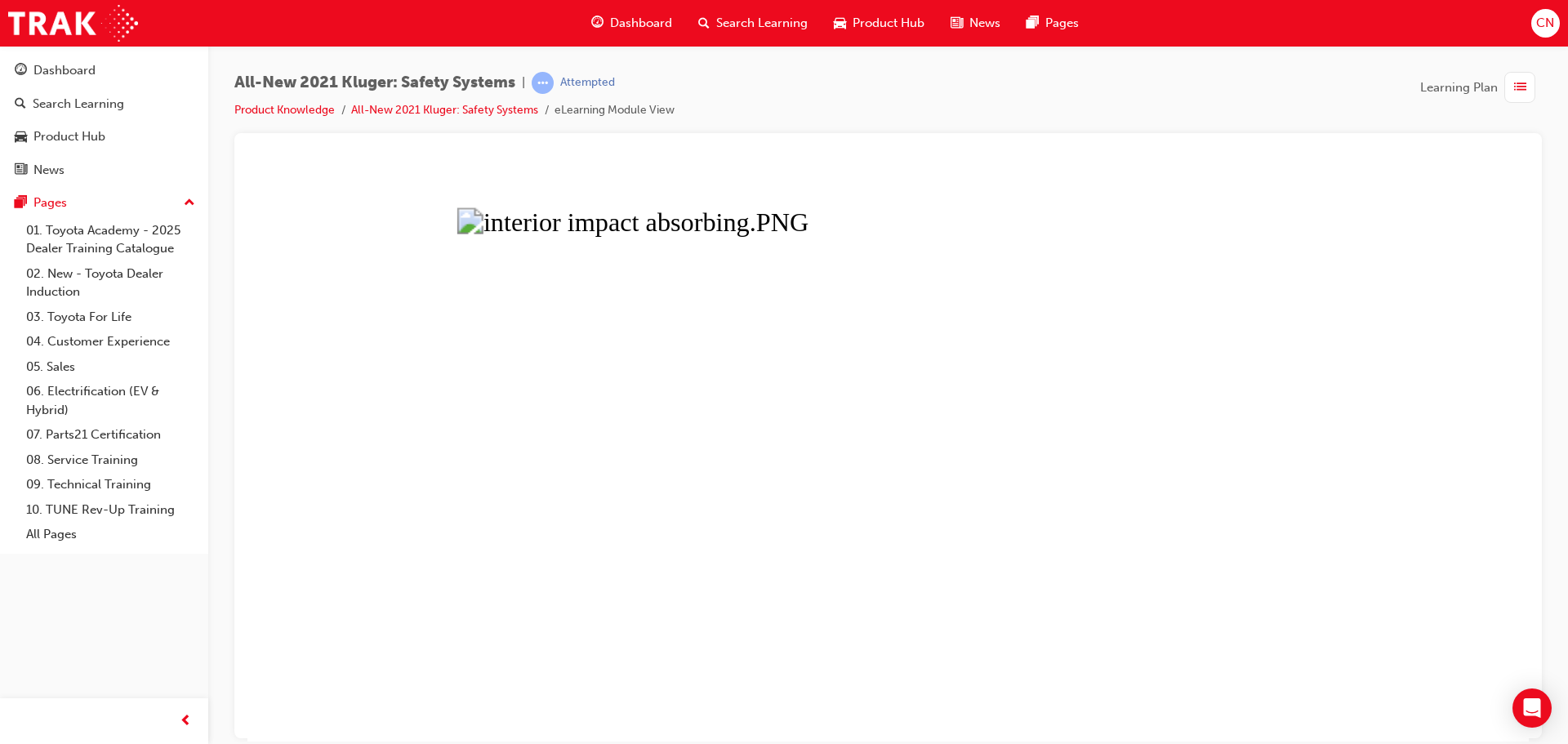
click at [587, 466] on button "Unzoom image" at bounding box center [888, 451] width 1281 height 579
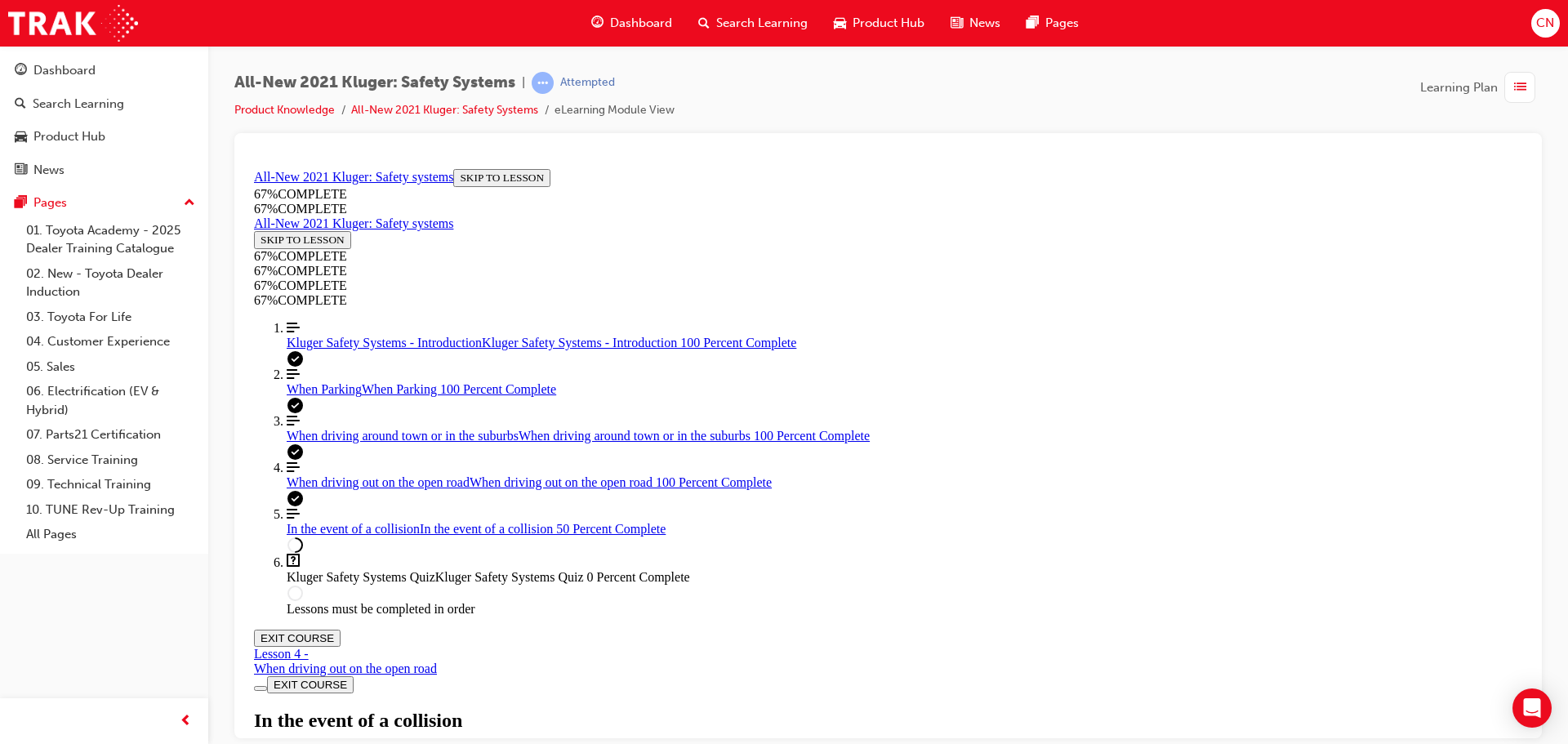
scroll to position [1608, 0]
drag, startPoint x: 990, startPoint y: 473, endPoint x: 1159, endPoint y: 472, distance: 169.0
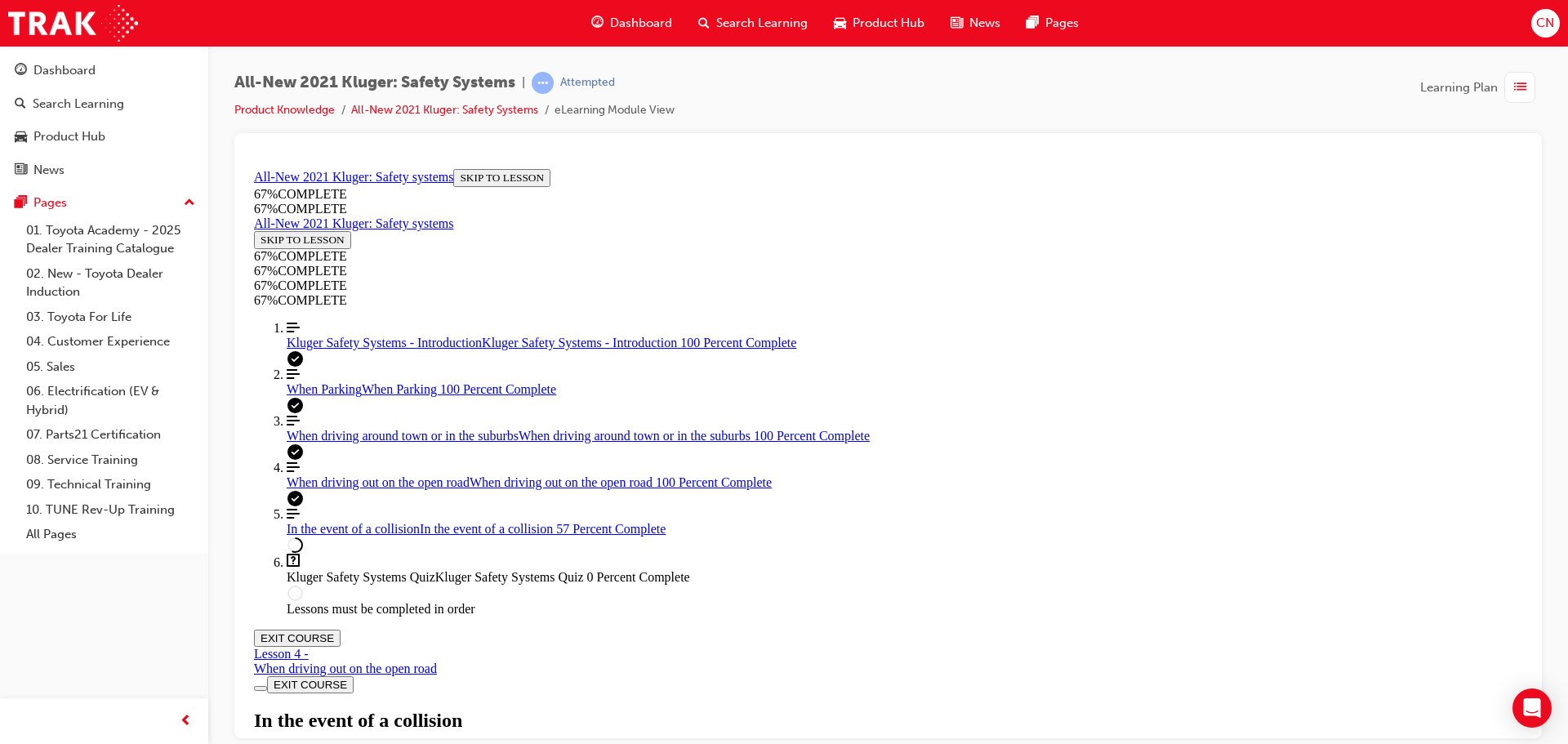
scroll to position [2502, 0]
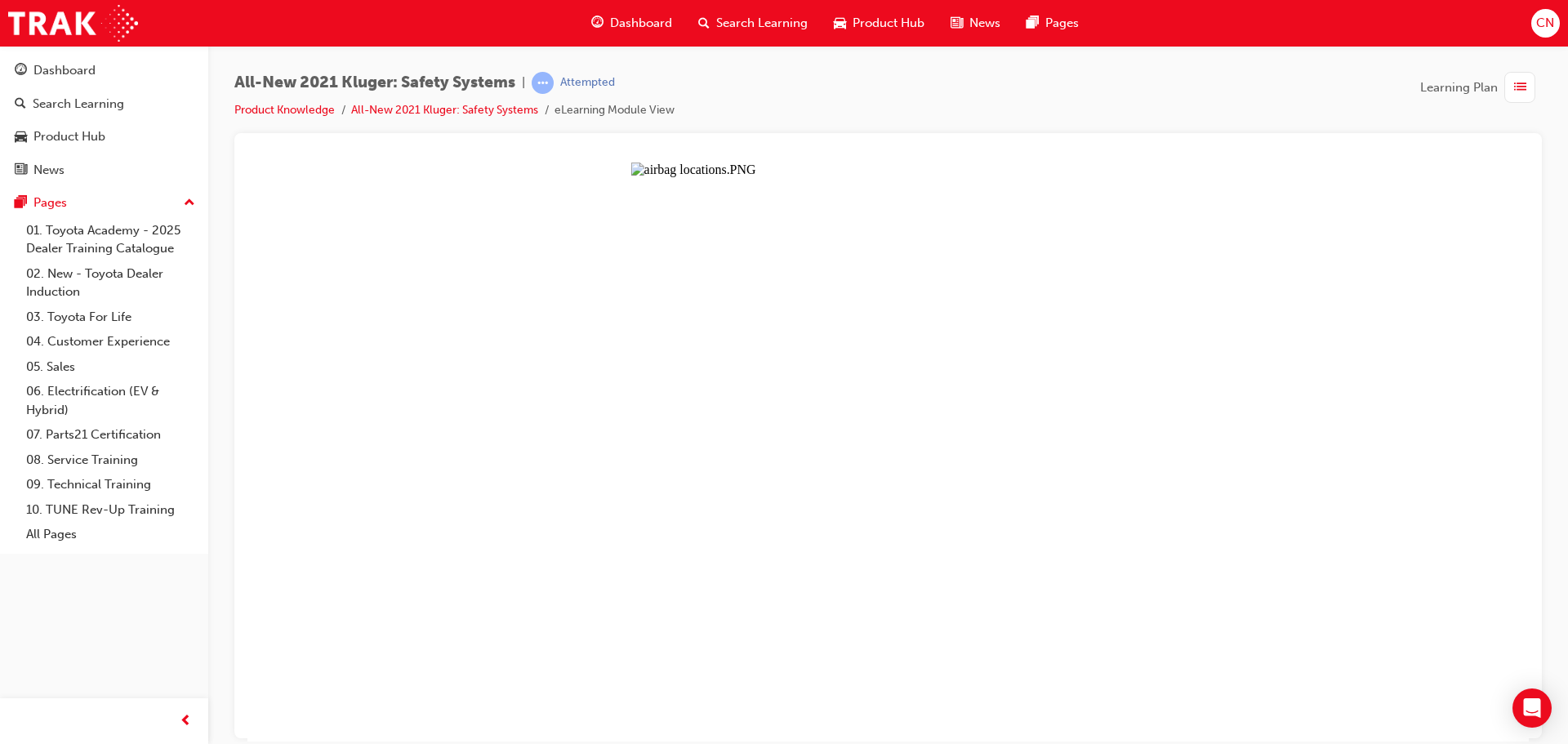
click at [849, 492] on button "Unzoom image" at bounding box center [888, 451] width 1281 height 579
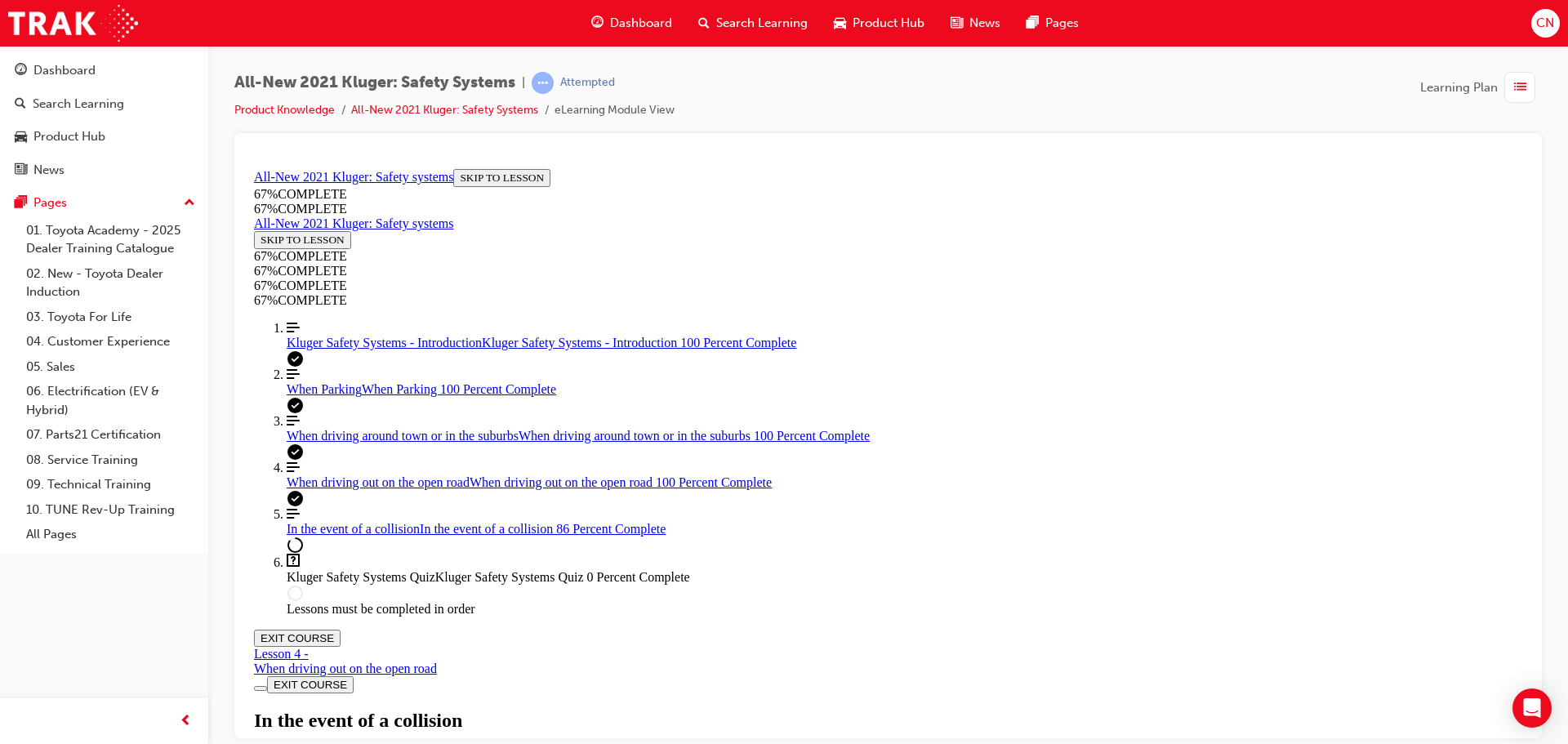
scroll to position [3319, 0]
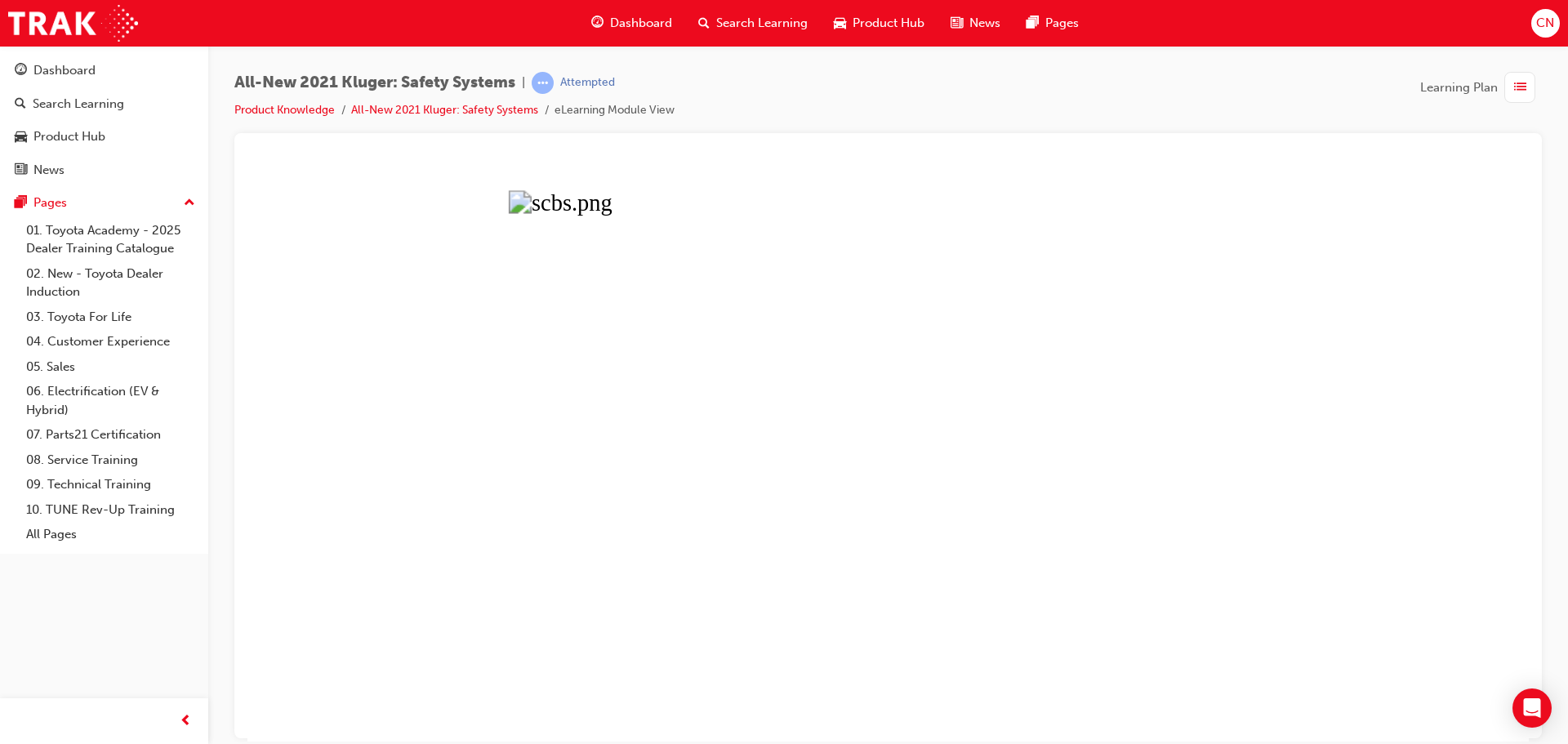
click at [783, 520] on button "Unzoom image" at bounding box center [888, 451] width 1281 height 579
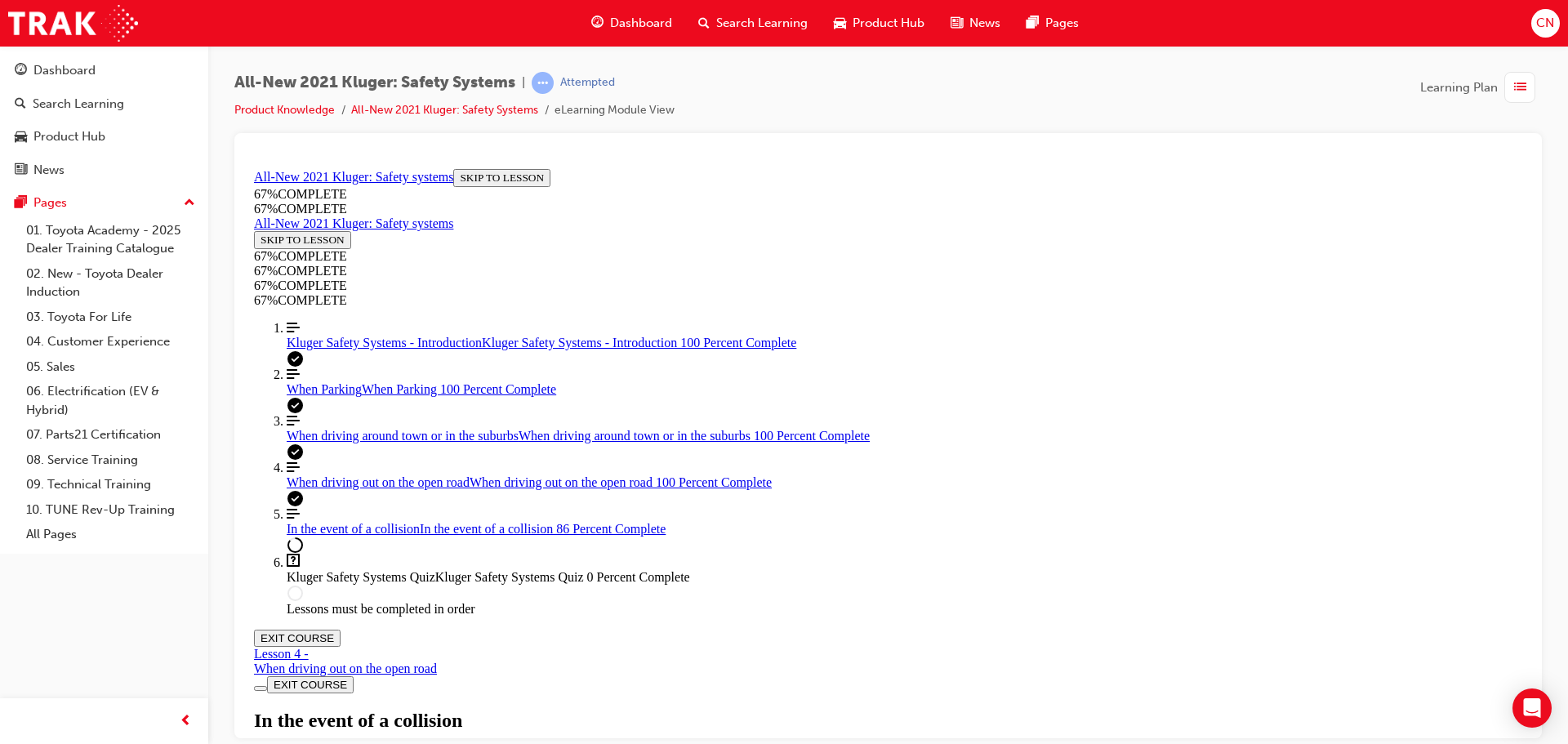
scroll to position [3457, 0]
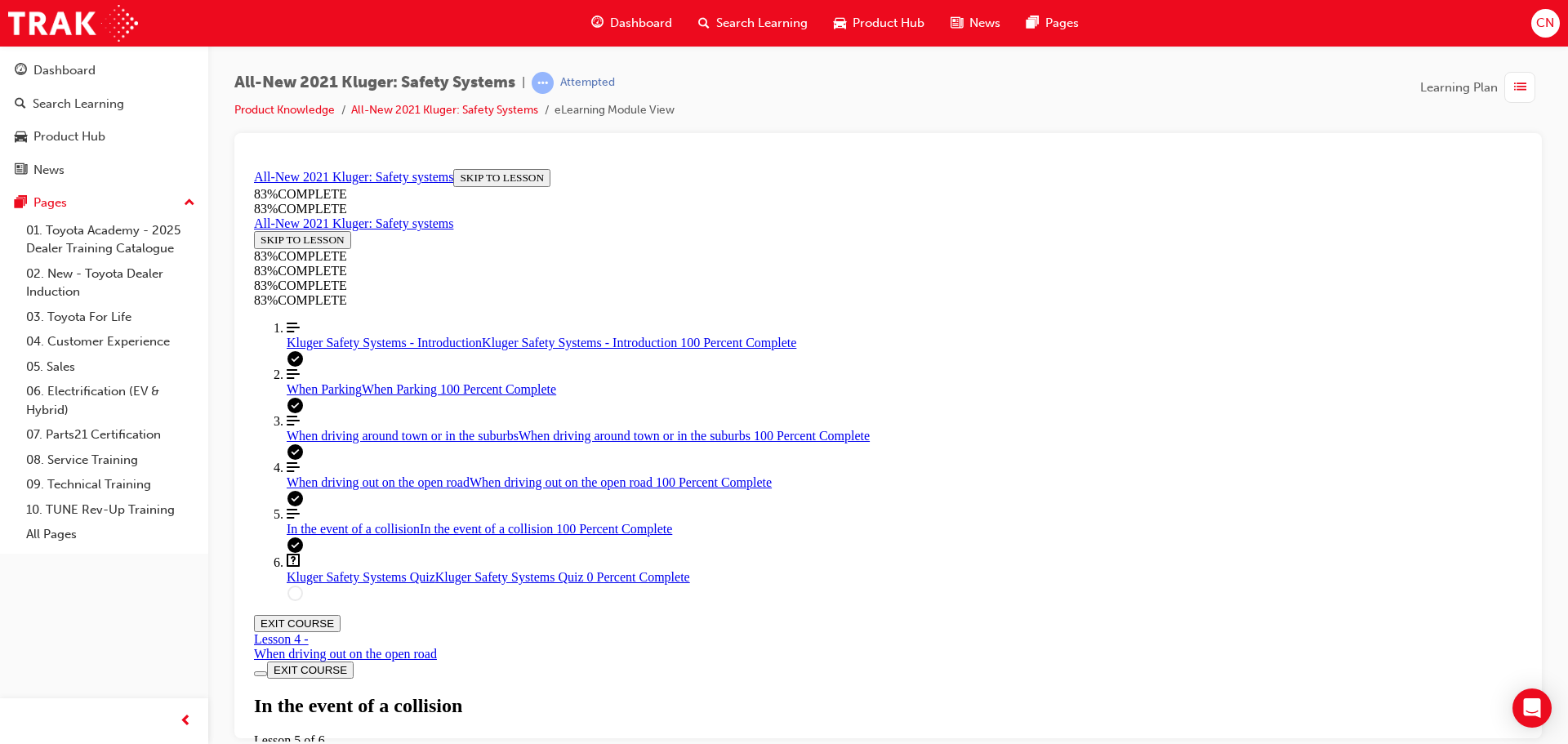
scroll to position [3865, 0]
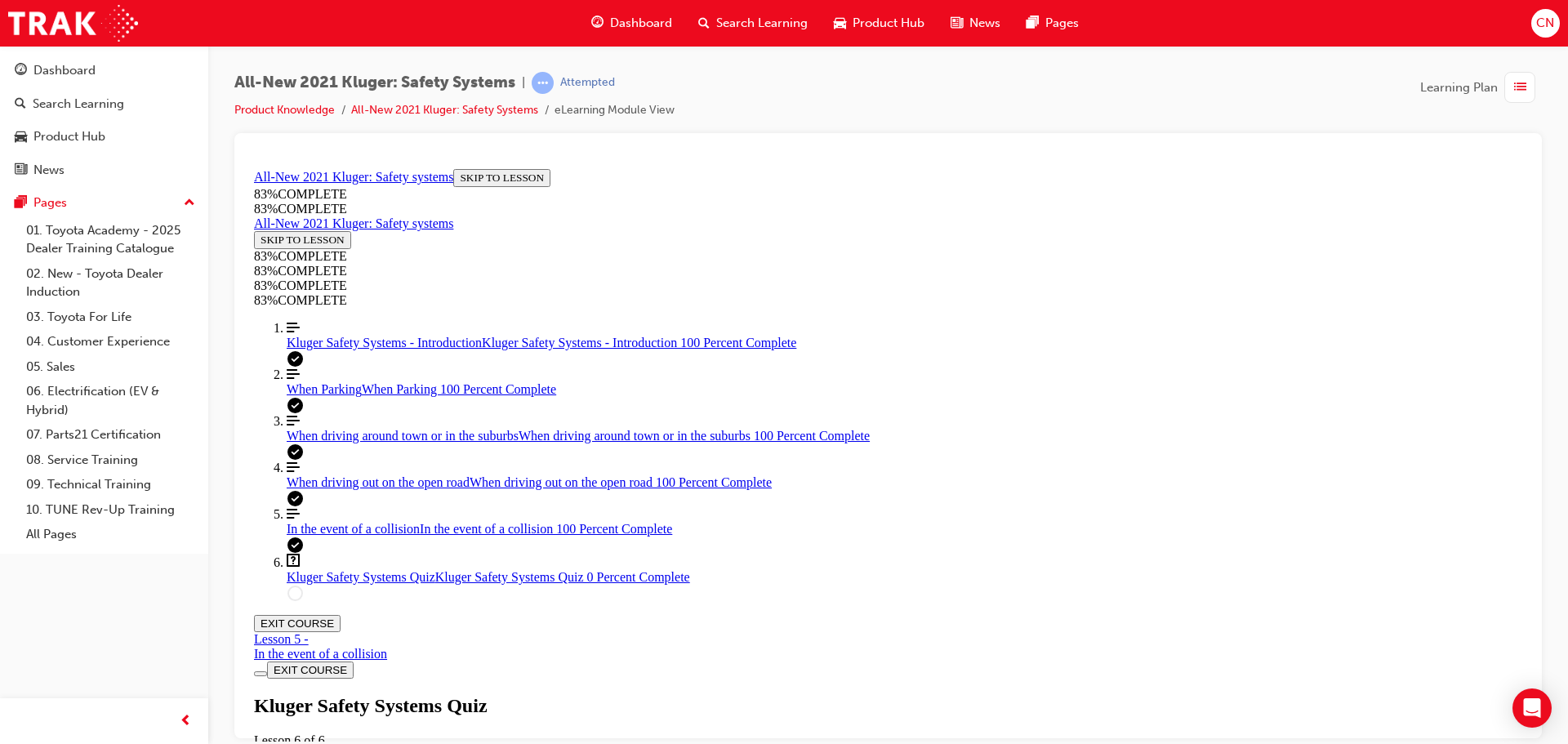
scroll to position [59, 0]
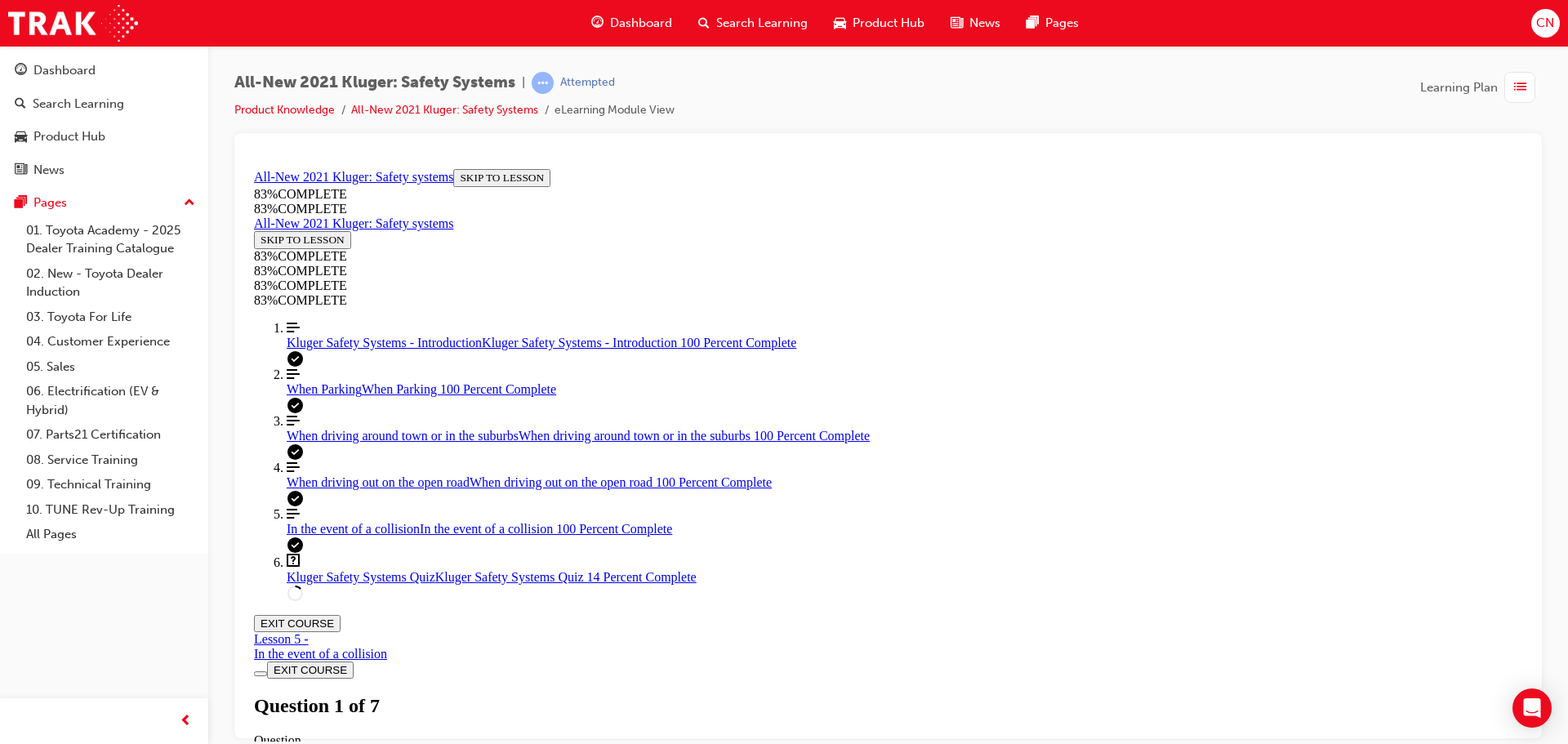
scroll to position [473, 0]
drag, startPoint x: 1106, startPoint y: 462, endPoint x: 1076, endPoint y: 473, distance: 32.0
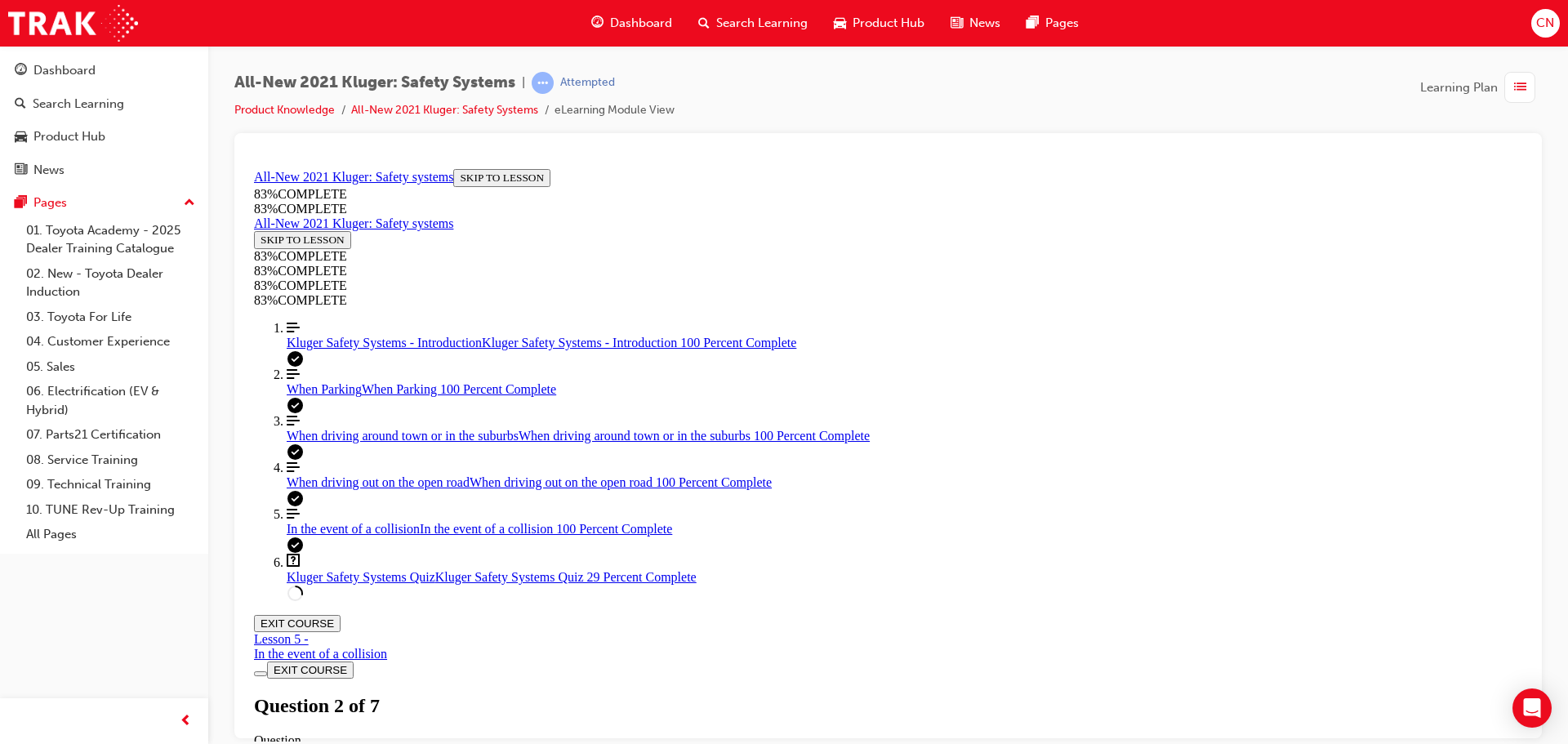
drag, startPoint x: 835, startPoint y: 552, endPoint x: 1108, endPoint y: 549, distance: 273.0
drag, startPoint x: 798, startPoint y: 457, endPoint x: 950, endPoint y: 363, distance: 178.7
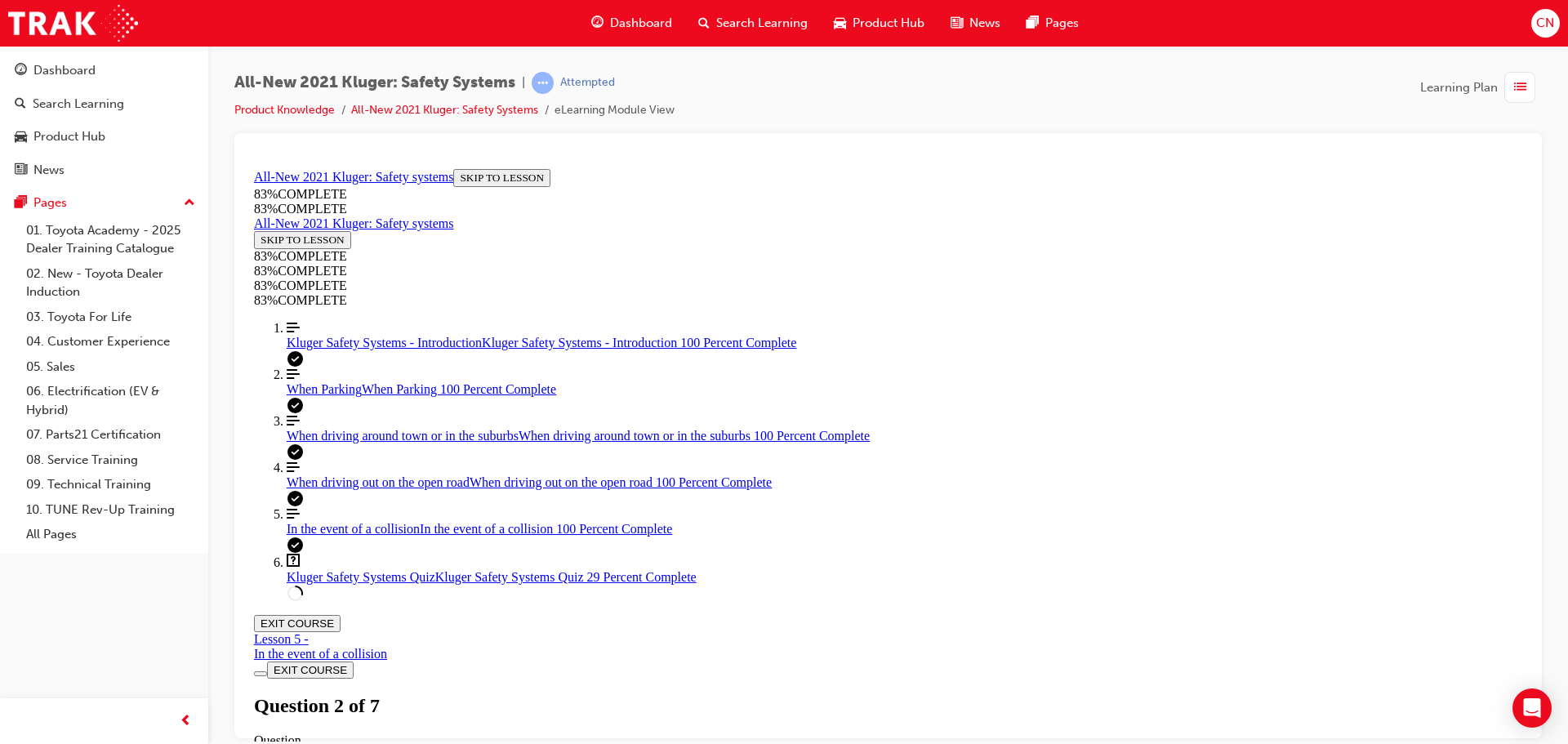
drag, startPoint x: 873, startPoint y: 446, endPoint x: 988, endPoint y: 450, distance: 115.1
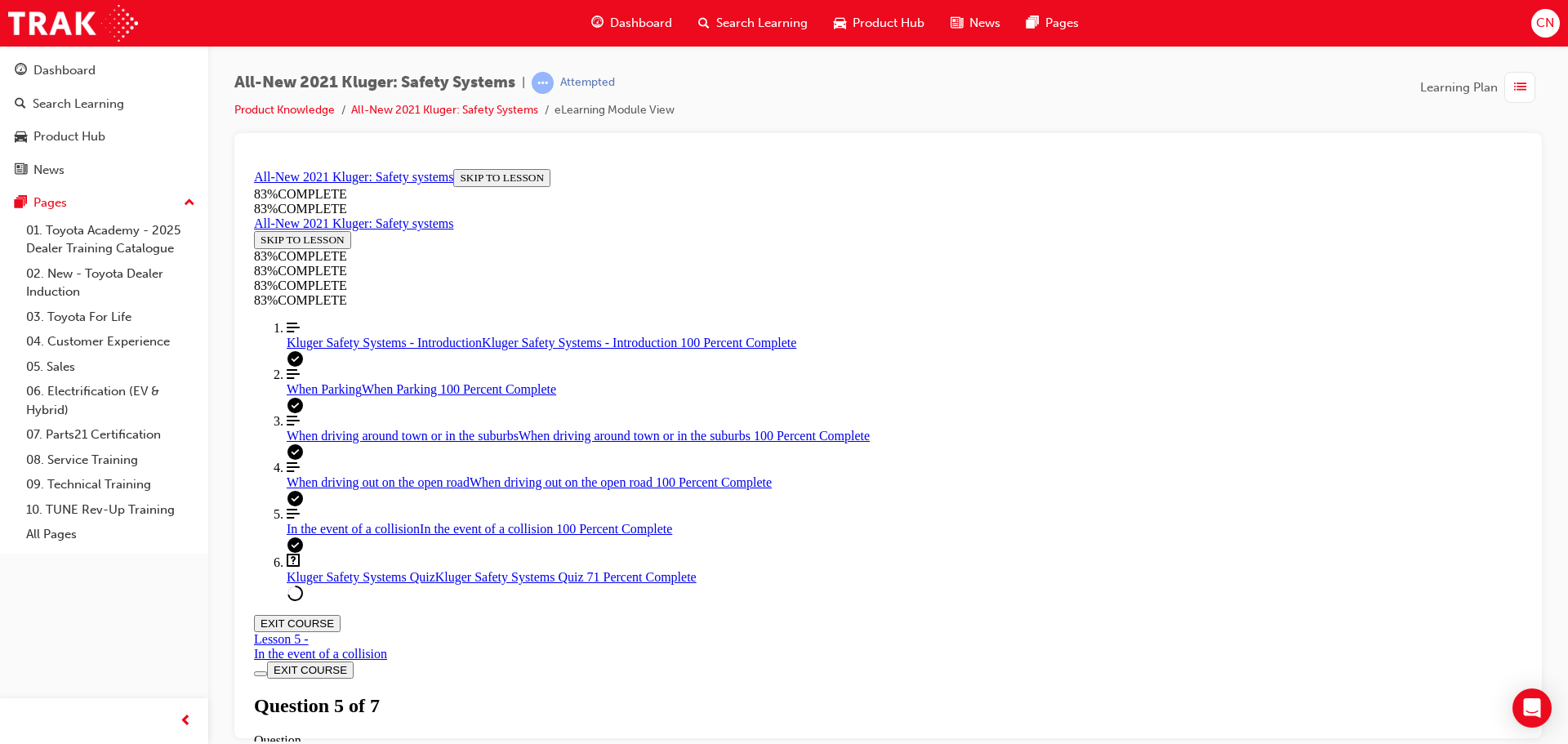
scroll to position [141, 0]
drag, startPoint x: 743, startPoint y: 423, endPoint x: 797, endPoint y: 516, distance: 107.5
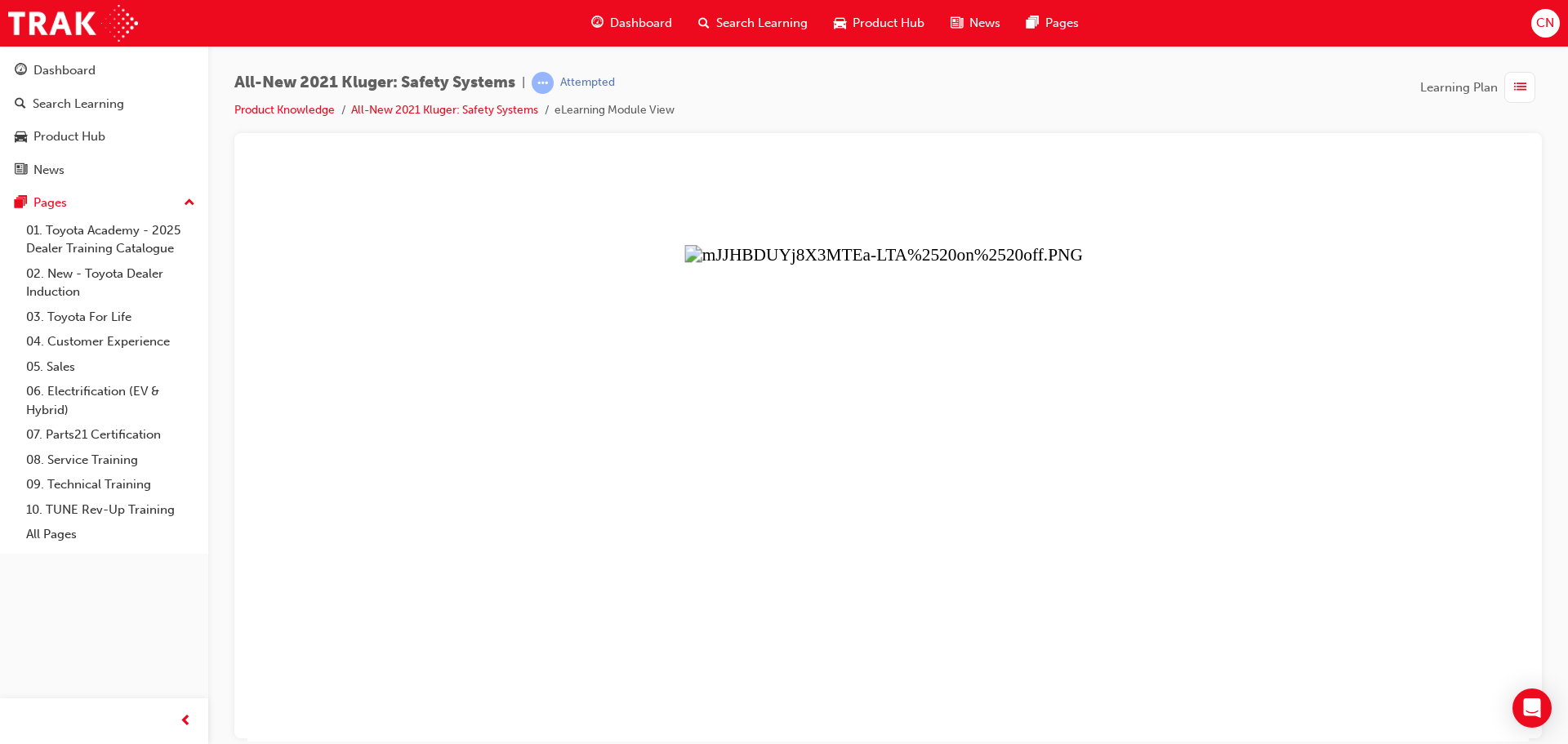
click at [868, 523] on button "Unzoom image" at bounding box center [888, 451] width 1281 height 579
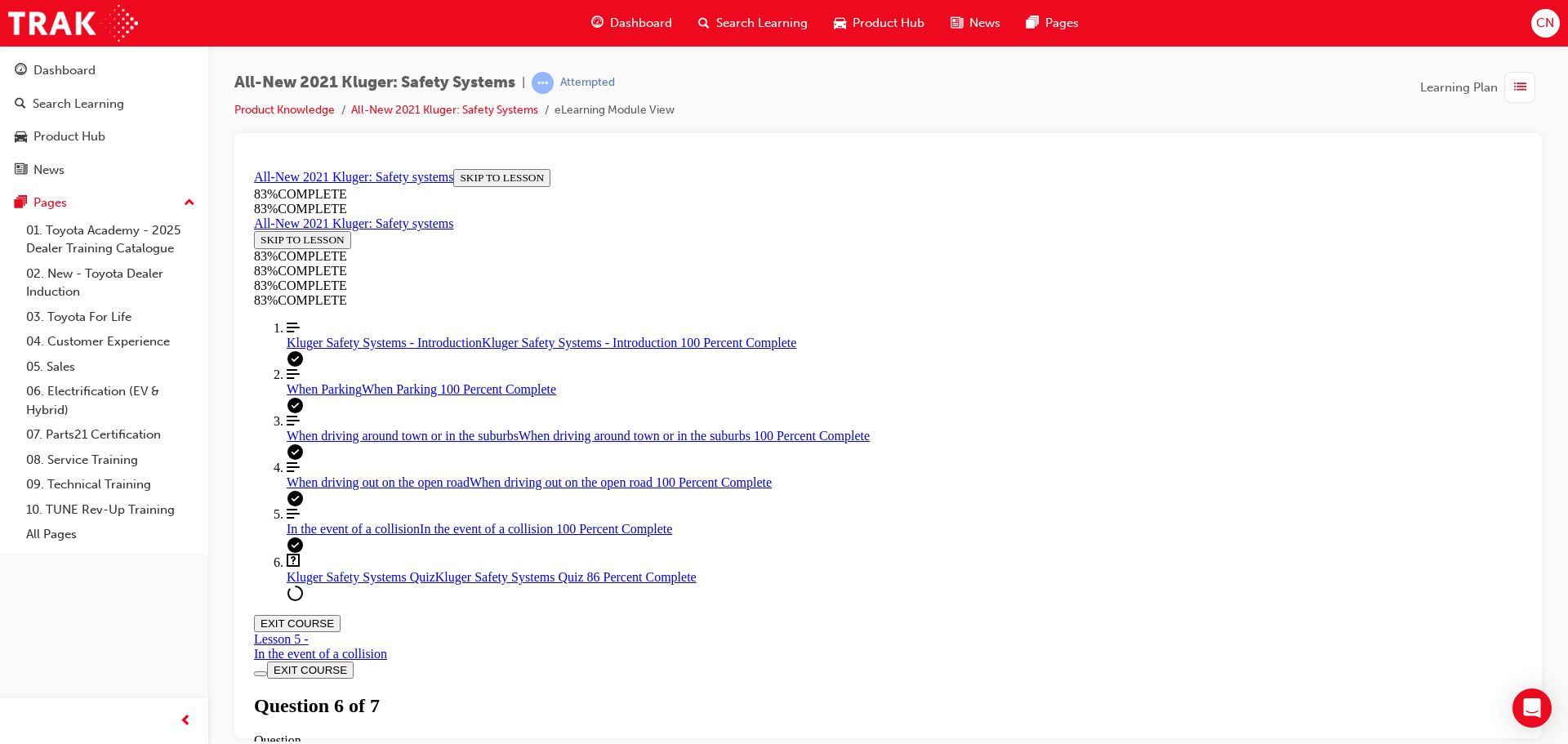
scroll to position [564, 0]
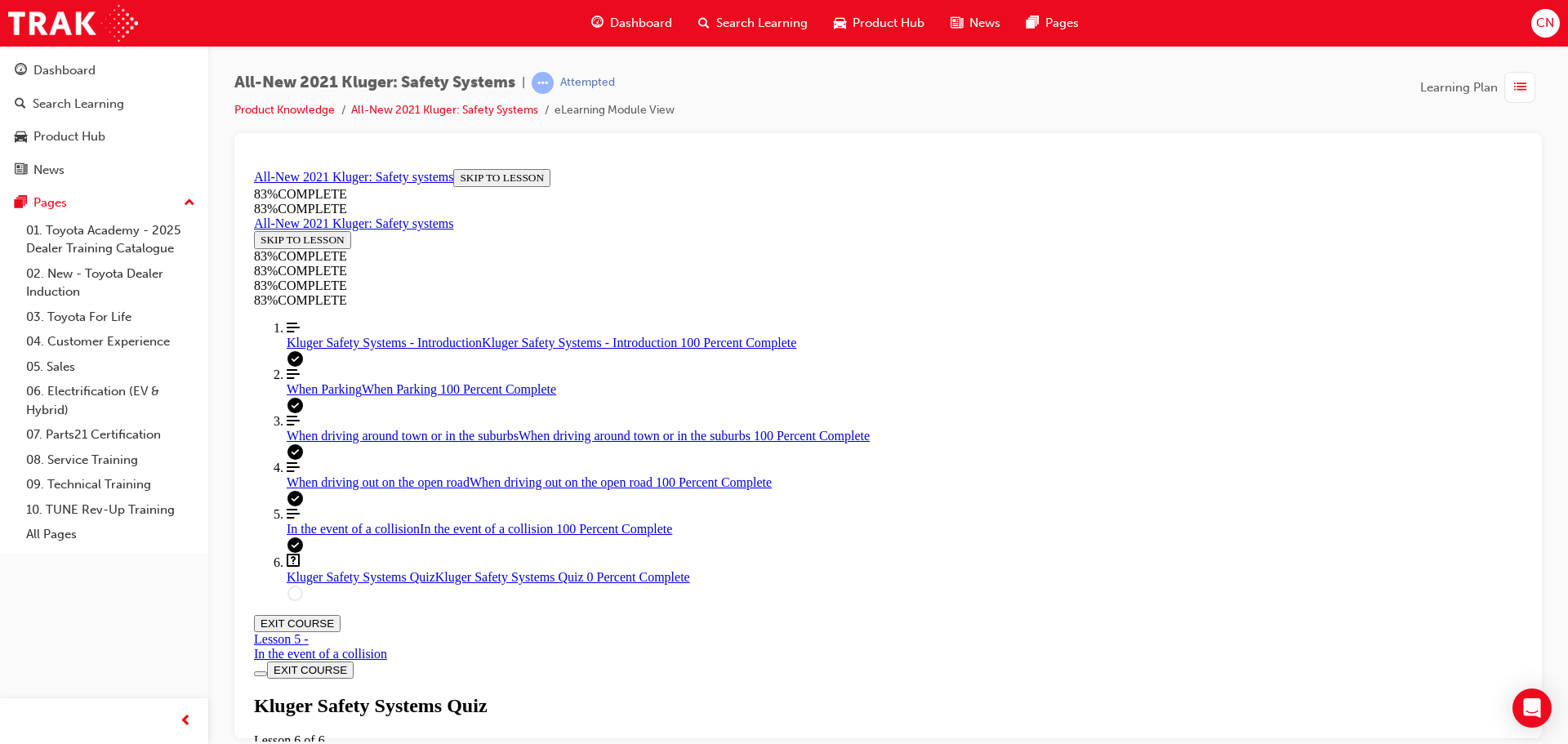
scroll to position [59, 0]
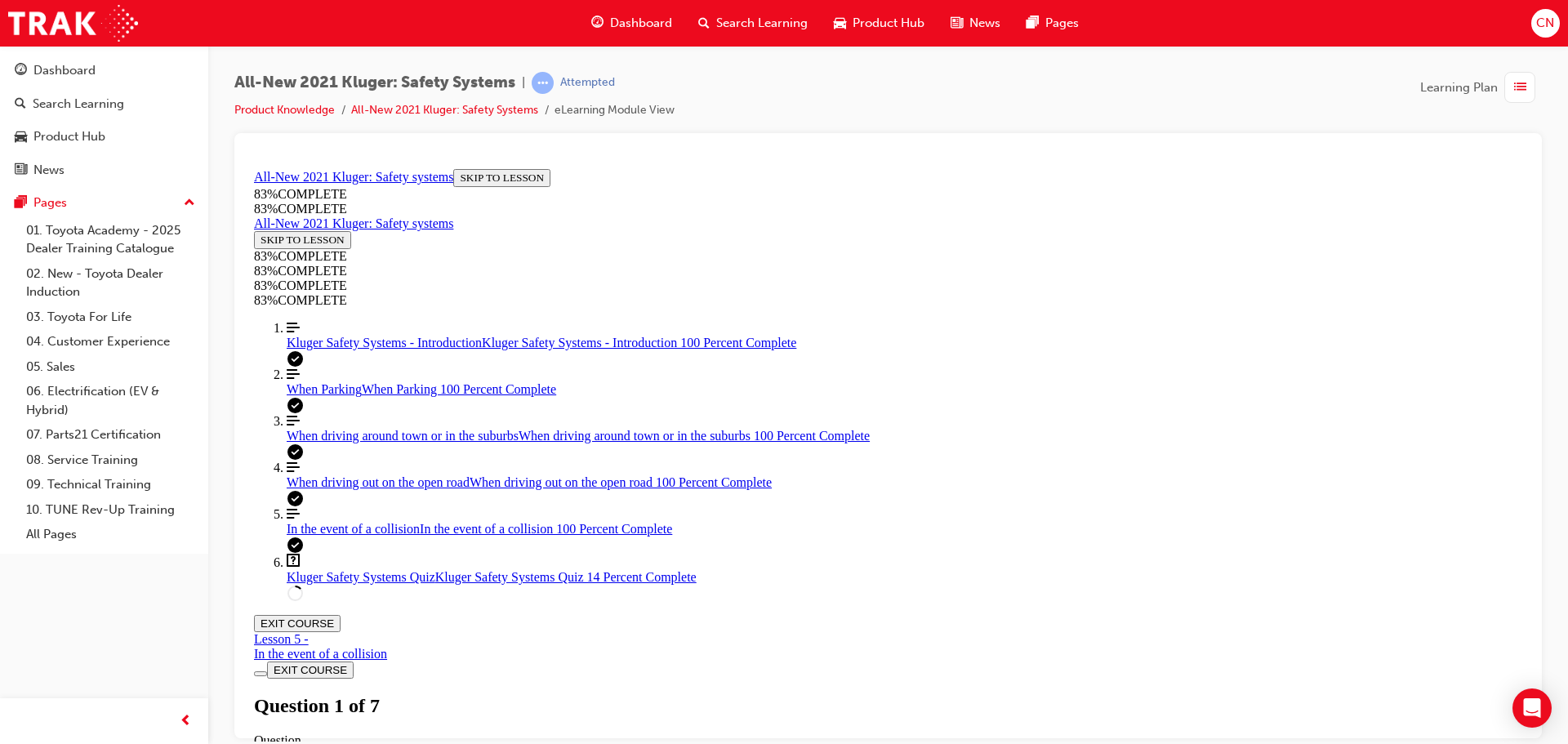
scroll to position [60, 0]
drag, startPoint x: 920, startPoint y: 623, endPoint x: 968, endPoint y: 523, distance: 110.9
drag, startPoint x: 874, startPoint y: 620, endPoint x: 969, endPoint y: 622, distance: 95.0
drag, startPoint x: 879, startPoint y: 703, endPoint x: 973, endPoint y: 703, distance: 94.0
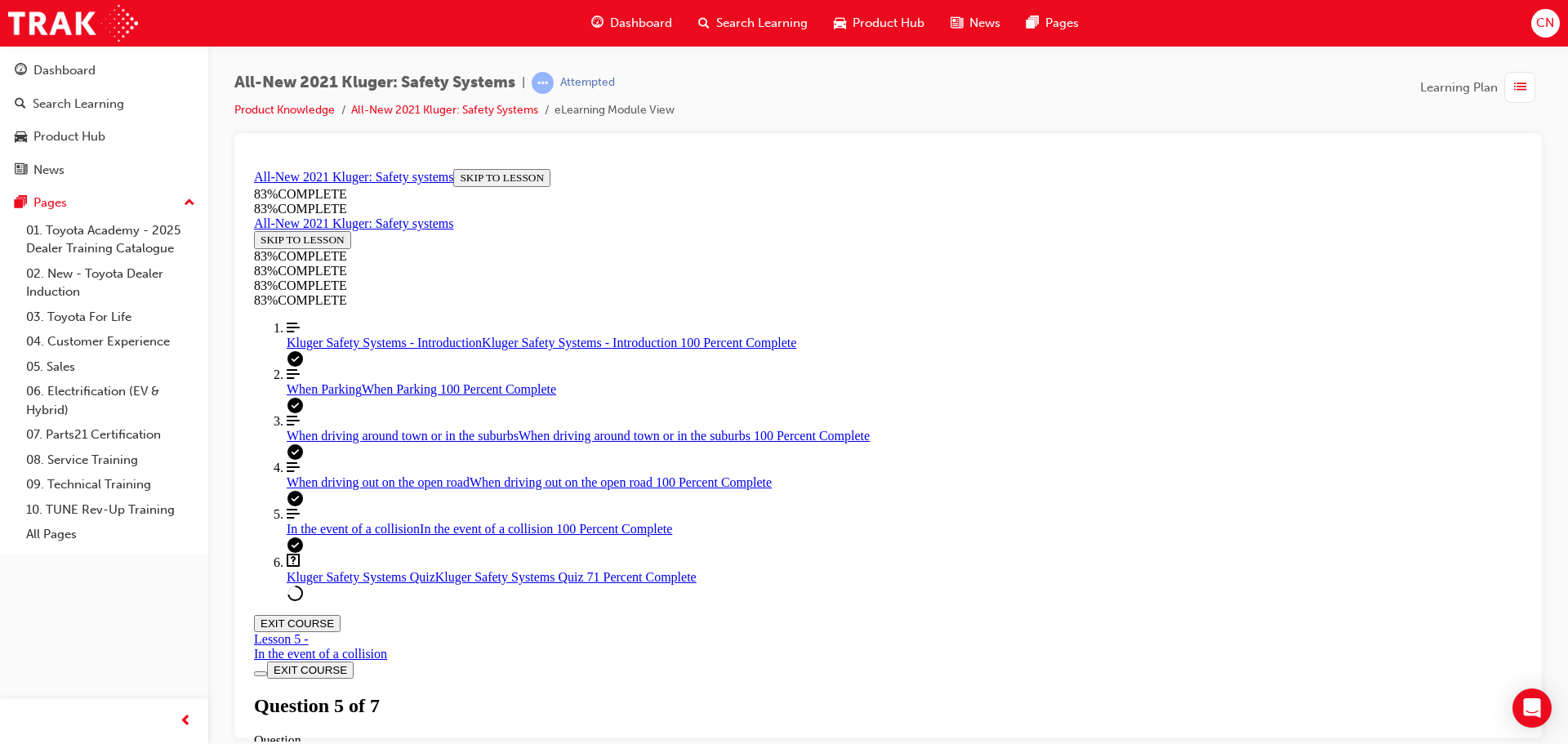
scroll to position [225, 0]
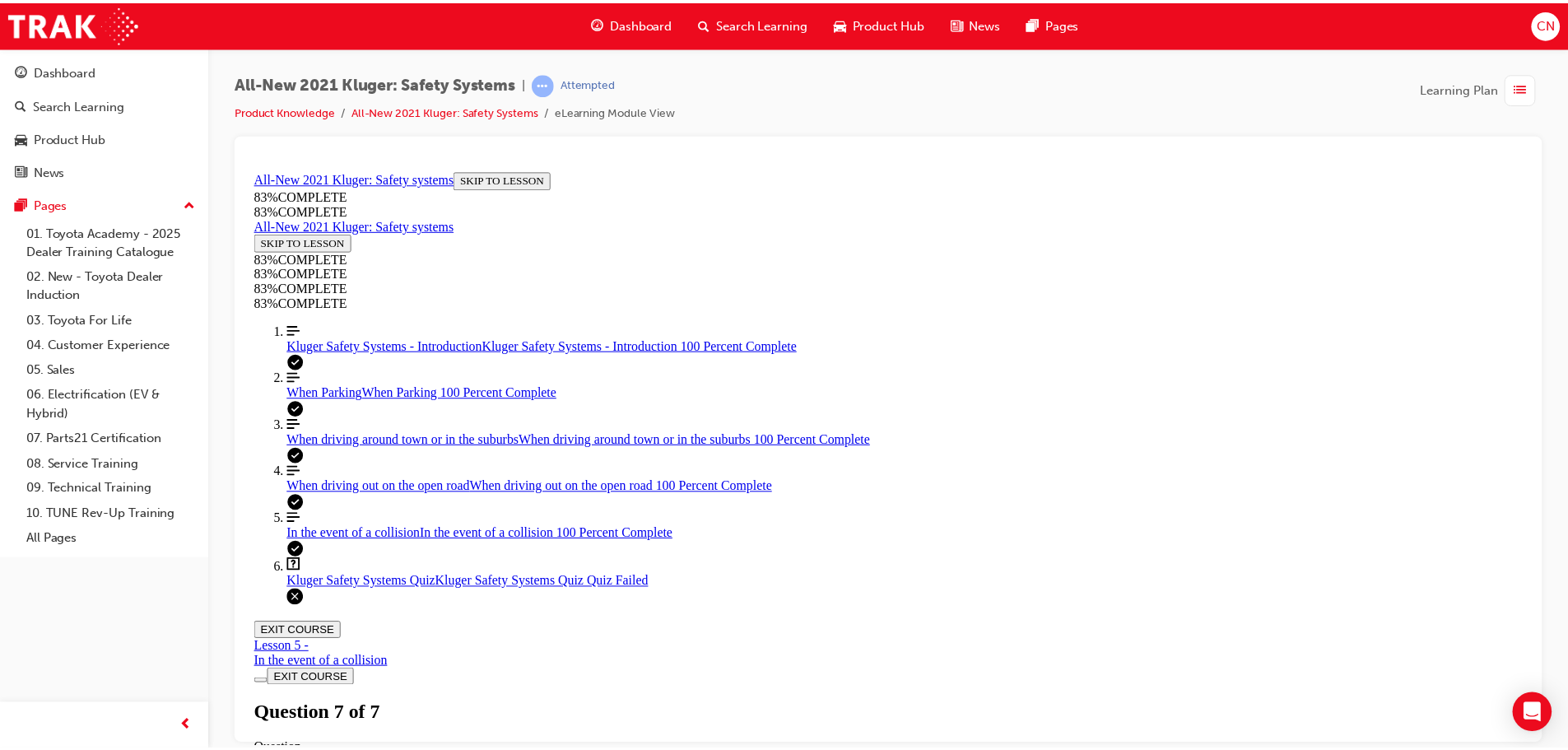
scroll to position [267, 0]
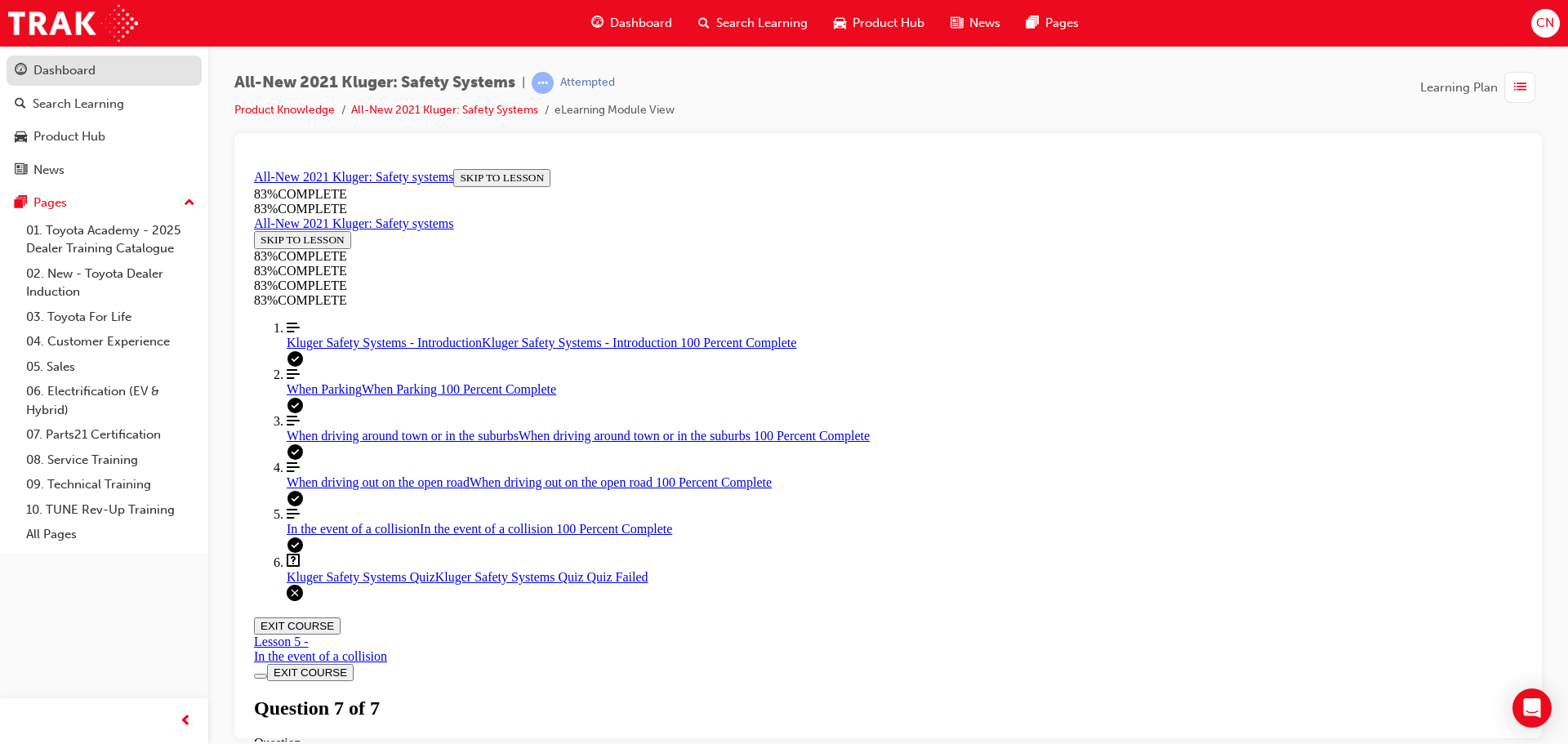
click at [73, 76] on div "Dashboard" at bounding box center [64, 71] width 62 height 19
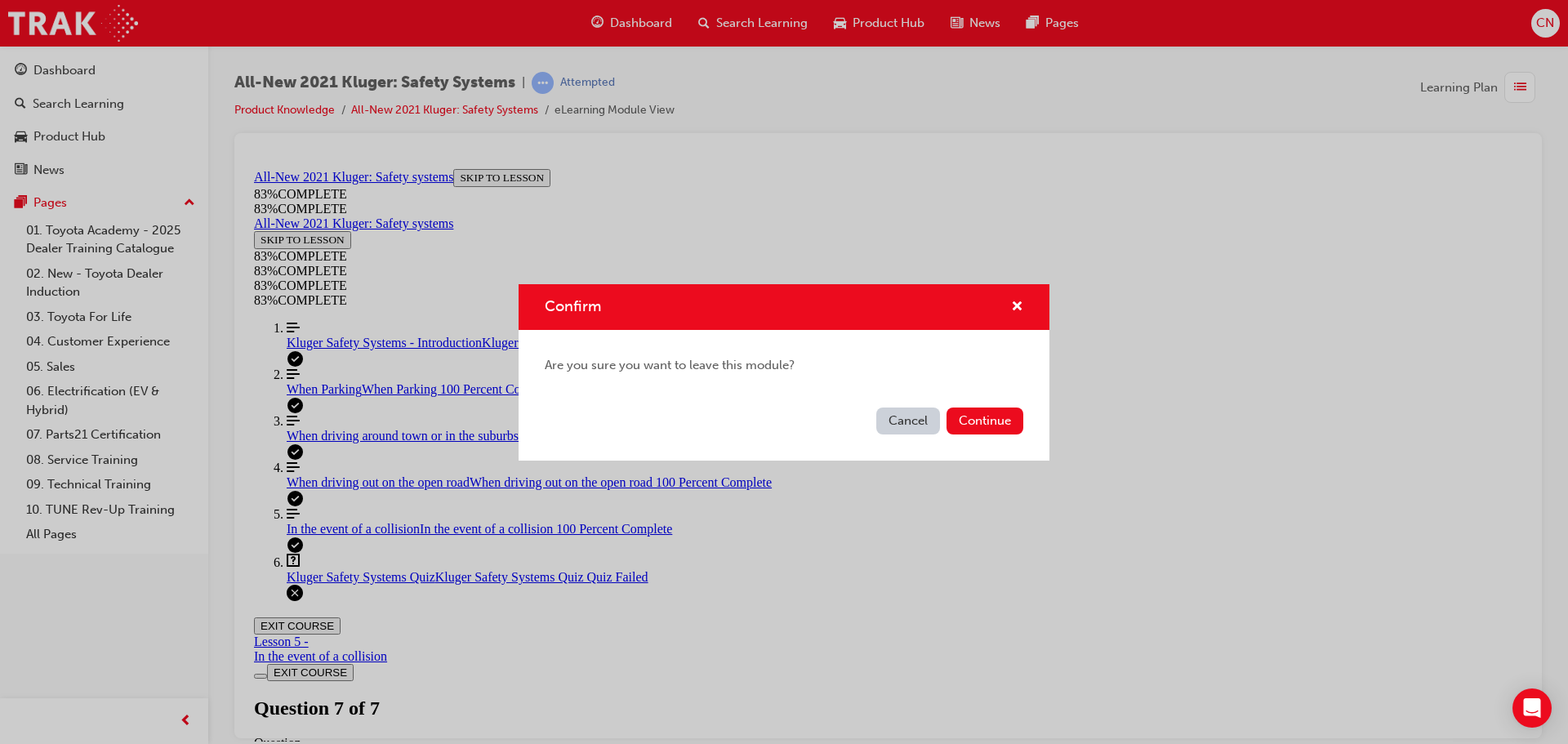
click at [921, 428] on button "Cancel" at bounding box center [908, 421] width 63 height 27
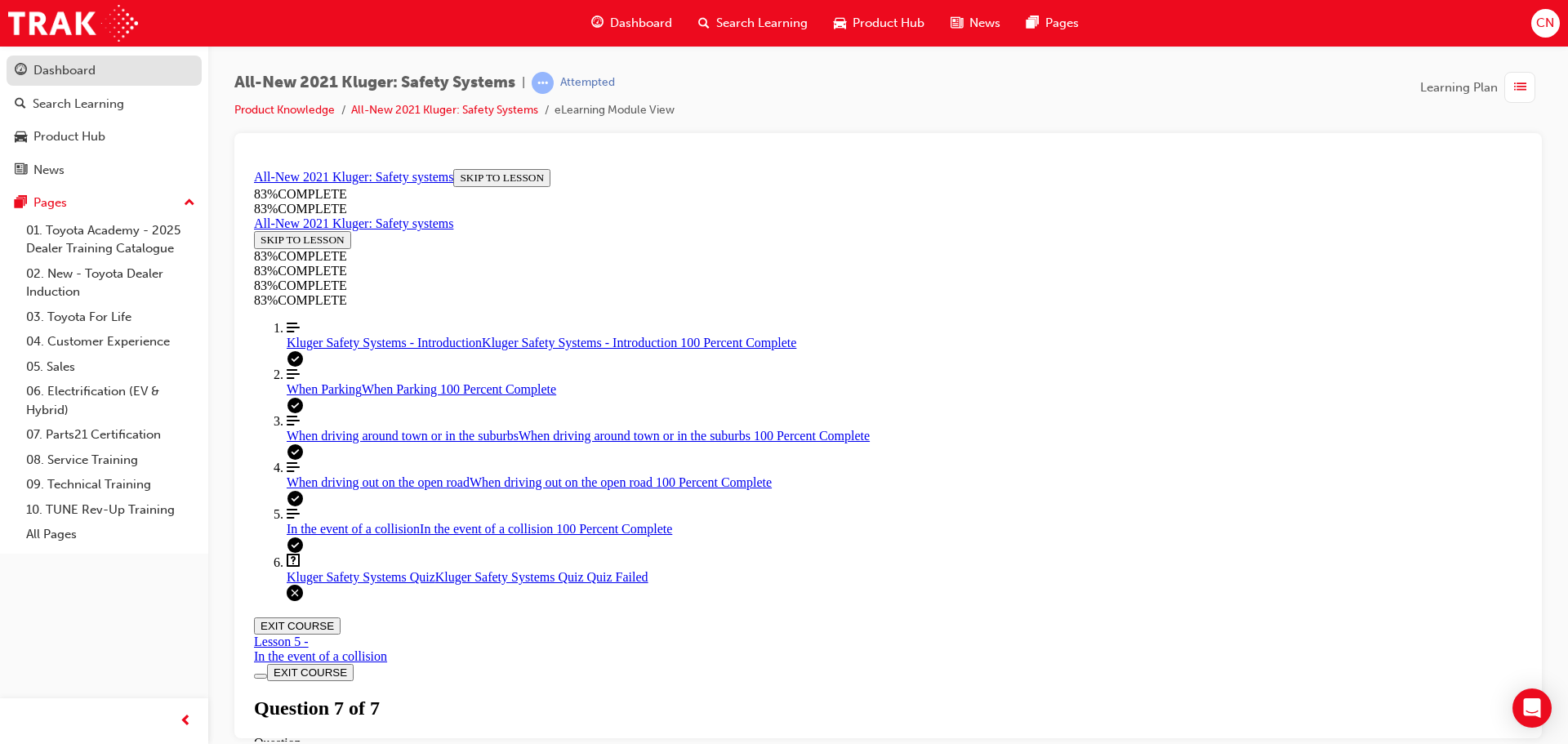
click at [49, 68] on div "Dashboard" at bounding box center [64, 71] width 62 height 19
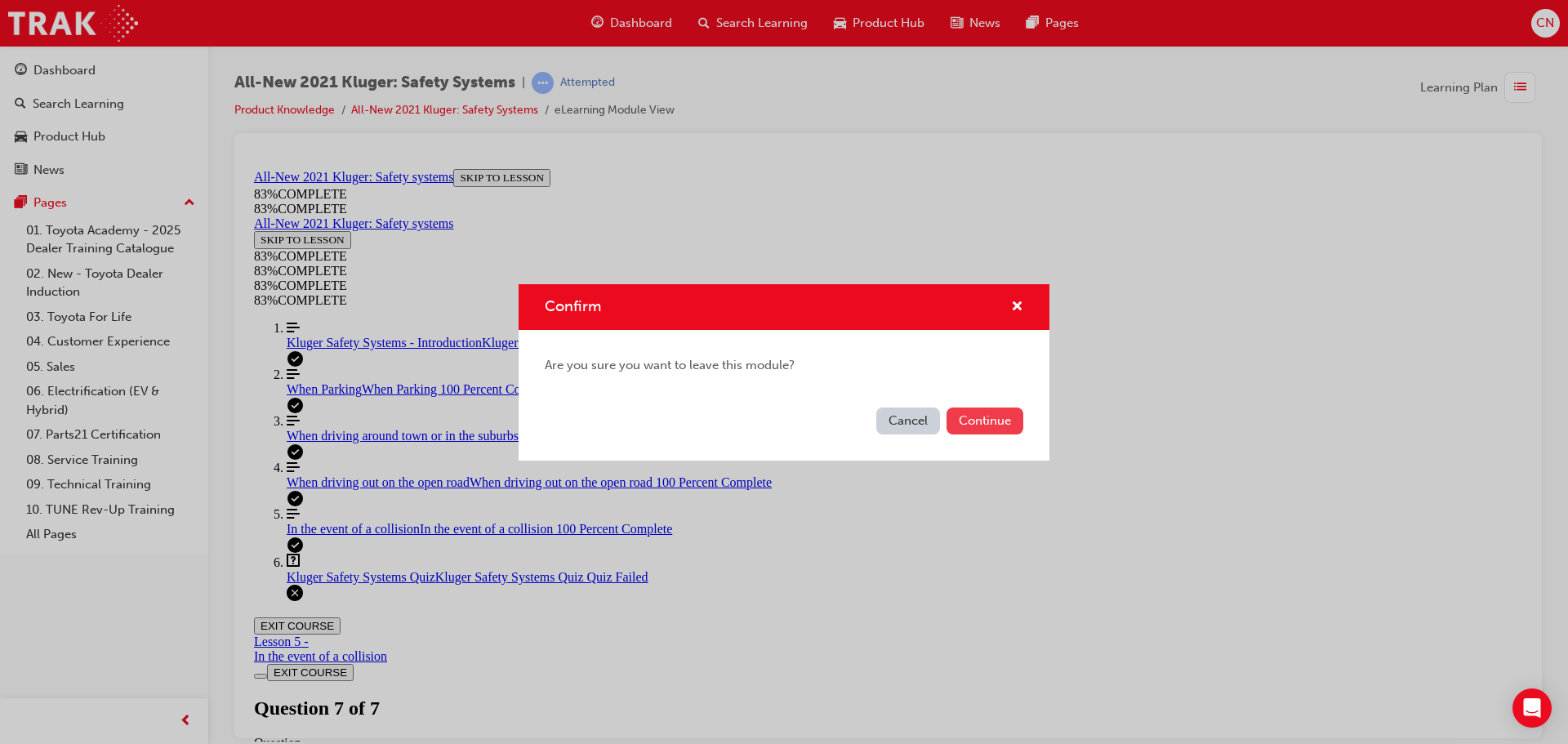
click at [978, 420] on button "Continue" at bounding box center [985, 421] width 77 height 27
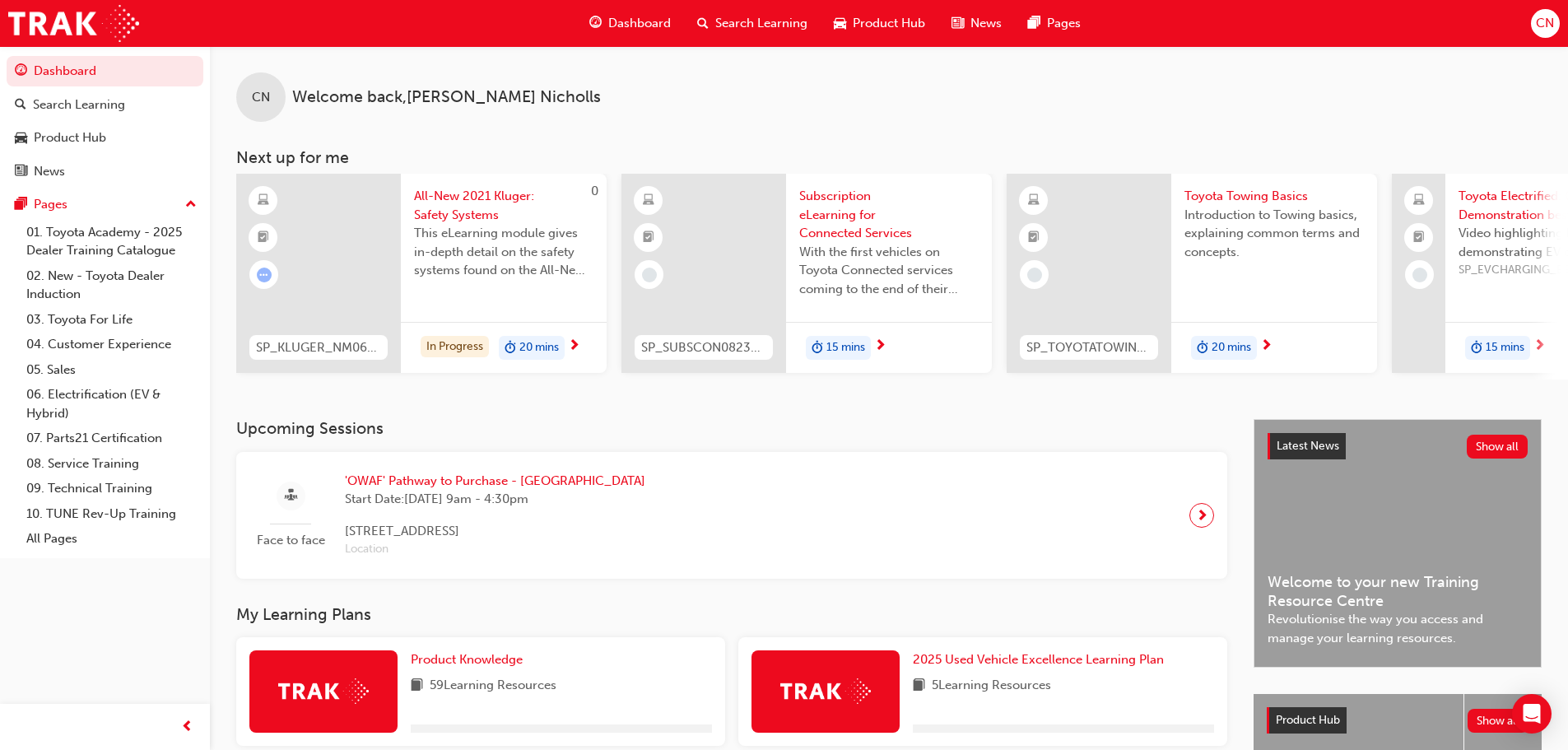
scroll to position [329, 0]
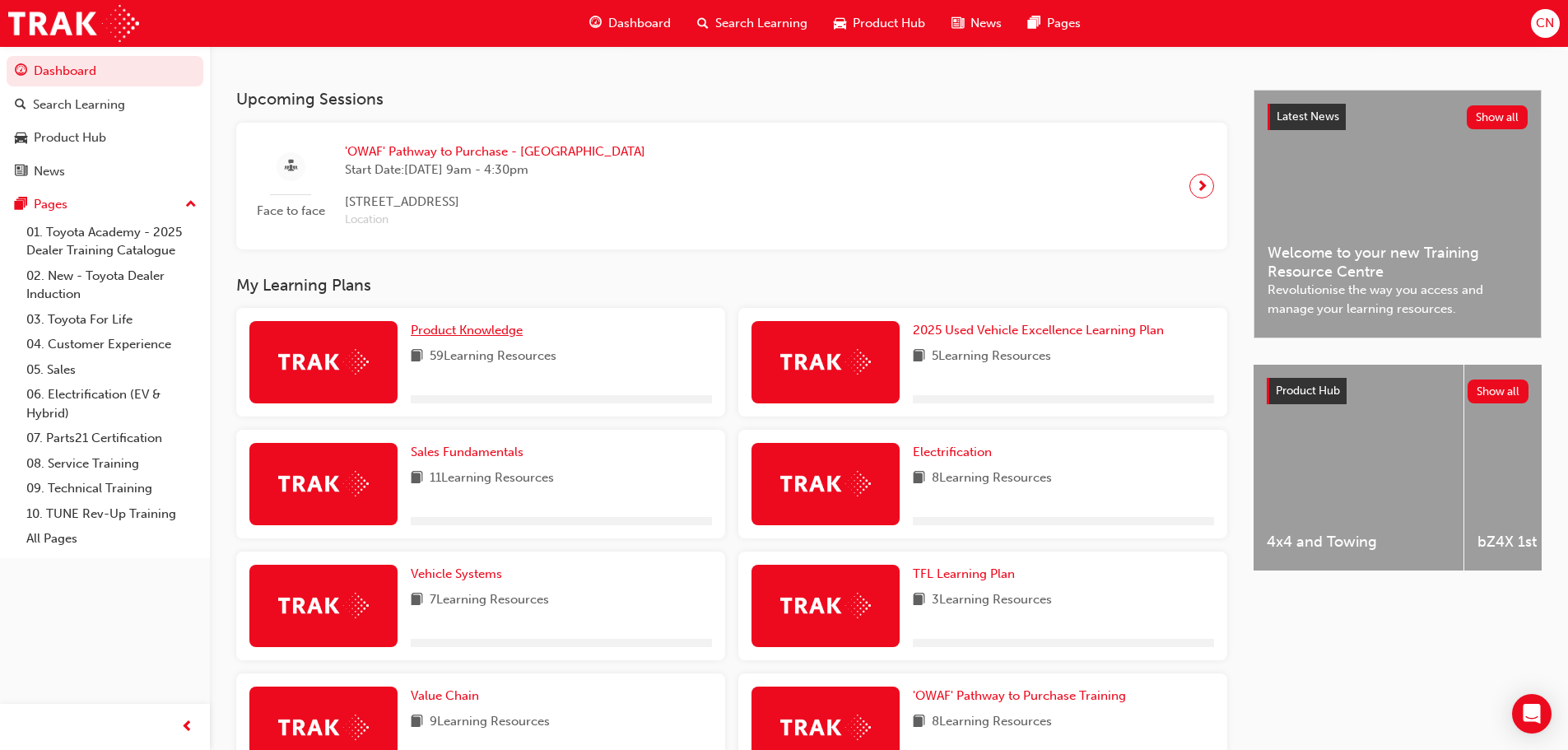
click at [455, 330] on span "Product Knowledge" at bounding box center [466, 329] width 112 height 15
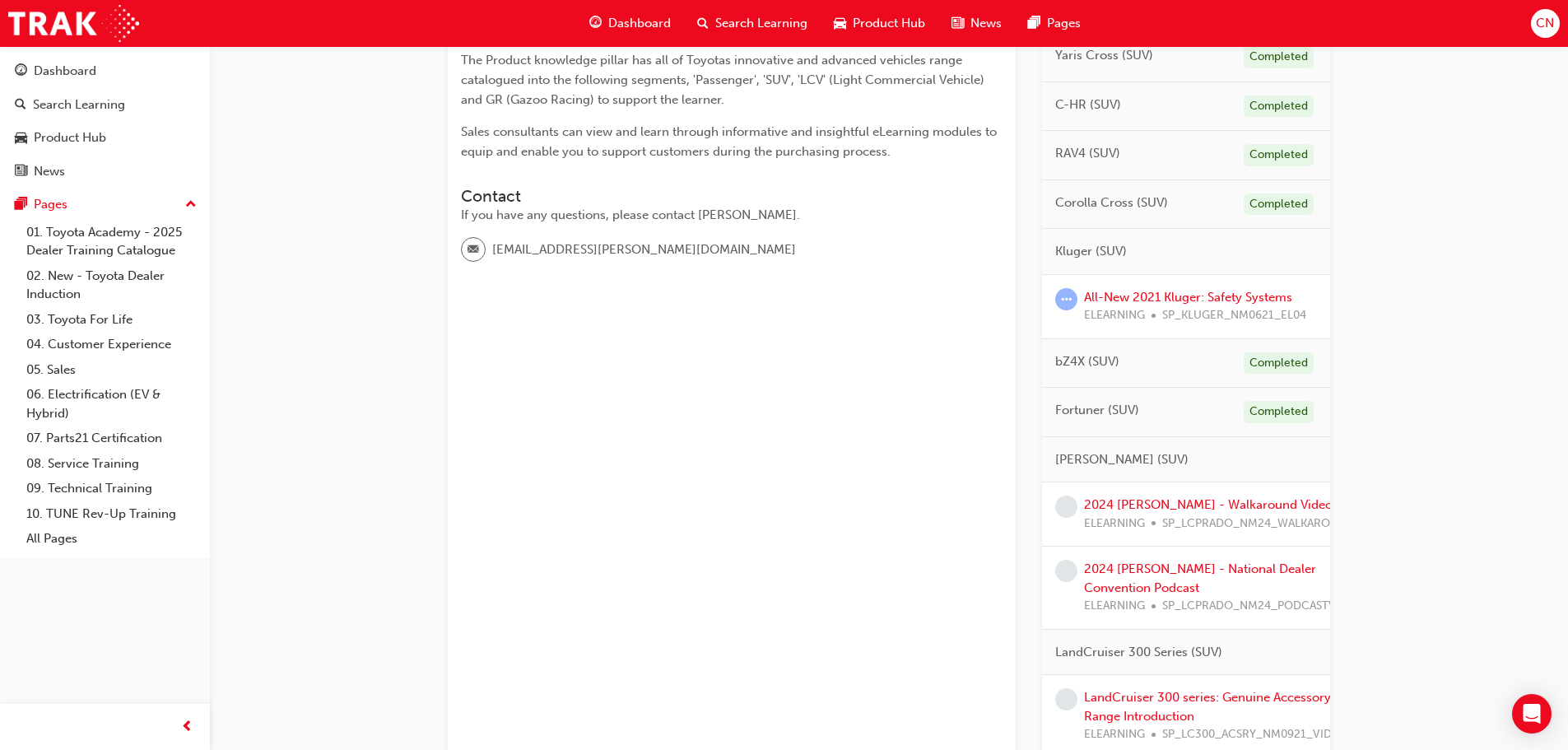
scroll to position [411, 0]
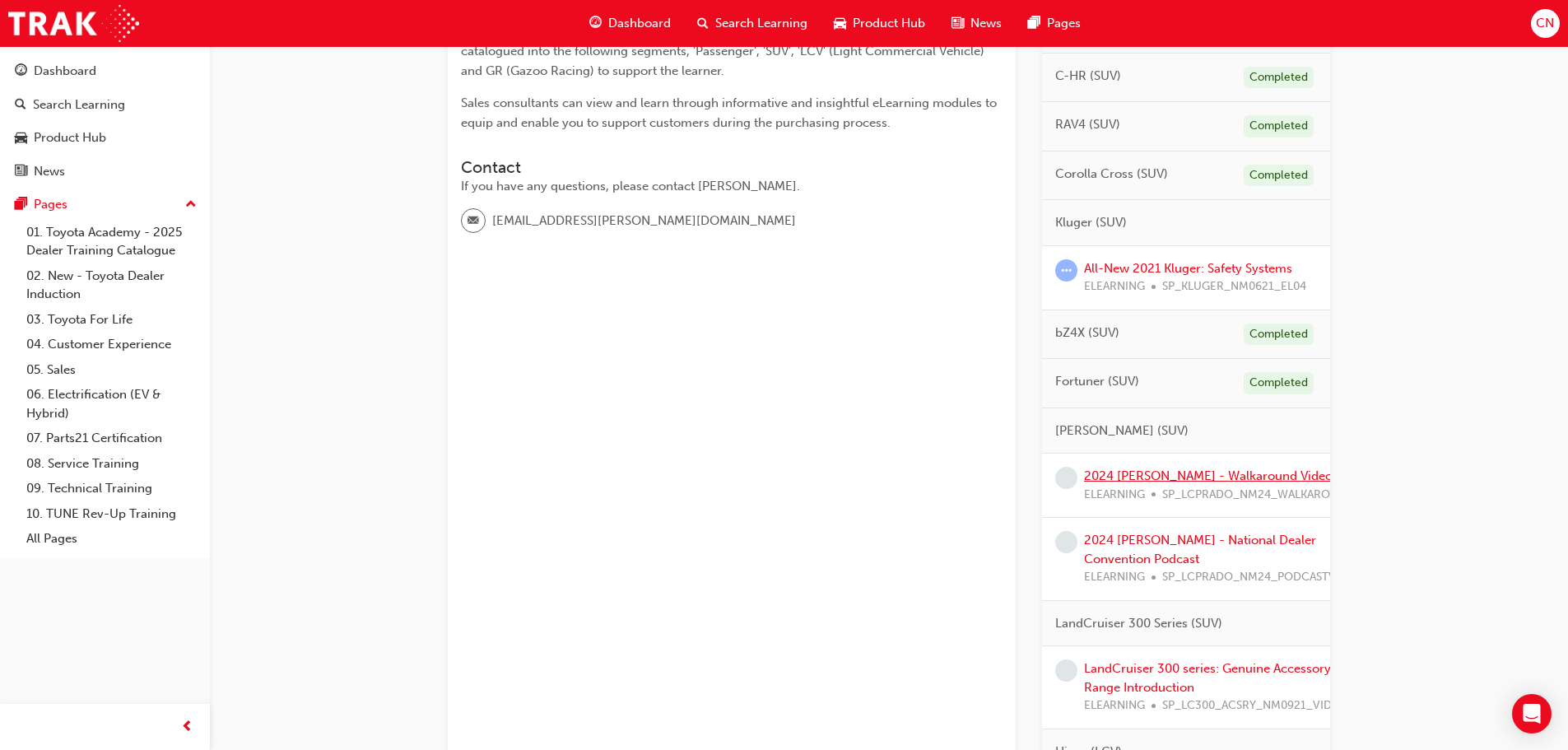
click at [1153, 477] on link "2024 [PERSON_NAME] - Walkaround Video" at bounding box center [1208, 475] width 248 height 15
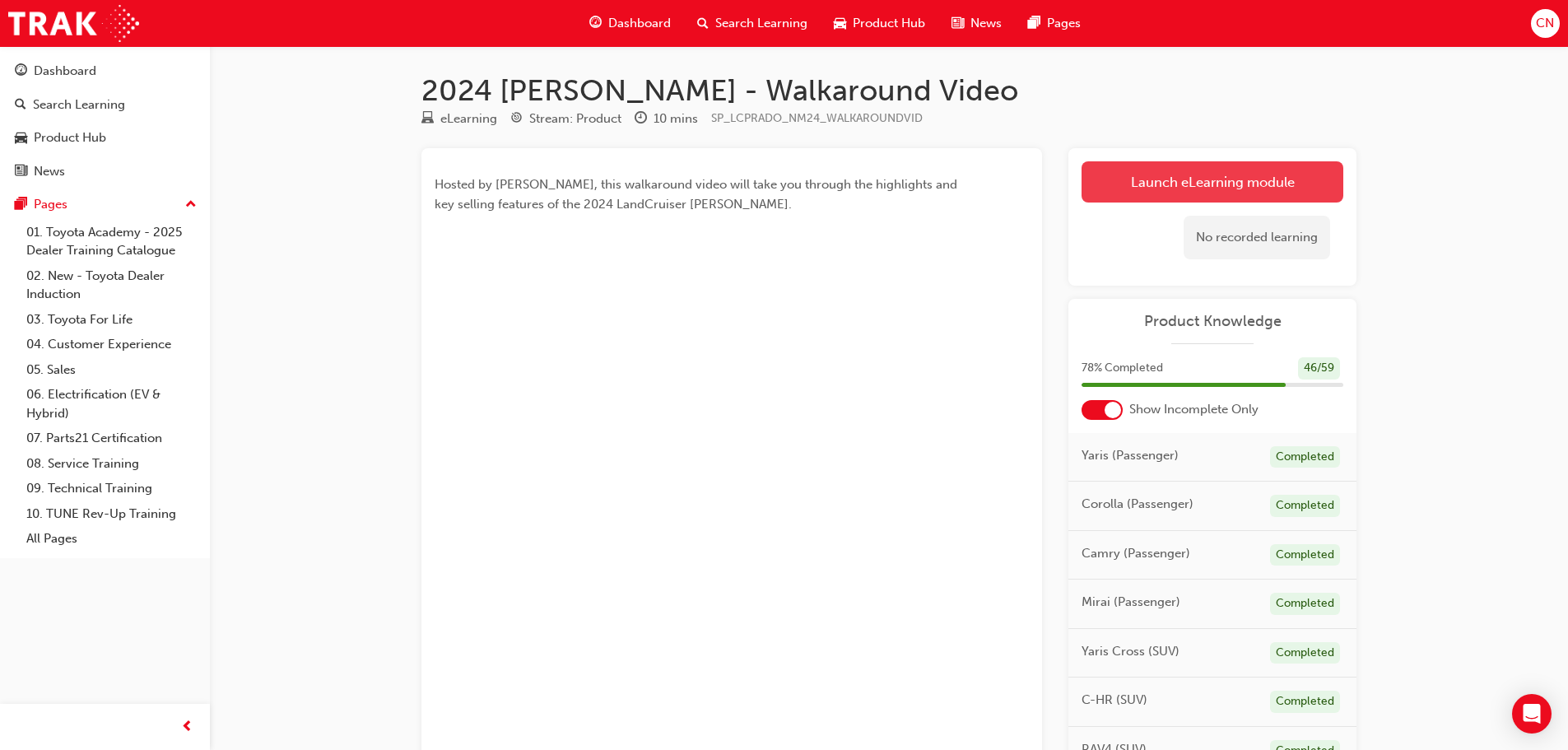
click at [1124, 173] on link "Launch eLearning module" at bounding box center [1212, 182] width 262 height 41
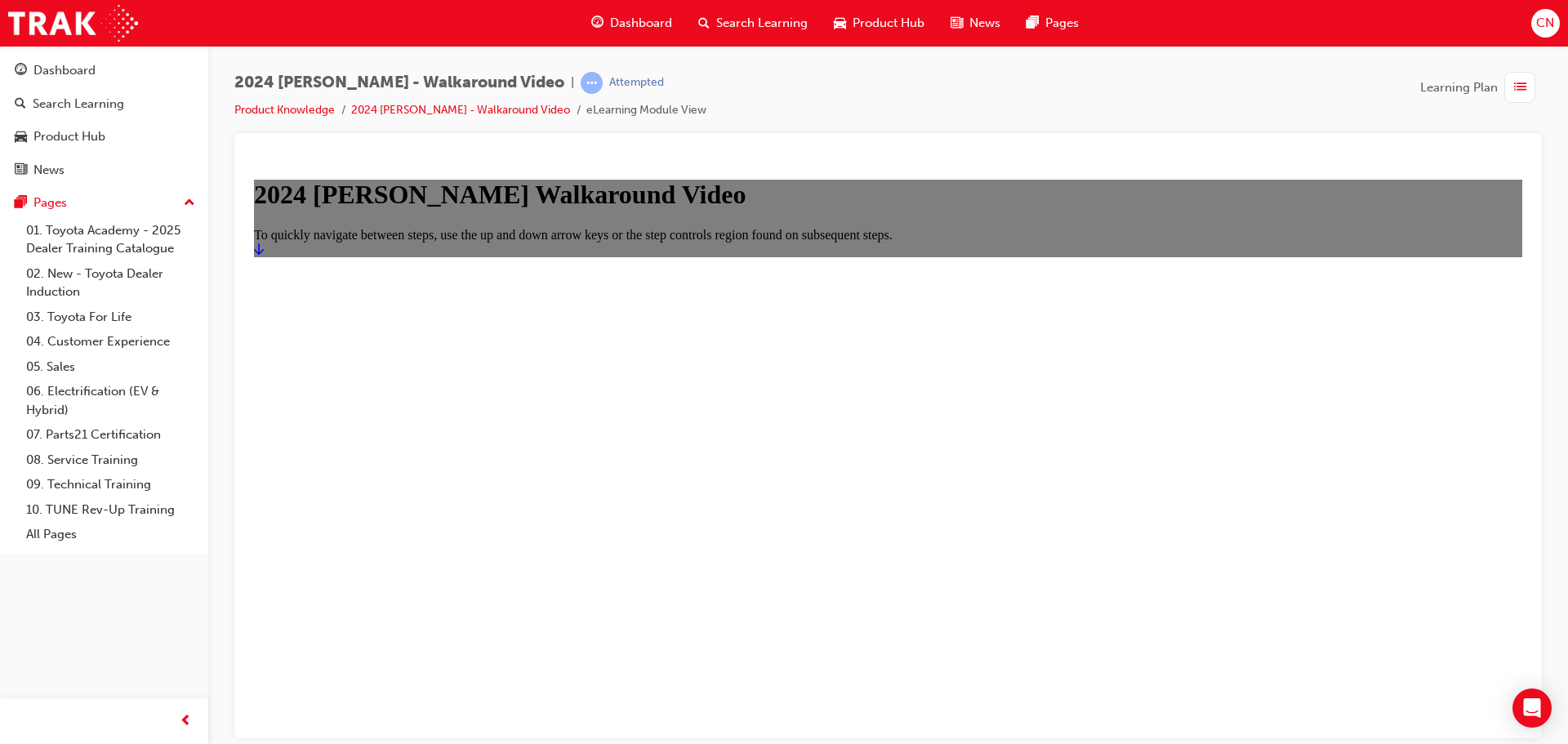
click at [263, 255] on icon "Start" at bounding box center [258, 248] width 9 height 13
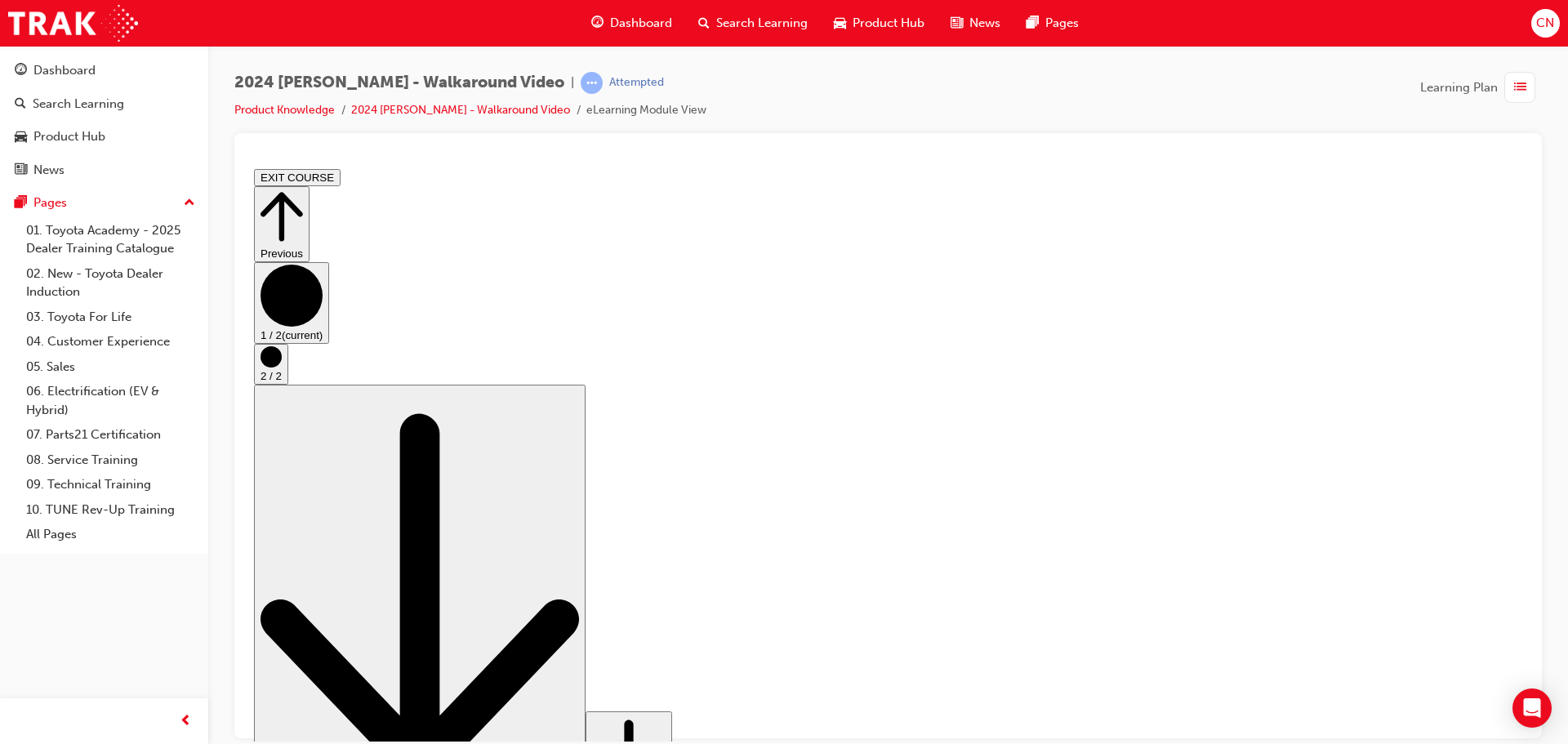
drag, startPoint x: 639, startPoint y: 662, endPoint x: 1089, endPoint y: 668, distance: 450.0
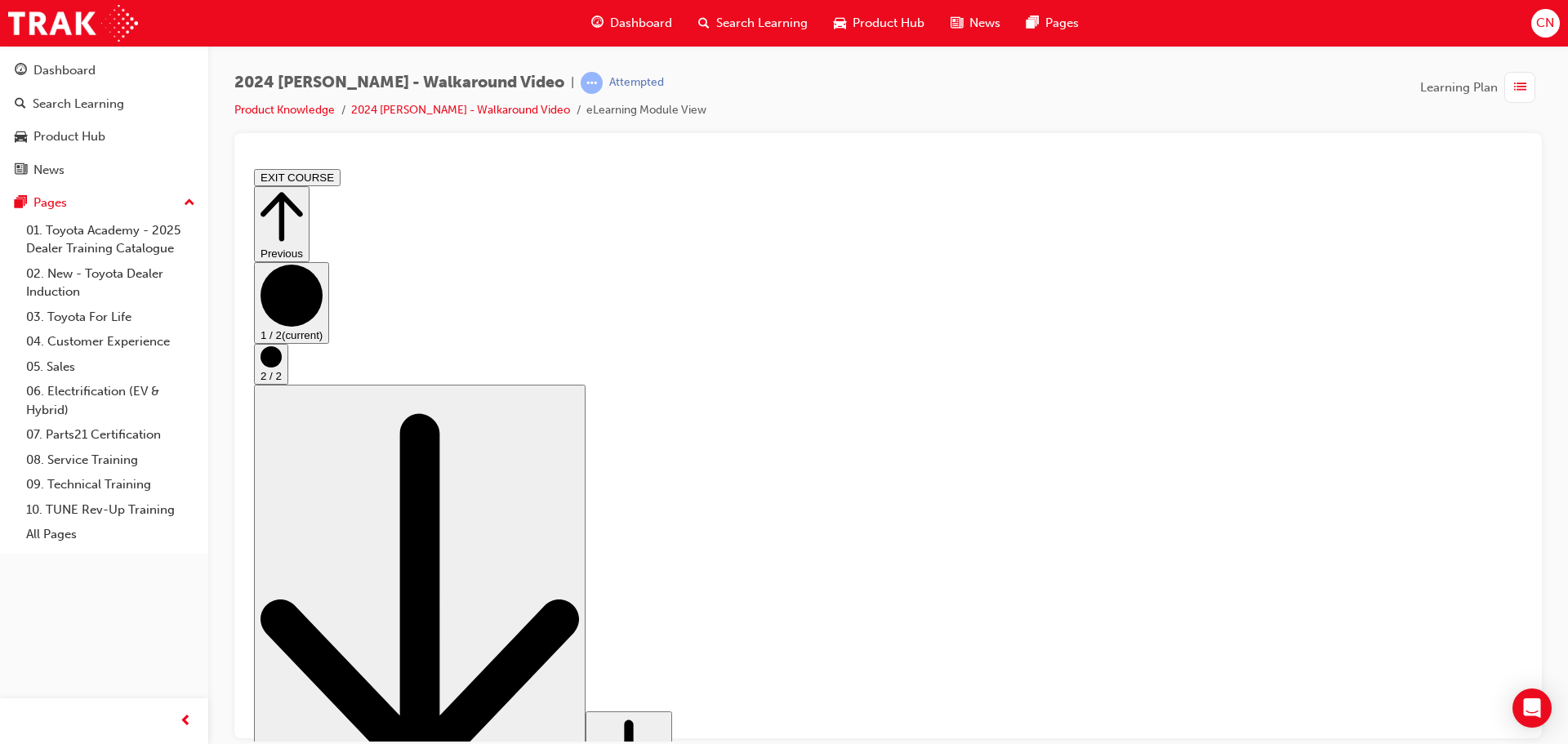
click at [303, 206] on icon "Step controls" at bounding box center [282, 216] width 43 height 56
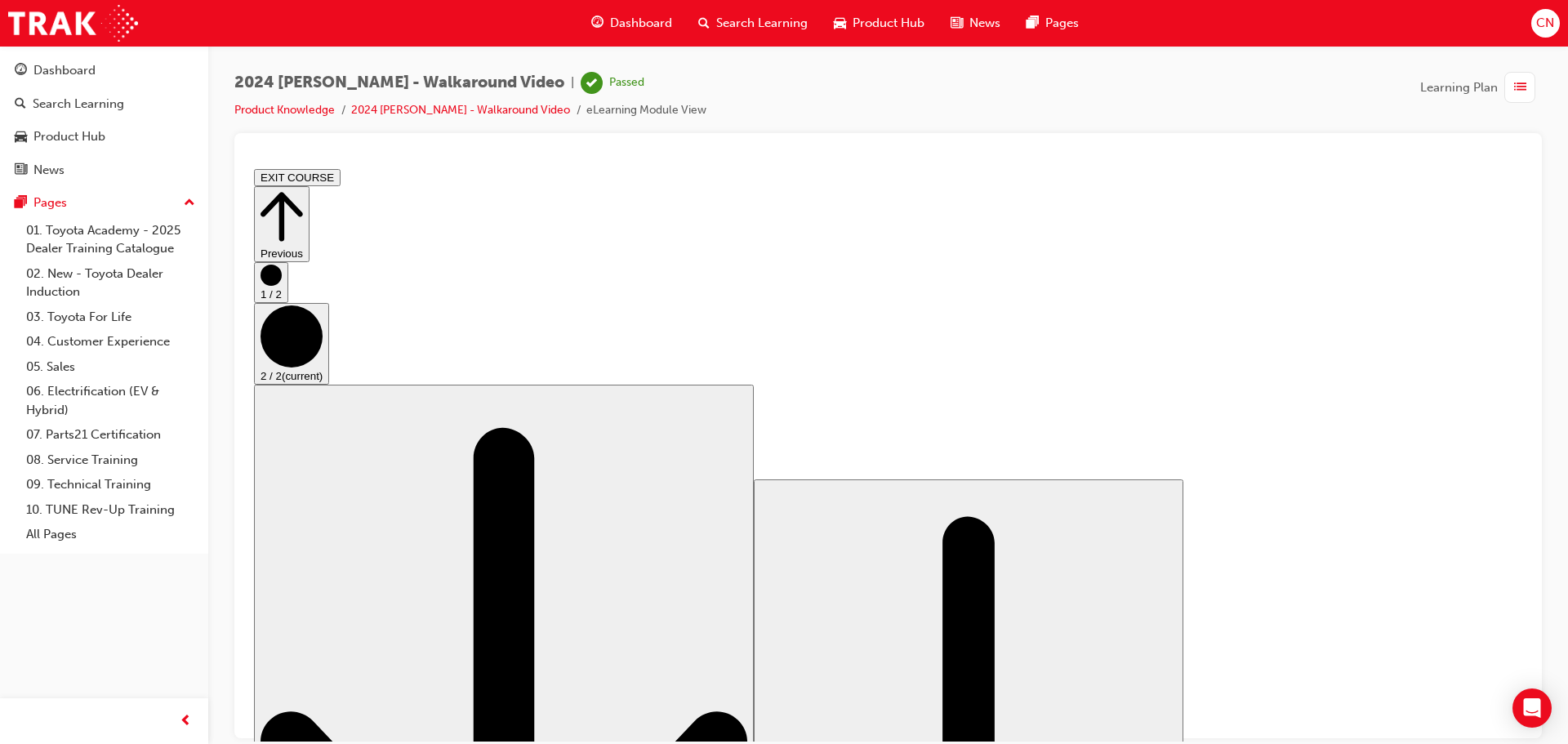
click at [1521, 86] on span "list-icon" at bounding box center [1520, 88] width 12 height 21
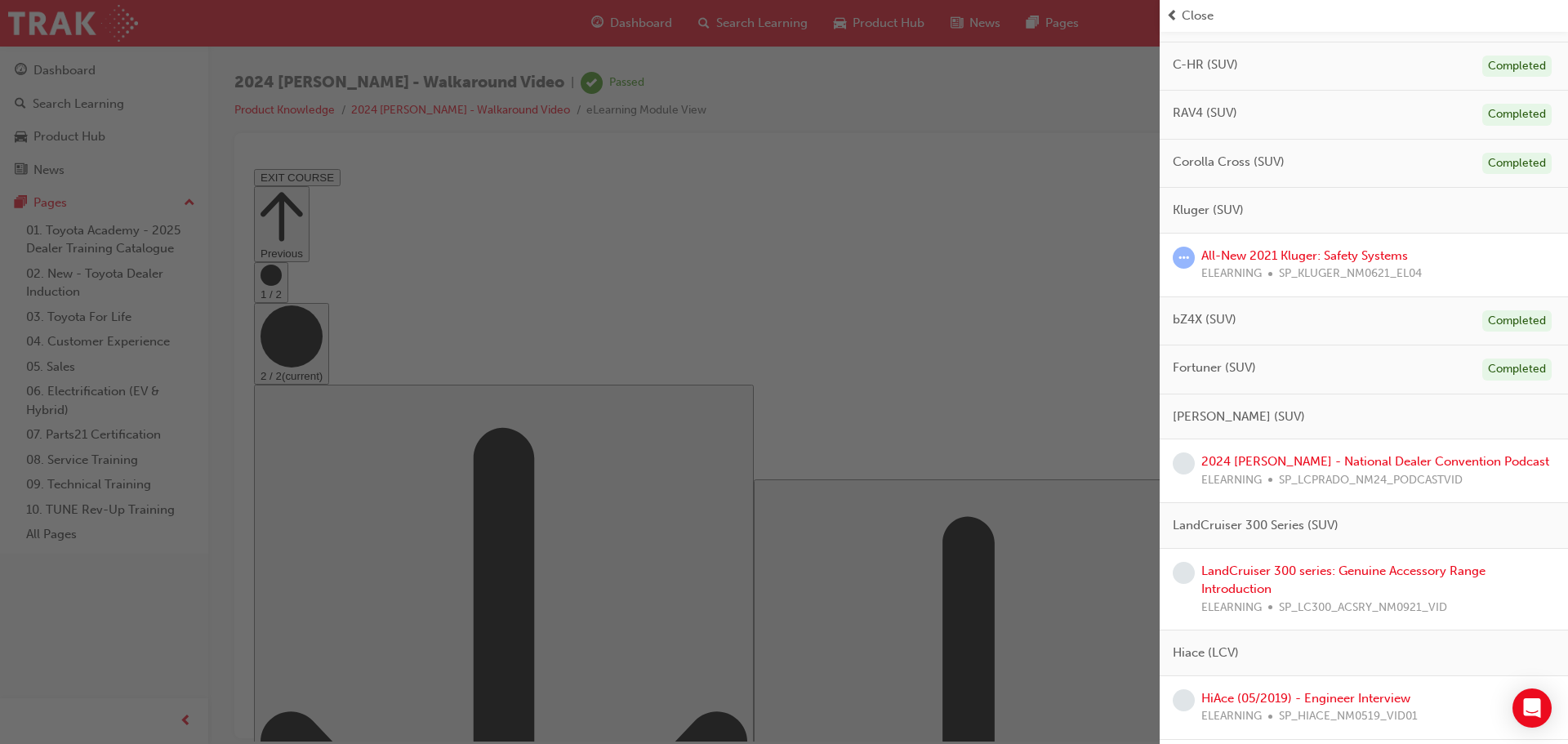
scroll to position [408, 0]
click at [1328, 466] on link "2024 [PERSON_NAME] - National Dealer Convention Podcast" at bounding box center [1375, 460] width 348 height 15
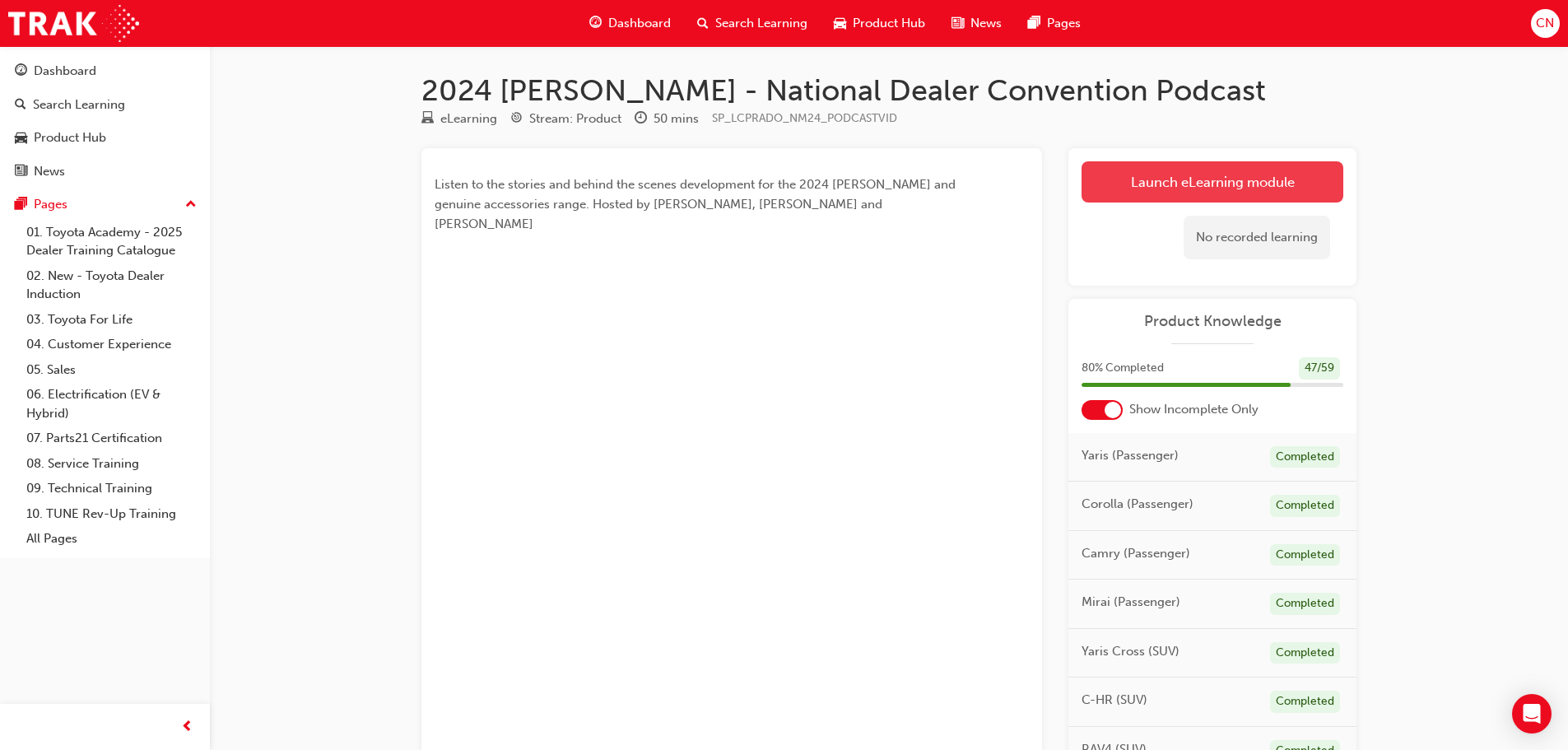
click at [1178, 179] on link "Launch eLearning module" at bounding box center [1212, 182] width 262 height 41
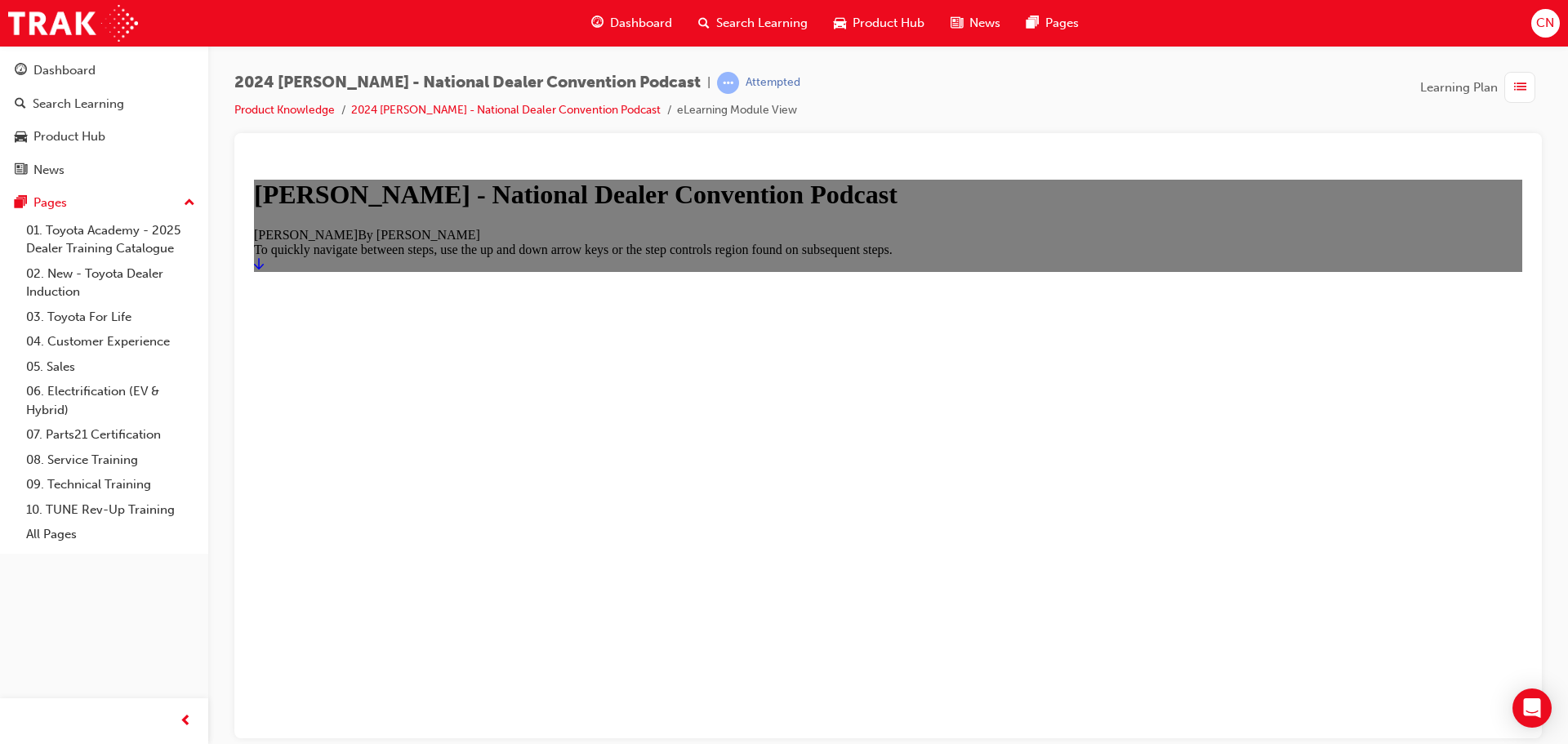
click at [263, 269] on icon "Start" at bounding box center [258, 263] width 9 height 13
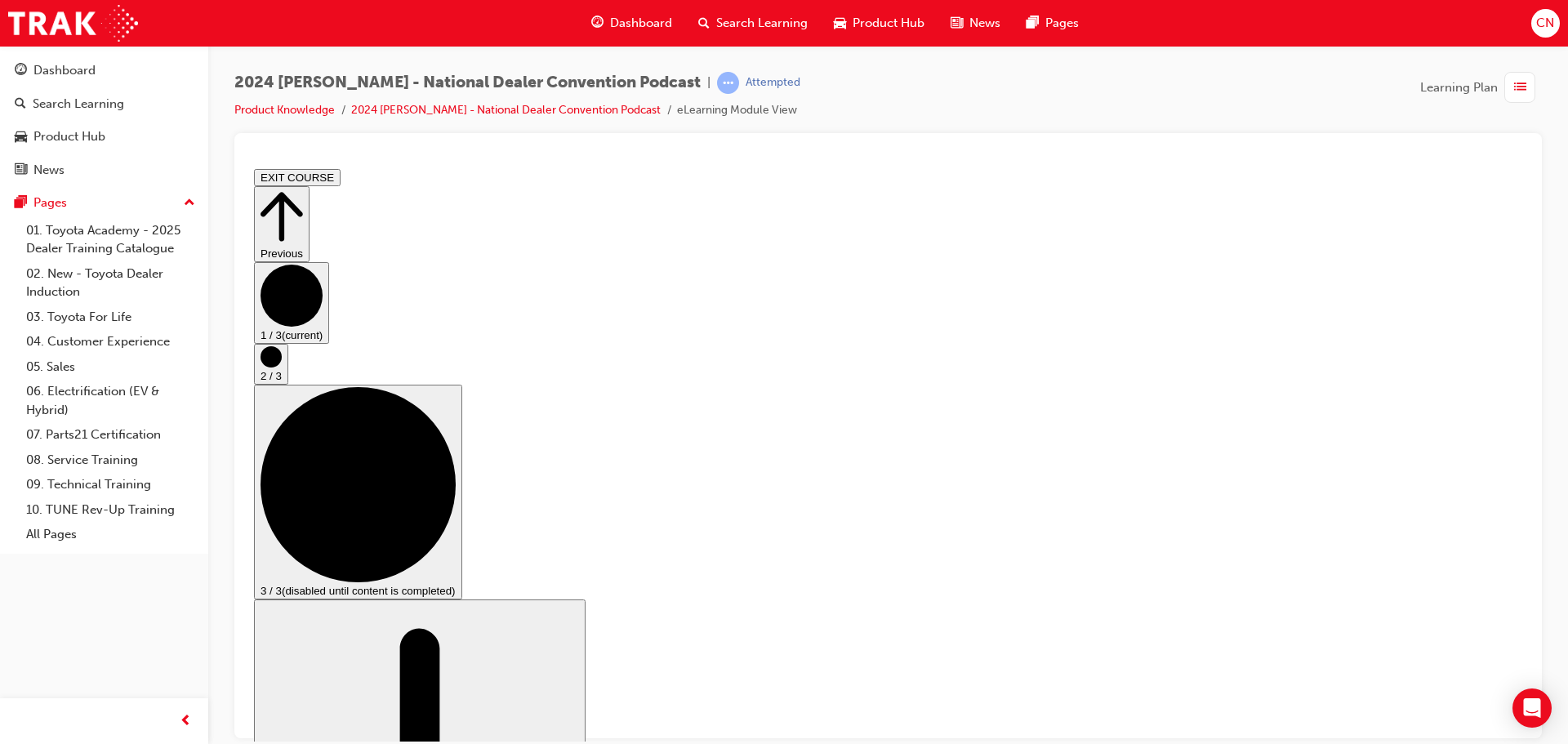
click at [1519, 86] on span "list-icon" at bounding box center [1520, 88] width 12 height 21
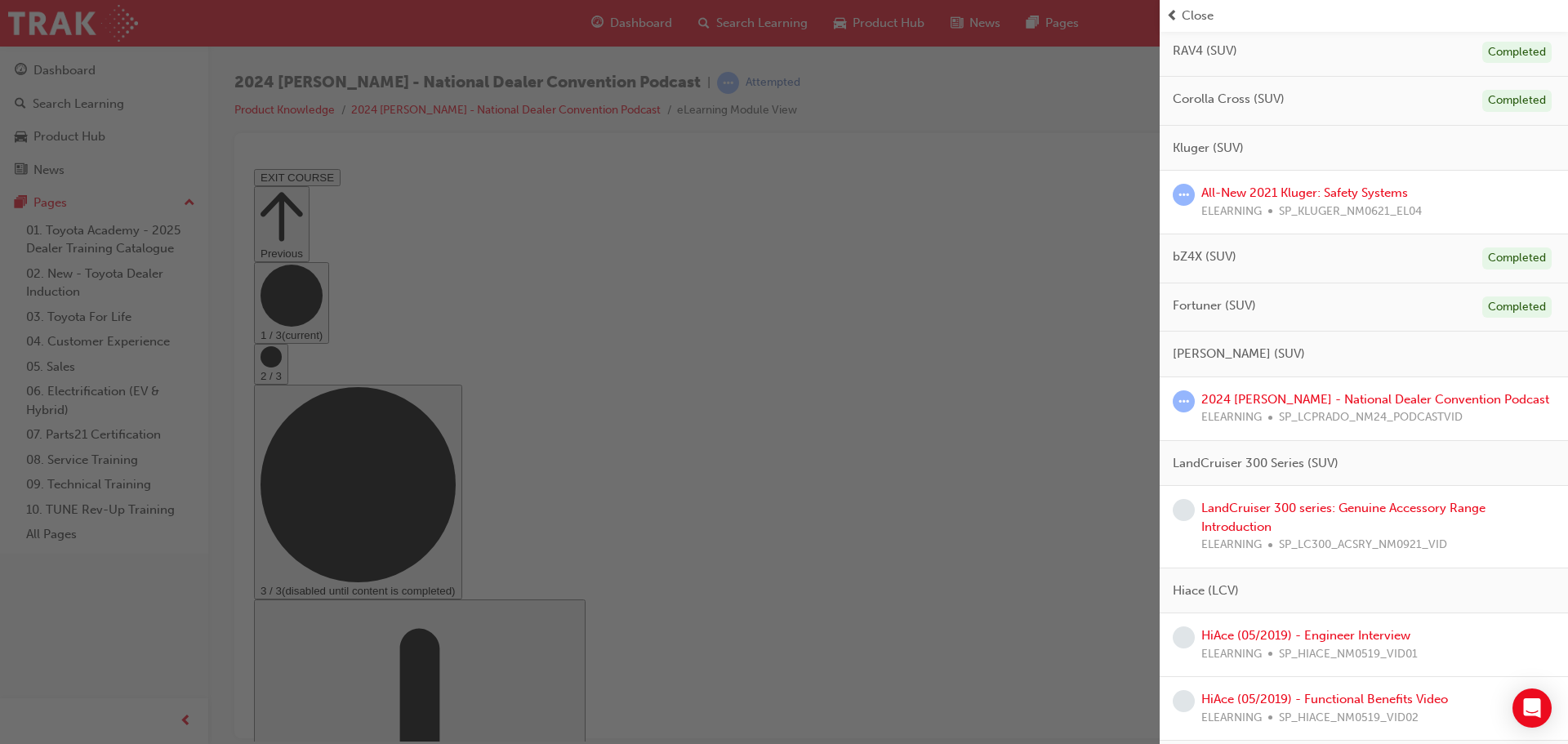
scroll to position [490, 0]
click at [1269, 390] on link "2024 [PERSON_NAME] - National Dealer Convention Podcast" at bounding box center [1375, 397] width 348 height 15
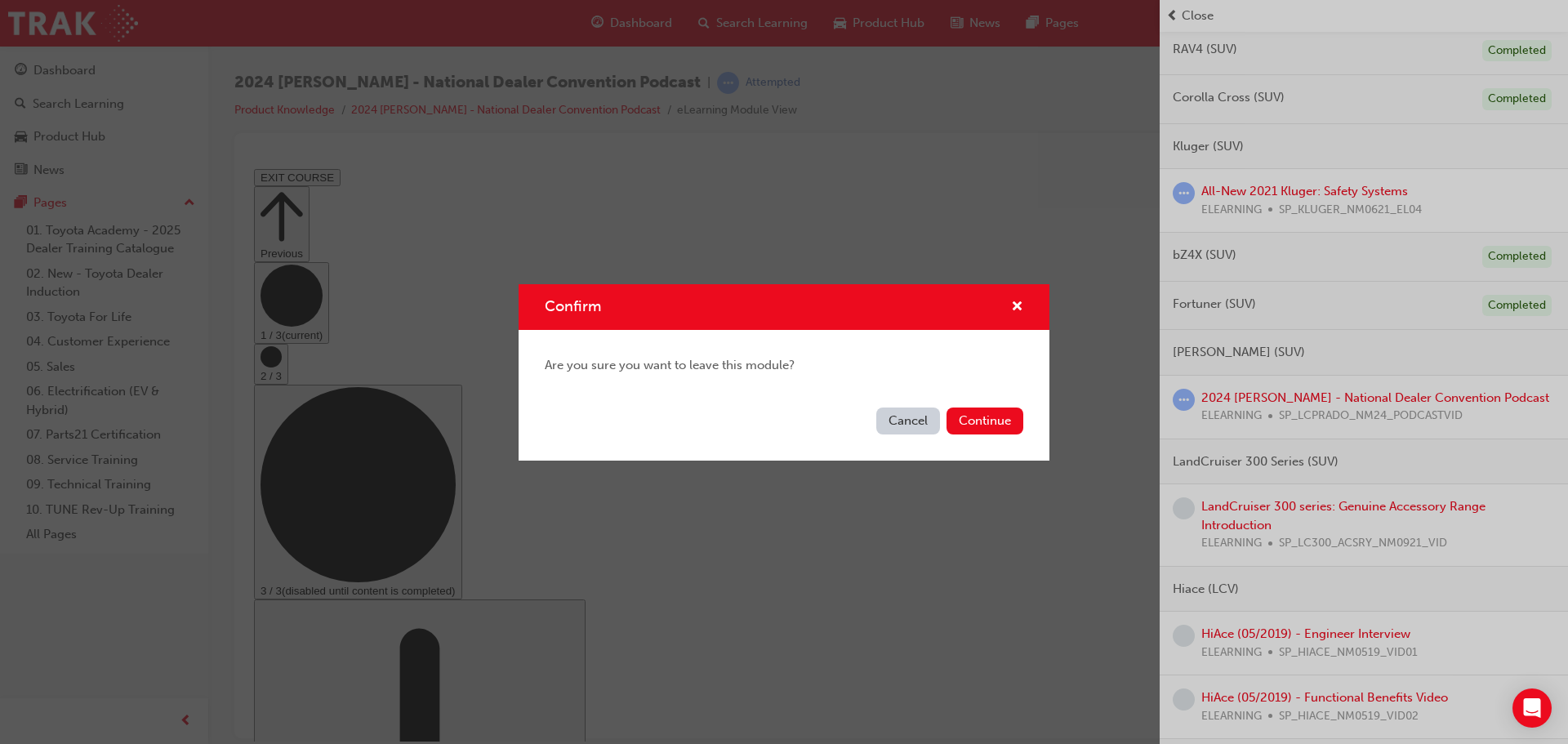
click at [903, 426] on button "Cancel" at bounding box center [908, 421] width 63 height 27
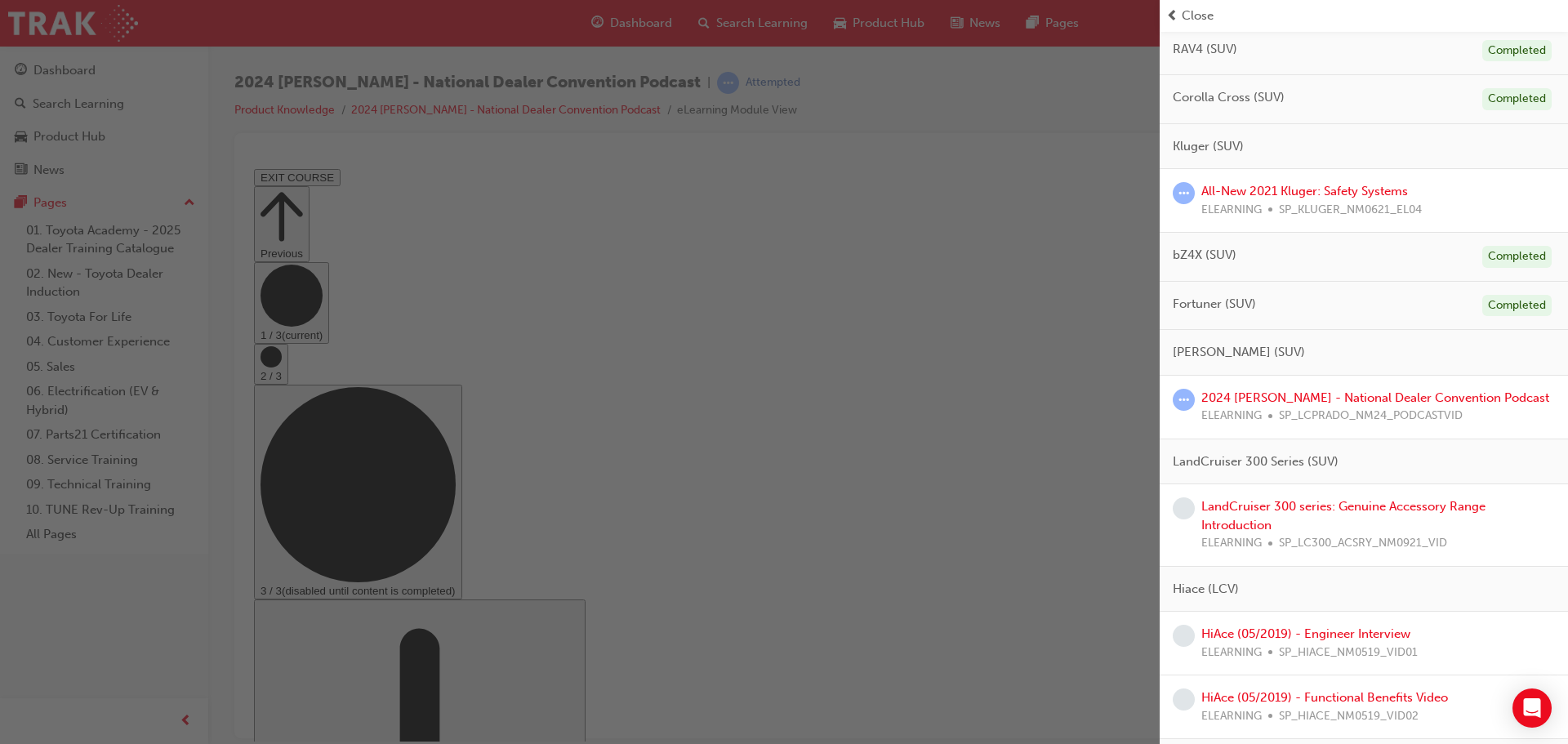
click at [994, 238] on div "button" at bounding box center [580, 372] width 1160 height 744
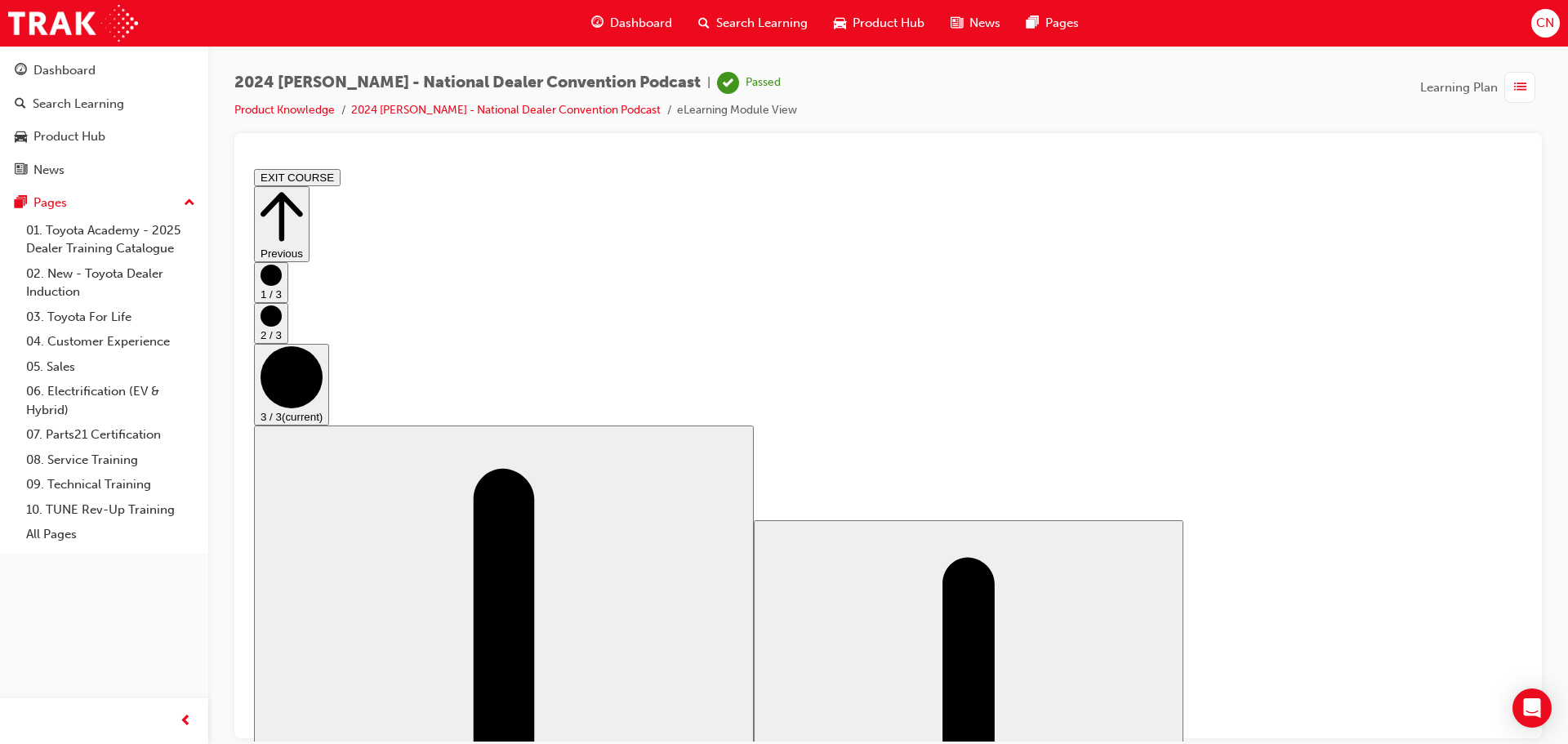
click at [1470, 92] on span "Learning Plan" at bounding box center [1459, 88] width 78 height 19
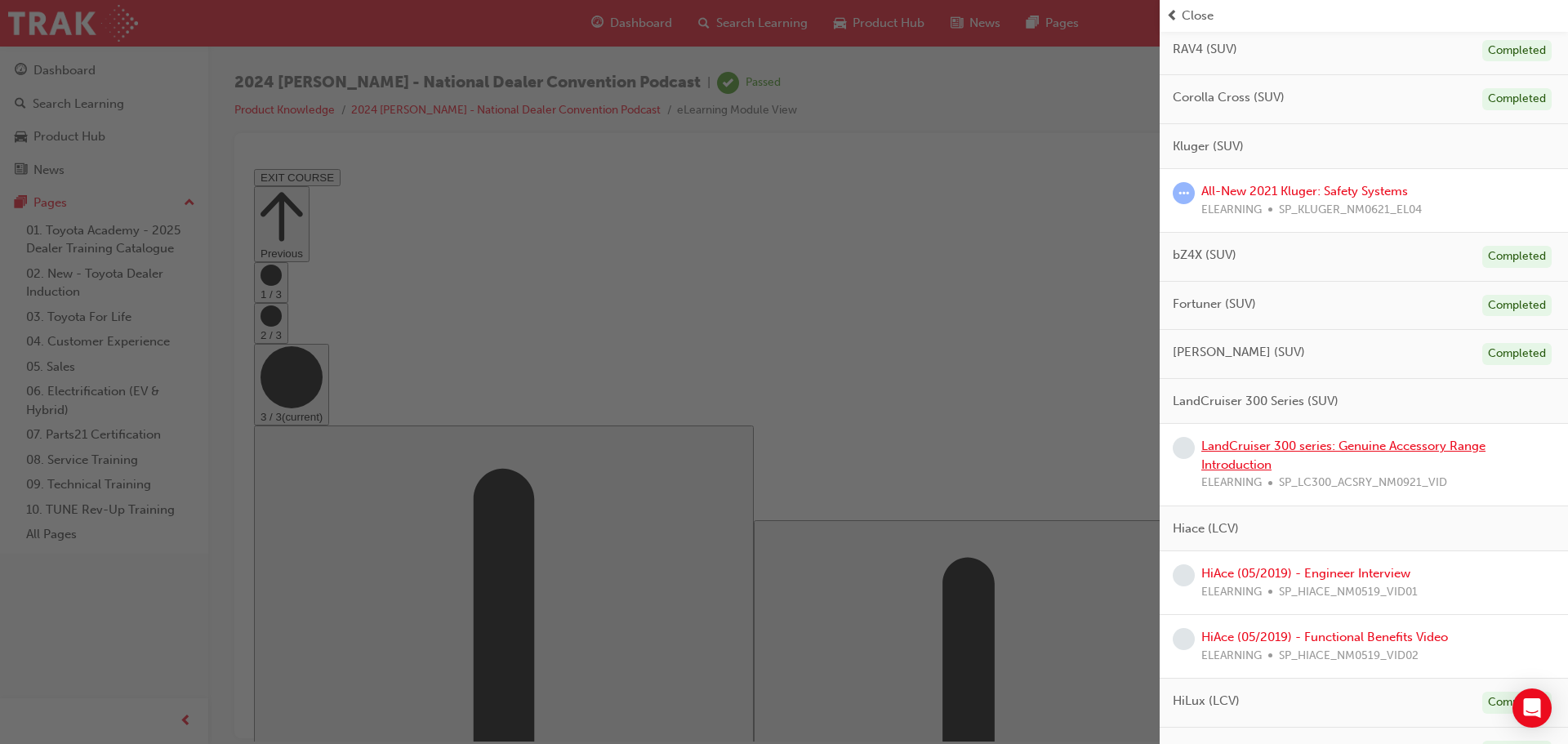
click at [1239, 439] on link "LandCruiser 300 series: Genuine Accessory Range Introduction" at bounding box center [1343, 455] width 284 height 33
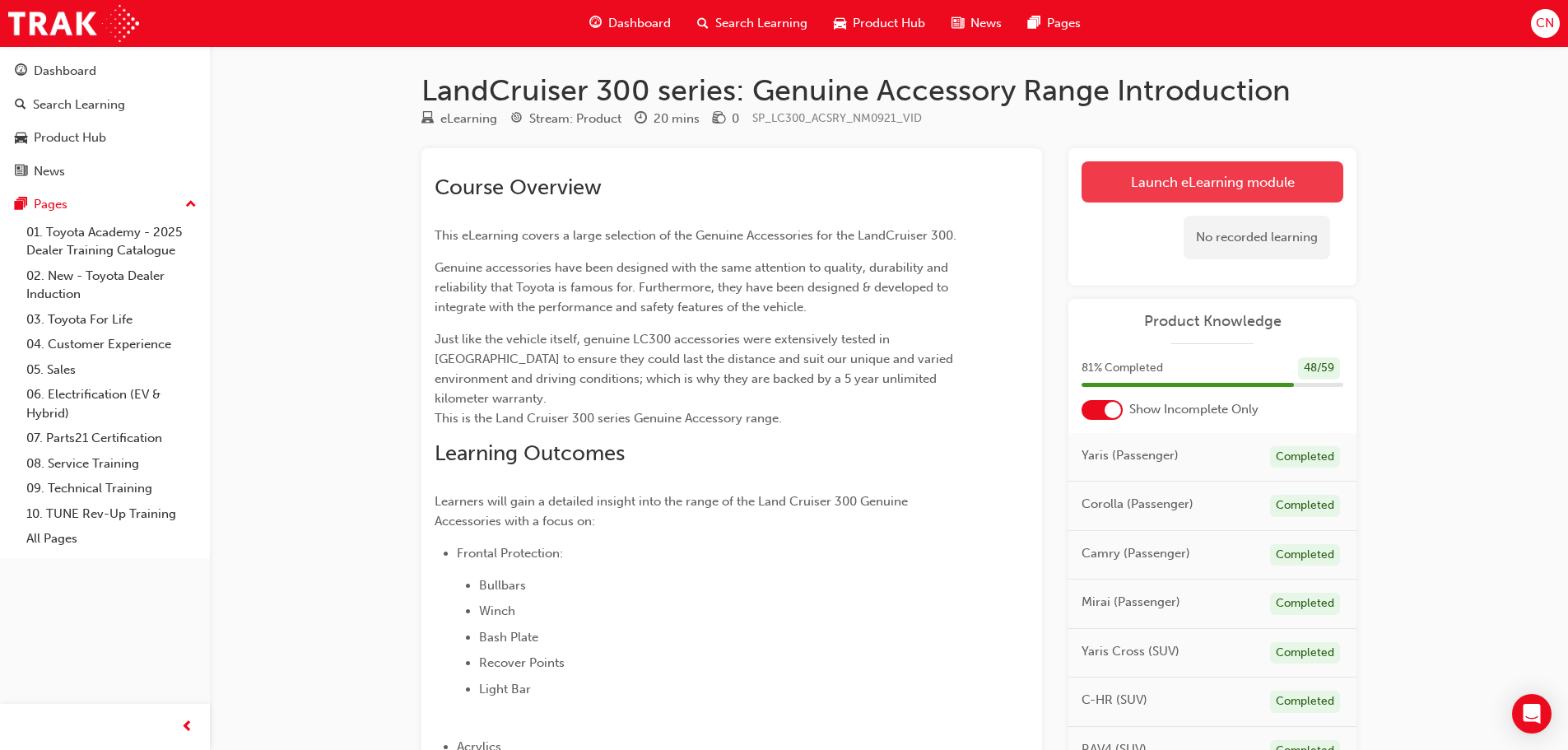
click at [1156, 178] on link "Launch eLearning module" at bounding box center [1212, 182] width 262 height 41
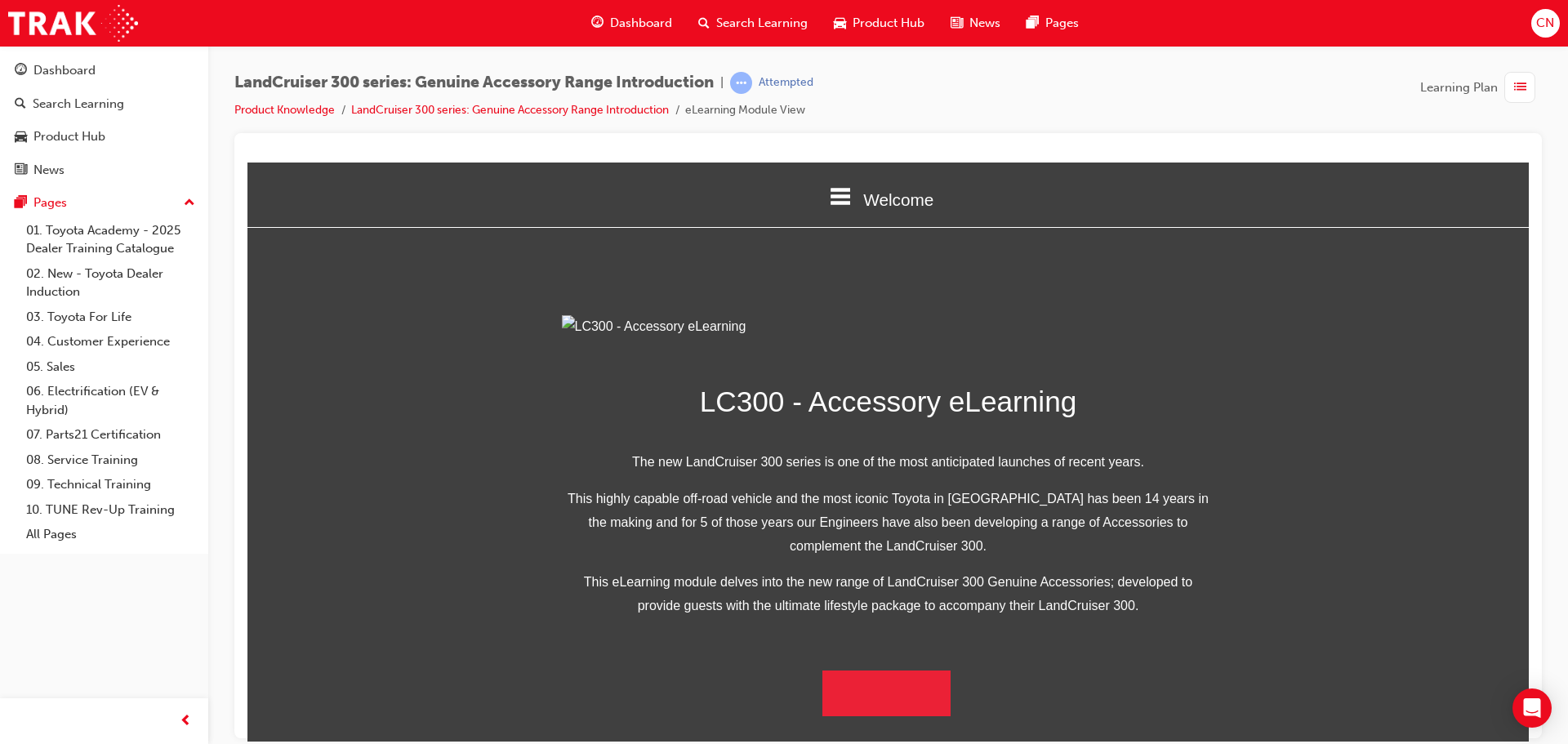
scroll to position [318, 0]
click at [897, 715] on button "Begin Module" at bounding box center [886, 692] width 129 height 45
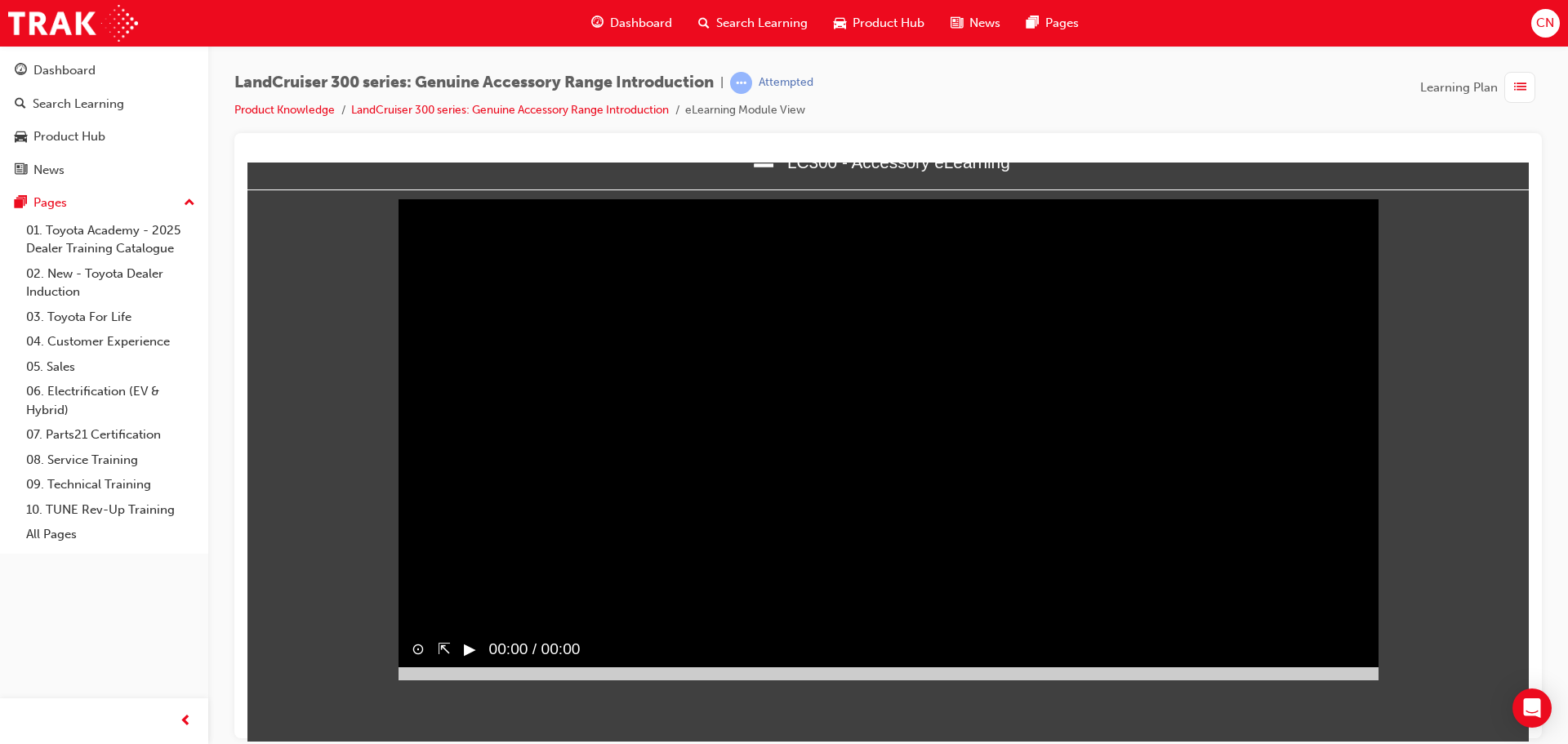
scroll to position [0, 0]
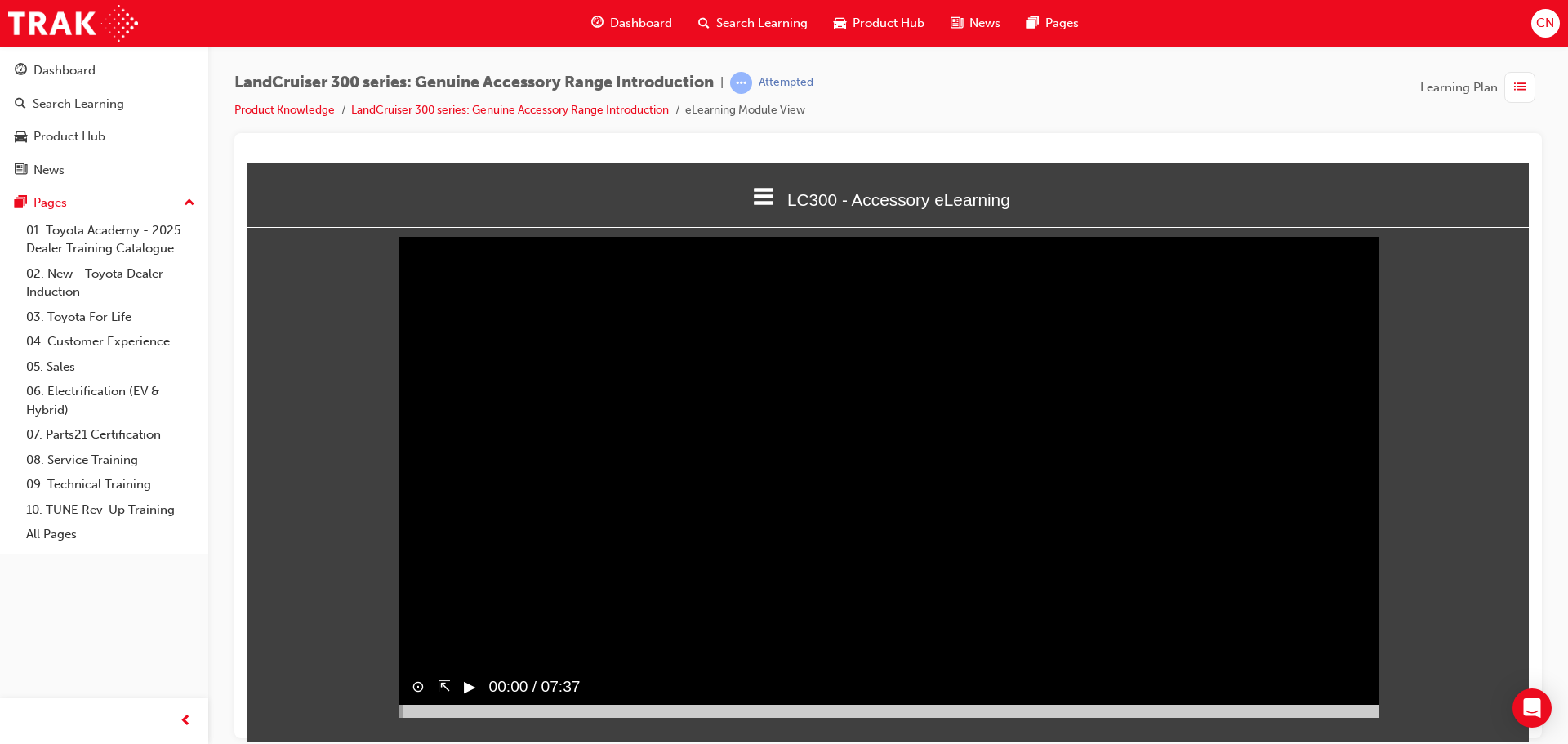
click at [478, 705] on span "00:00 / 07:37" at bounding box center [529, 686] width 104 height 37
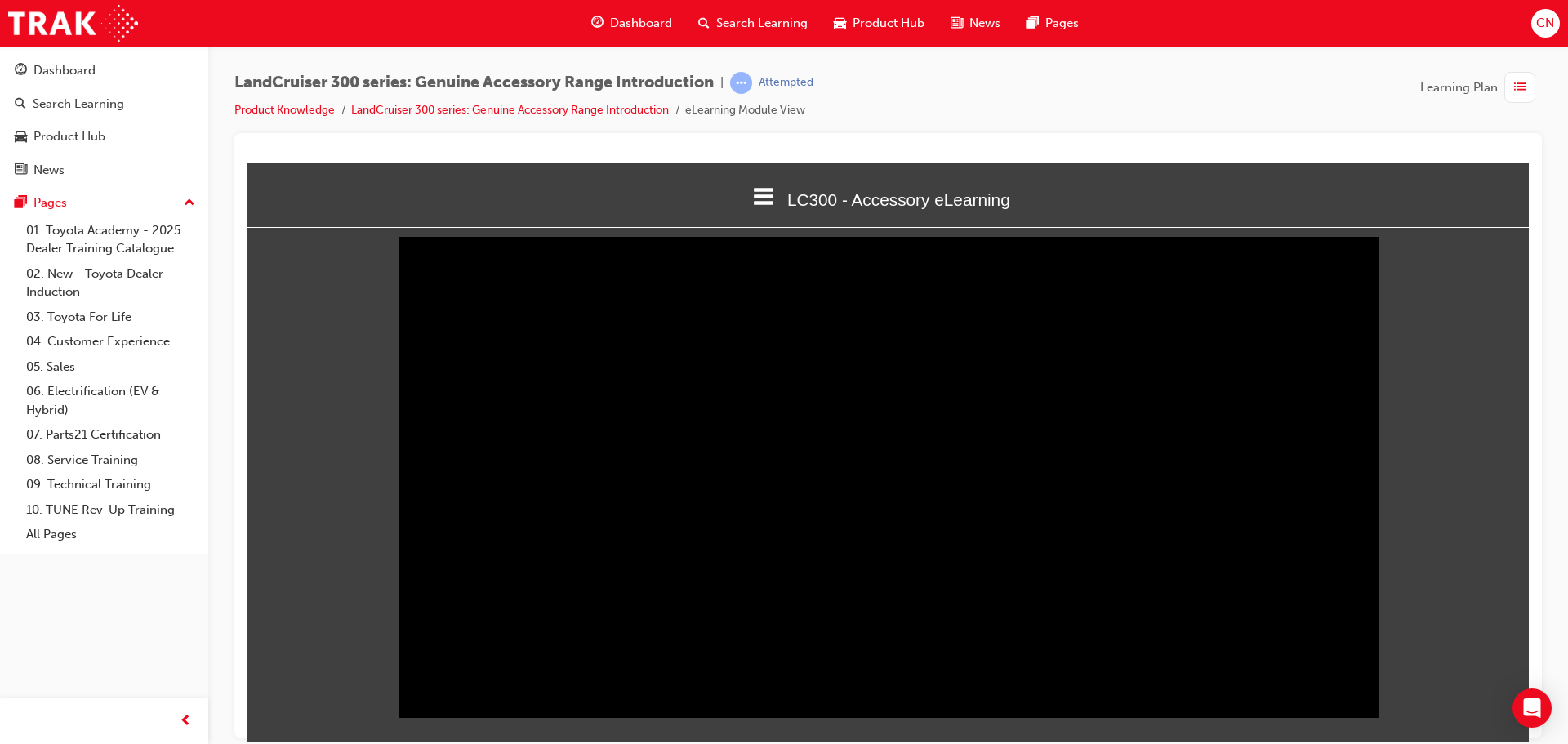
scroll to position [7, 0]
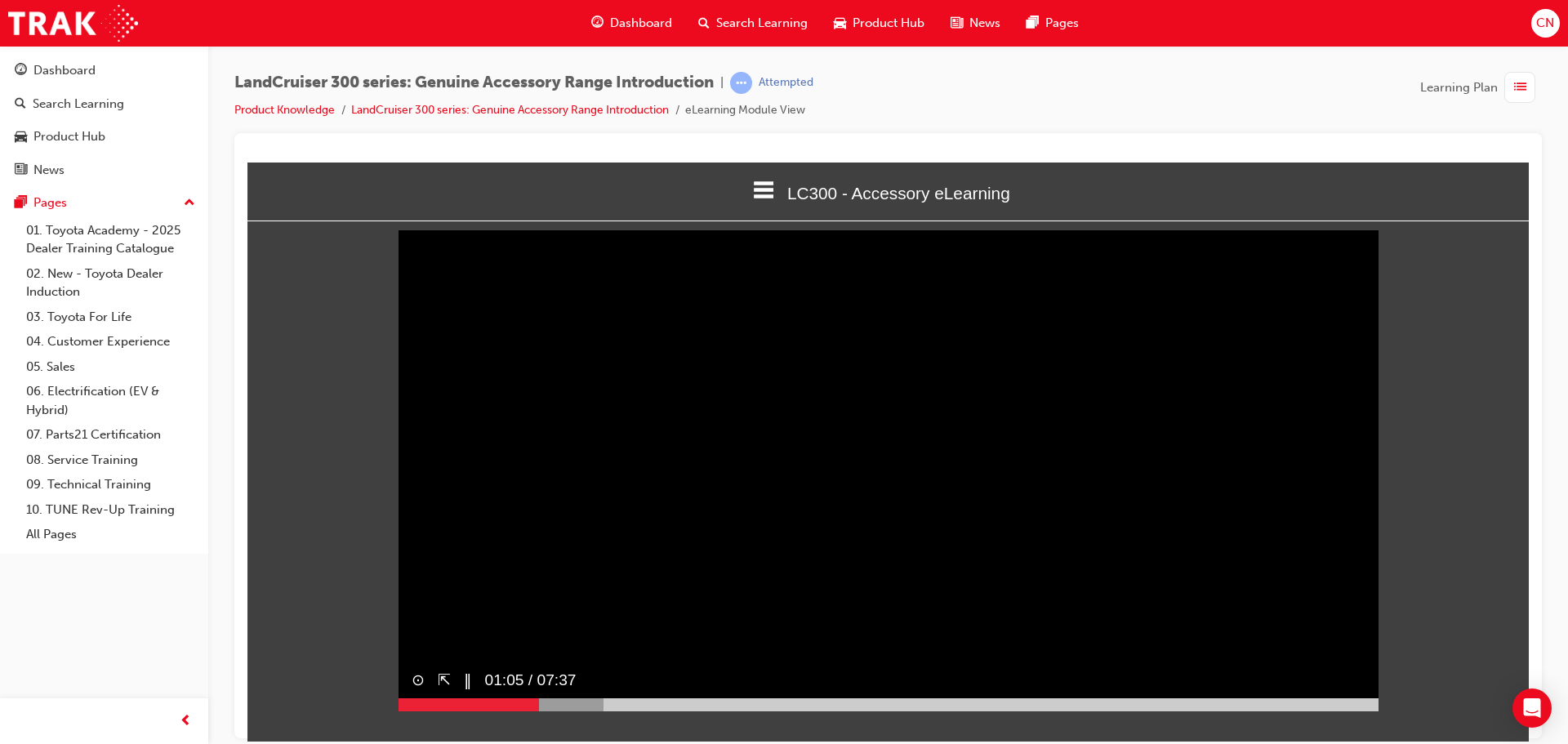
click at [466, 692] on button "‖" at bounding box center [468, 680] width 9 height 24
click at [469, 692] on button "▶︎" at bounding box center [470, 680] width 12 height 24
click at [466, 692] on button "‖" at bounding box center [468, 680] width 9 height 24
